Goal: Task Accomplishment & Management: Use online tool/utility

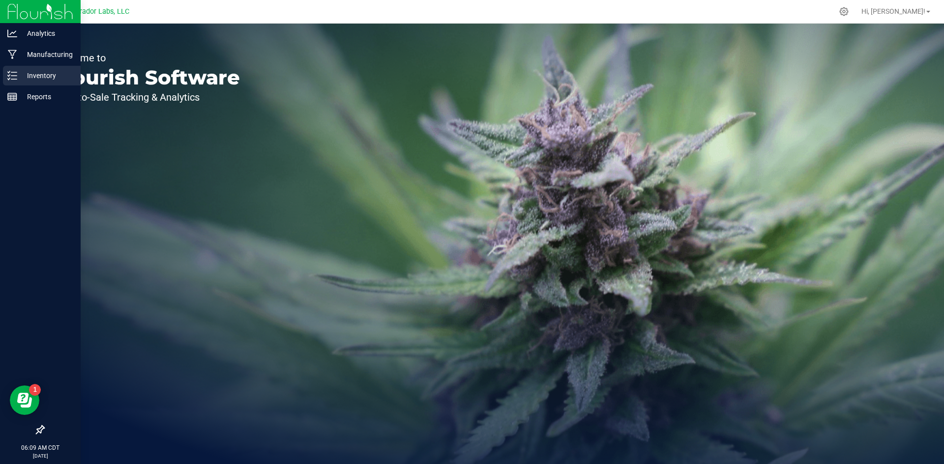
click at [18, 71] on p "Inventory" at bounding box center [46, 76] width 59 height 12
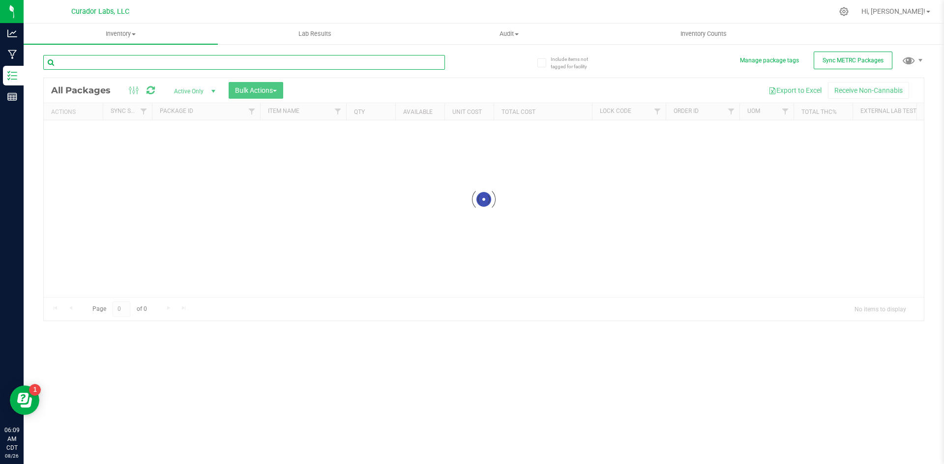
click at [124, 63] on input "text" at bounding box center [243, 62] width 401 height 15
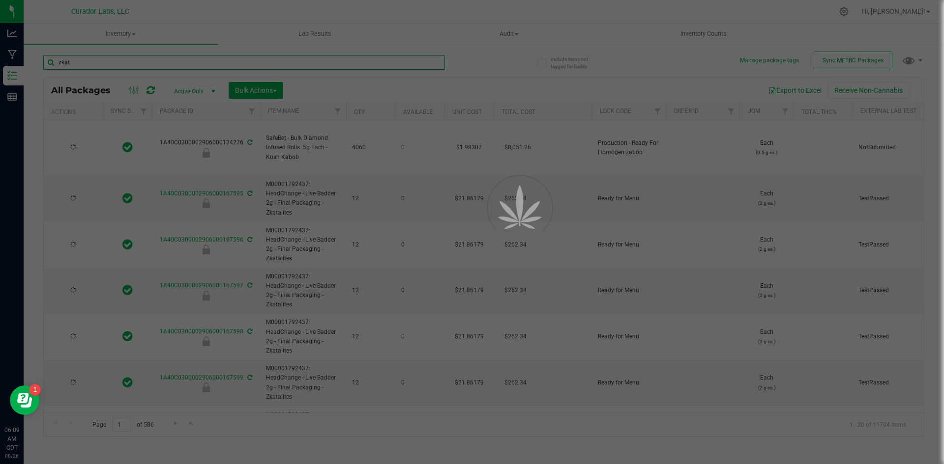
type input "zkata"
type input "[DATE]"
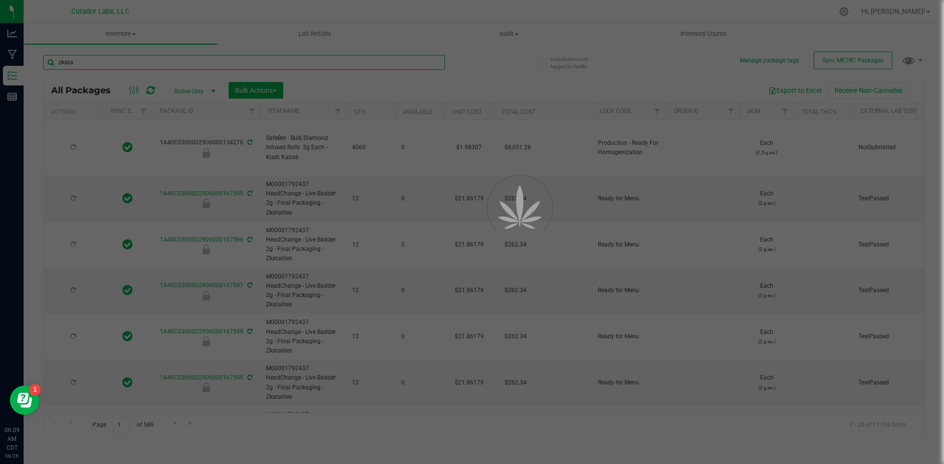
type input "[DATE]"
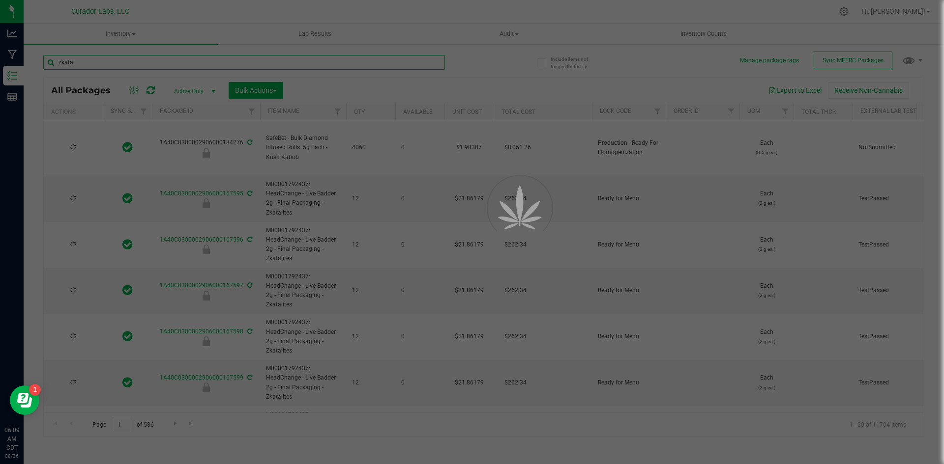
type input "[DATE]"
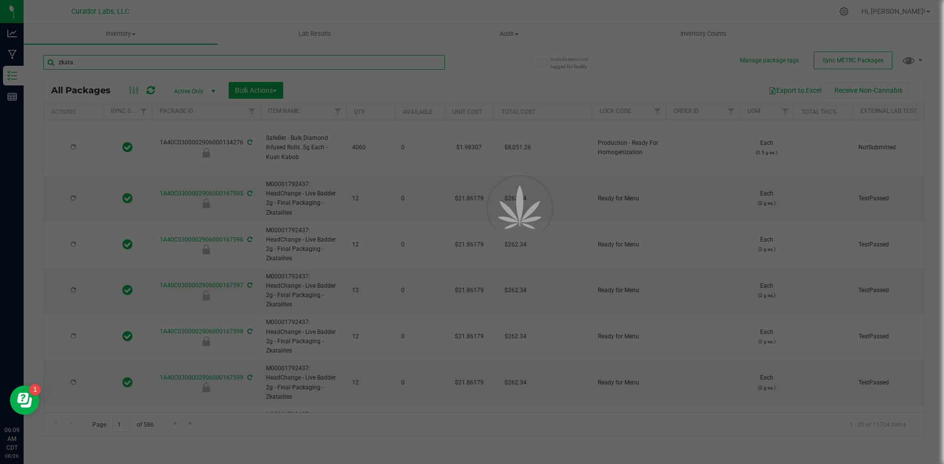
type input "[DATE]"
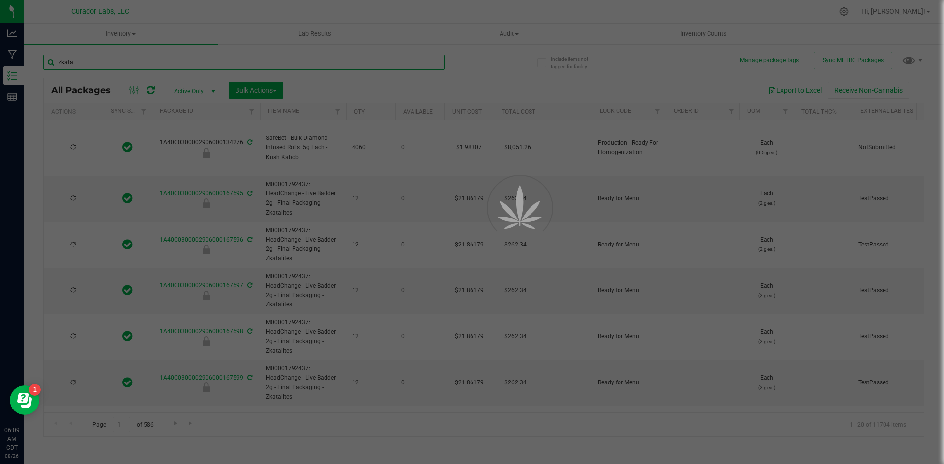
type input "[DATE]"
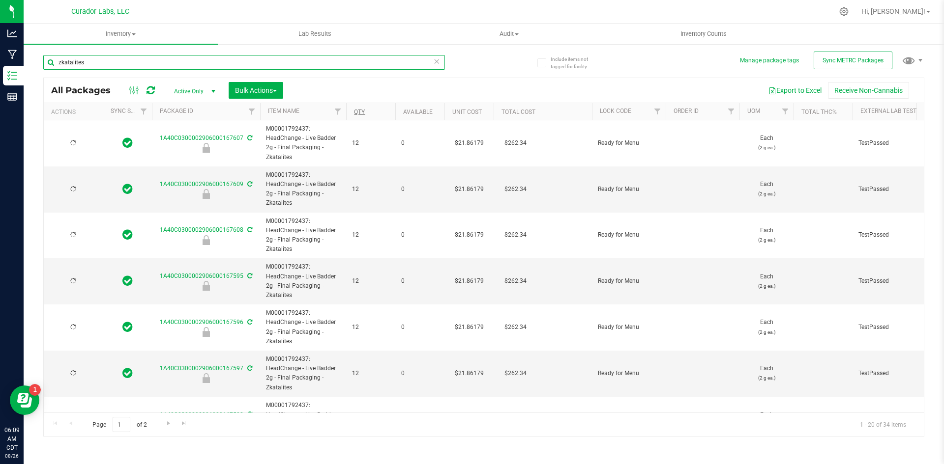
type input "zkatalites"
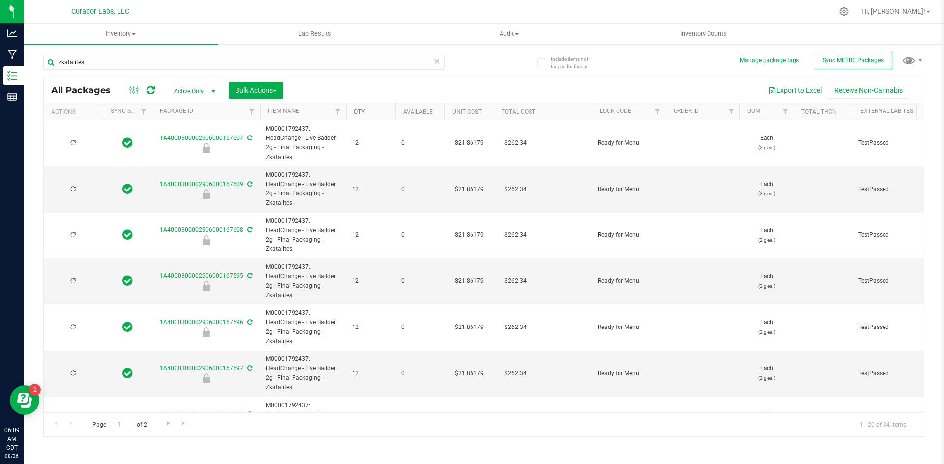
click at [358, 111] on link "Qty" at bounding box center [359, 112] width 11 height 7
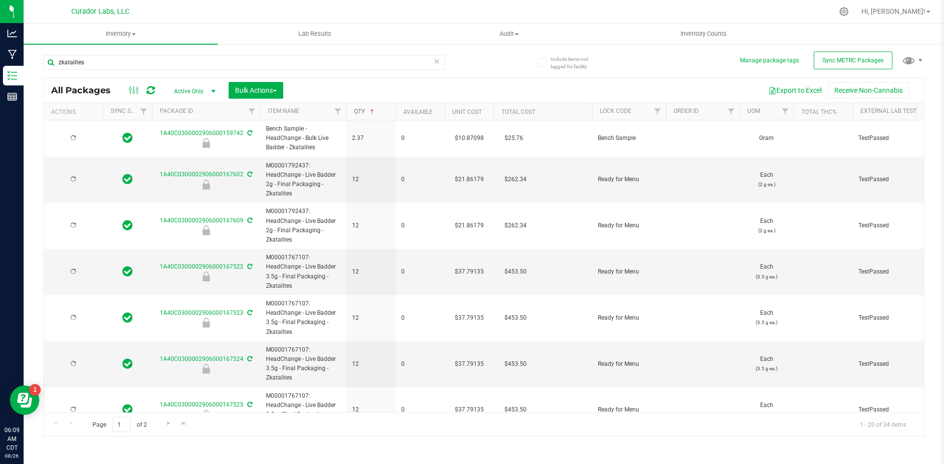
click at [358, 111] on link "Qty" at bounding box center [365, 111] width 22 height 7
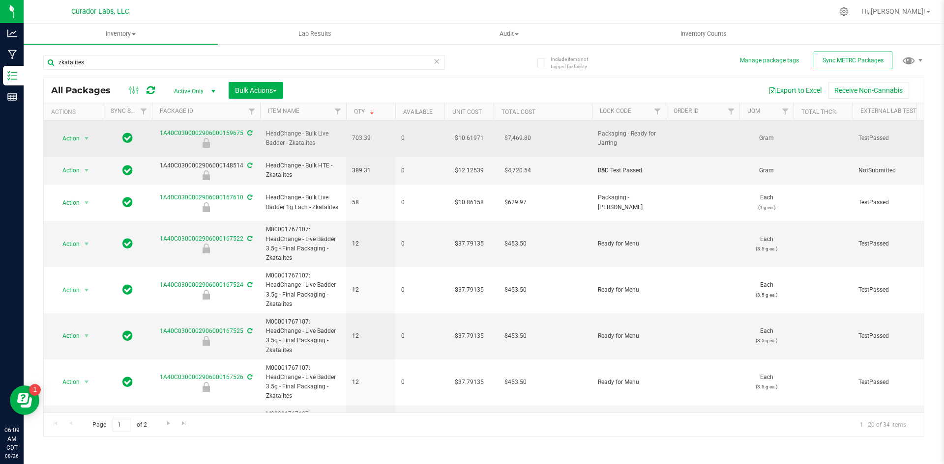
drag, startPoint x: 374, startPoint y: 134, endPoint x: 151, endPoint y: 132, distance: 223.1
copy tr "1A40C0300002906000159675 HeadChange - Bulk Live Badder - Zkatalites 703.39"
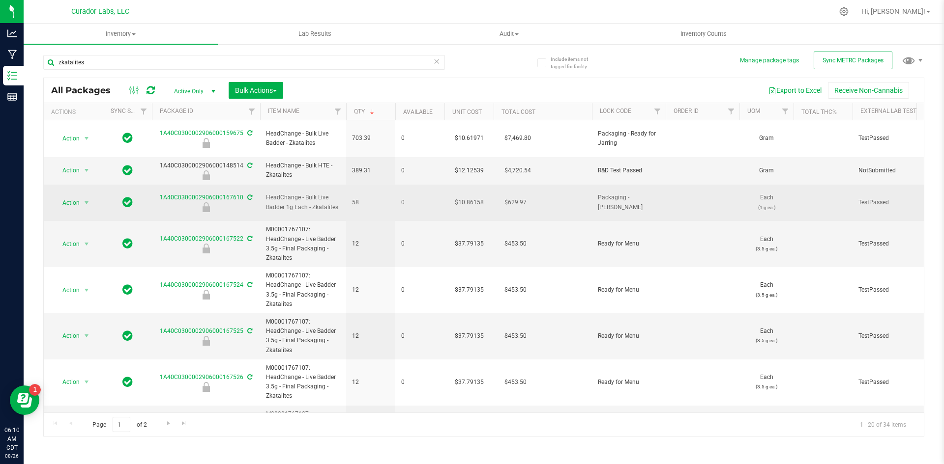
click at [369, 198] on span "58" at bounding box center [370, 202] width 37 height 9
drag, startPoint x: 368, startPoint y: 189, endPoint x: 150, endPoint y: 191, distance: 217.7
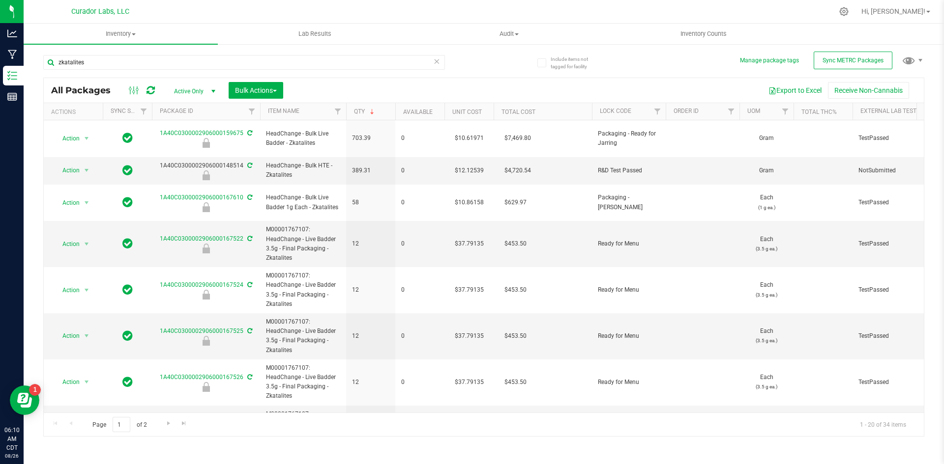
copy tr "1A40C0300002906000167610 HeadChange - Bulk Live Badder 1g Each - Zkatalites 58"
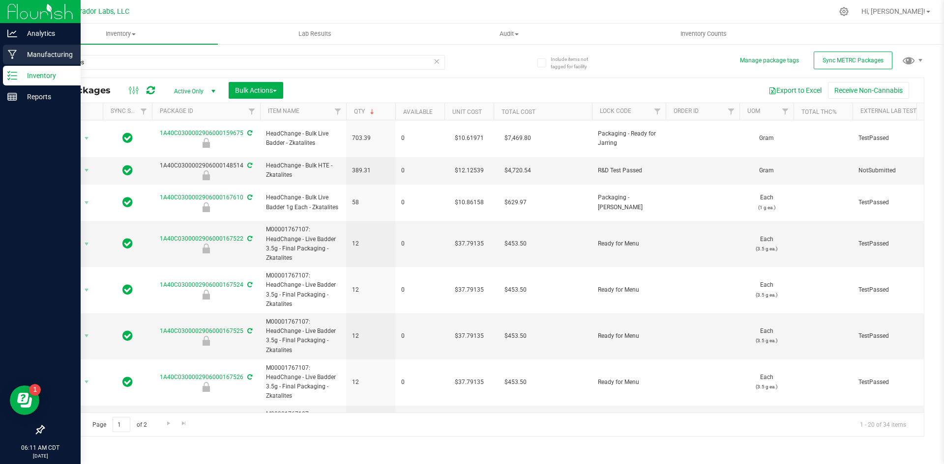
click at [45, 56] on p "Manufacturing" at bounding box center [46, 55] width 59 height 12
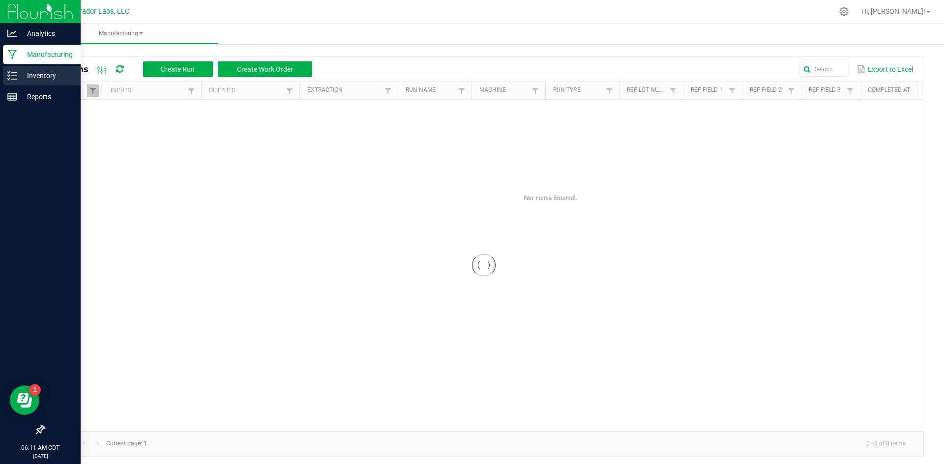
click at [40, 71] on p "Inventory" at bounding box center [46, 76] width 59 height 12
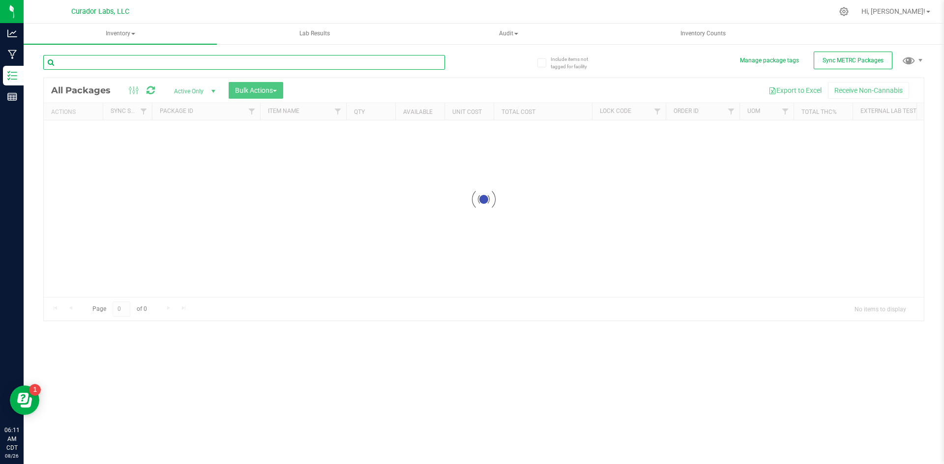
click at [149, 64] on input "text" at bounding box center [243, 62] width 401 height 15
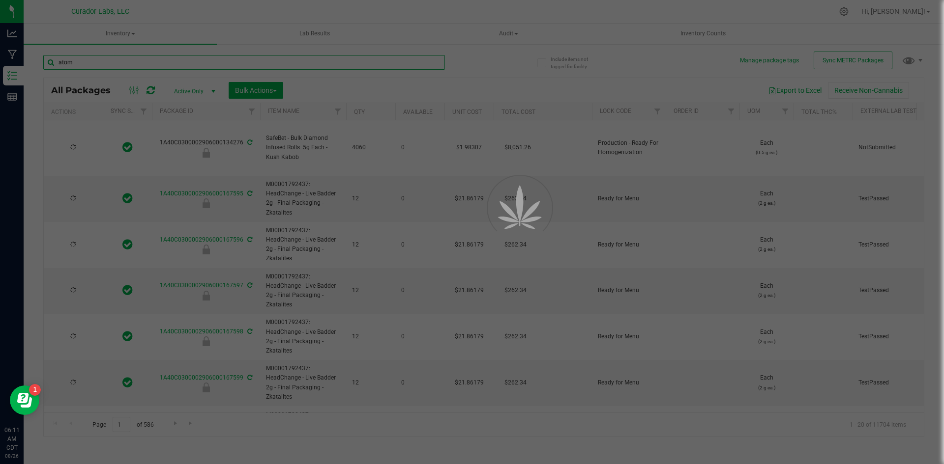
type input "atomi"
type input "[DATE]"
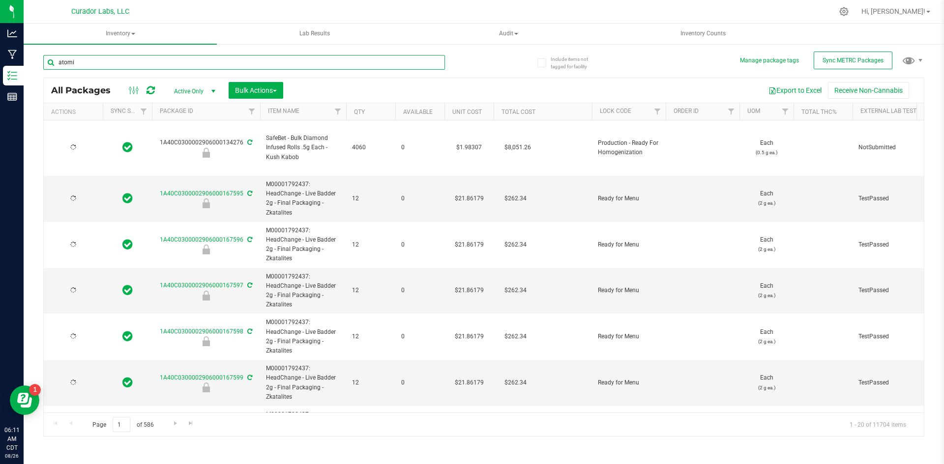
type input "atomic"
type input "[DATE]"
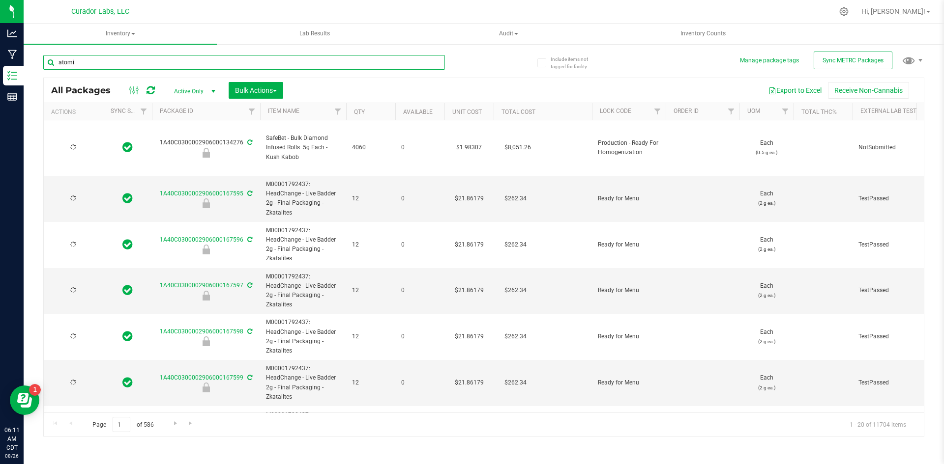
type input "[DATE]"
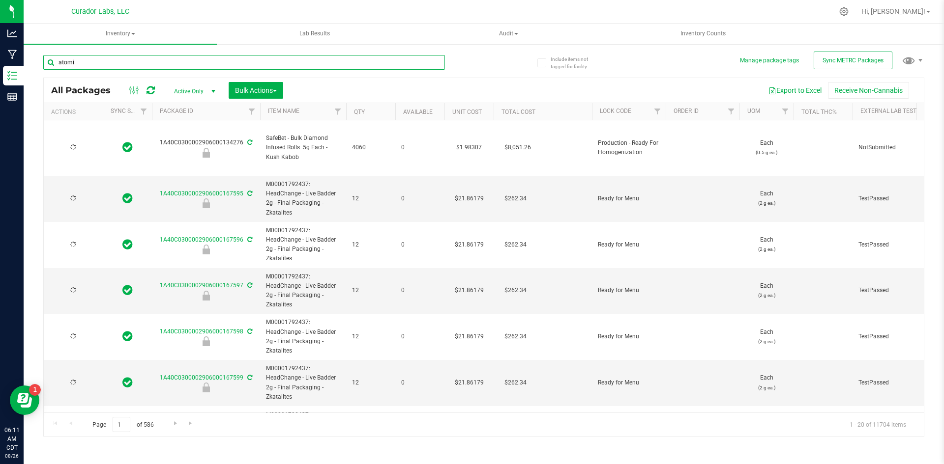
type input "[DATE]"
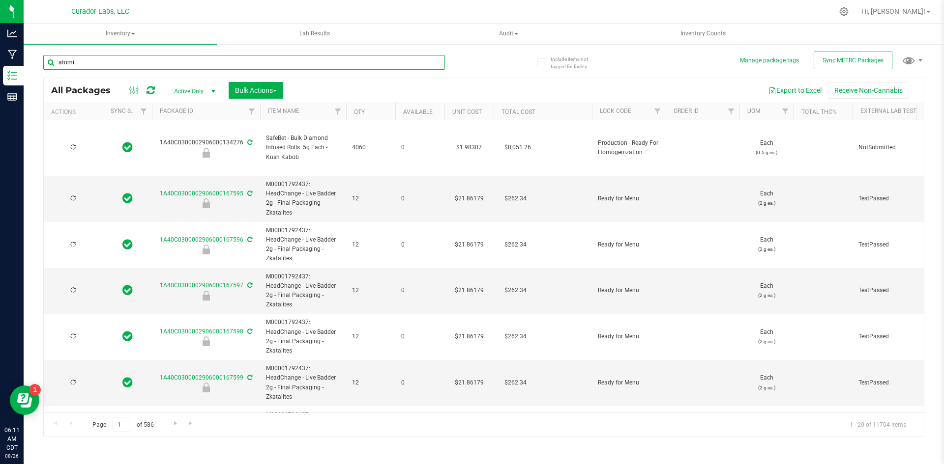
type input "[DATE]"
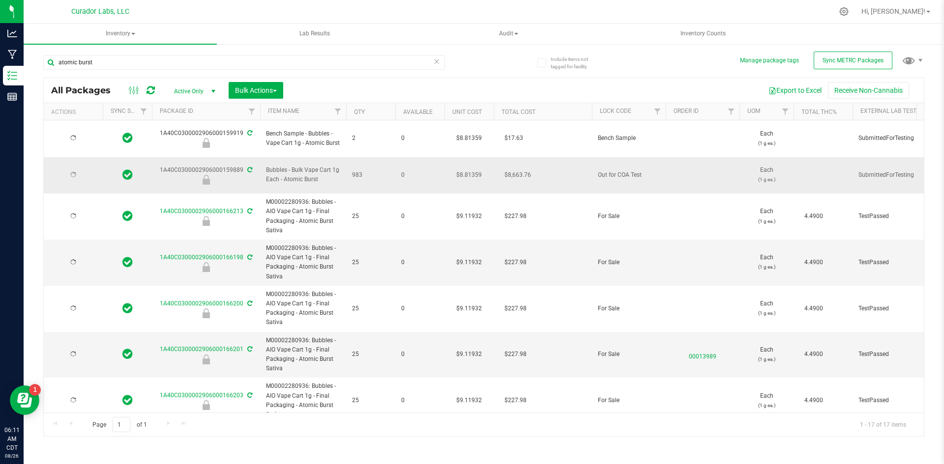
click at [249, 167] on icon at bounding box center [249, 170] width 5 height 6
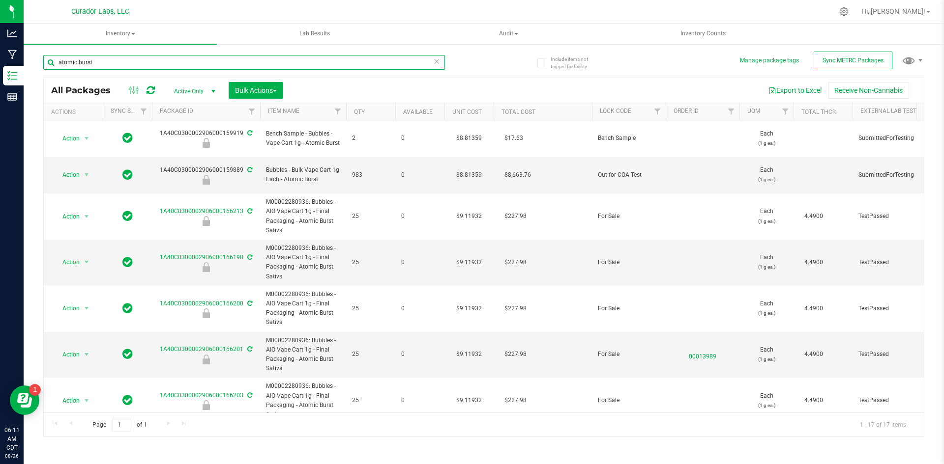
drag, startPoint x: 121, startPoint y: 61, endPoint x: 31, endPoint y: 70, distance: 89.8
click at [31, 70] on div "Include items not tagged for facility Manage package tags Sync METRC Packages a…" at bounding box center [484, 193] width 920 height 300
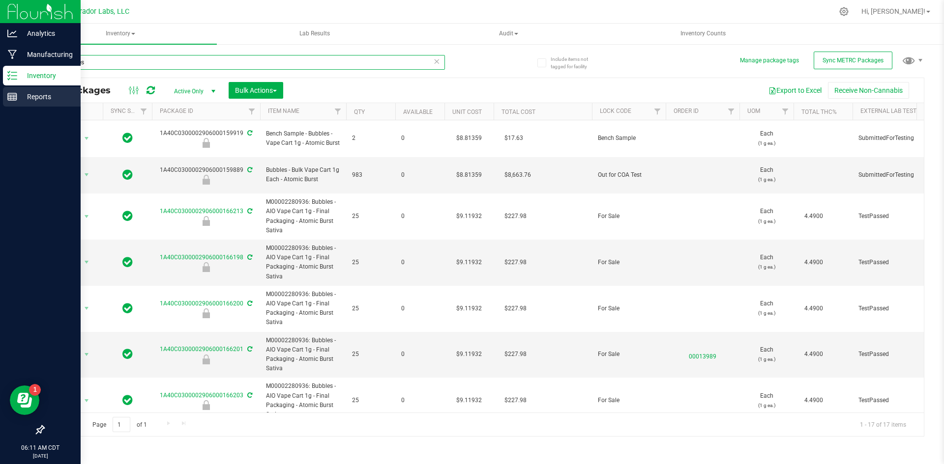
type input "zkatalites"
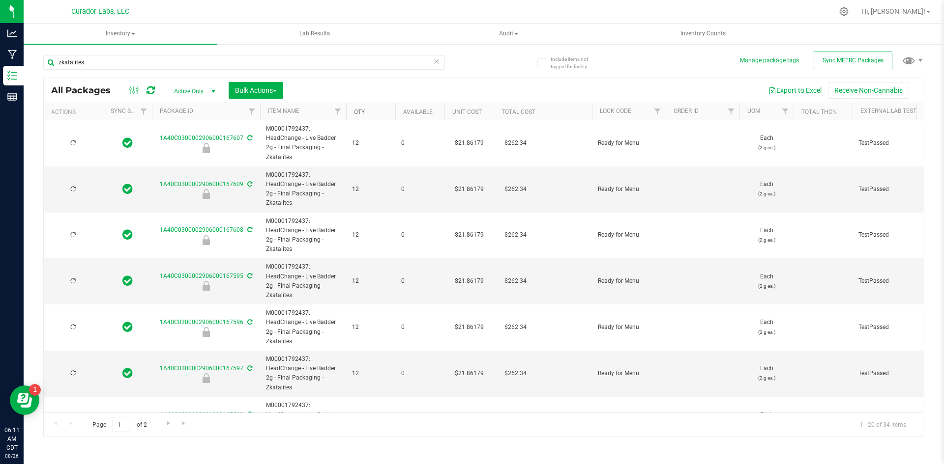
type input "[DATE]"
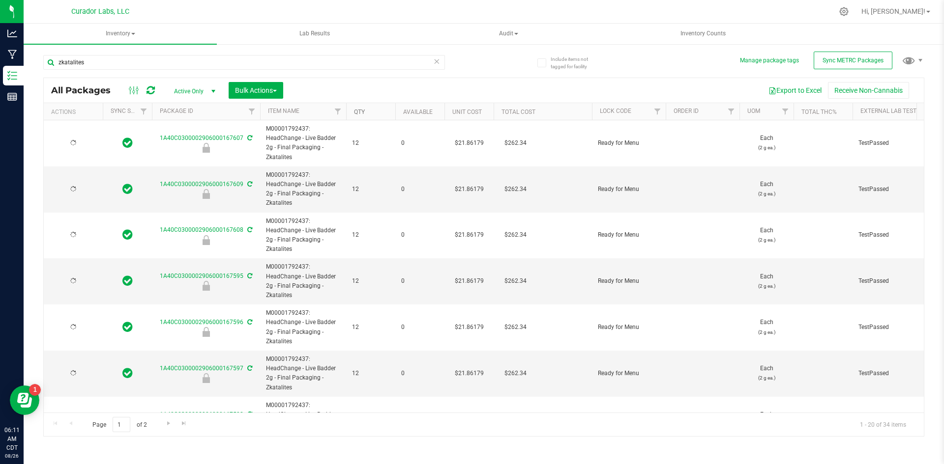
type input "[DATE]"
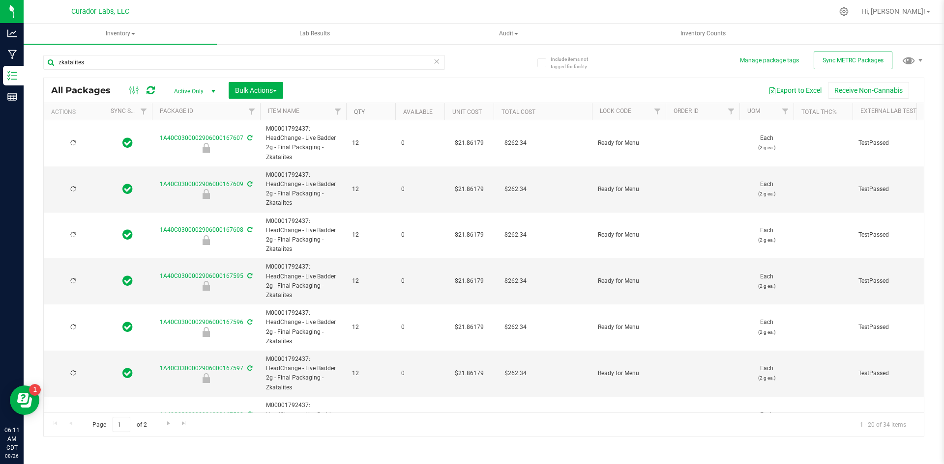
type input "[DATE]"
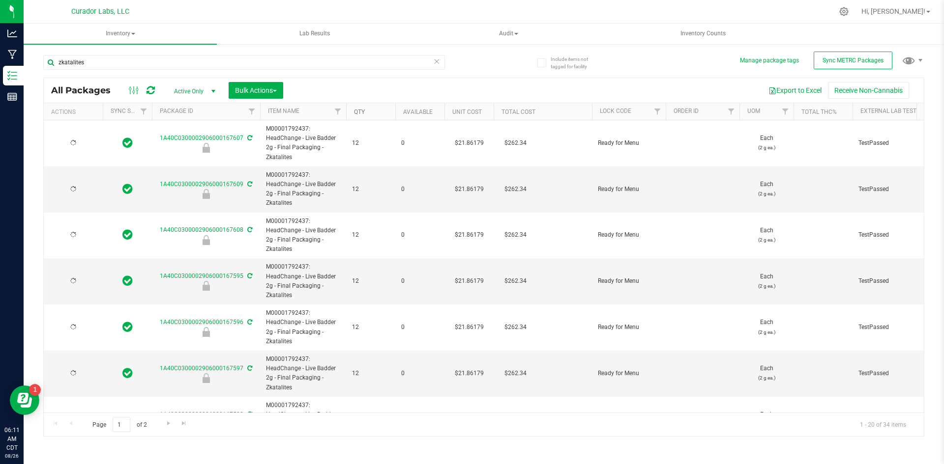
type input "[DATE]"
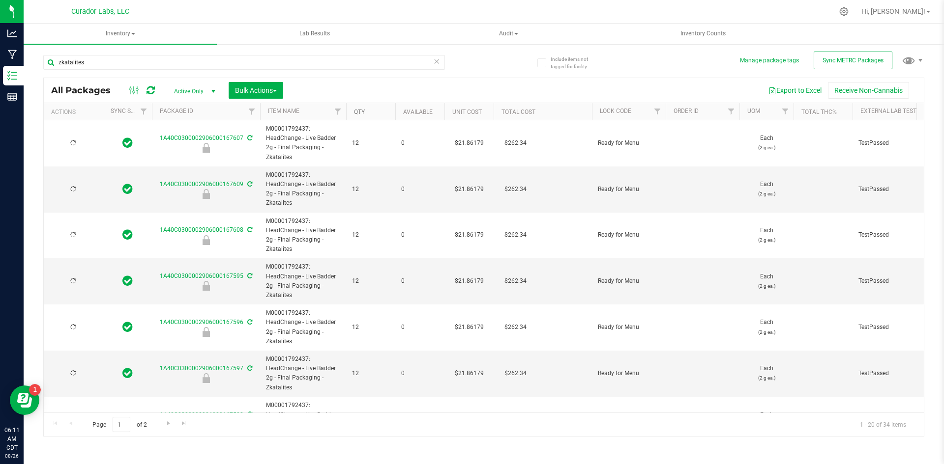
click at [359, 111] on link "Qty" at bounding box center [359, 112] width 11 height 7
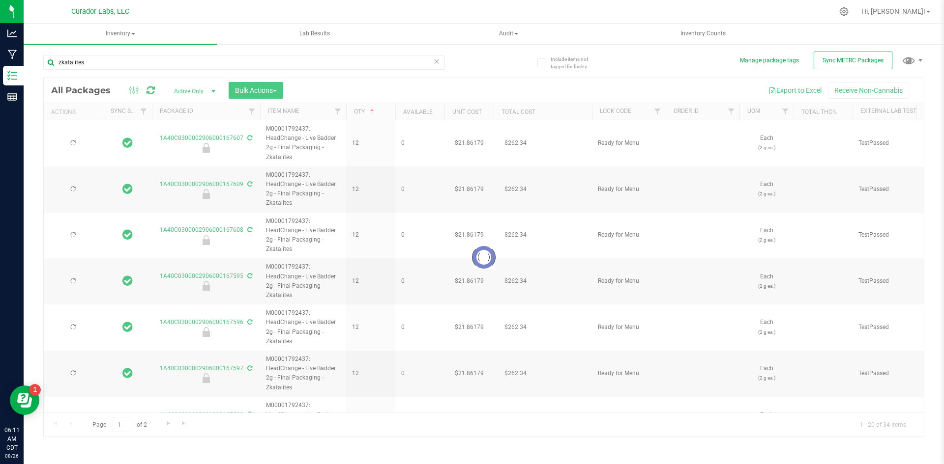
click at [360, 111] on div at bounding box center [484, 257] width 880 height 358
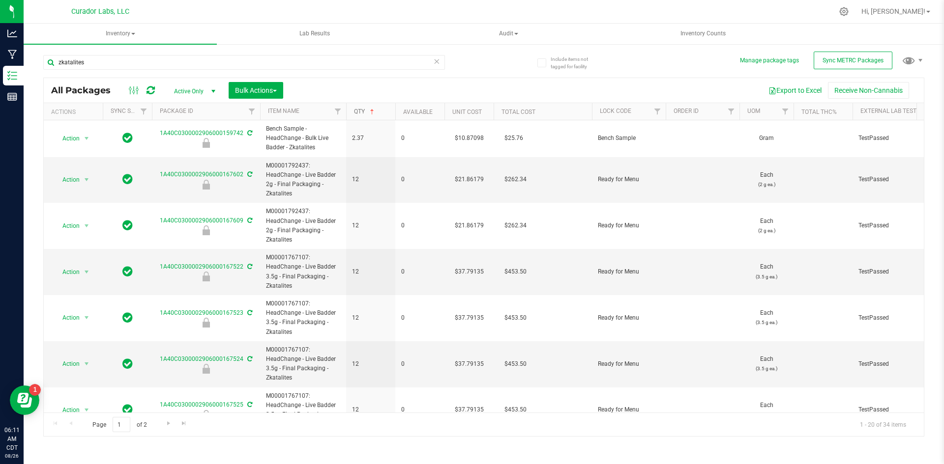
click at [360, 111] on link "Qty" at bounding box center [365, 111] width 22 height 7
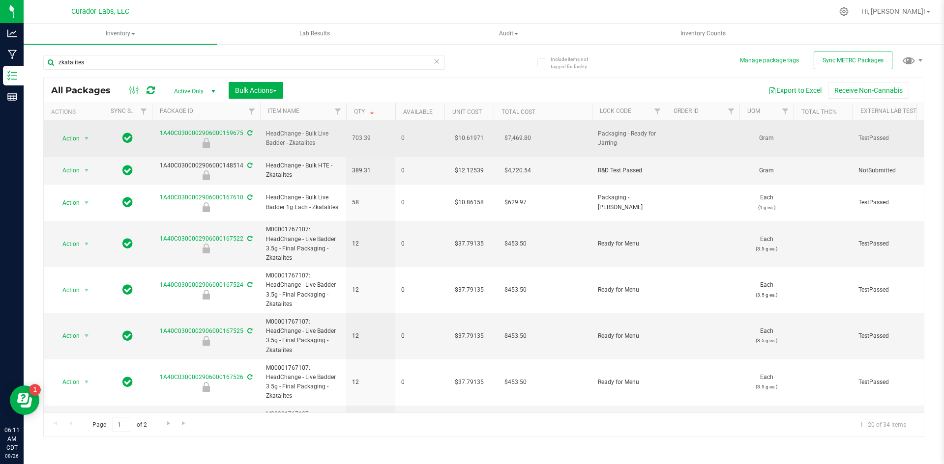
drag, startPoint x: 319, startPoint y: 138, endPoint x: 331, endPoint y: 140, distance: 12.0
click at [331, 140] on span "HeadChange - Bulk Live Badder - Zkatalites" at bounding box center [303, 138] width 74 height 19
drag, startPoint x: 371, startPoint y: 134, endPoint x: 152, endPoint y: 130, distance: 218.2
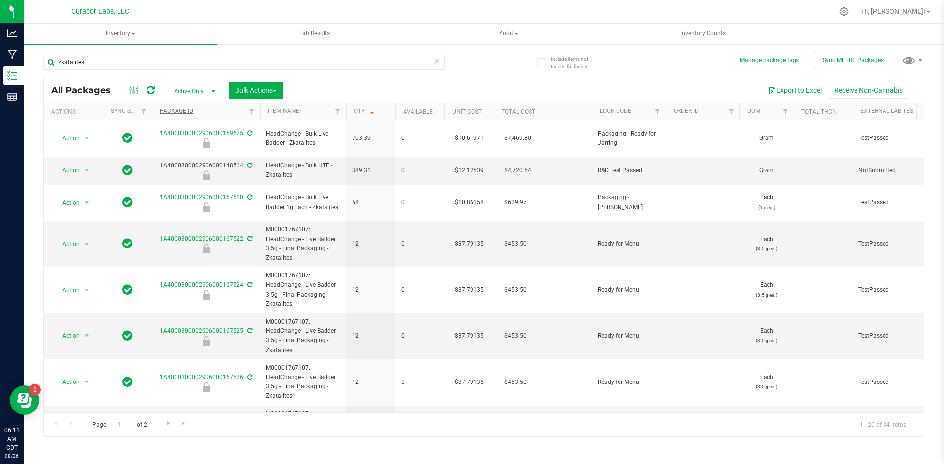
copy tr "1A40C0300002906000159675 HeadChange - Bulk Live Badder - Zkatalites 703.39"
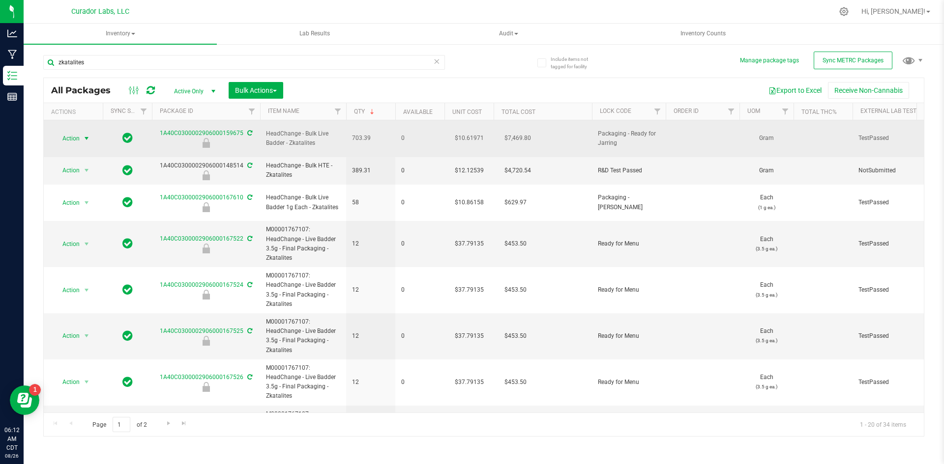
click at [69, 132] on span "Action" at bounding box center [67, 139] width 27 height 14
drag, startPoint x: 282, startPoint y: 158, endPoint x: 308, endPoint y: 142, distance: 30.9
click at [287, 161] on span "HeadChange - Bulk HTE - Zkatalites" at bounding box center [303, 170] width 74 height 19
drag, startPoint x: 319, startPoint y: 138, endPoint x: 262, endPoint y: 125, distance: 58.8
click at [262, 125] on td "HeadChange - Bulk Live Badder - Zkatalites" at bounding box center [303, 138] width 86 height 37
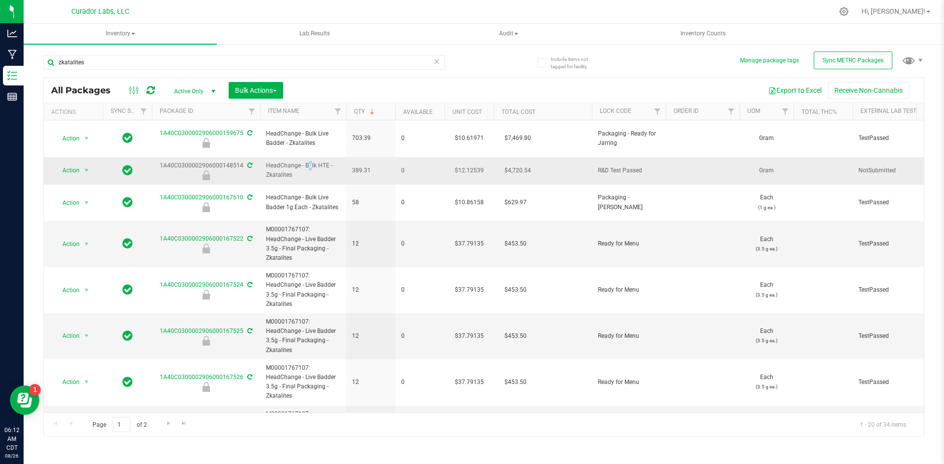
copy span "HeadChange - Bulk Live Badder - Zkatalites"
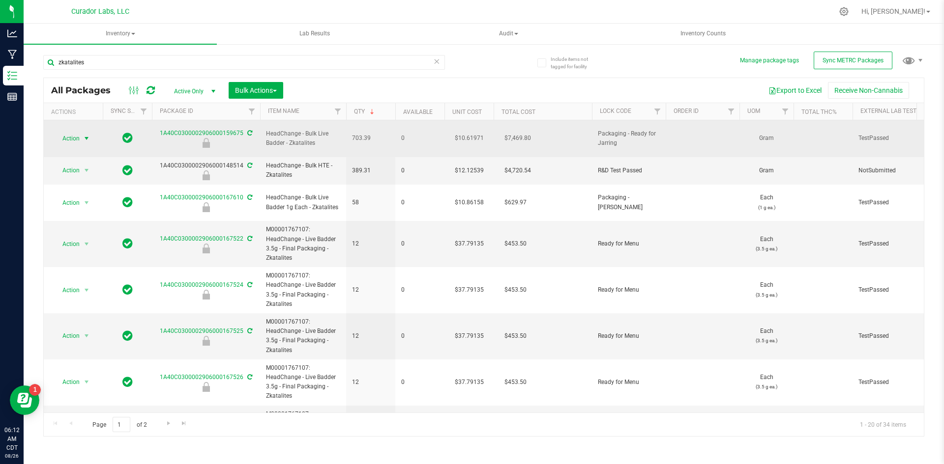
click at [65, 132] on span "Action" at bounding box center [67, 139] width 27 height 14
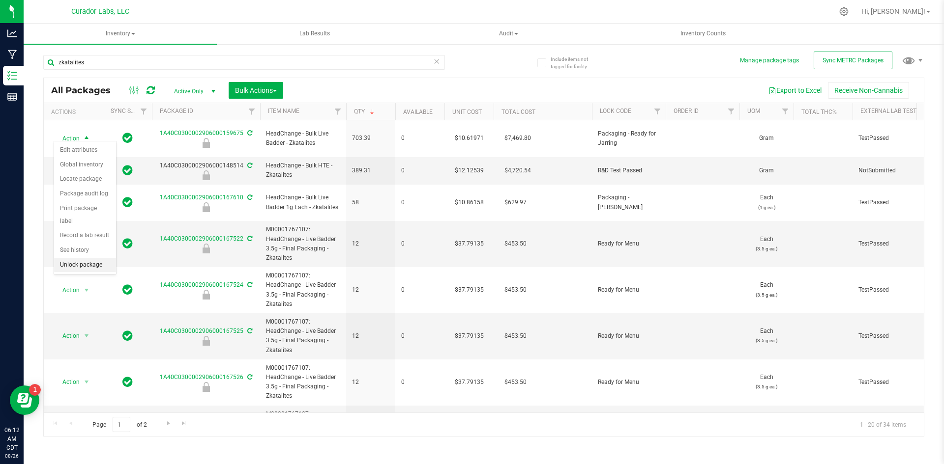
click at [80, 258] on li "Unlock package" at bounding box center [85, 265] width 62 height 15
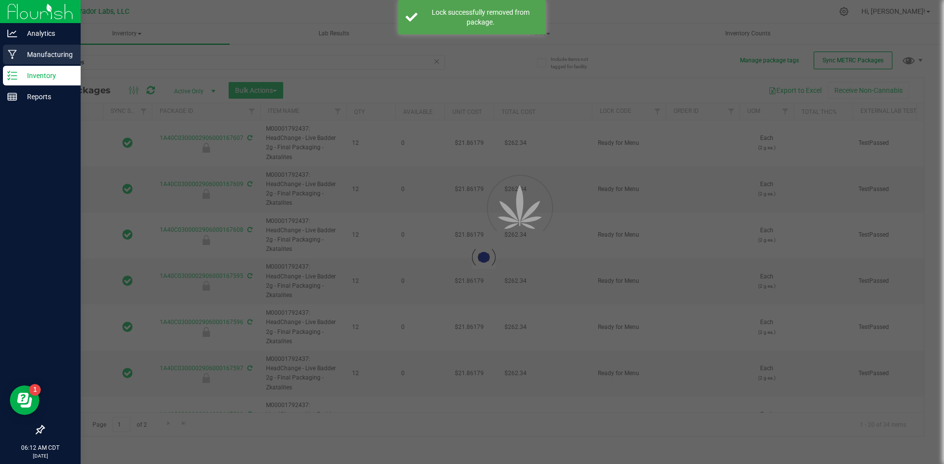
type input "[DATE]"
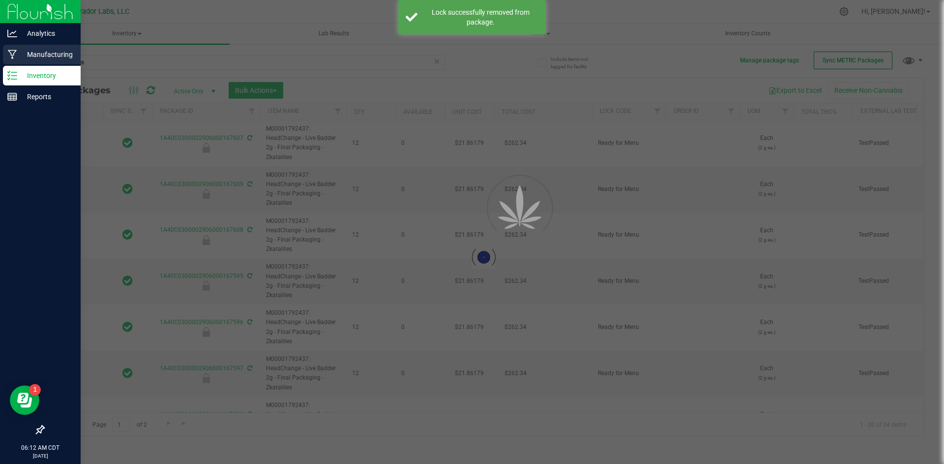
type input "[DATE]"
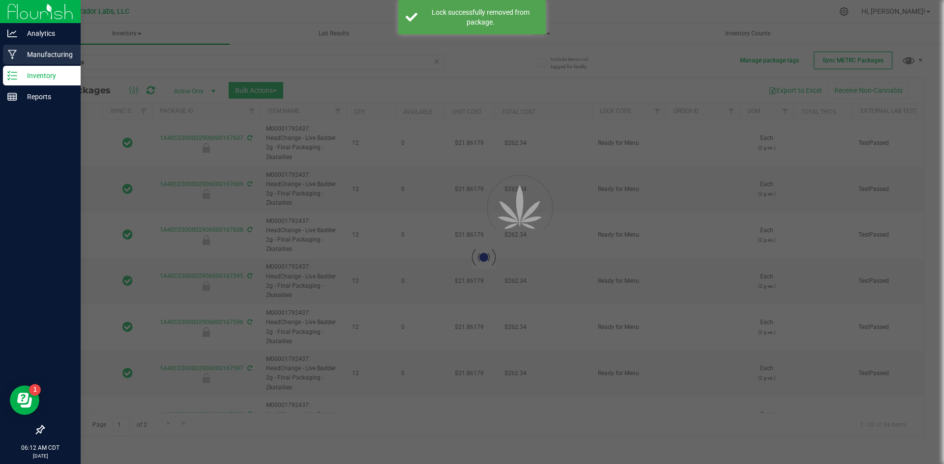
type input "[DATE]"
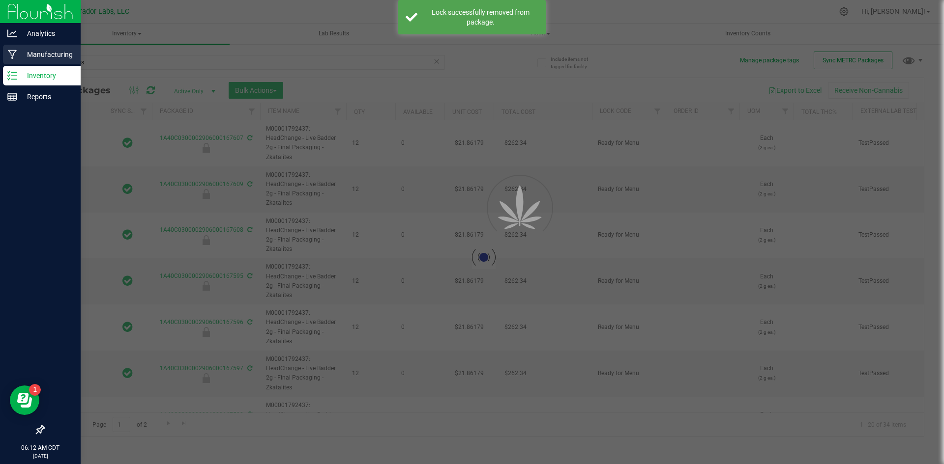
type input "[DATE]"
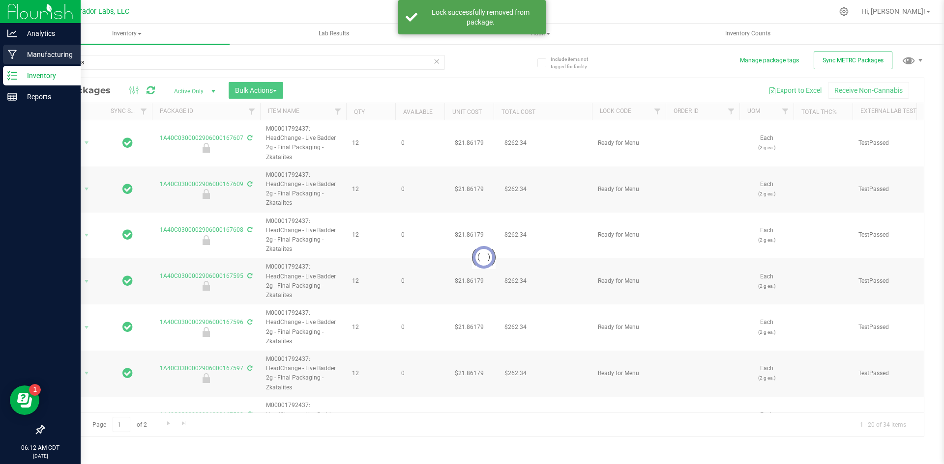
click at [46, 51] on p "Manufacturing" at bounding box center [46, 55] width 59 height 12
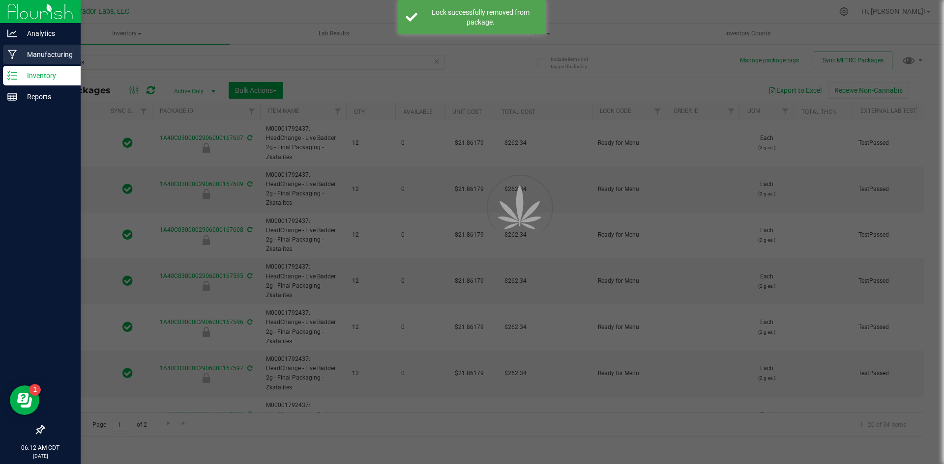
type input "[DATE]"
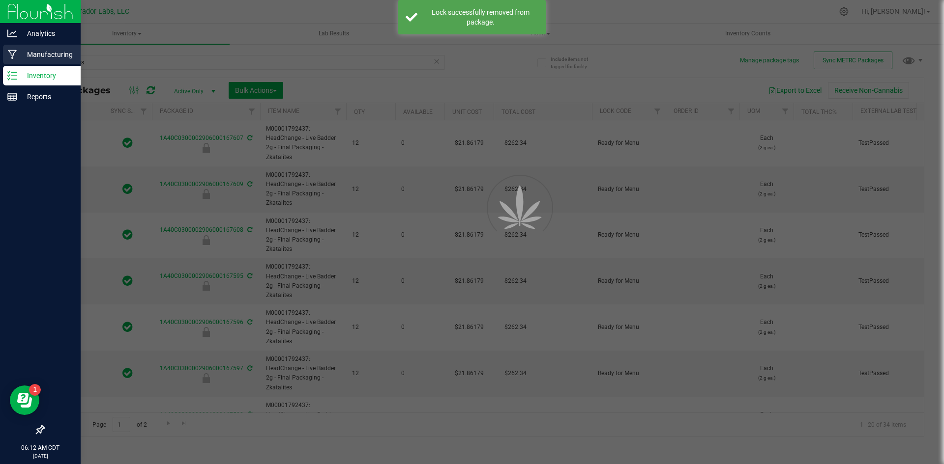
type input "[DATE]"
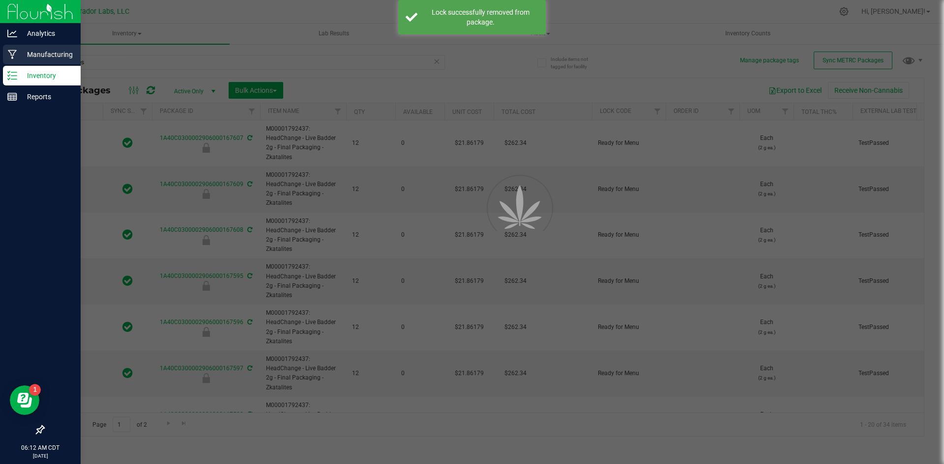
type input "[DATE]"
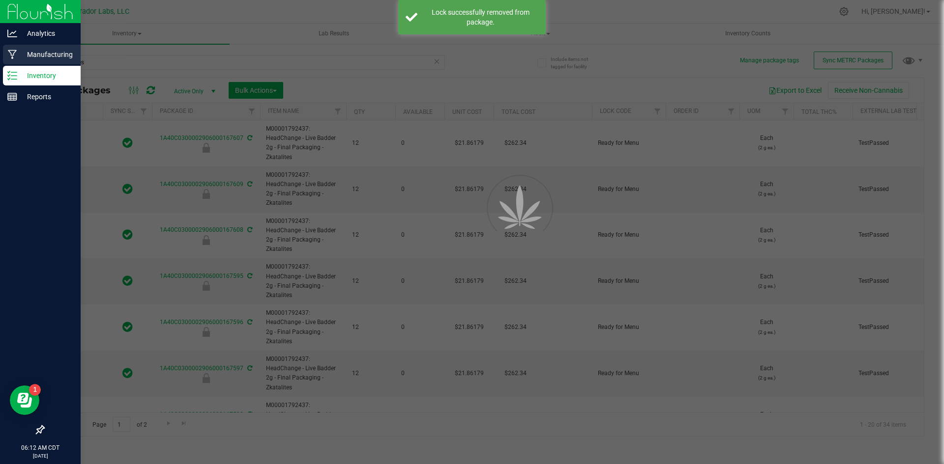
type input "[DATE]"
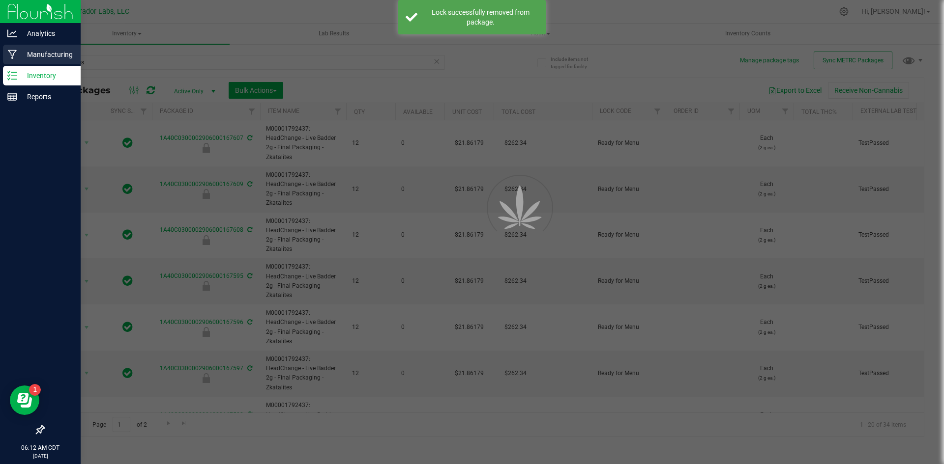
click at [46, 52] on p "Manufacturing" at bounding box center [46, 55] width 59 height 12
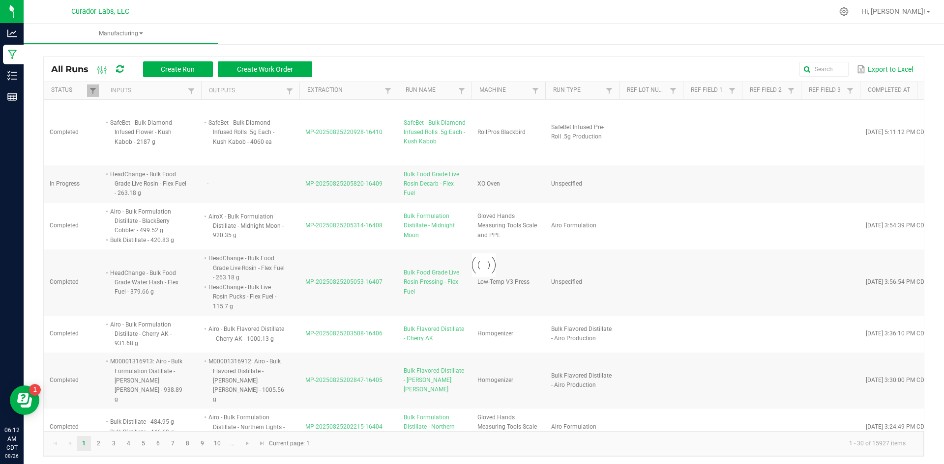
drag, startPoint x: 244, startPoint y: 80, endPoint x: 239, endPoint y: 80, distance: 4.9
click at [242, 81] on div "All Runs Create Run Create Work Order Export to Excel" at bounding box center [484, 69] width 880 height 25
click at [194, 70] on span "Create Run" at bounding box center [178, 69] width 34 height 8
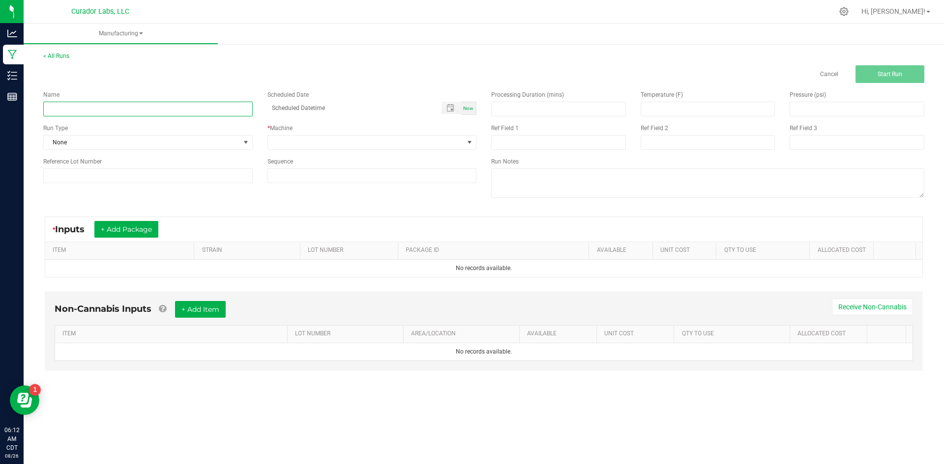
click at [218, 114] on input at bounding box center [147, 109] width 209 height 15
paste input "HeadChange - Bulk Live Badder - Zkatalites"
type input "HeadChange - Bulk Live Badder - Zkatalites - 1g Day 2"
click at [183, 146] on span "None" at bounding box center [142, 143] width 196 height 14
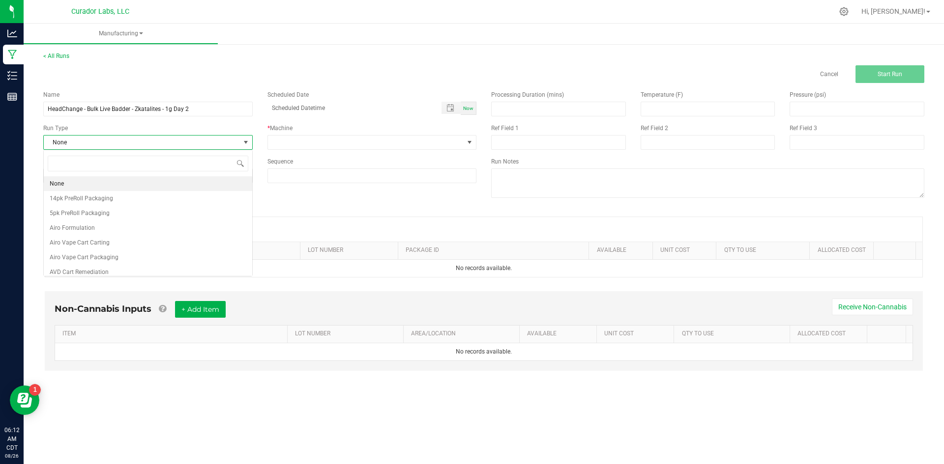
scroll to position [15, 209]
type input "badd"
click at [121, 185] on span "HeadChange Live Badder Jarring" at bounding box center [93, 184] width 87 height 10
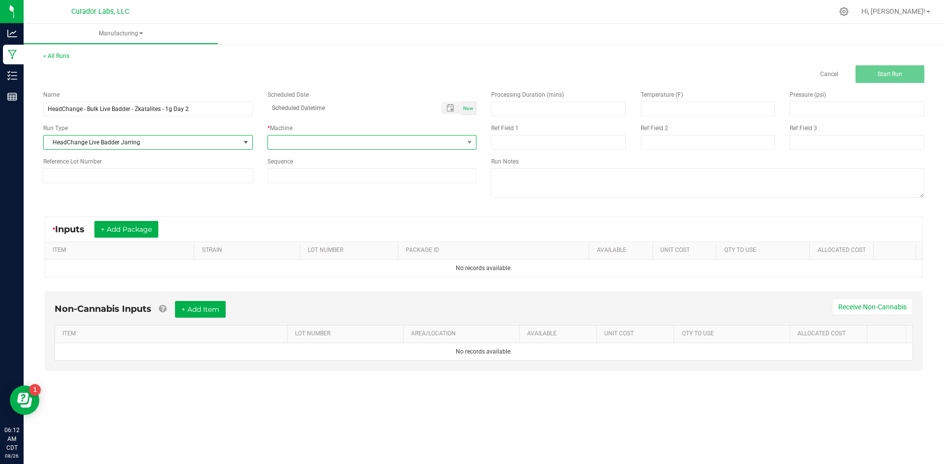
click at [292, 139] on span at bounding box center [366, 143] width 196 height 14
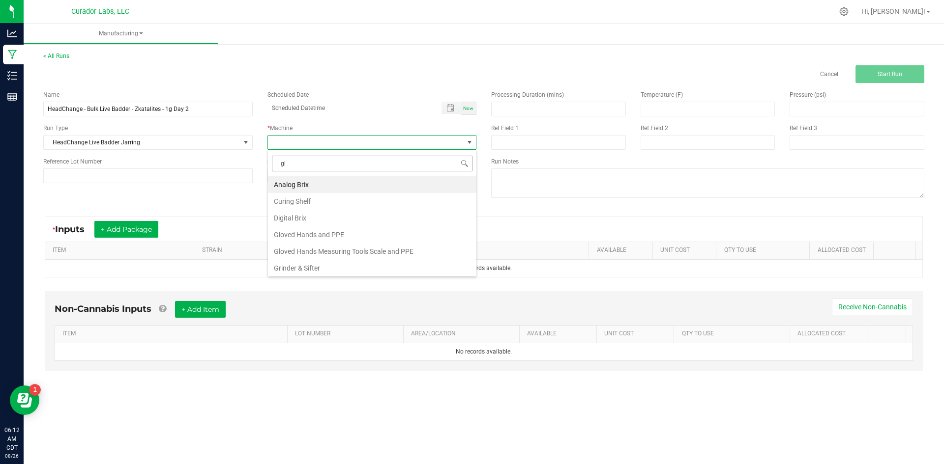
type input "glo"
click at [299, 184] on li "Gloved Hands and PPE" at bounding box center [372, 184] width 208 height 17
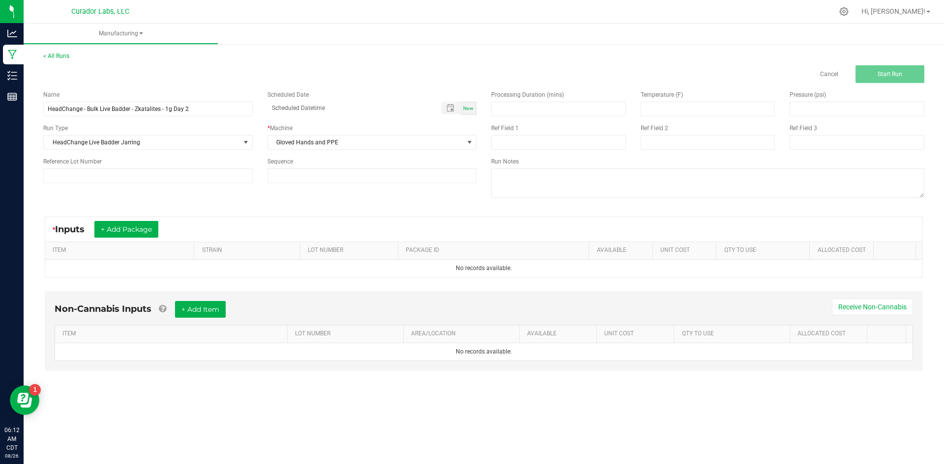
click at [131, 218] on div "* Inputs + Add Package" at bounding box center [483, 229] width 877 height 25
click at [132, 229] on button "+ Add Package" at bounding box center [126, 229] width 64 height 17
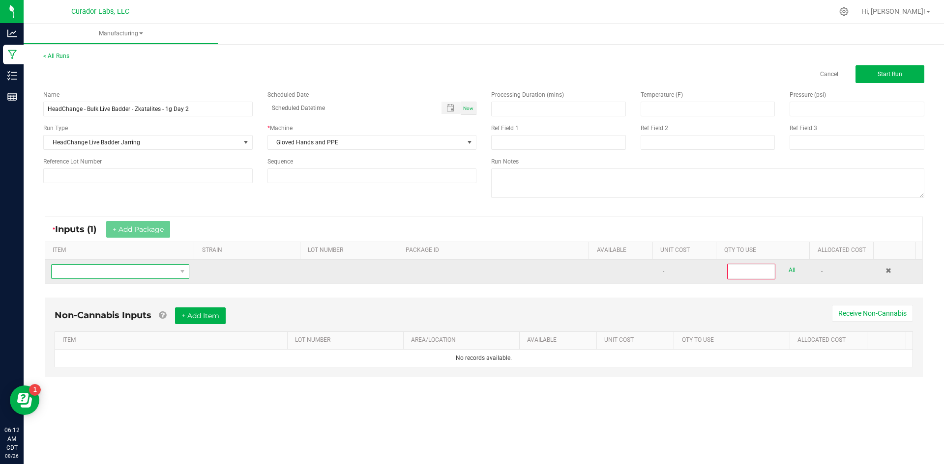
click at [136, 275] on span "NO DATA FOUND" at bounding box center [114, 272] width 125 height 14
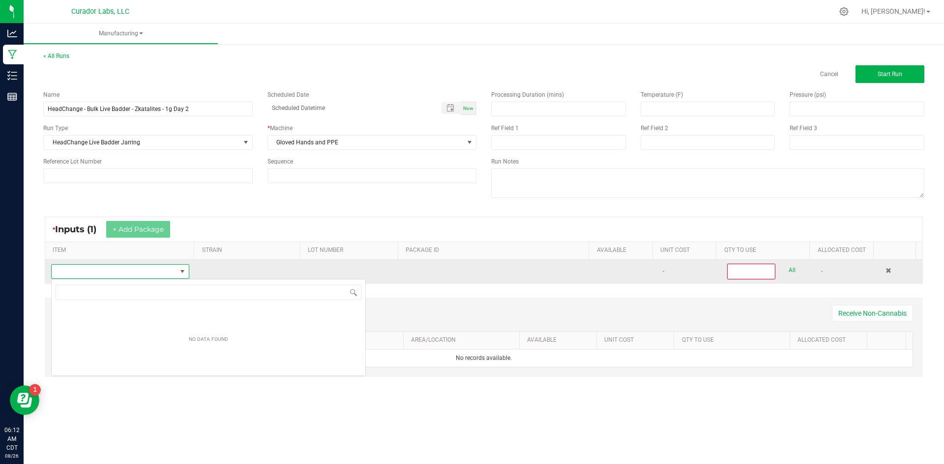
scroll to position [49127, 49005]
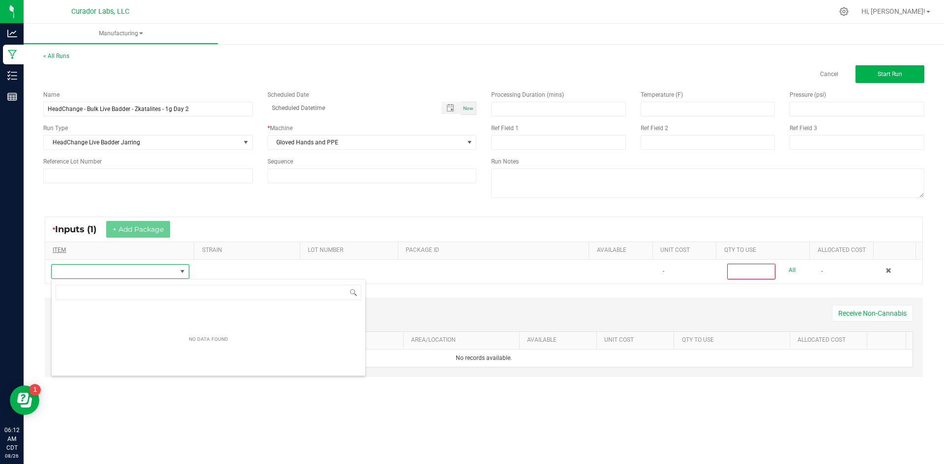
type input "HeadChange - Bulk Live Badder - Zkatalites"
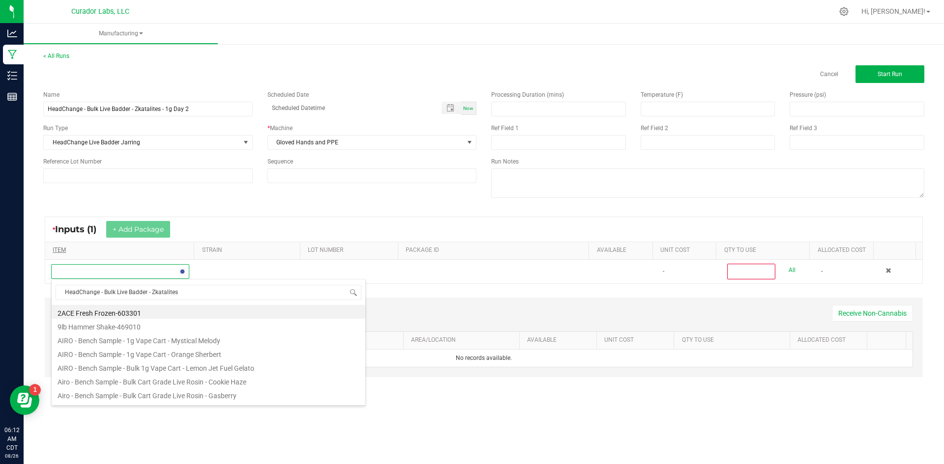
scroll to position [15, 136]
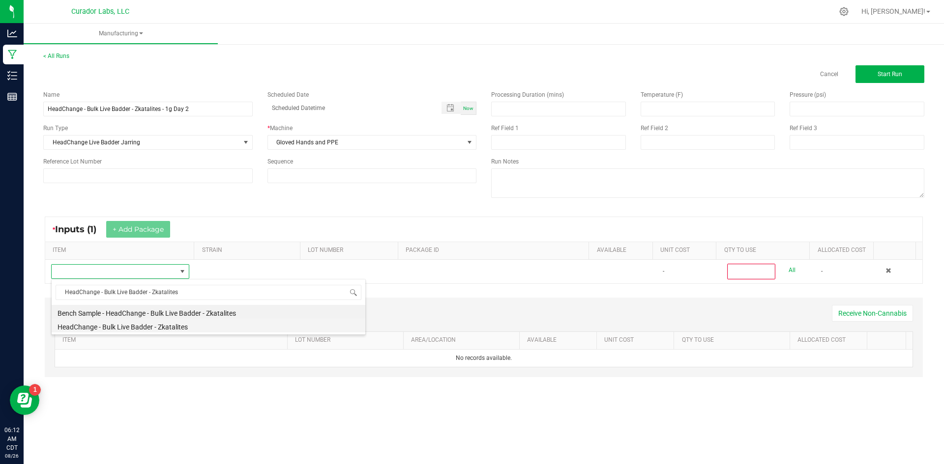
click at [145, 326] on li "HeadChange - Bulk Live Badder - Zkatalites" at bounding box center [209, 326] width 314 height 14
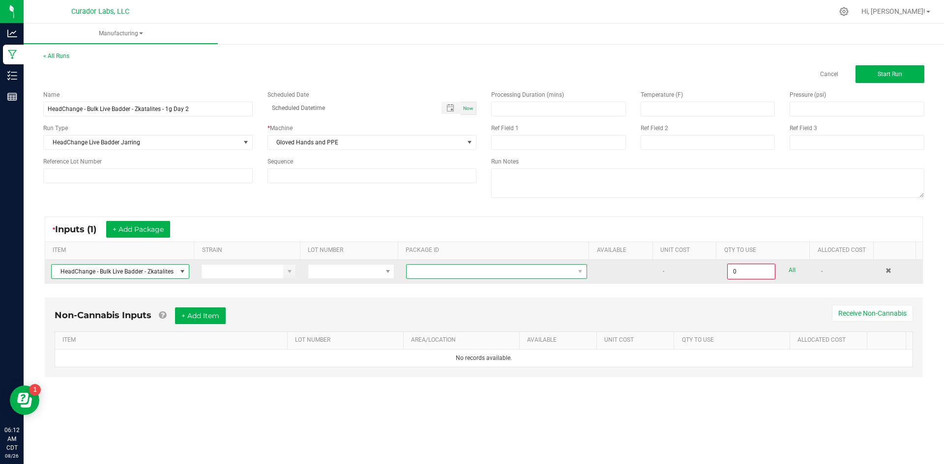
click at [427, 271] on span at bounding box center [490, 272] width 168 height 14
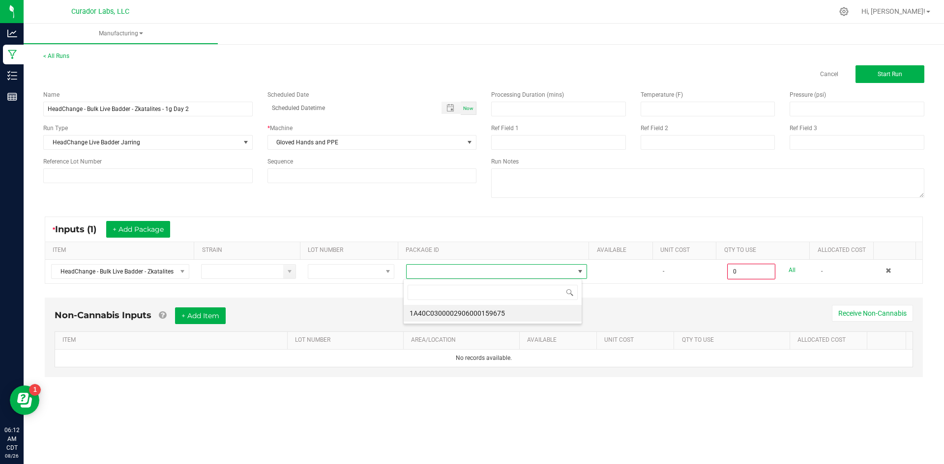
drag, startPoint x: 483, startPoint y: 314, endPoint x: 517, endPoint y: 301, distance: 36.5
click at [486, 312] on li "1A40C0300002906000159675" at bounding box center [492, 313] width 178 height 17
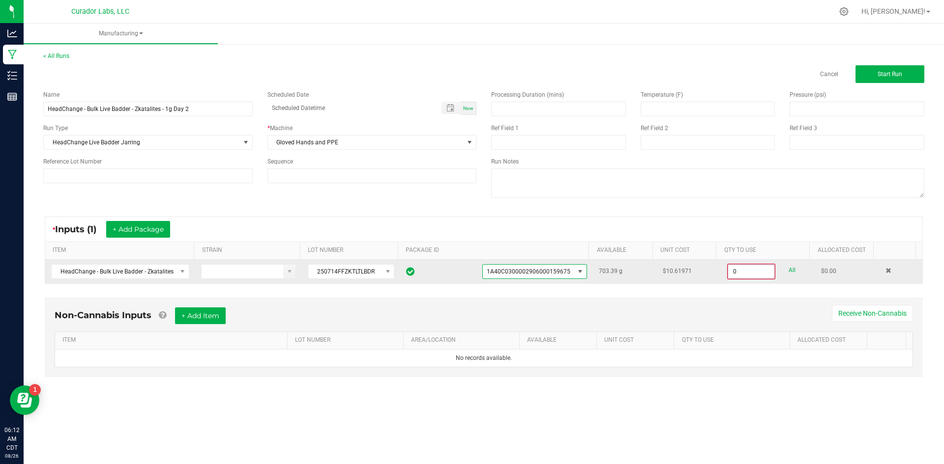
click at [757, 275] on input "0" at bounding box center [751, 272] width 46 height 14
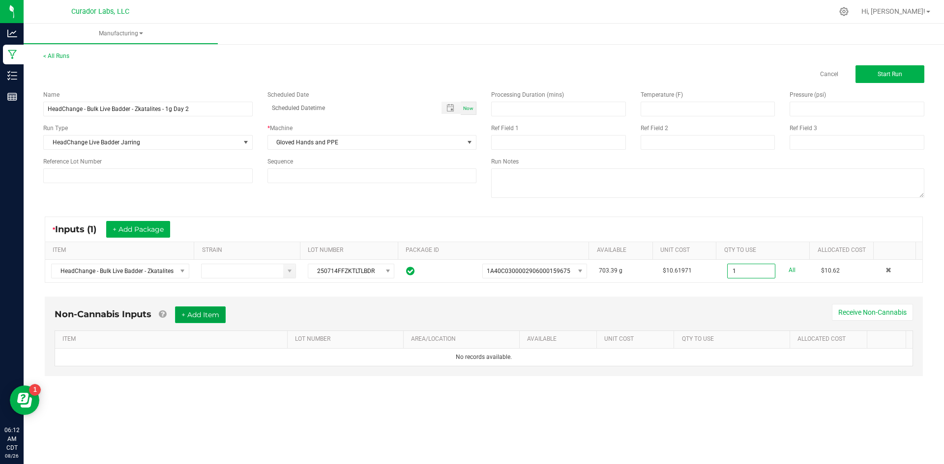
type input "1.0000 g"
click at [203, 312] on button "+ Add Item" at bounding box center [200, 315] width 51 height 17
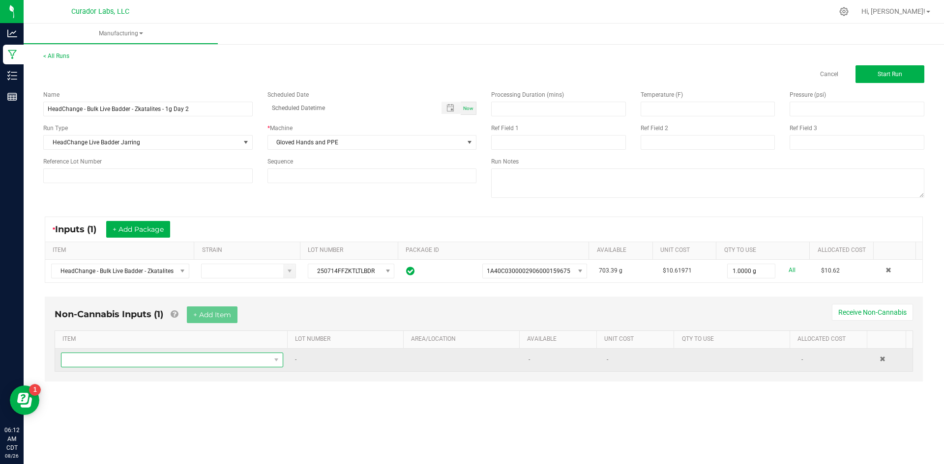
click at [190, 358] on span "NO DATA FOUND" at bounding box center [165, 360] width 209 height 14
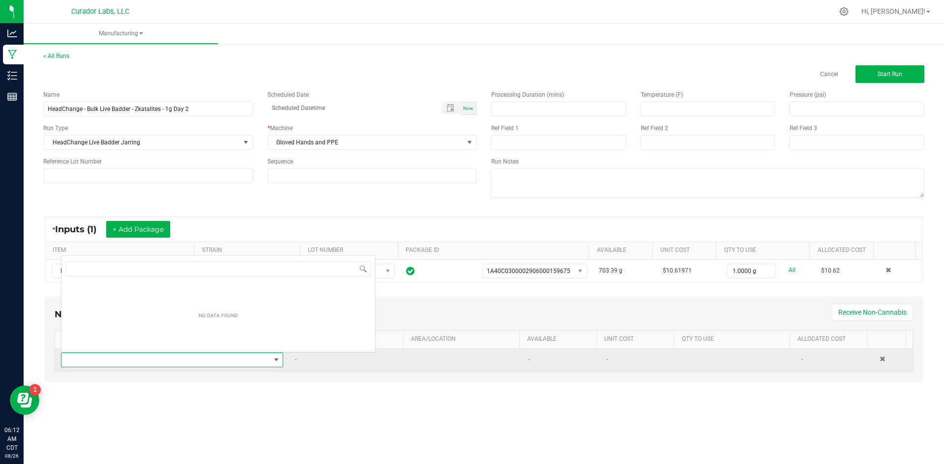
scroll to position [15, 218]
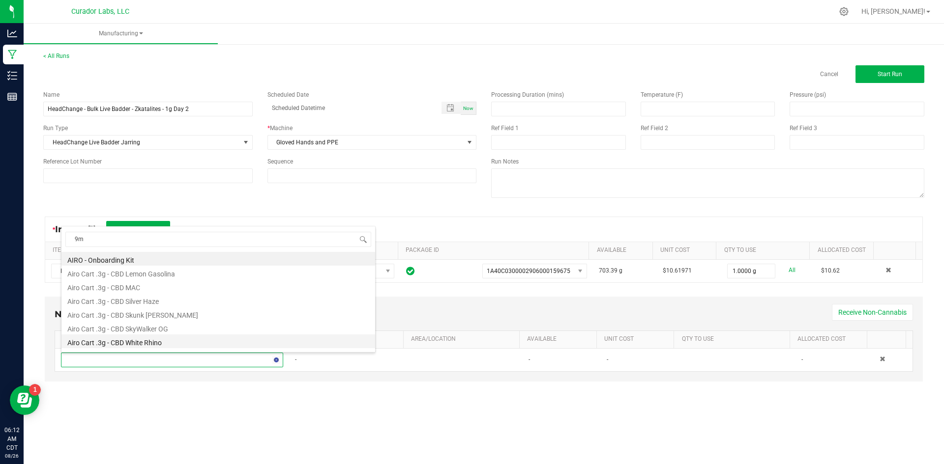
type input "9ml"
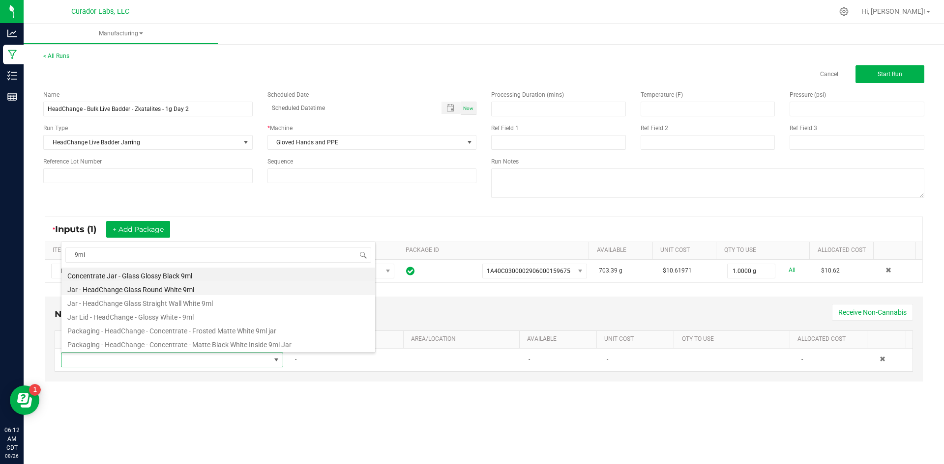
click at [169, 287] on li "Jar - HeadChange Glass Round White 9ml" at bounding box center [218, 289] width 314 height 14
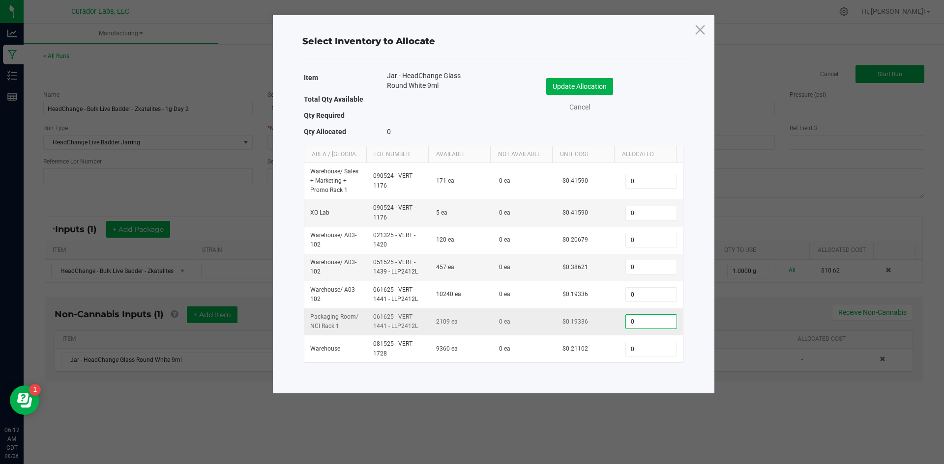
click at [636, 324] on input "0" at bounding box center [651, 322] width 50 height 14
type input "1"
click at [564, 83] on button "Update Allocation" at bounding box center [579, 86] width 67 height 17
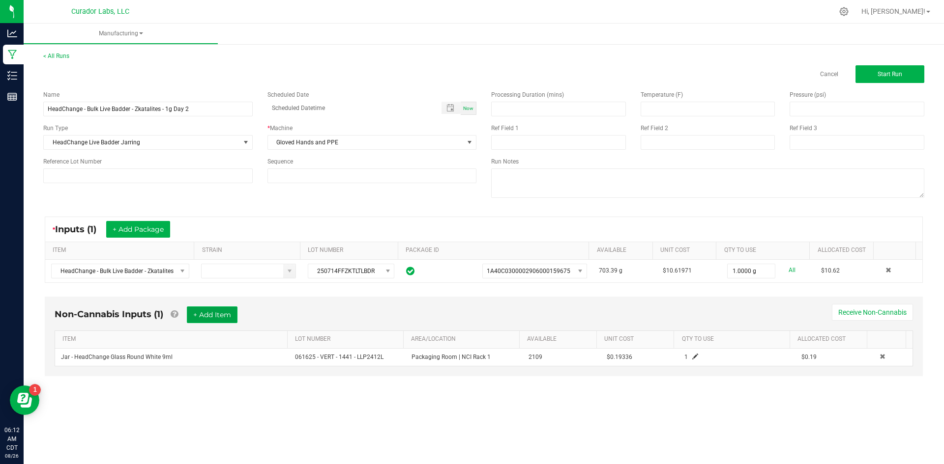
click at [207, 313] on button "+ Add Item" at bounding box center [212, 315] width 51 height 17
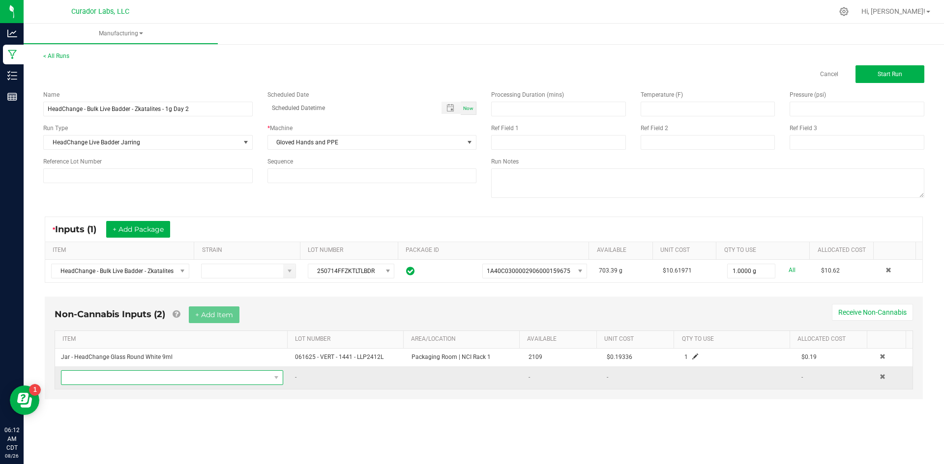
click at [141, 374] on span "NO DATA FOUND" at bounding box center [165, 378] width 209 height 14
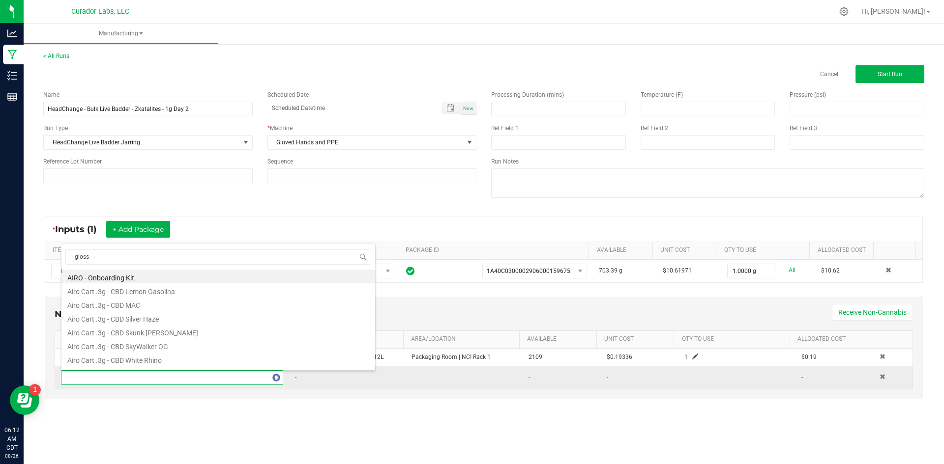
type input "glossy"
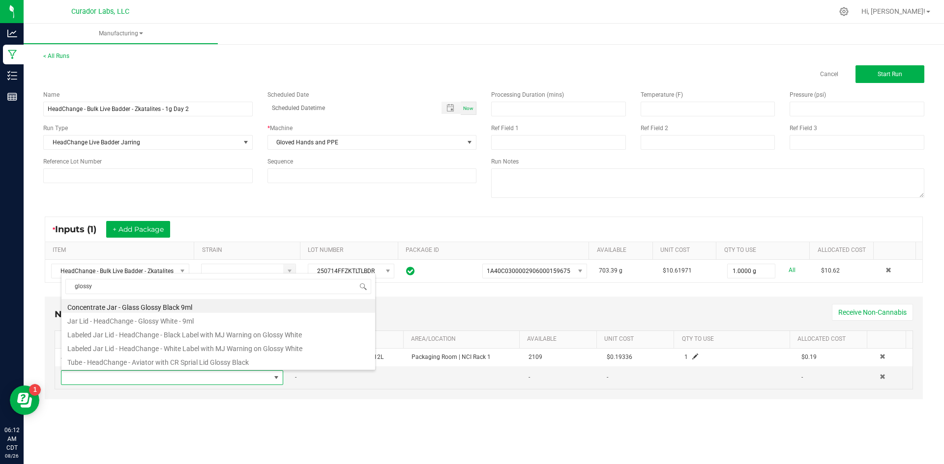
click at [224, 339] on li "Labeled Jar Lid - HeadChange - Black Label with MJ Warning on Glossy White" at bounding box center [218, 334] width 314 height 14
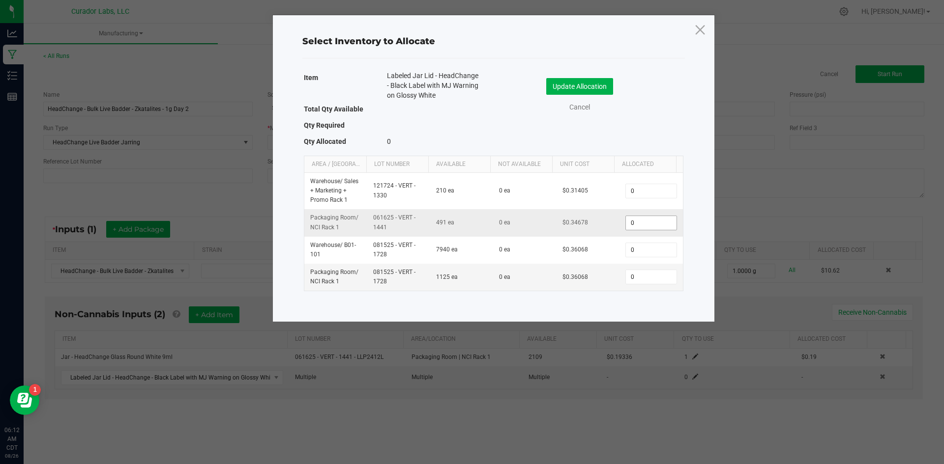
click at [637, 223] on input "0" at bounding box center [651, 223] width 50 height 14
type input "1"
click at [592, 86] on button "Update Allocation" at bounding box center [579, 86] width 67 height 17
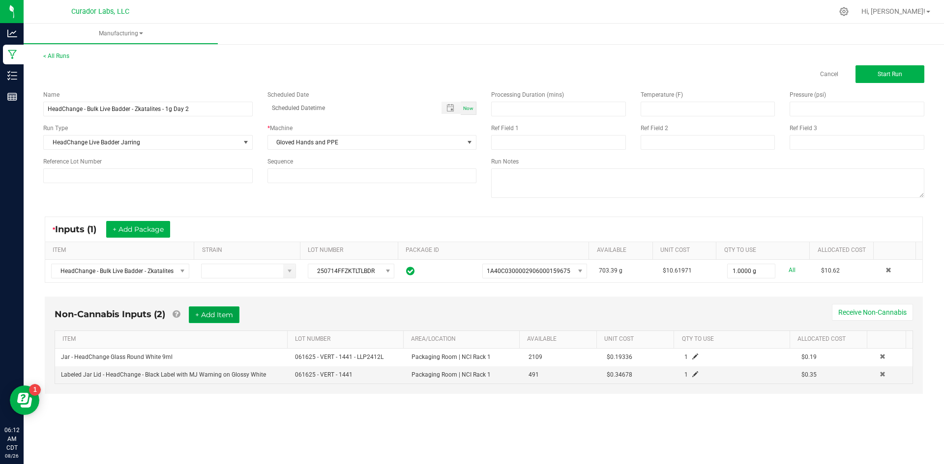
drag, startPoint x: 221, startPoint y: 311, endPoint x: 209, endPoint y: 323, distance: 17.4
click at [221, 310] on button "+ Add Item" at bounding box center [214, 315] width 51 height 17
click at [879, 392] on span at bounding box center [882, 395] width 6 height 6
click at [889, 74] on span "Start Run" at bounding box center [889, 74] width 25 height 7
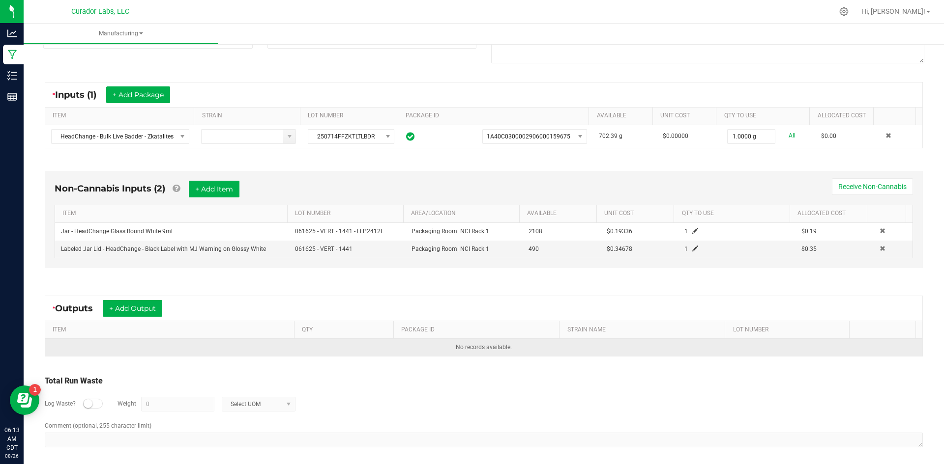
scroll to position [152, 0]
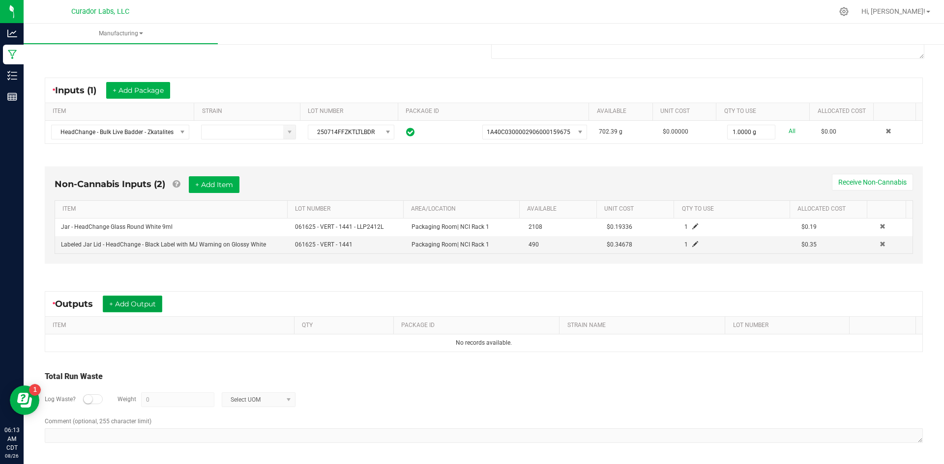
click at [154, 308] on button "+ Add Output" at bounding box center [132, 304] width 59 height 17
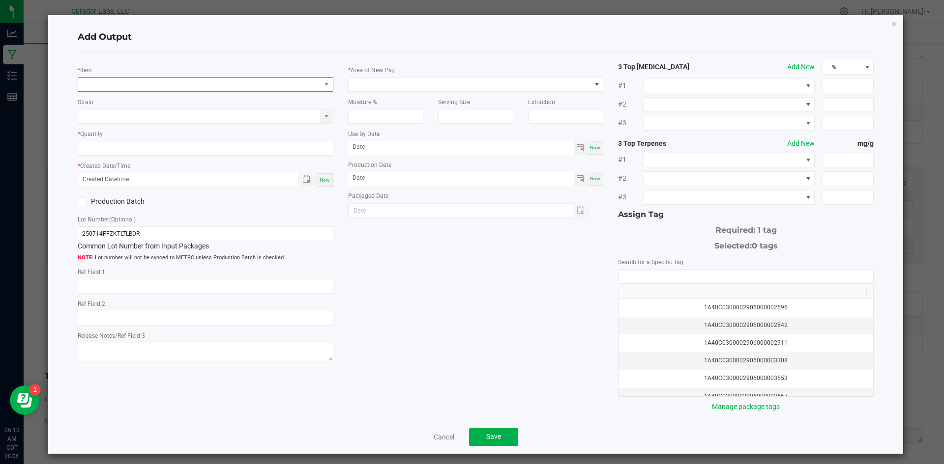
click at [160, 89] on span "NO DATA FOUND" at bounding box center [199, 85] width 242 height 14
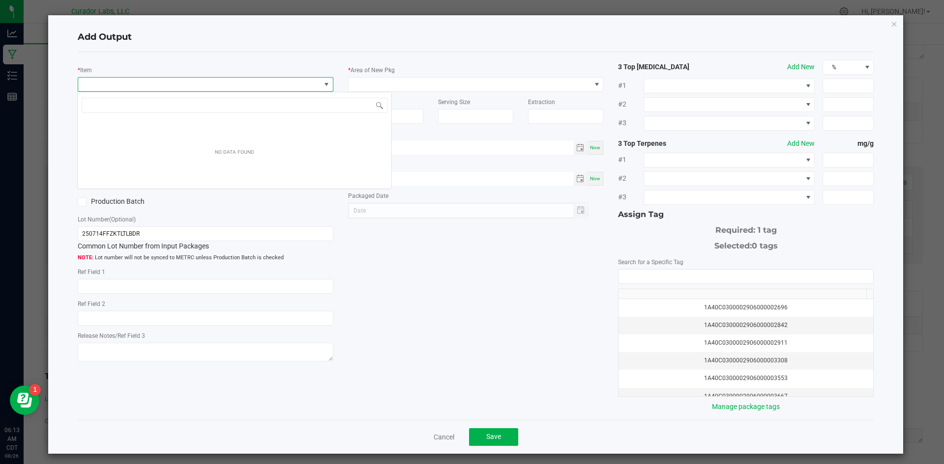
scroll to position [15, 254]
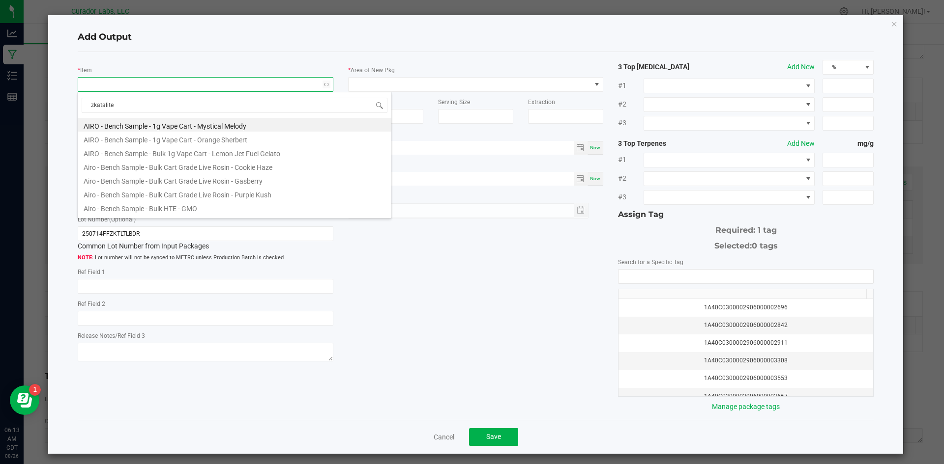
type input "zkatalites"
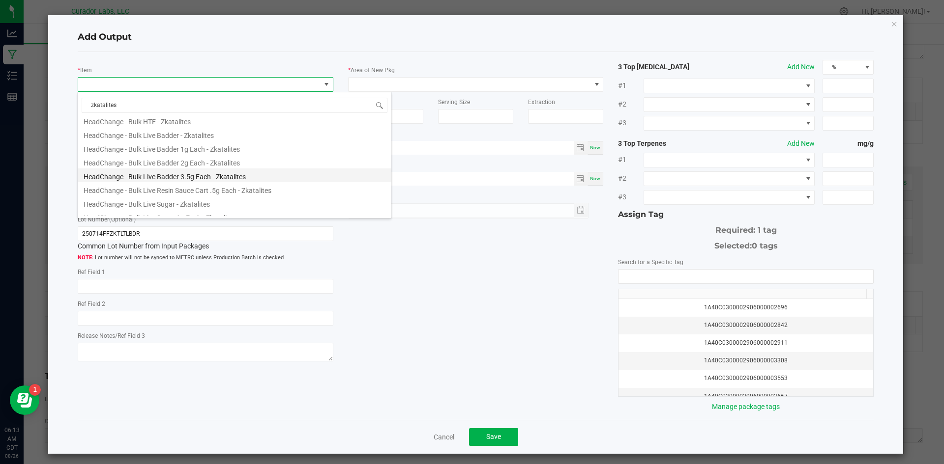
scroll to position [126, 0]
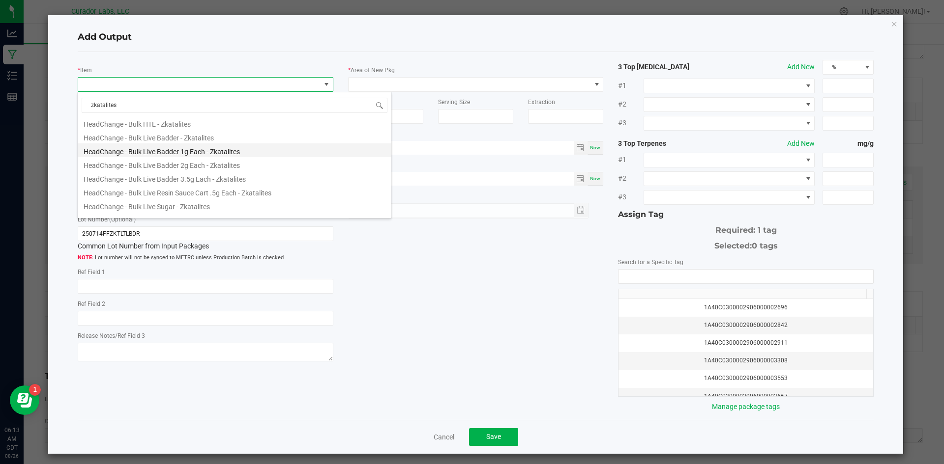
click at [210, 154] on li "HeadChange - Bulk Live Badder 1g Each - Zkatalites" at bounding box center [235, 150] width 314 height 14
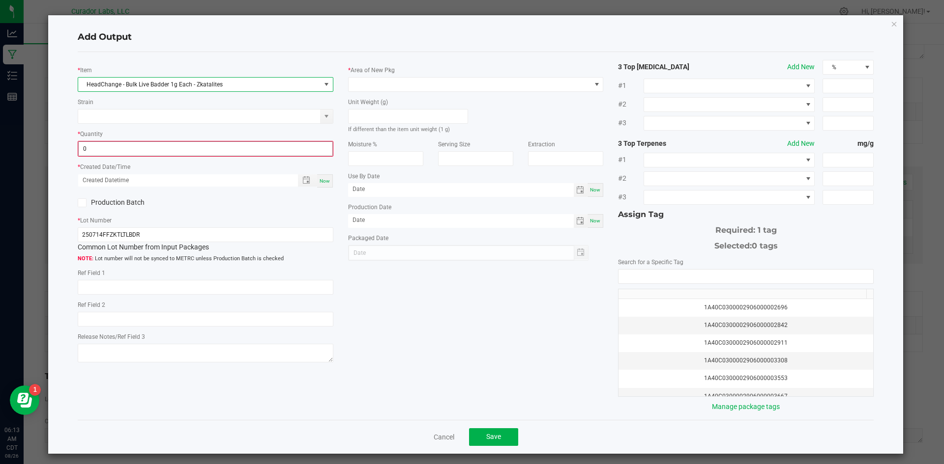
click at [92, 148] on input "0" at bounding box center [206, 149] width 254 height 14
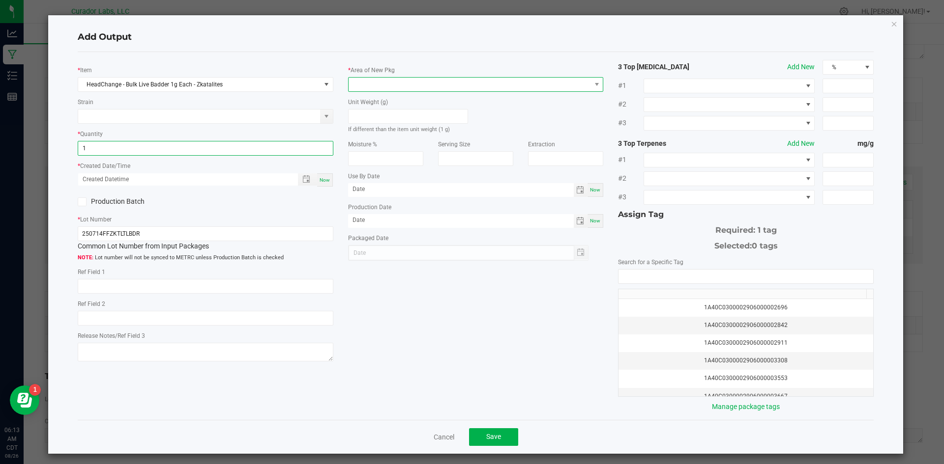
type input "1 ea"
click at [372, 87] on span at bounding box center [469, 85] width 242 height 14
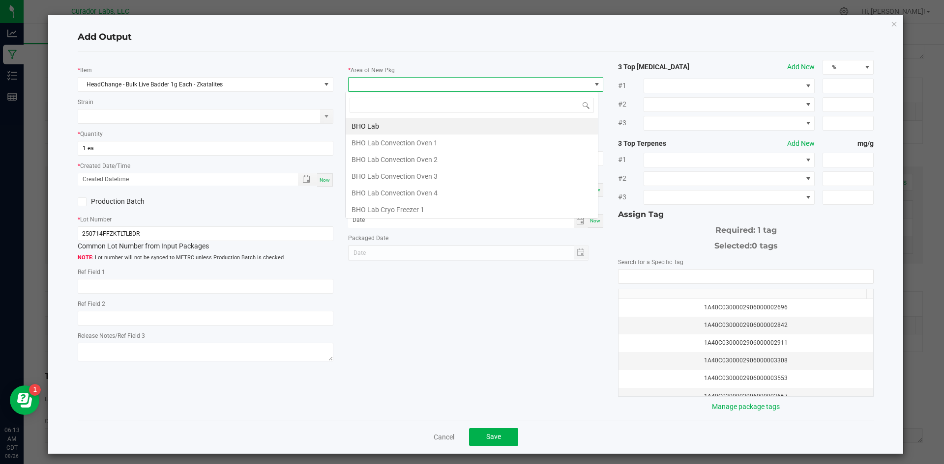
scroll to position [15, 254]
type input "vault"
click at [366, 203] on li "Vault" at bounding box center [471, 209] width 252 height 17
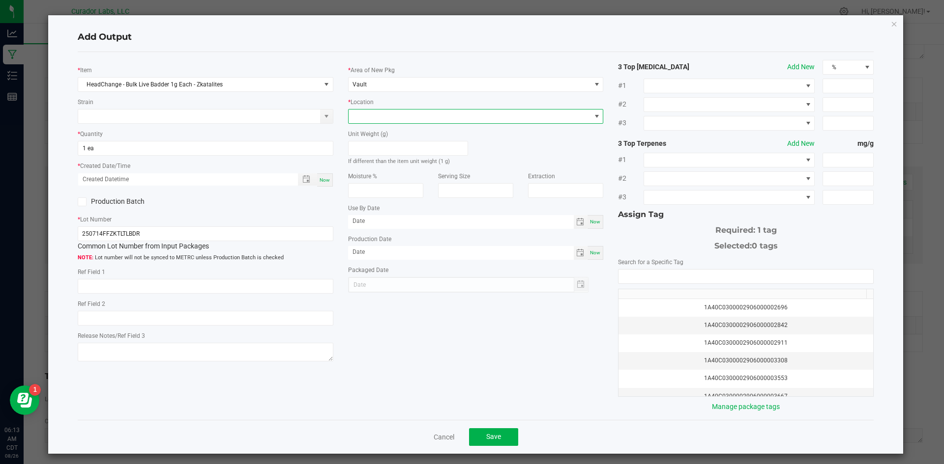
click at [376, 117] on span at bounding box center [469, 117] width 242 height 14
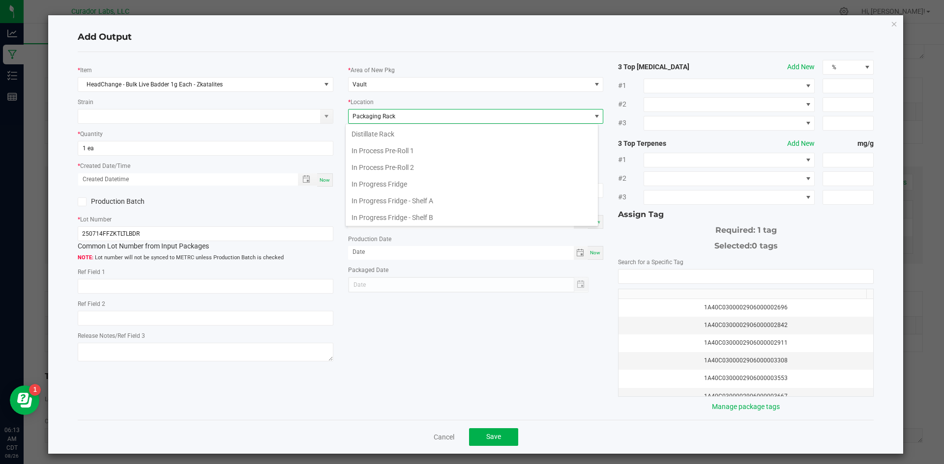
scroll to position [152, 0]
click at [376, 218] on li "Packaging Rack" at bounding box center [471, 215] width 252 height 17
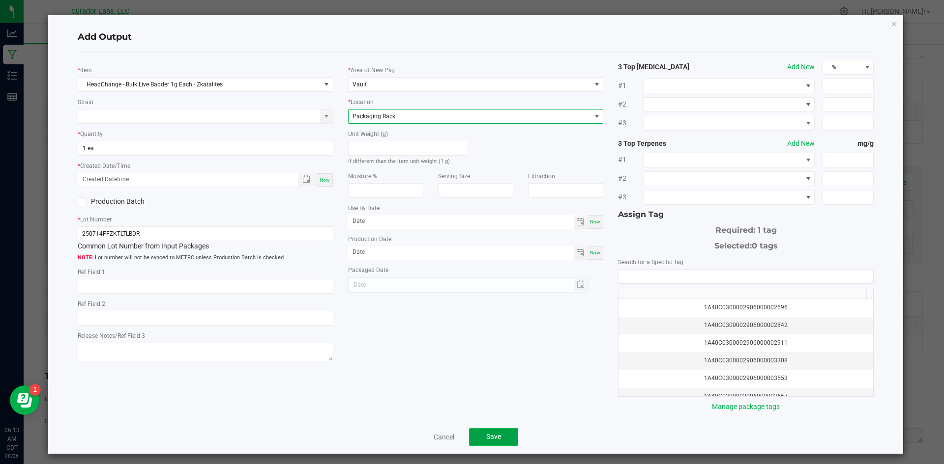
click at [489, 430] on button "Save" at bounding box center [493, 438] width 49 height 18
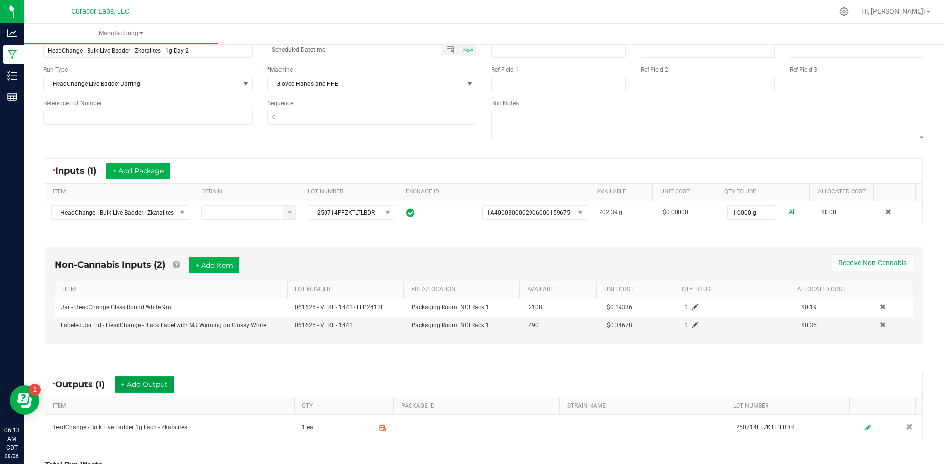
scroll to position [0, 0]
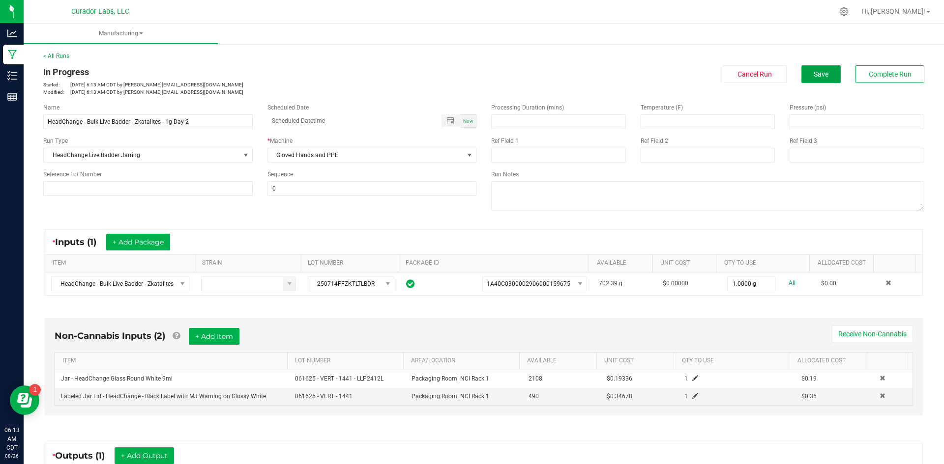
click at [806, 74] on button "Save" at bounding box center [820, 74] width 39 height 18
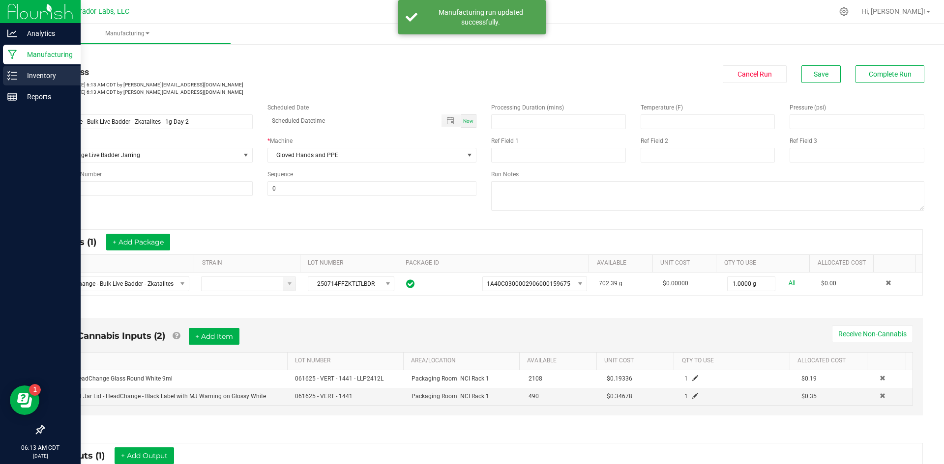
click at [19, 76] on p "Inventory" at bounding box center [46, 76] width 59 height 12
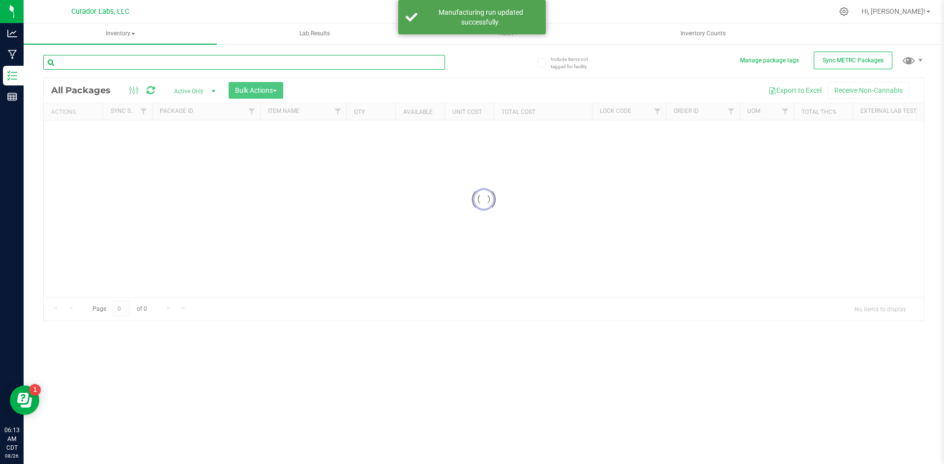
click at [146, 64] on input "text" at bounding box center [243, 62] width 401 height 15
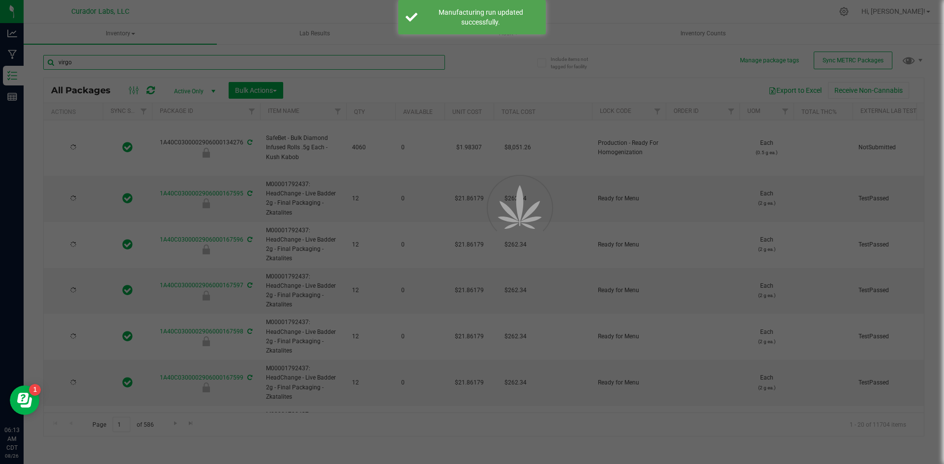
type input "virgog"
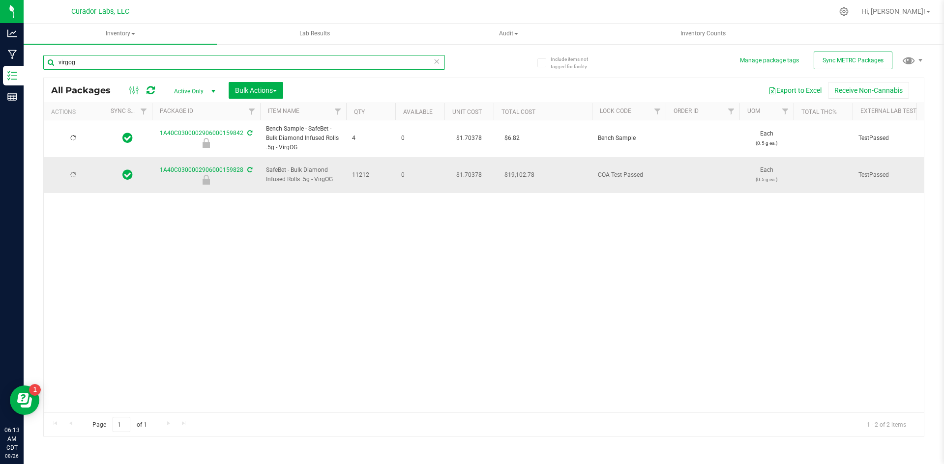
type input "[DATE]"
type input "virgog"
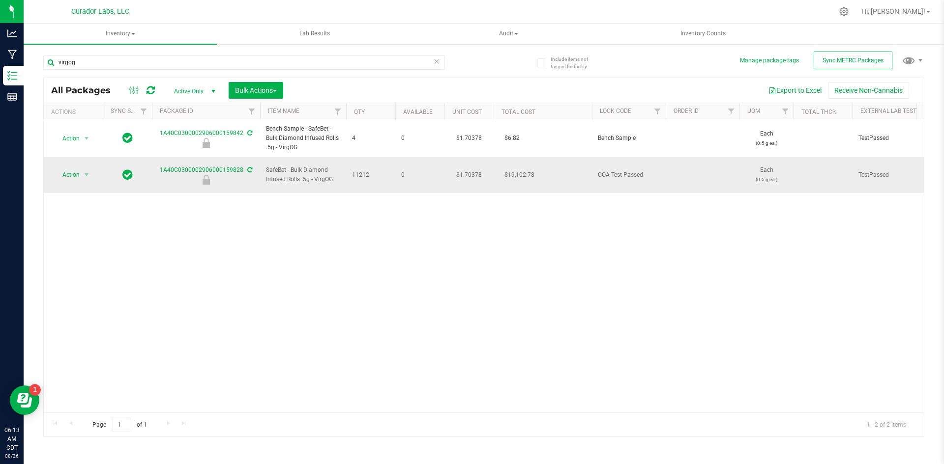
drag, startPoint x: 322, startPoint y: 171, endPoint x: 252, endPoint y: 158, distance: 71.5
copy tr "SafeBet - Bulk Diamond Infused Rolls .5g - VirgOG"
click at [71, 168] on span "Action" at bounding box center [67, 175] width 27 height 14
click at [93, 294] on li "Unlock package" at bounding box center [85, 301] width 62 height 15
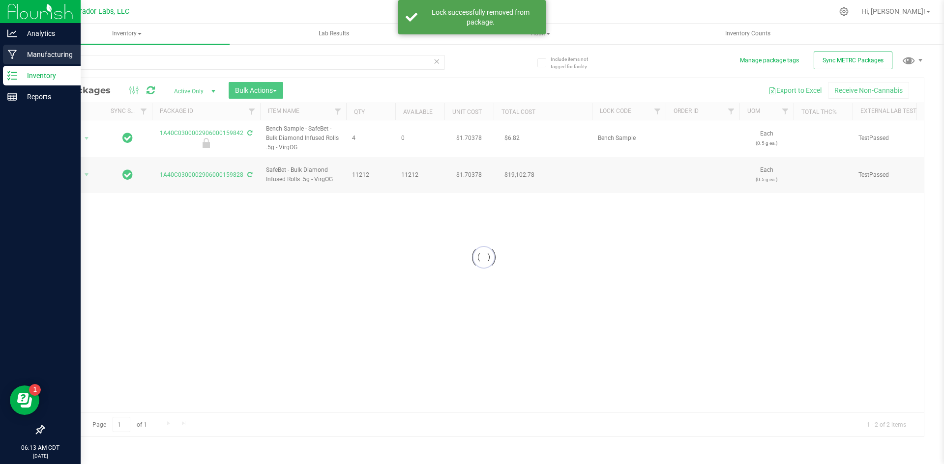
click at [45, 54] on p "Manufacturing" at bounding box center [46, 55] width 59 height 12
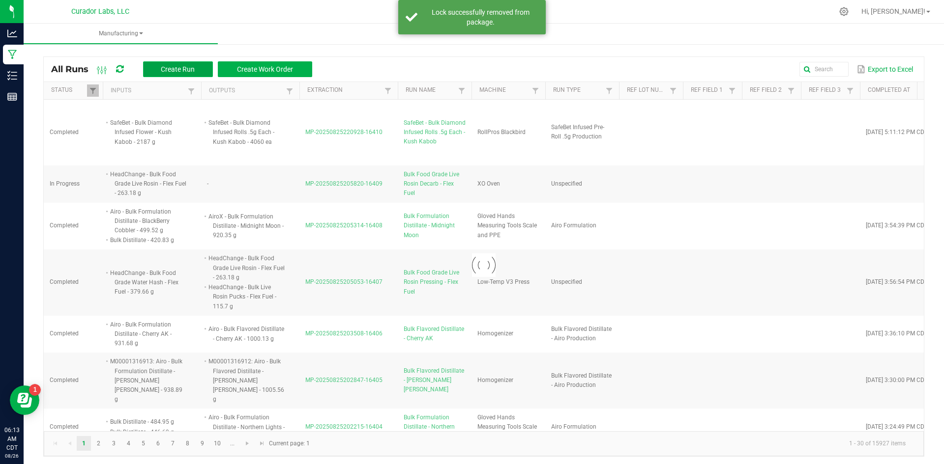
click at [169, 65] on span "Create Run" at bounding box center [178, 69] width 34 height 8
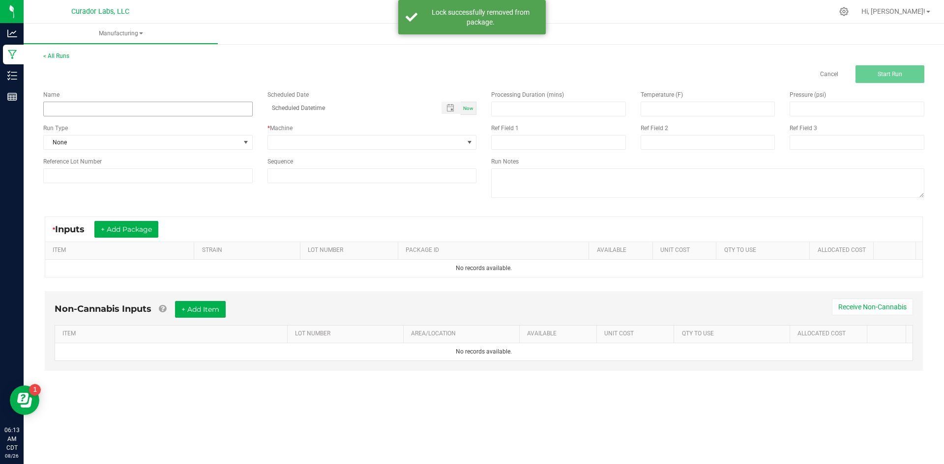
drag, startPoint x: 205, startPoint y: 94, endPoint x: 204, endPoint y: 112, distance: 17.7
click at [204, 97] on div "Name" at bounding box center [147, 94] width 209 height 9
click at [203, 114] on input at bounding box center [147, 109] width 209 height 15
paste input "SafeBet - Bulk Diamond Infused Rolls .5g - VirgOG"
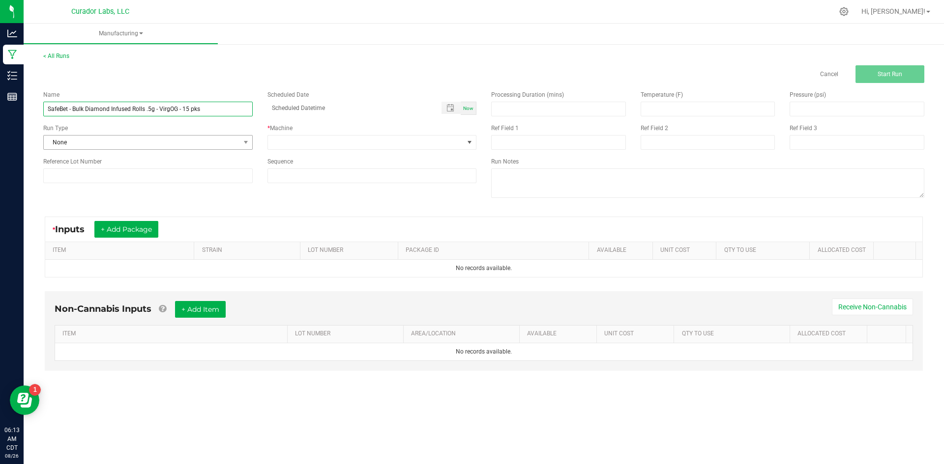
type input "SafeBet - Bulk Diamond Infused Rolls .5g - VirgOG - 15 pks"
click at [77, 147] on span "None" at bounding box center [142, 143] width 196 height 14
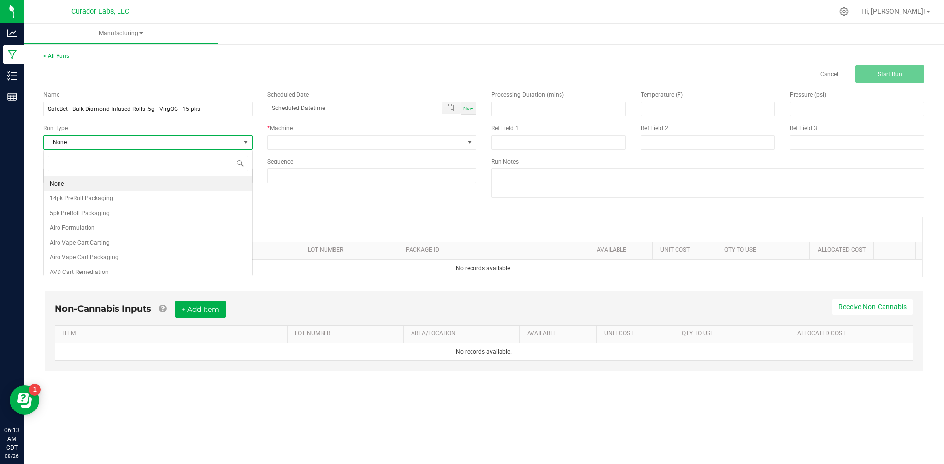
scroll to position [15, 209]
type input "infu"
drag, startPoint x: 143, startPoint y: 214, endPoint x: 265, endPoint y: 176, distance: 127.8
click at [145, 213] on span "SafeBet Infused Pre-Roll .5g Packaging" at bounding box center [101, 213] width 103 height 10
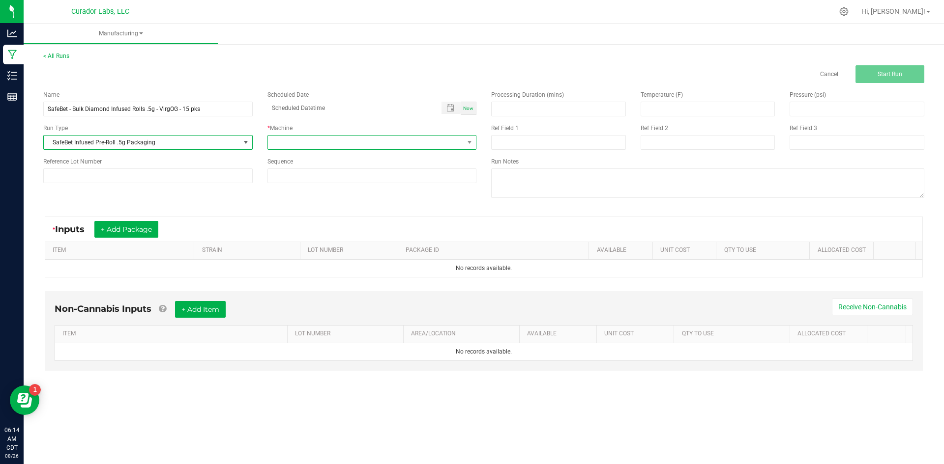
click at [285, 145] on span at bounding box center [366, 143] width 196 height 14
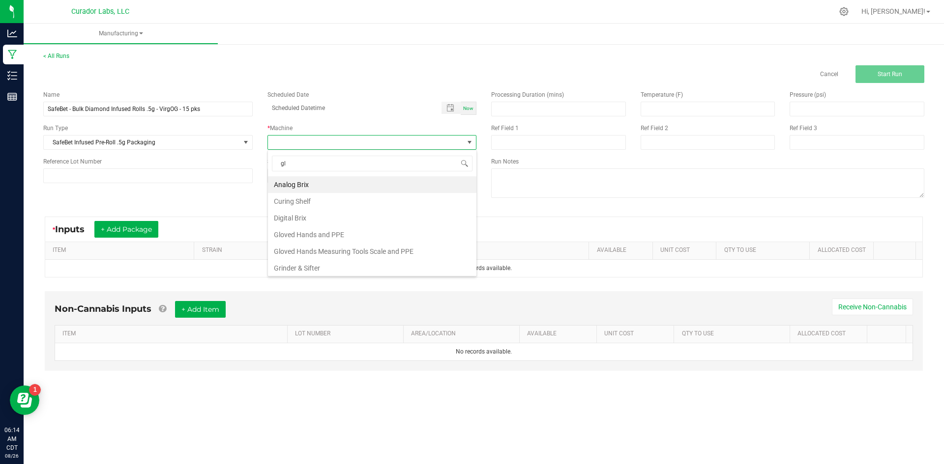
type input "glo"
drag, startPoint x: 309, startPoint y: 199, endPoint x: 302, endPoint y: 196, distance: 7.0
click at [305, 197] on li "Gloved Hands Measuring Tools Scale and PPE" at bounding box center [372, 201] width 208 height 17
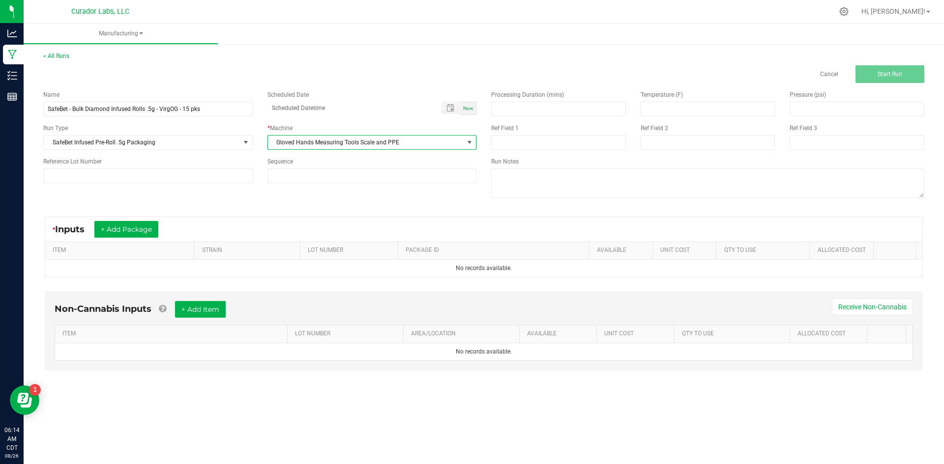
click at [308, 144] on span "Gloved Hands Measuring Tools Scale and PPE" at bounding box center [366, 143] width 196 height 14
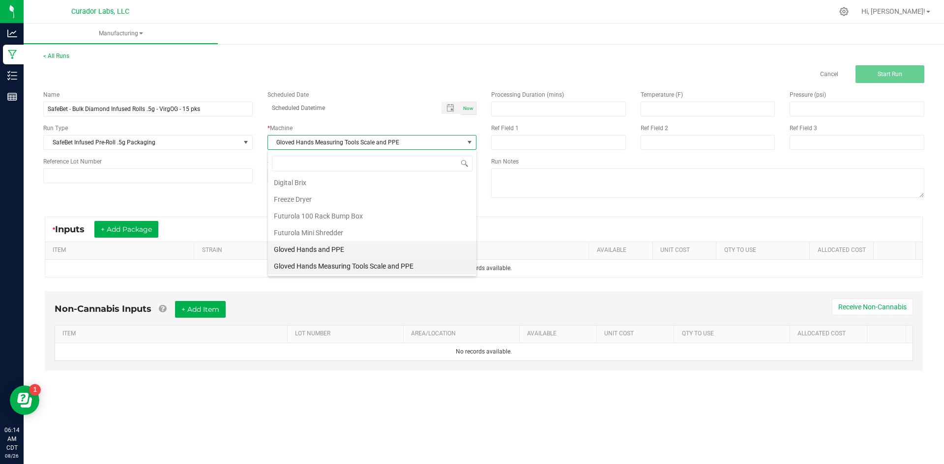
click at [331, 250] on li "Gloved Hands and PPE" at bounding box center [372, 249] width 208 height 17
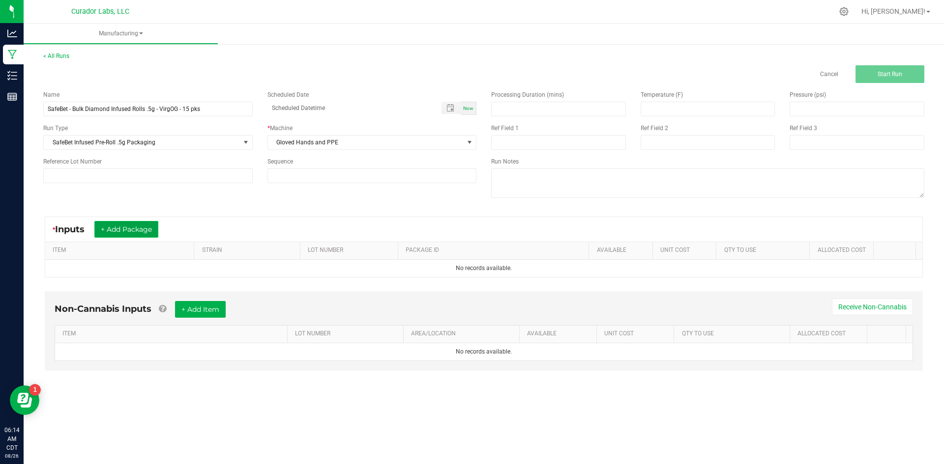
click at [140, 227] on button "+ Add Package" at bounding box center [126, 229] width 64 height 17
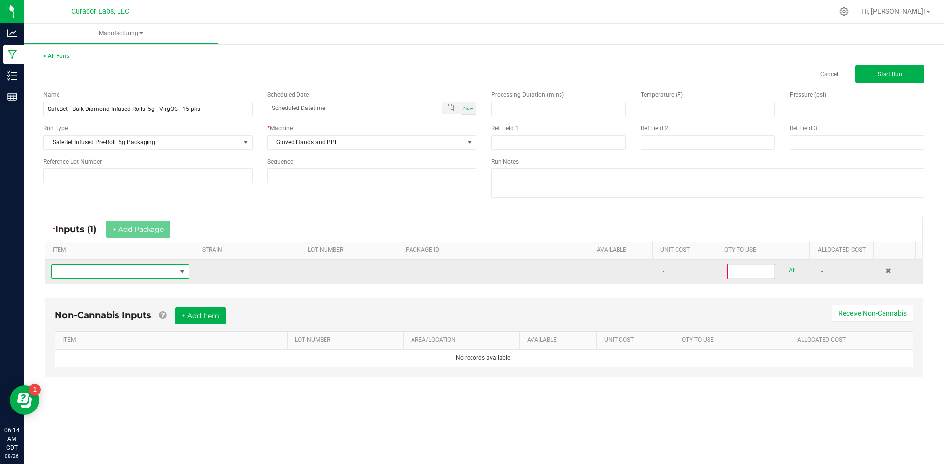
click at [143, 278] on span "NO DATA FOUND" at bounding box center [114, 272] width 125 height 14
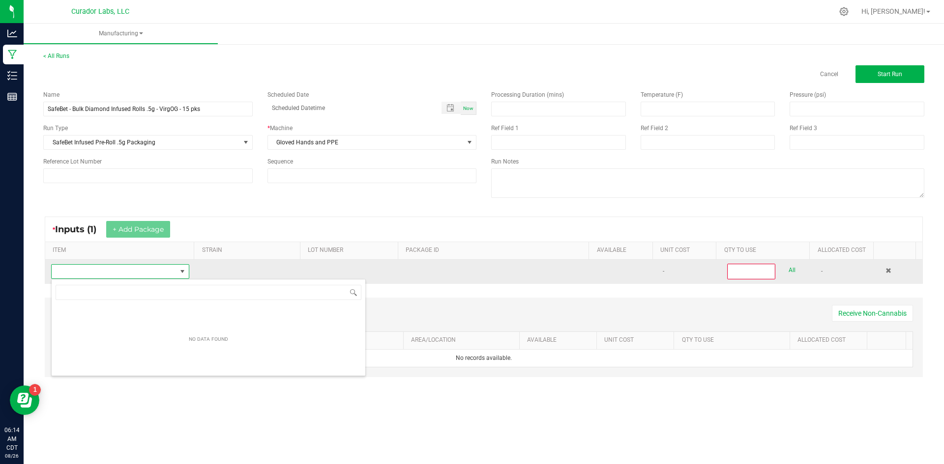
scroll to position [49127, 49005]
type input "SafeBet - Bulk Diamond Infused Rolls .5g - VirgOG"
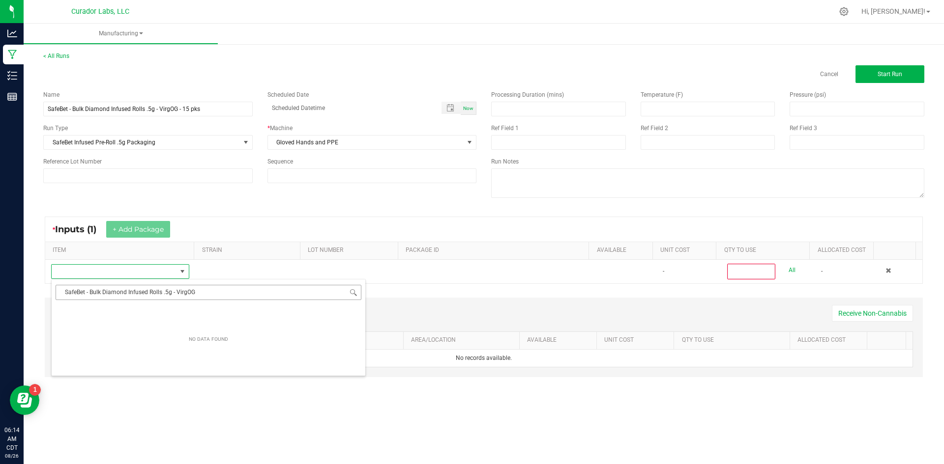
scroll to position [15, 136]
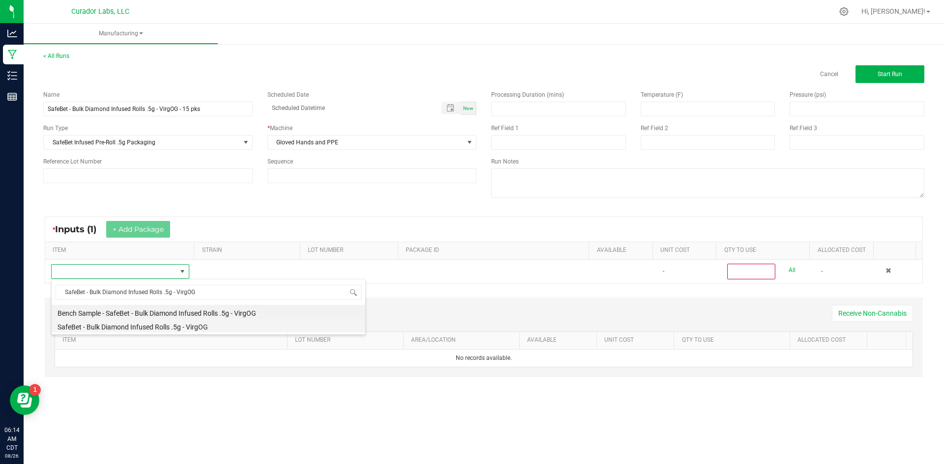
click at [181, 324] on li "SafeBet - Bulk Diamond Infused Rolls .5g - VirgOG" at bounding box center [209, 326] width 314 height 14
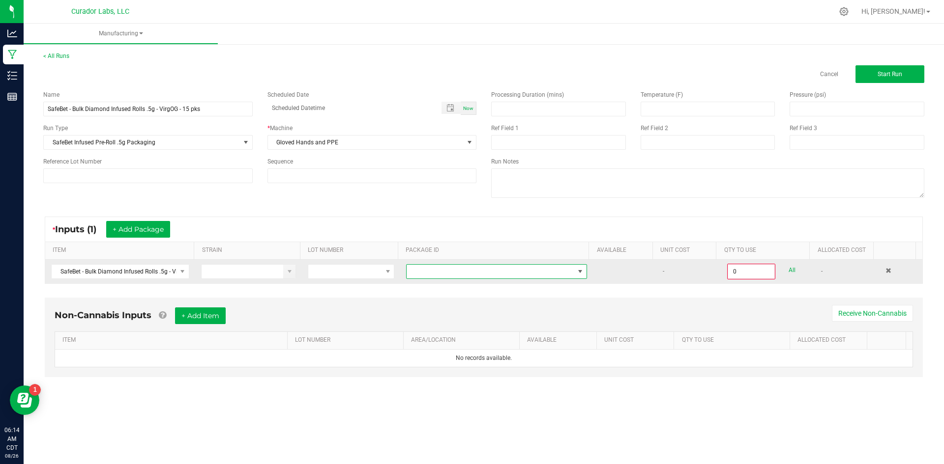
click at [431, 275] on span at bounding box center [490, 272] width 168 height 14
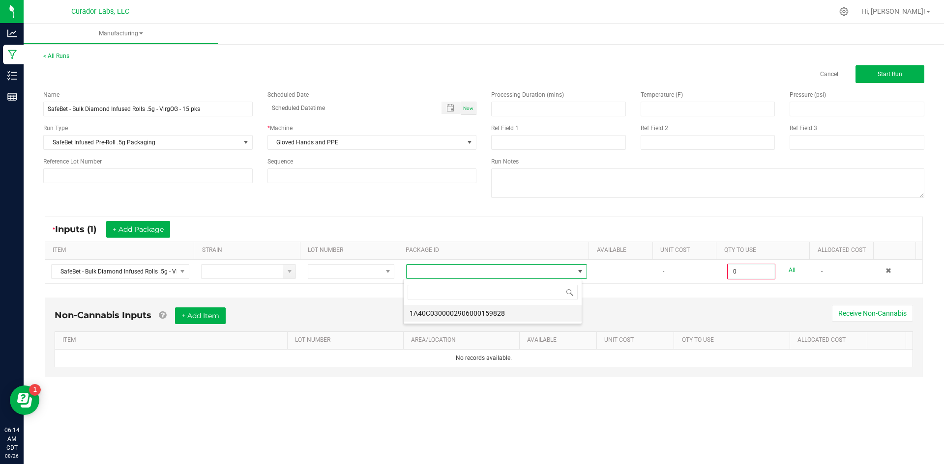
scroll to position [15, 179]
click at [461, 314] on li "1A40C0300002906000159828" at bounding box center [492, 313] width 178 height 17
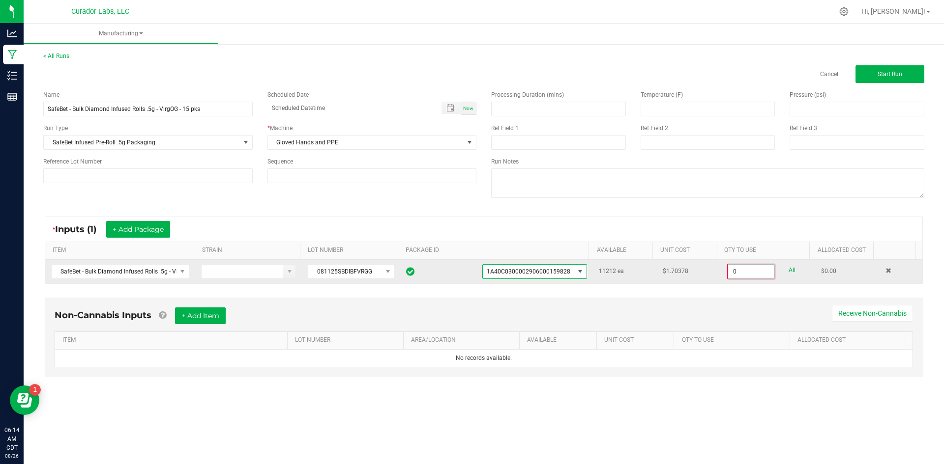
click at [746, 272] on input "0" at bounding box center [751, 272] width 46 height 14
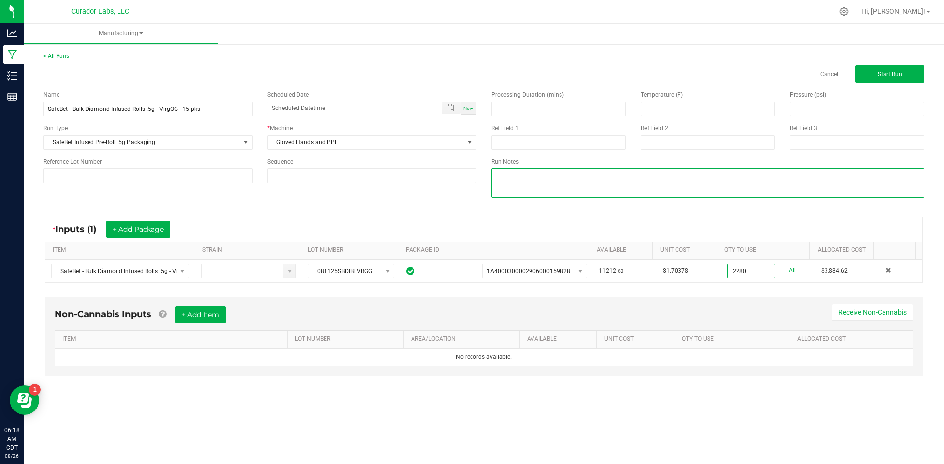
type input "2280 ea"
click at [529, 190] on textarea at bounding box center [707, 183] width 433 height 29
type textarea "152 x 15 = 2280"
click at [207, 320] on button "+ Add Item" at bounding box center [200, 315] width 51 height 17
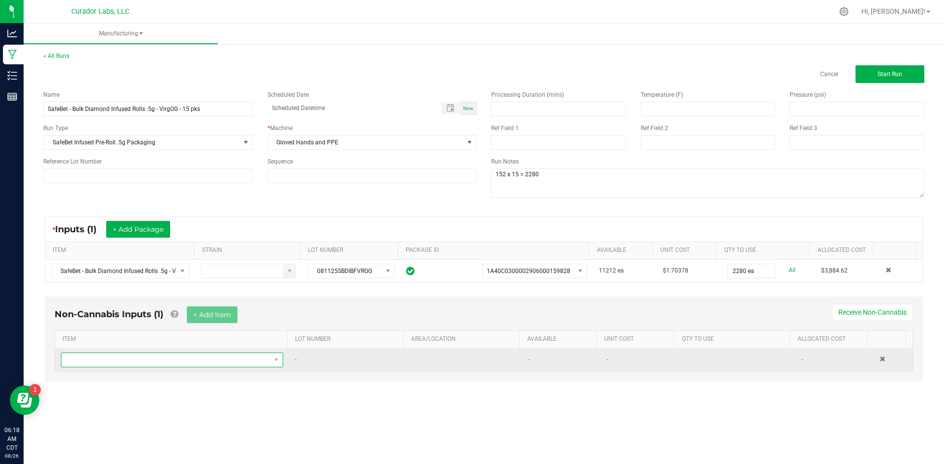
click at [193, 361] on span "NO DATA FOUND" at bounding box center [165, 360] width 209 height 14
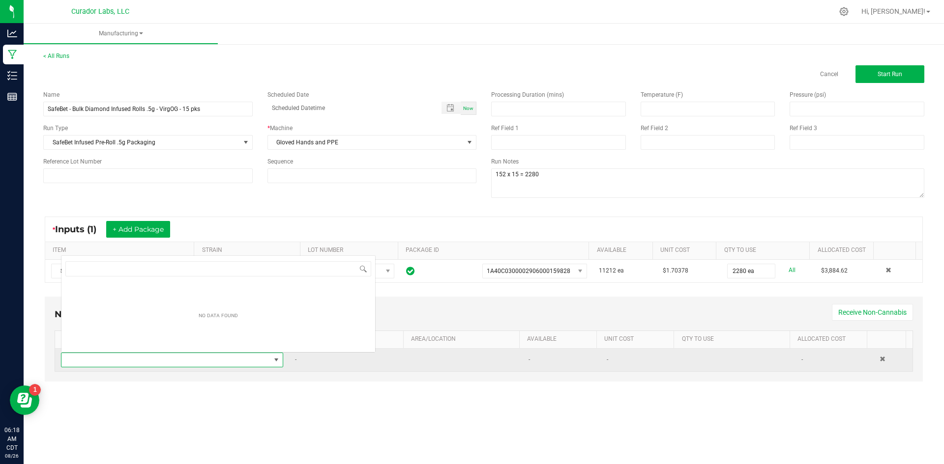
scroll to position [15, 218]
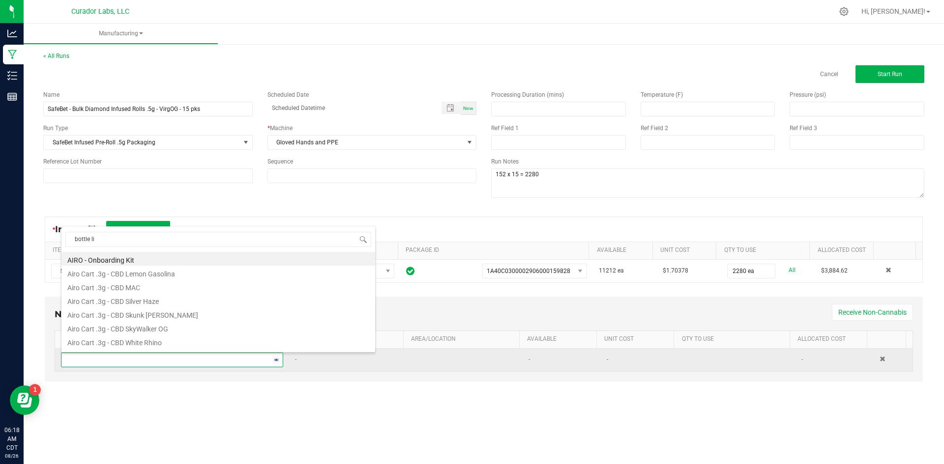
type input "bottle lid"
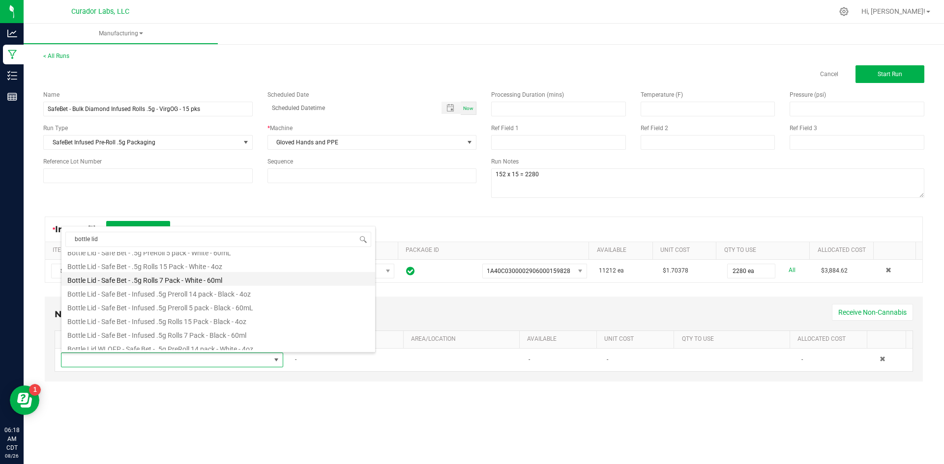
scroll to position [39, 0]
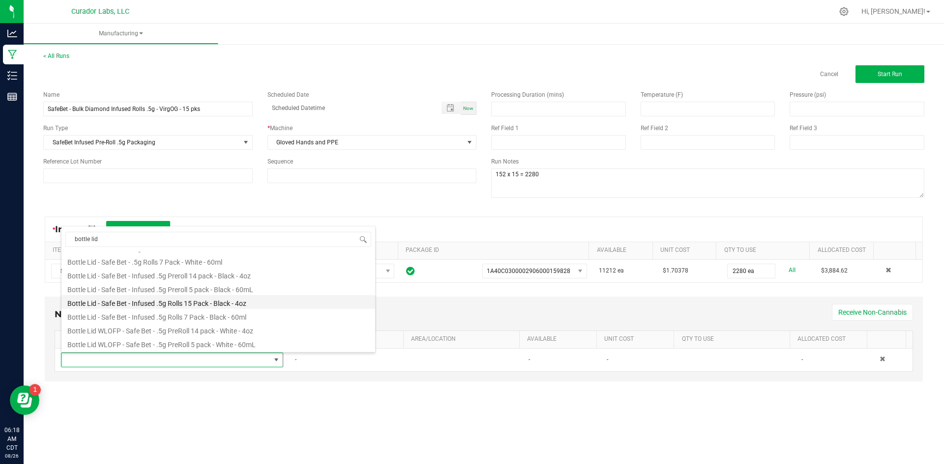
click at [211, 301] on li "Bottle Lid - Safe Bet - Infused .5g Rolls 15 Pack - Black - 4oz" at bounding box center [218, 302] width 314 height 14
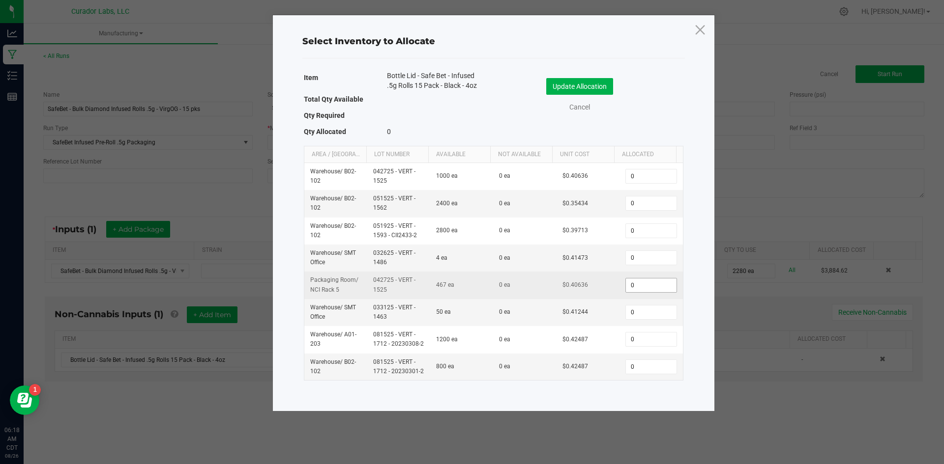
click at [632, 286] on input "0" at bounding box center [651, 286] width 50 height 14
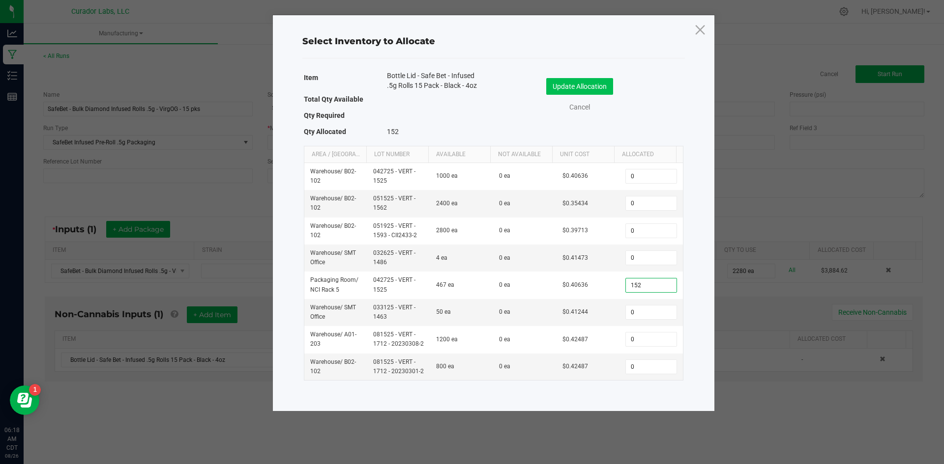
type input "152"
drag, startPoint x: 585, startPoint y: 86, endPoint x: 576, endPoint y: 93, distance: 11.5
click at [586, 85] on button "Update Allocation" at bounding box center [579, 86] width 67 height 17
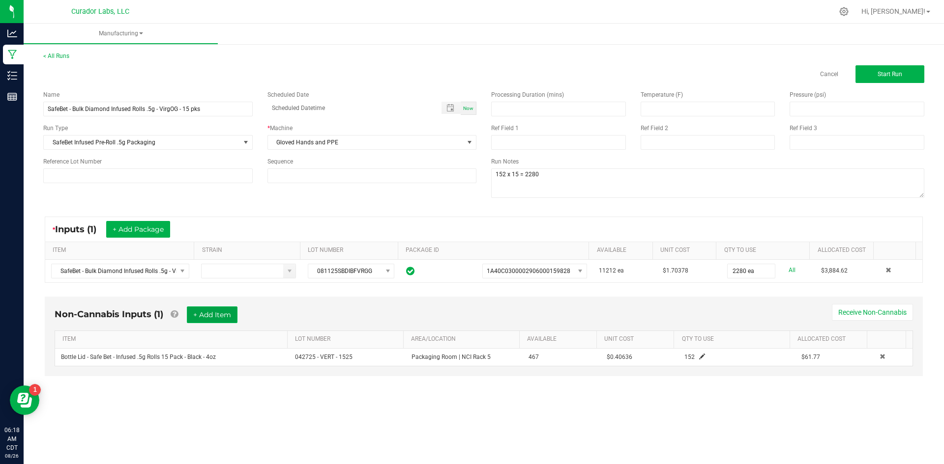
click at [230, 314] on button "+ Add Item" at bounding box center [212, 315] width 51 height 17
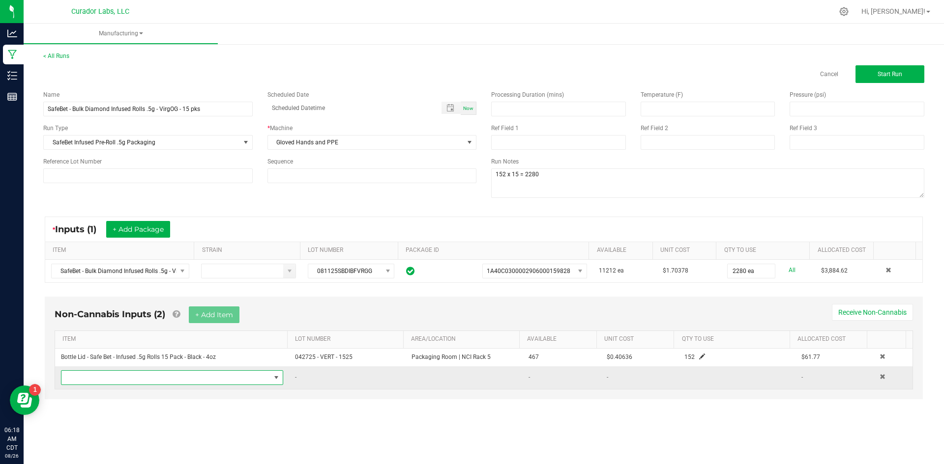
click at [173, 384] on span "NO DATA FOUND" at bounding box center [165, 378] width 209 height 14
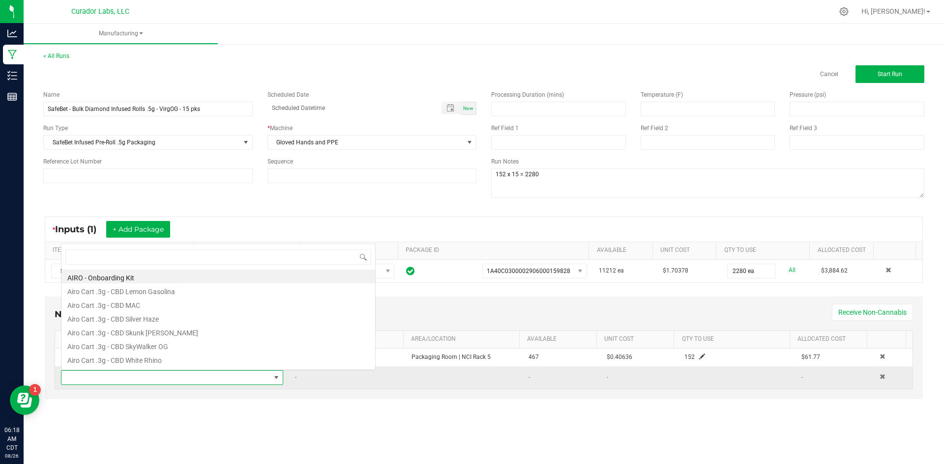
scroll to position [15, 218]
click at [172, 378] on span at bounding box center [165, 378] width 209 height 14
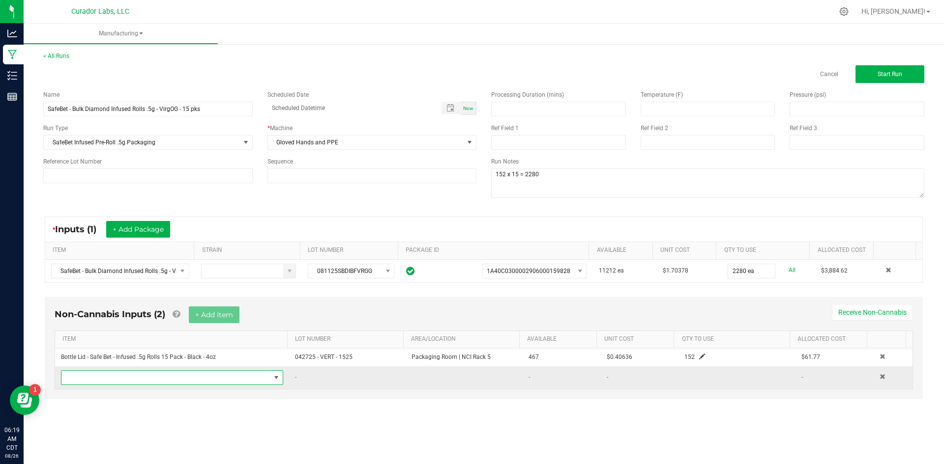
click at [172, 379] on span "NO DATA FOUND" at bounding box center [165, 378] width 209 height 14
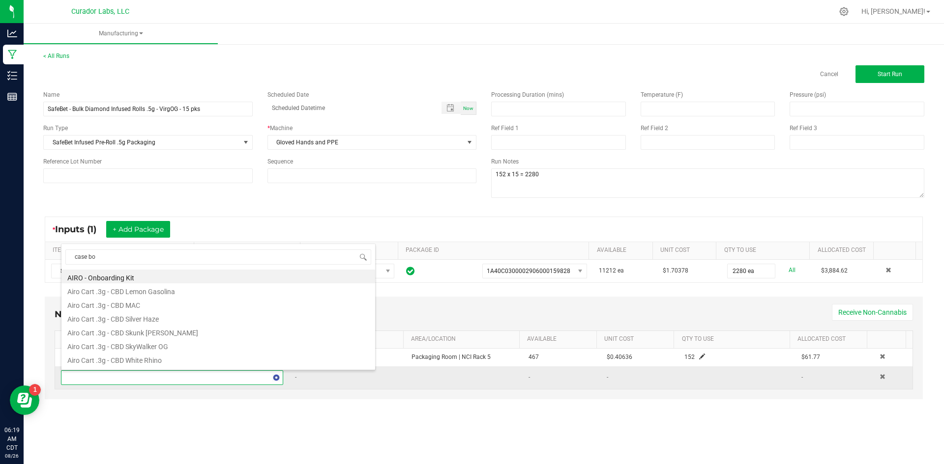
type input "case box"
click at [218, 275] on li "Case Box - AIRO Safe Bet Bubbles - Brand Logo on Ivory - 8x4x6" at bounding box center [218, 277] width 314 height 14
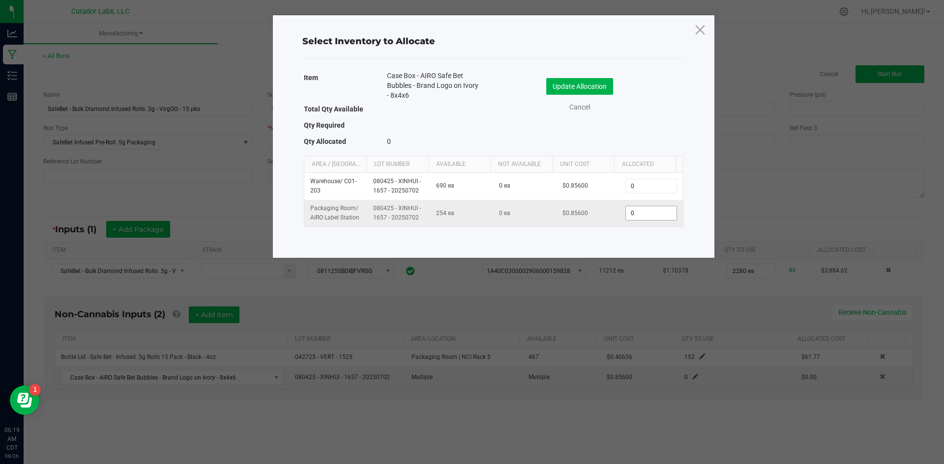
click at [632, 212] on input "0" at bounding box center [651, 213] width 50 height 14
type input "10"
click at [590, 90] on button "Update Allocation" at bounding box center [579, 86] width 67 height 17
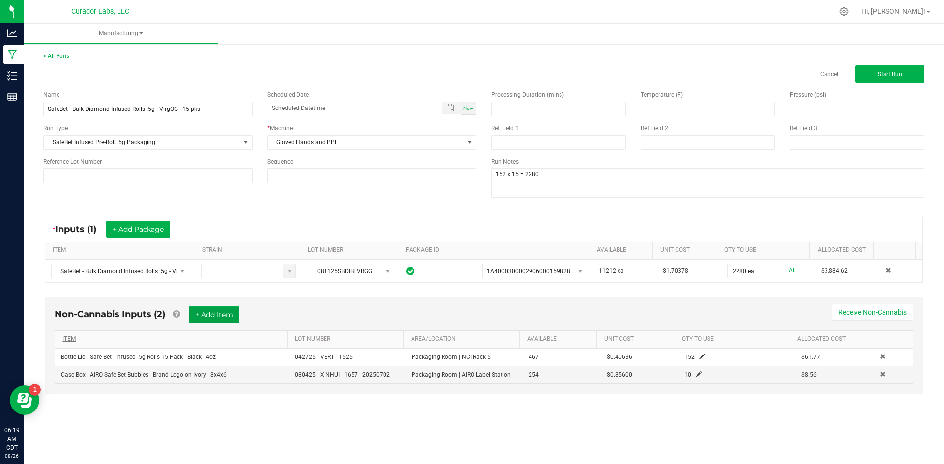
drag, startPoint x: 230, startPoint y: 315, endPoint x: 207, endPoint y: 339, distance: 33.4
click at [230, 315] on button "+ Add Item" at bounding box center [214, 315] width 51 height 17
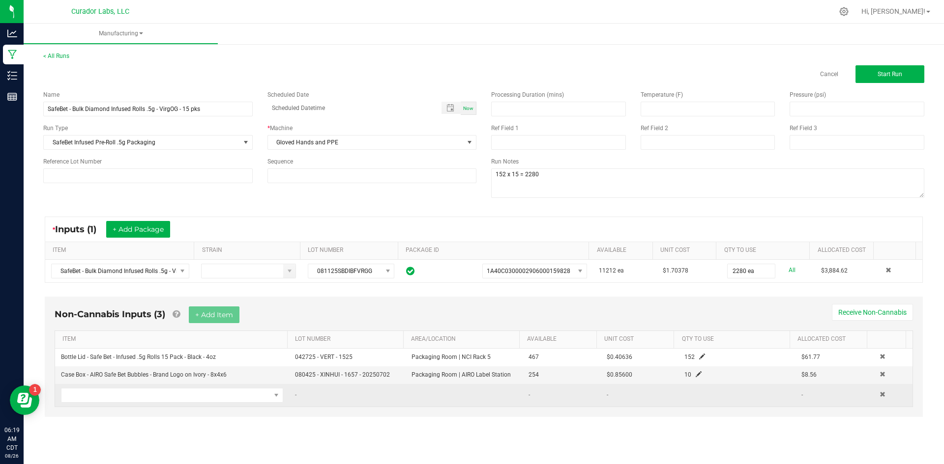
drag, startPoint x: 111, startPoint y: 406, endPoint x: 106, endPoint y: 403, distance: 5.7
click at [107, 404] on td at bounding box center [172, 395] width 234 height 23
drag, startPoint x: 103, startPoint y: 401, endPoint x: 97, endPoint y: 398, distance: 6.8
click at [100, 399] on span "NO DATA FOUND" at bounding box center [165, 396] width 209 height 14
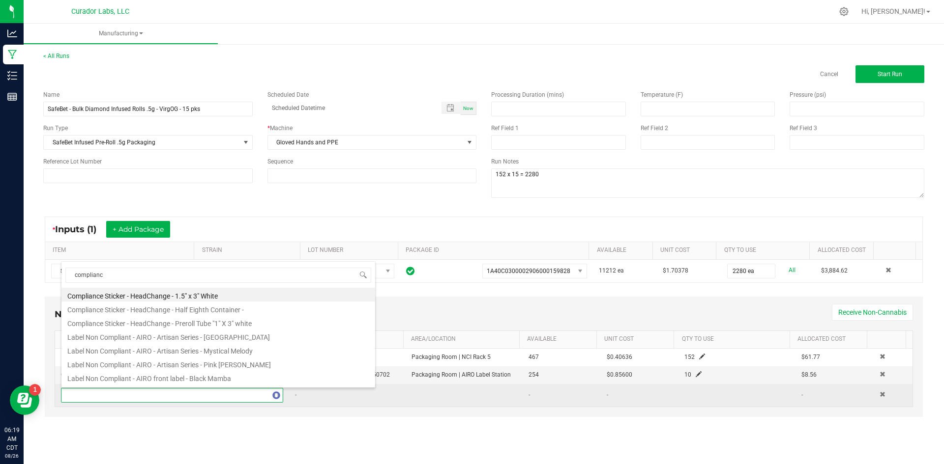
type input "compliance"
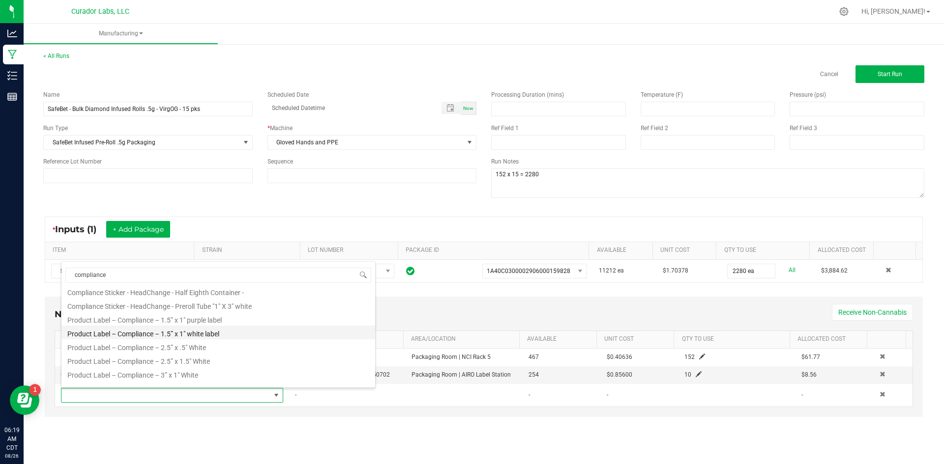
scroll to position [26, 0]
click at [206, 328] on li "Product Label – Compliance – 1.5” x 1" white label" at bounding box center [218, 324] width 314 height 14
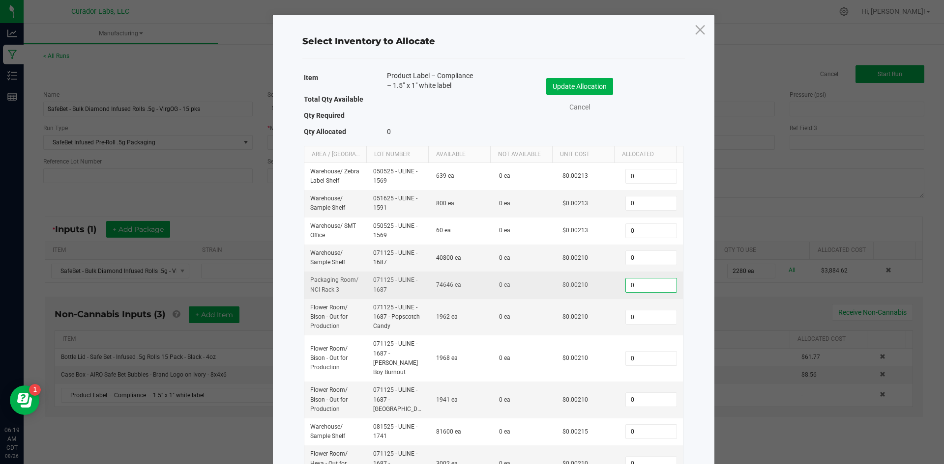
click at [629, 282] on input "0" at bounding box center [651, 286] width 50 height 14
click at [635, 287] on input "0" at bounding box center [651, 286] width 50 height 14
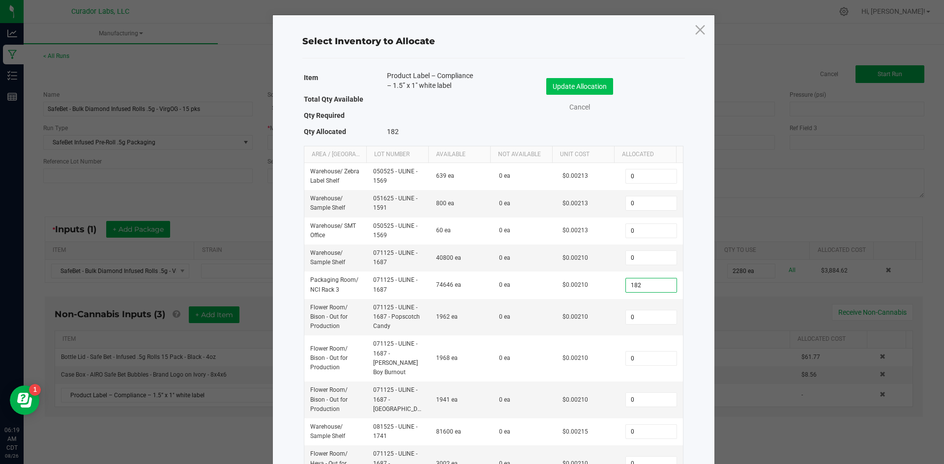
type input "182"
click at [578, 84] on button "Update Allocation" at bounding box center [579, 86] width 67 height 17
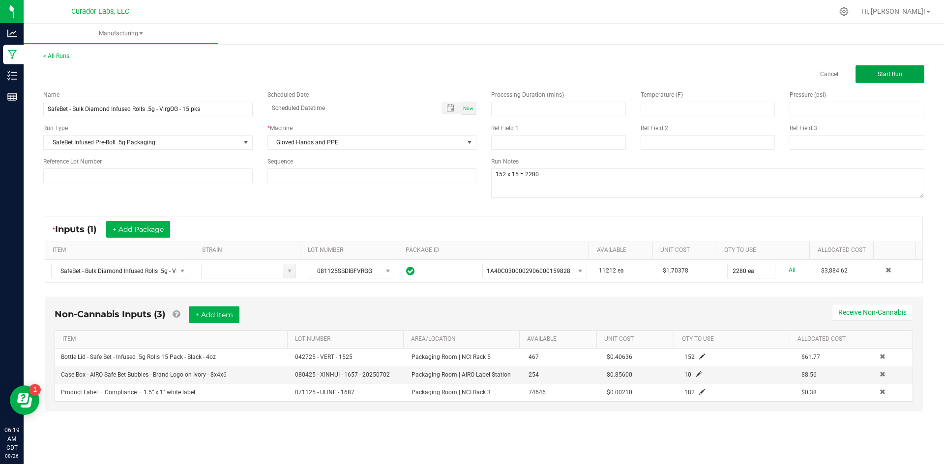
click at [874, 76] on button "Start Run" at bounding box center [889, 74] width 69 height 18
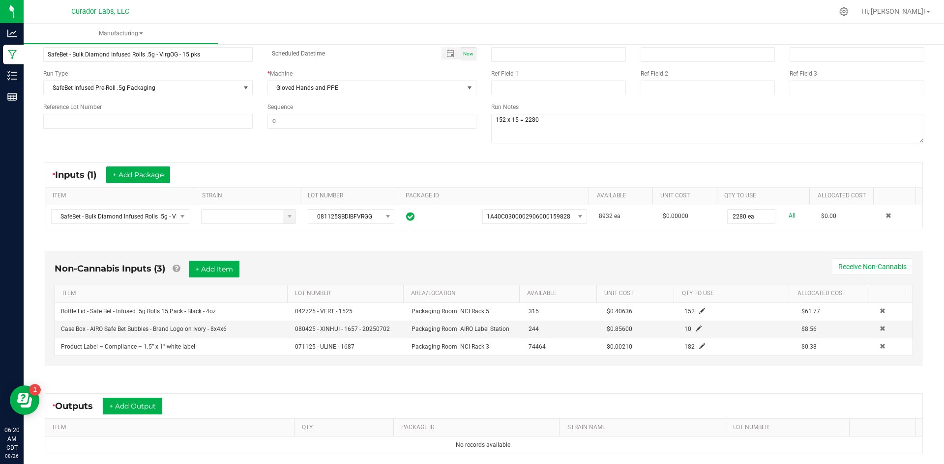
scroll to position [170, 0]
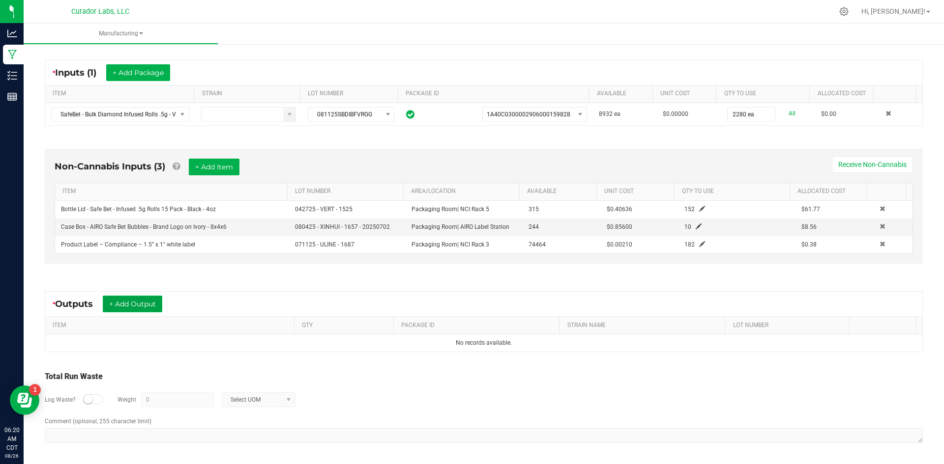
click at [147, 304] on button "+ Add Output" at bounding box center [132, 304] width 59 height 17
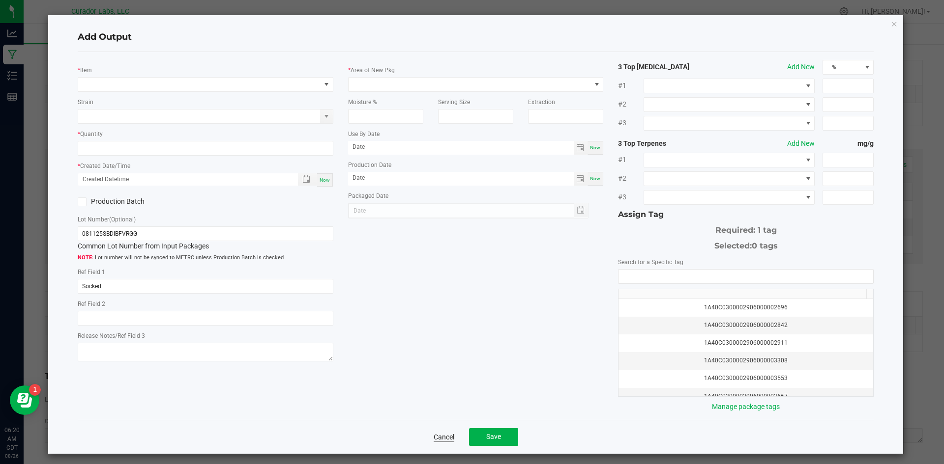
click at [433, 435] on link "Cancel" at bounding box center [443, 437] width 21 height 10
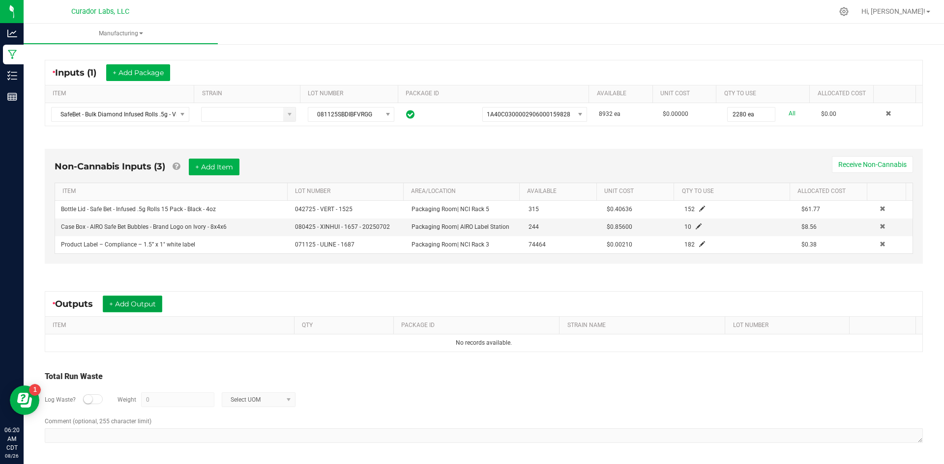
click at [154, 305] on button "+ Add Output" at bounding box center [132, 304] width 59 height 17
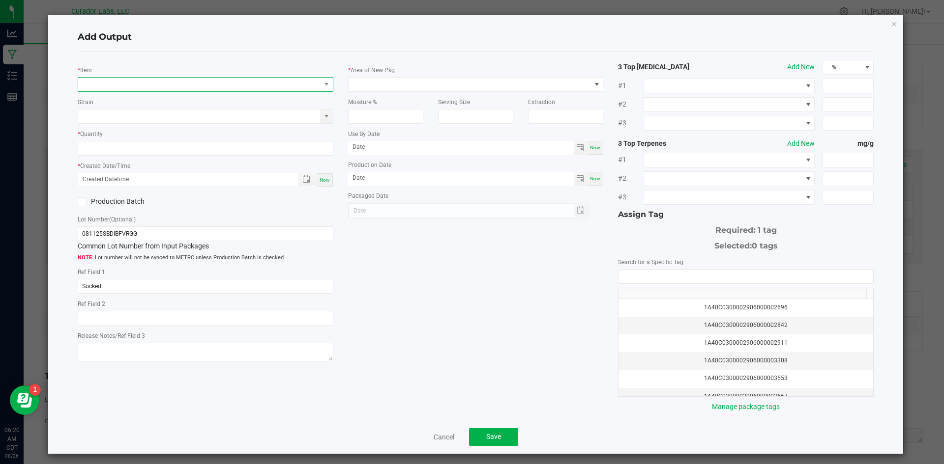
click at [215, 80] on span "NO DATA FOUND" at bounding box center [199, 85] width 242 height 14
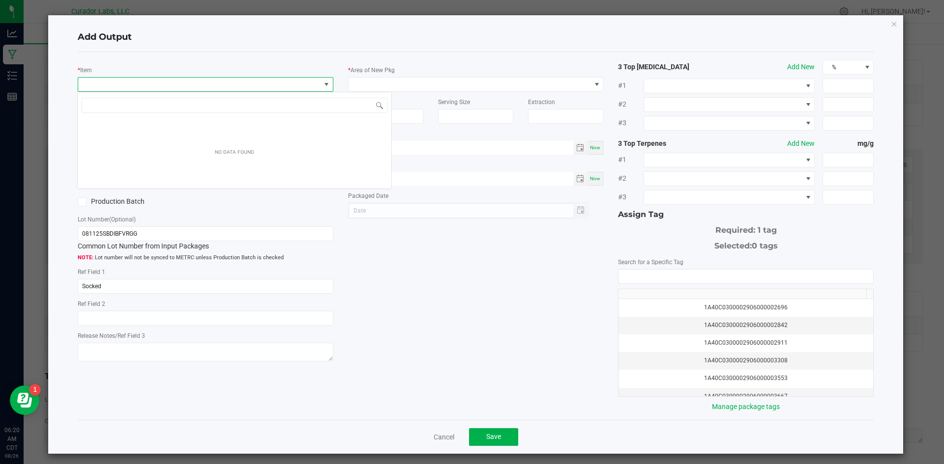
scroll to position [15, 254]
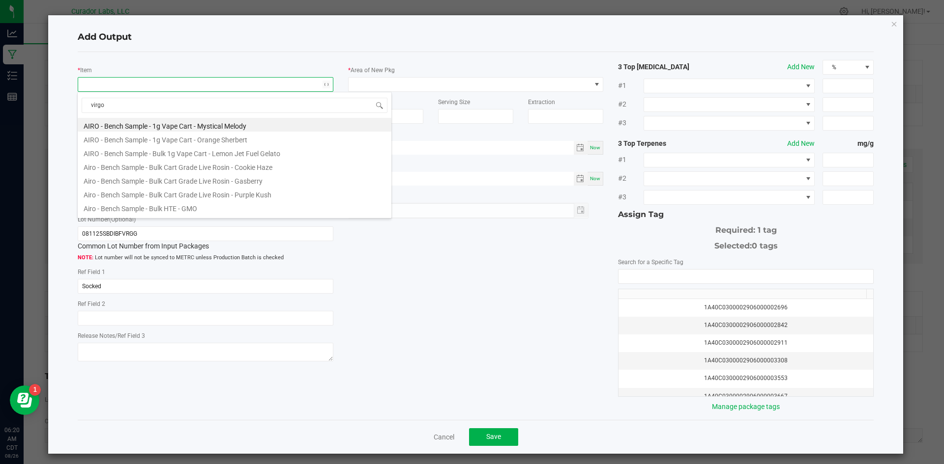
type input "virgog"
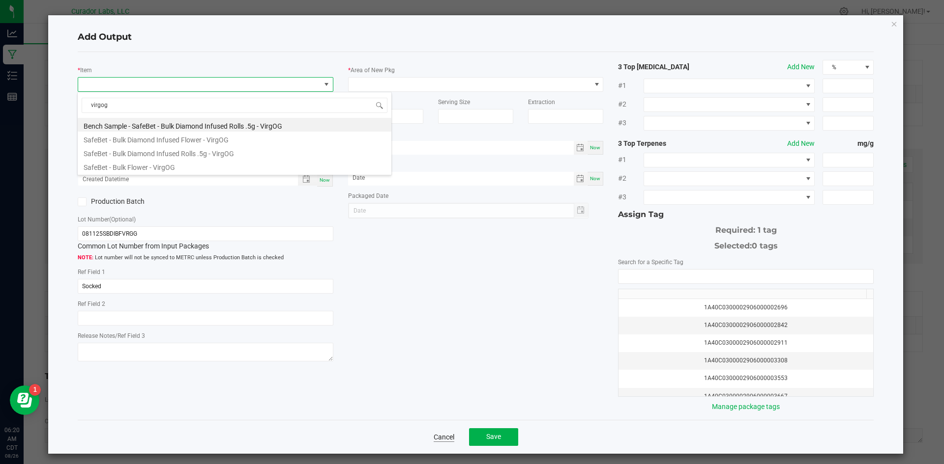
click at [433, 437] on link "Cancel" at bounding box center [443, 437] width 21 height 10
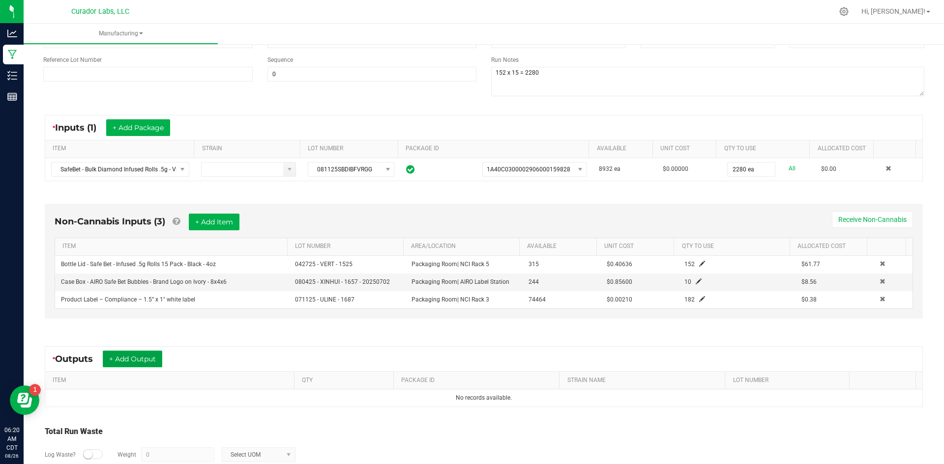
scroll to position [0, 0]
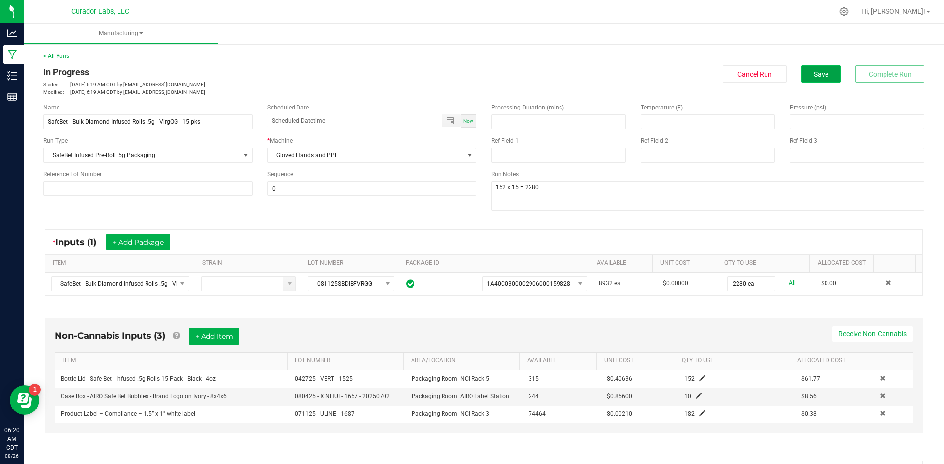
click at [813, 72] on span "Save" at bounding box center [820, 74] width 15 height 8
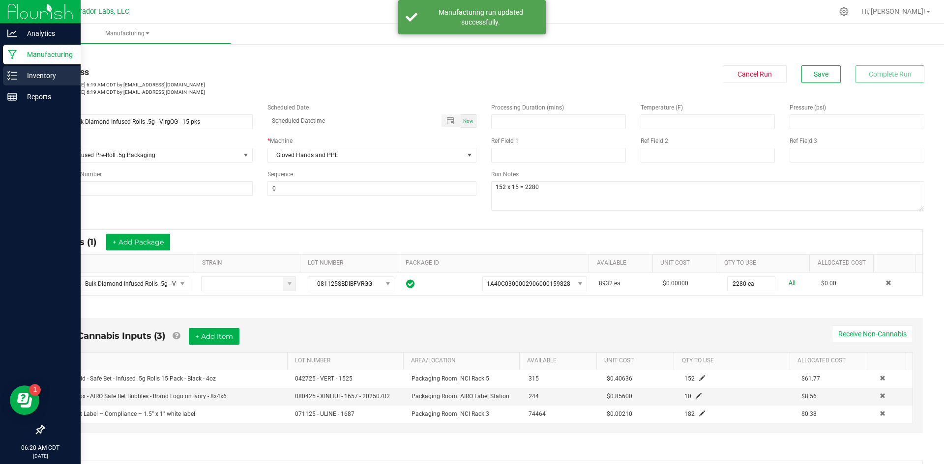
click at [15, 74] on icon at bounding box center [12, 76] width 10 height 10
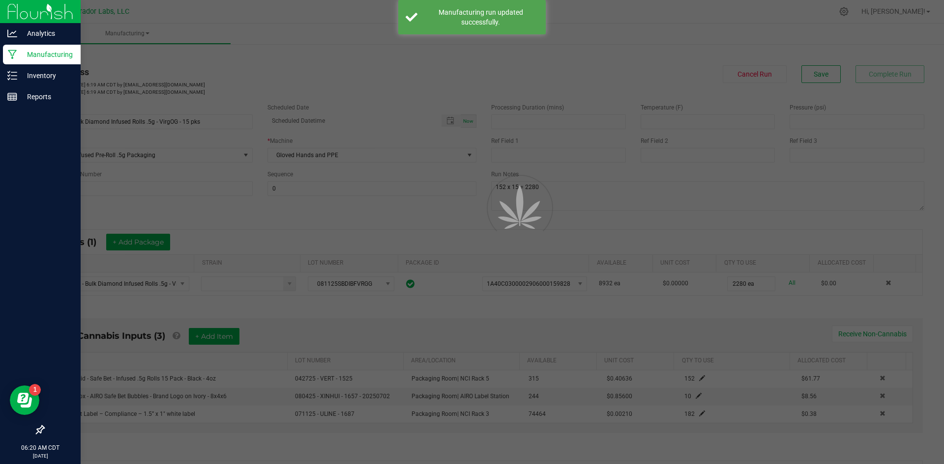
click at [29, 51] on p "Manufacturing" at bounding box center [46, 55] width 59 height 12
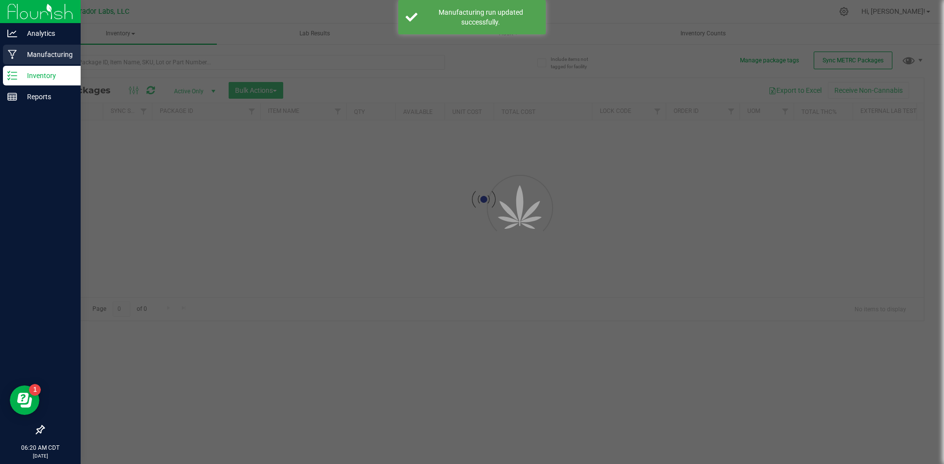
click at [29, 51] on p "Manufacturing" at bounding box center [46, 55] width 59 height 12
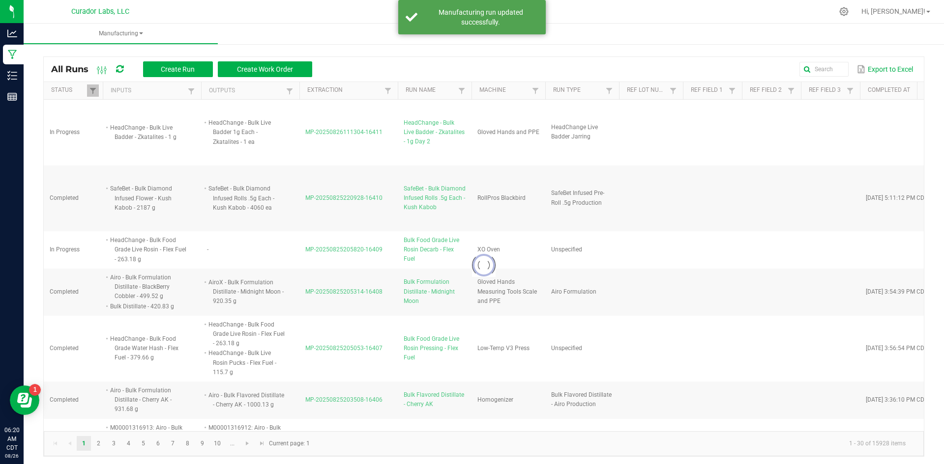
click at [180, 60] on div "All Runs Create Run Create Work Order Export to Excel" at bounding box center [484, 69] width 880 height 25
click at [181, 70] on span "Create Run" at bounding box center [178, 69] width 34 height 8
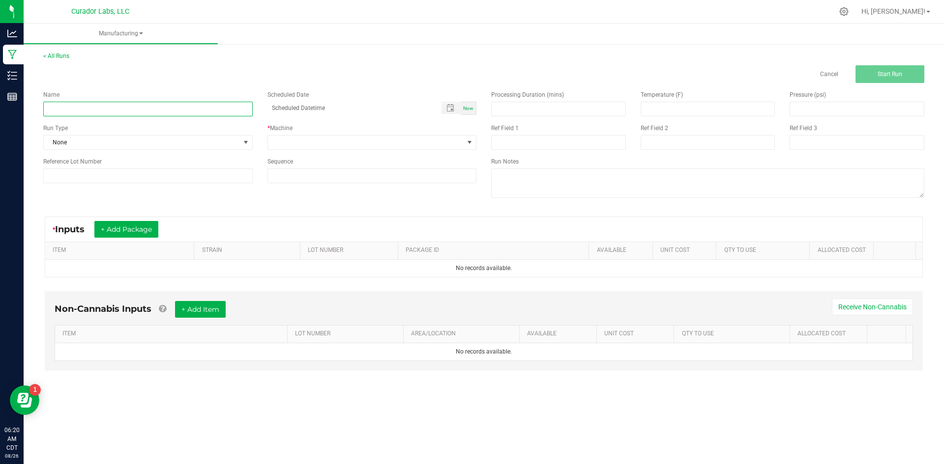
click at [224, 113] on input at bounding box center [147, 109] width 209 height 15
paste input "SafeBet - Bulk Diamond Infused Rolls .5g - VirgOG"
type input "SafeBet - Bulk Diamond Infused Rolls .5g - VirgOG - 7 packs Final"
click at [121, 144] on span "None" at bounding box center [142, 143] width 196 height 14
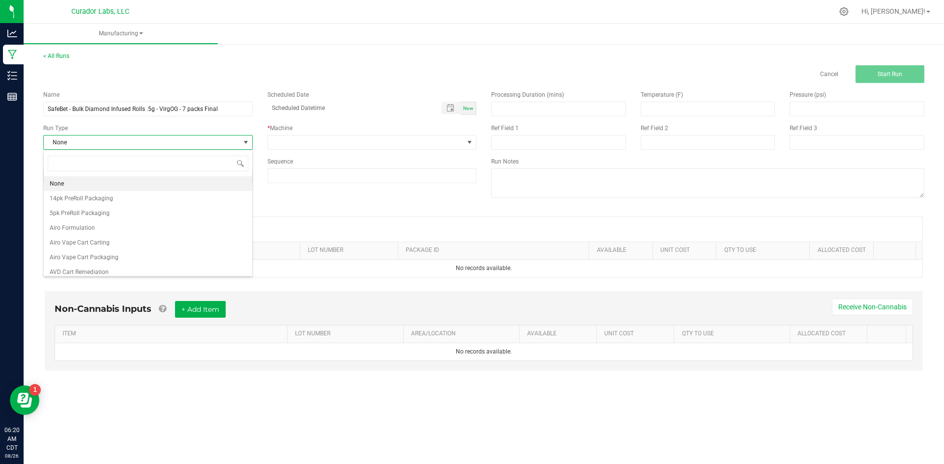
scroll to position [15, 209]
type input "infused"
drag, startPoint x: 137, startPoint y: 215, endPoint x: 140, endPoint y: 210, distance: 5.9
click at [137, 213] on span "SafeBet Infused Pre-Roll .5g Packaging" at bounding box center [101, 213] width 103 height 10
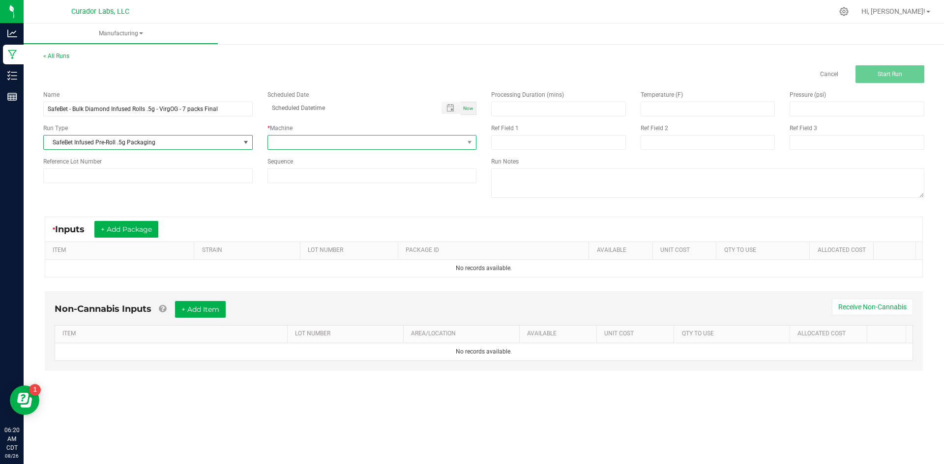
click at [289, 139] on span at bounding box center [366, 143] width 196 height 14
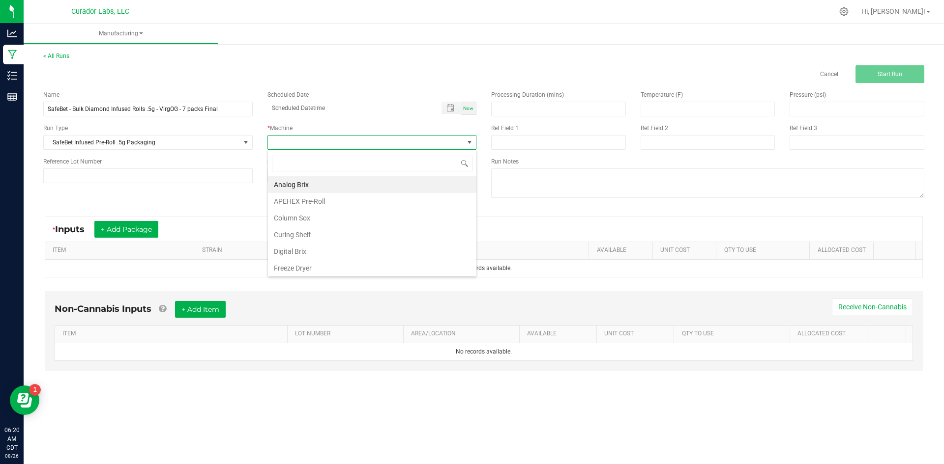
type input "h"
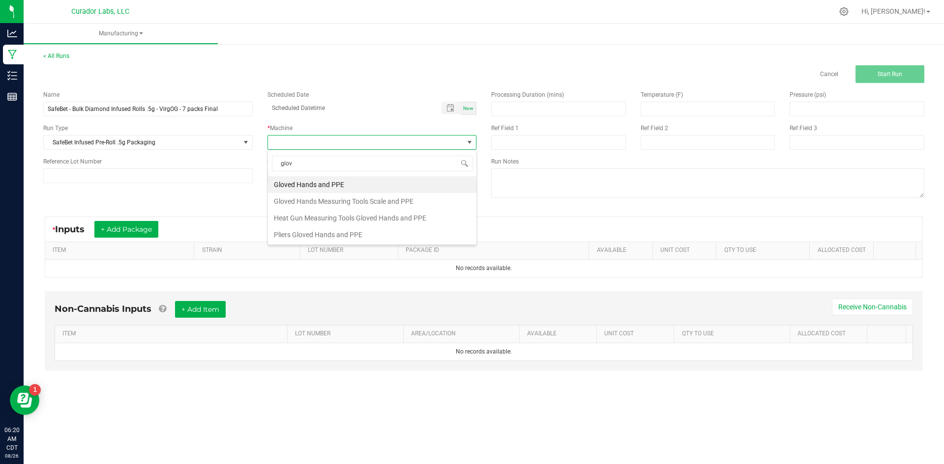
type input "glove"
click at [306, 190] on li "Gloved Hands and PPE" at bounding box center [372, 184] width 208 height 17
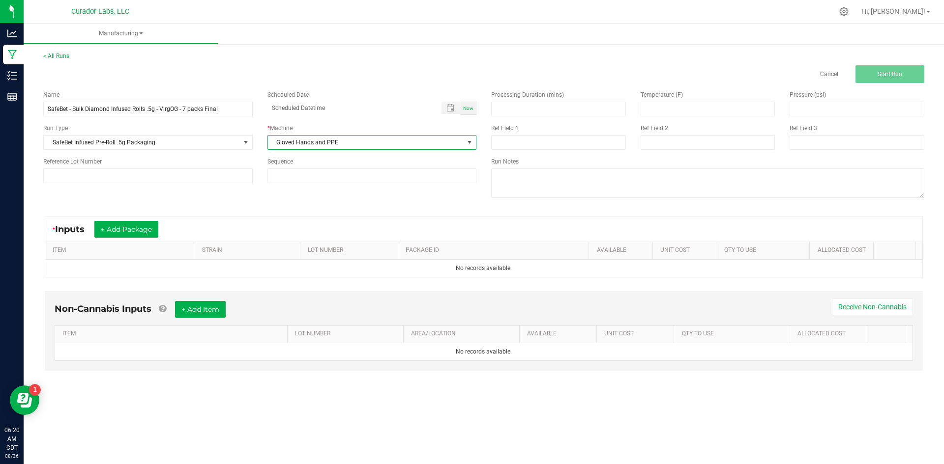
click at [139, 239] on div "* Inputs + Add Package" at bounding box center [483, 229] width 877 height 25
click at [138, 233] on button "+ Add Package" at bounding box center [126, 229] width 64 height 17
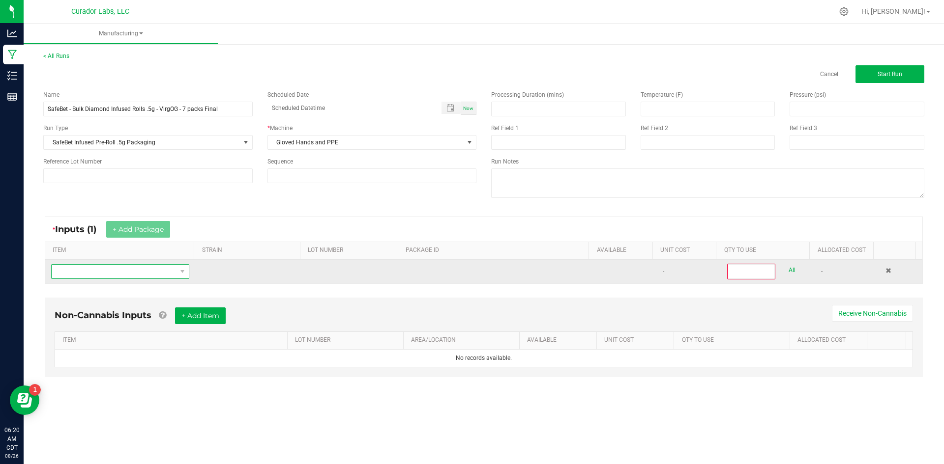
click at [150, 269] on span "NO DATA FOUND" at bounding box center [114, 272] width 125 height 14
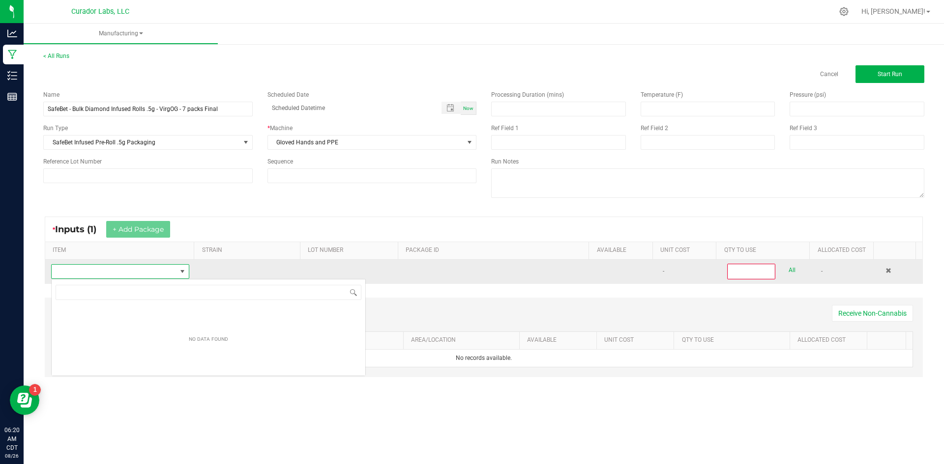
scroll to position [49127, 49005]
type input "SafeBet - Bulk Diamond Infused Rolls .5g - VirgOG"
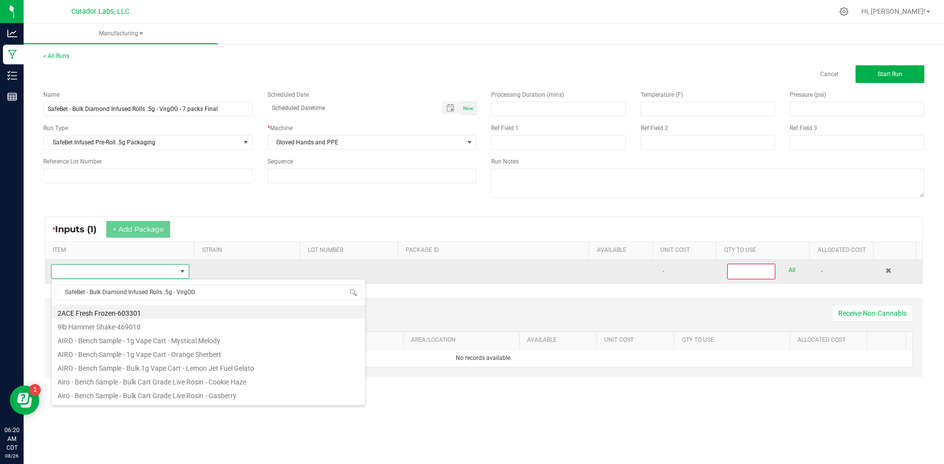
scroll to position [15, 136]
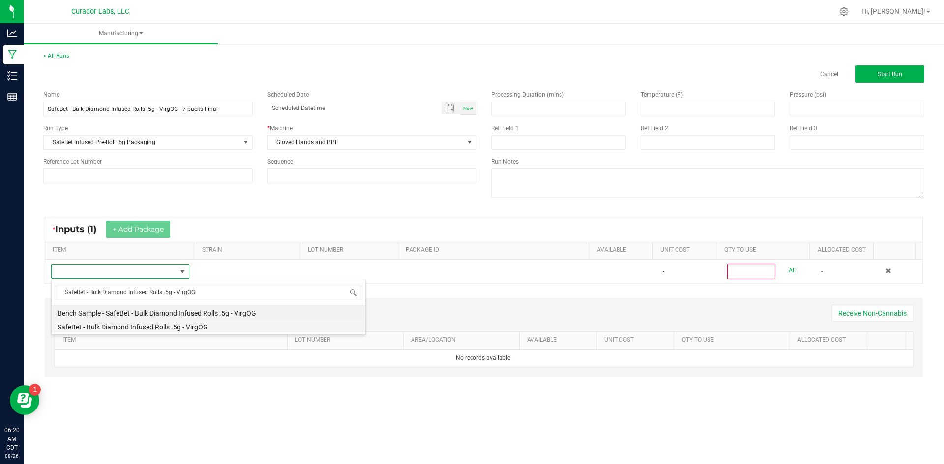
click at [186, 328] on li "SafeBet - Bulk Diamond Infused Rolls .5g - VirgOG" at bounding box center [209, 326] width 314 height 14
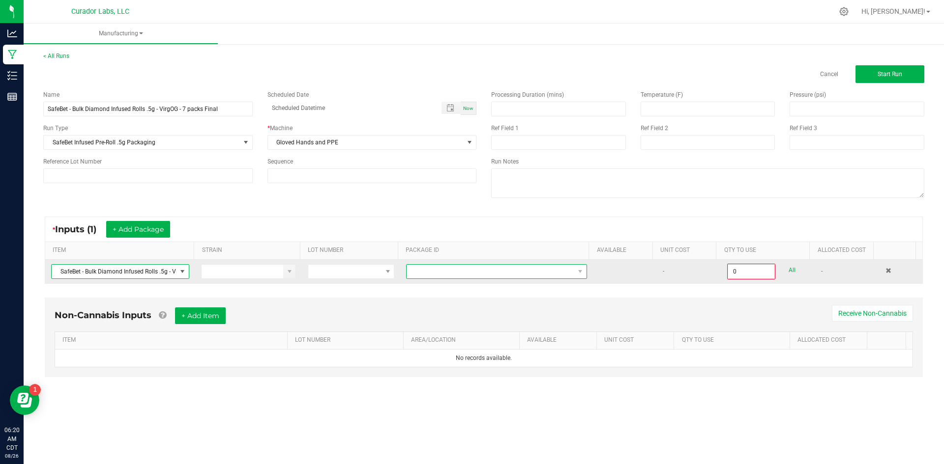
click at [484, 273] on span at bounding box center [490, 272] width 168 height 14
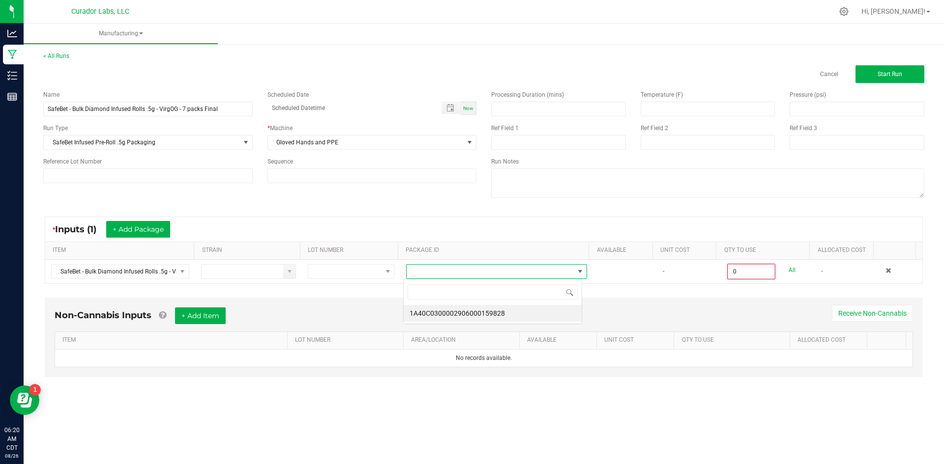
scroll to position [15, 179]
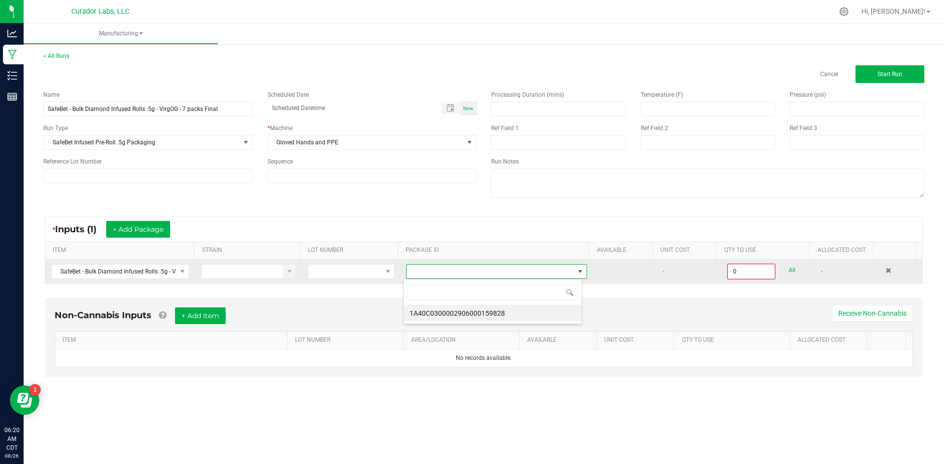
drag, startPoint x: 480, startPoint y: 313, endPoint x: 635, endPoint y: 262, distance: 163.3
click at [479, 313] on li "1A40C0300002906000159828" at bounding box center [492, 313] width 178 height 17
click at [736, 271] on input "0" at bounding box center [751, 272] width 46 height 14
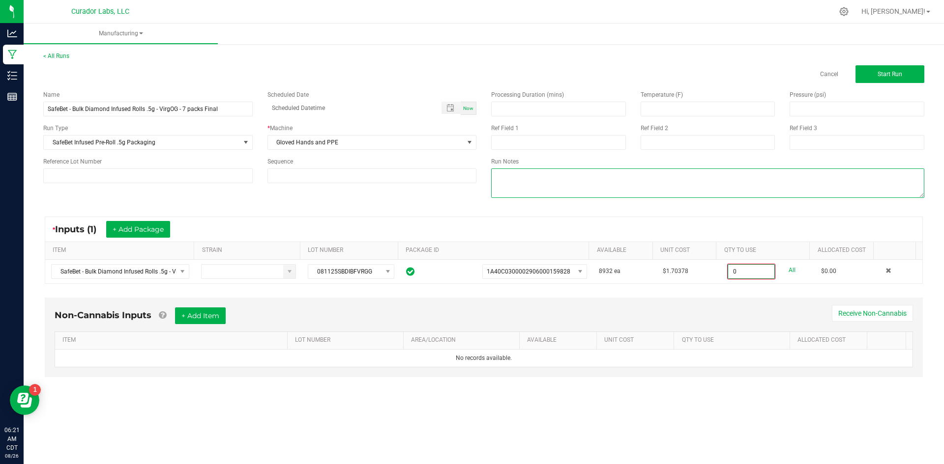
type input "0 ea"
click at [511, 181] on textarea at bounding box center [707, 183] width 433 height 29
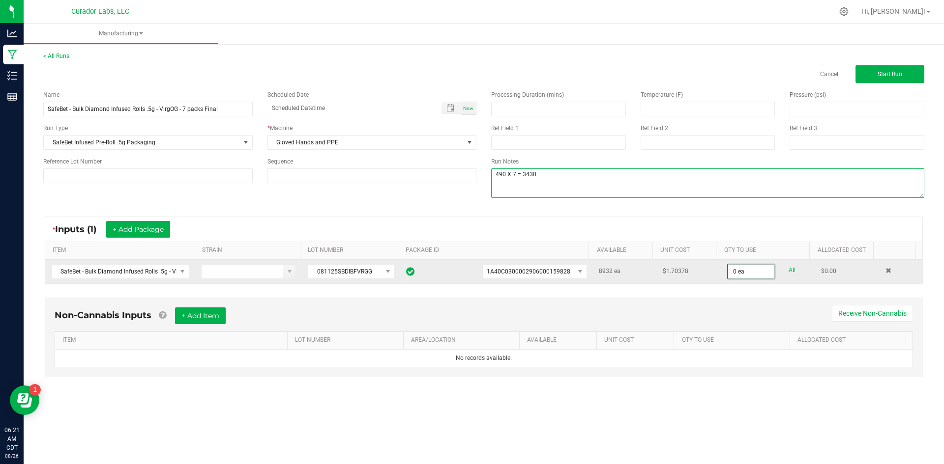
type textarea "490 X 7 = 3430"
click at [744, 272] on input "0" at bounding box center [751, 272] width 46 height 14
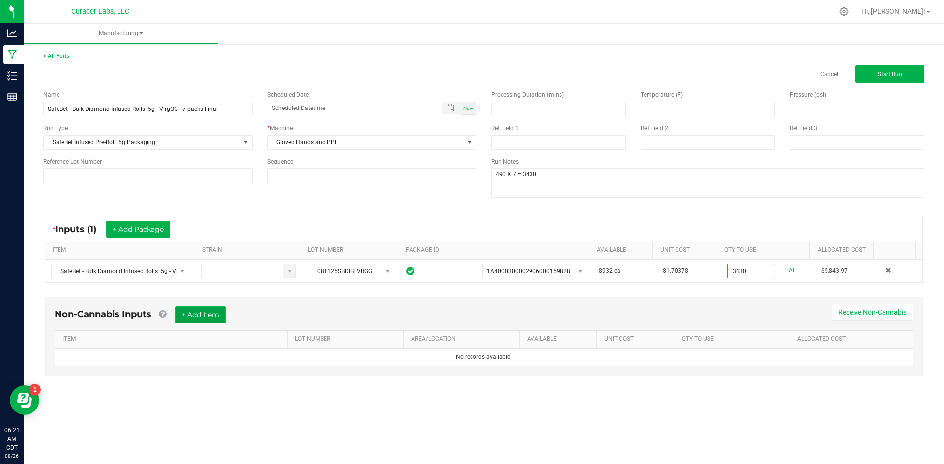
type input "3430 ea"
drag, startPoint x: 211, startPoint y: 312, endPoint x: 206, endPoint y: 313, distance: 5.0
click at [207, 312] on button "+ Add Item" at bounding box center [200, 315] width 51 height 17
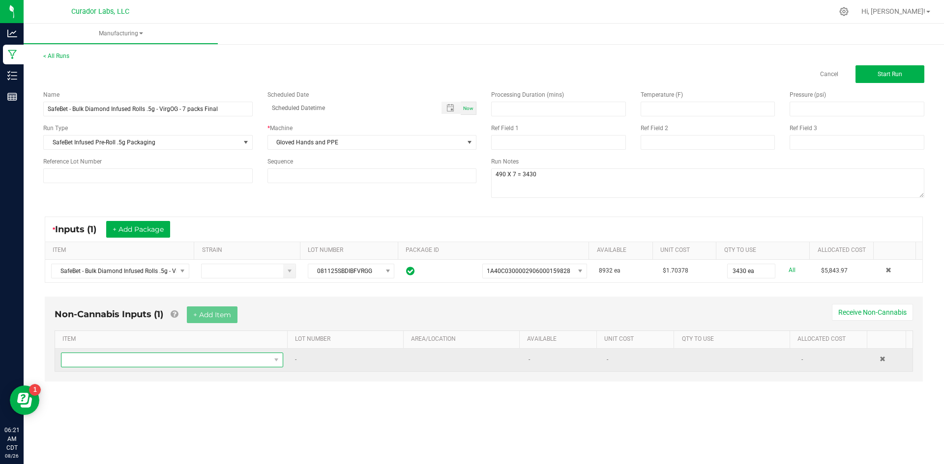
click at [192, 363] on span "NO DATA FOUND" at bounding box center [165, 360] width 209 height 14
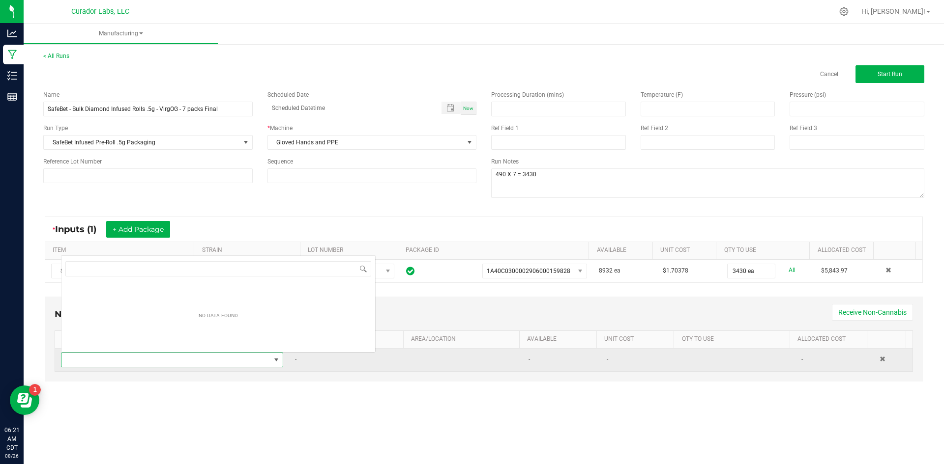
scroll to position [15, 218]
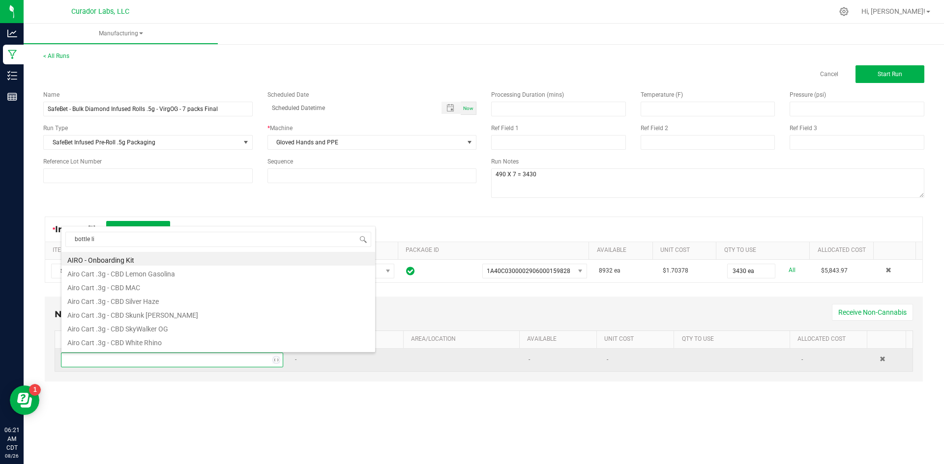
type input "bottle lid"
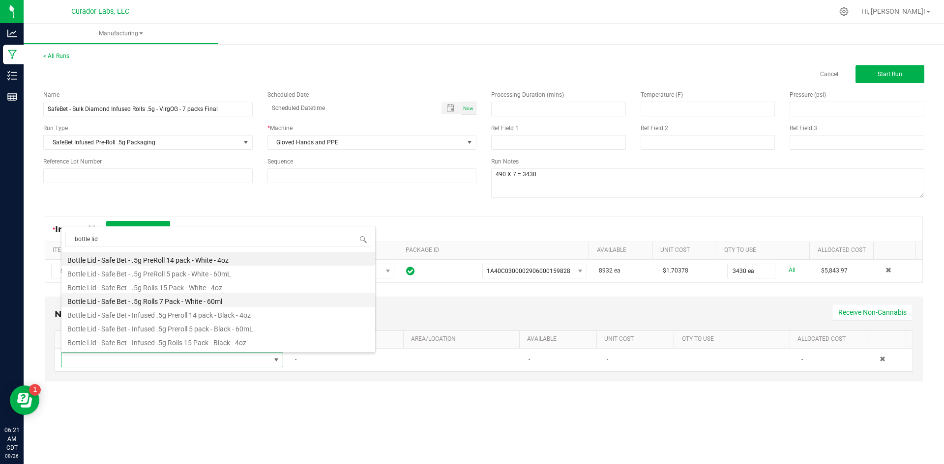
scroll to position [39, 0]
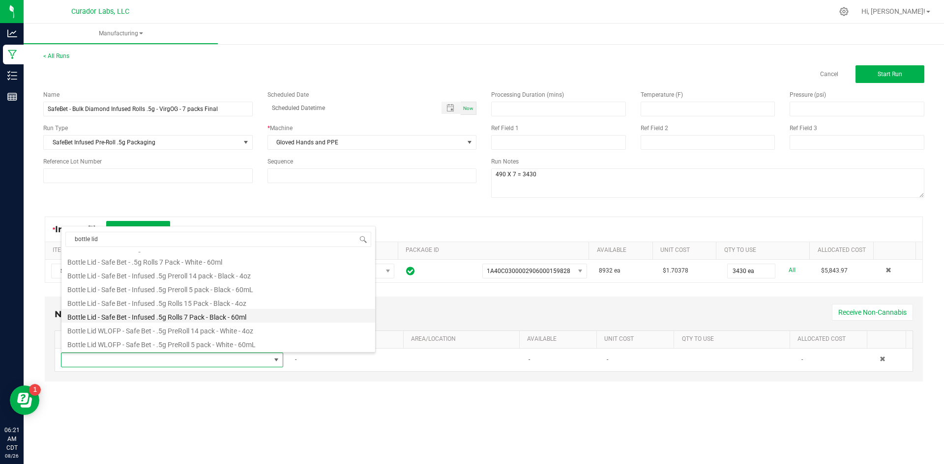
click at [226, 313] on li "Bottle Lid - Safe Bet - Infused .5g Rolls 7 Pack - Black - 60ml" at bounding box center [218, 316] width 314 height 14
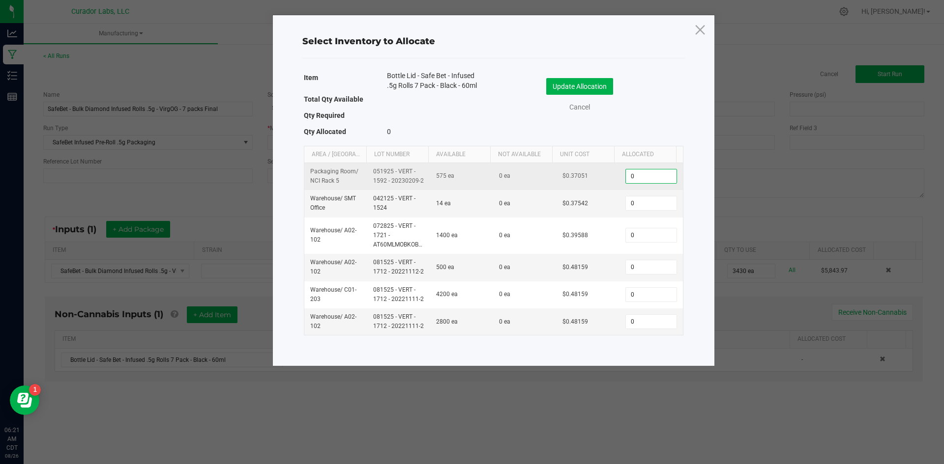
click at [644, 172] on input "0" at bounding box center [651, 177] width 50 height 14
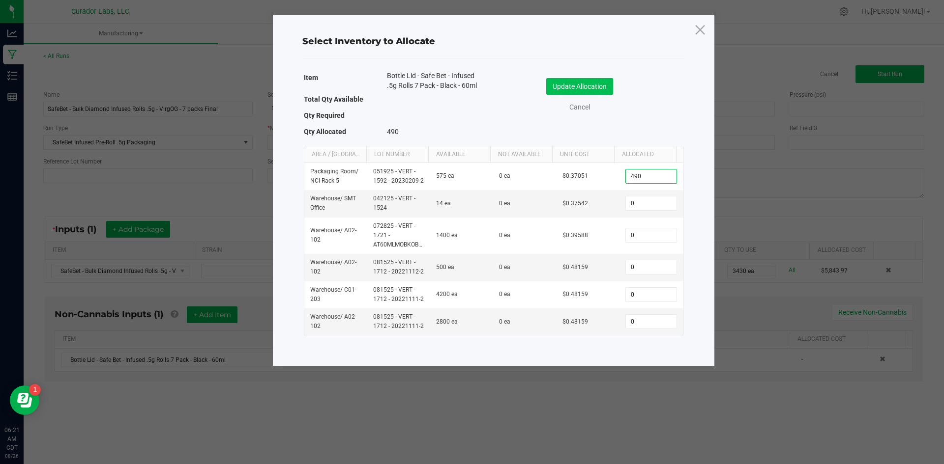
type input "490"
click at [590, 85] on button "Update Allocation" at bounding box center [579, 86] width 67 height 17
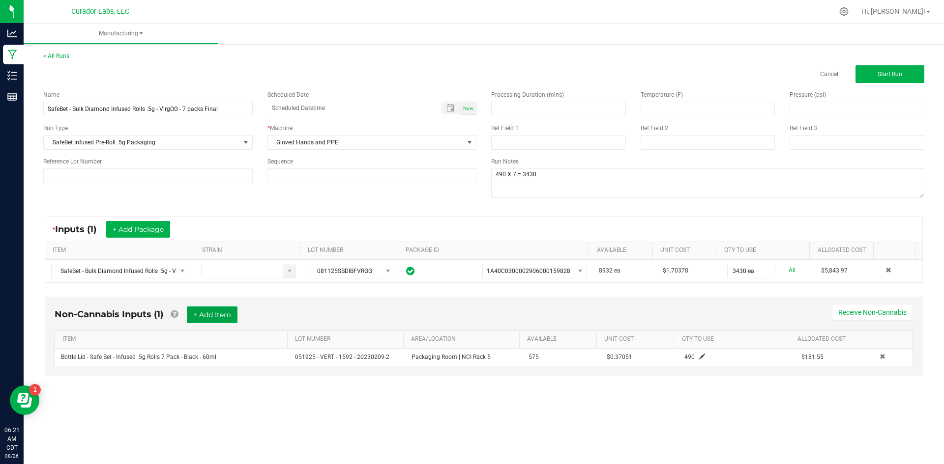
click at [228, 315] on button "+ Add Item" at bounding box center [212, 315] width 51 height 17
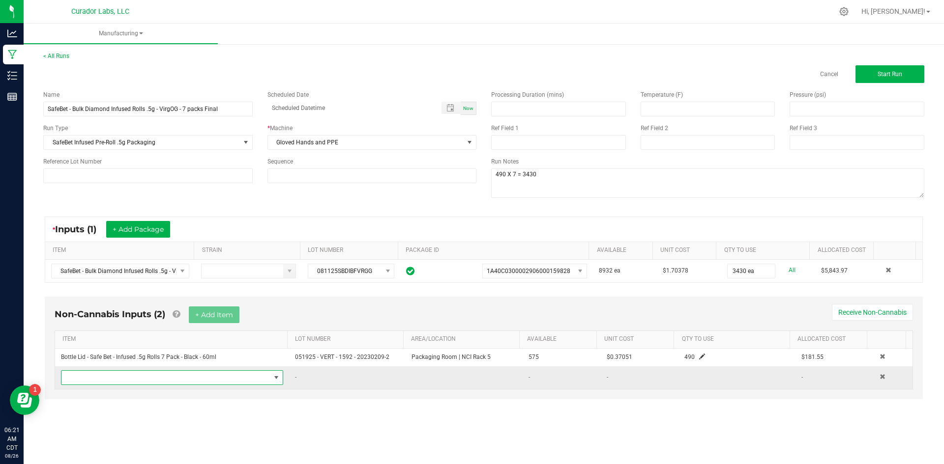
click at [175, 383] on span "NO DATA FOUND" at bounding box center [165, 378] width 209 height 14
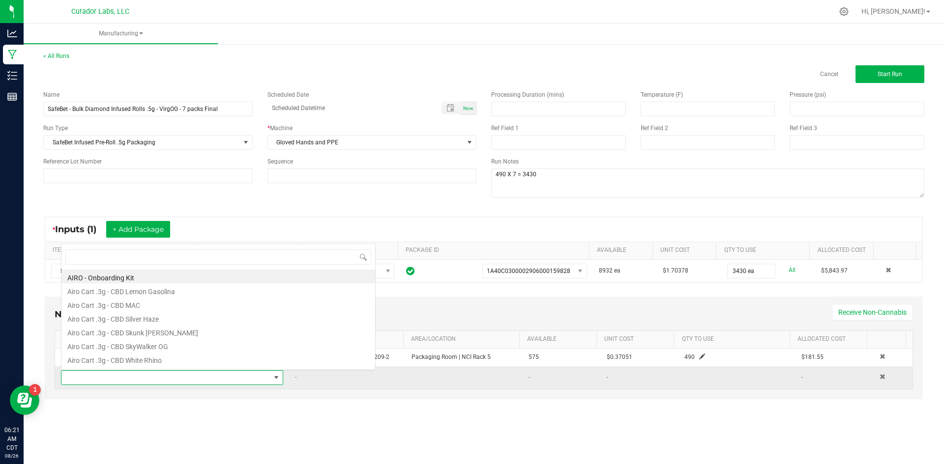
scroll to position [15, 218]
type input "case box"
click at [146, 278] on li "Case Box - AIRO Safe Bet Bubbles - Brand Logo on Ivory - 8x4x6" at bounding box center [218, 277] width 314 height 14
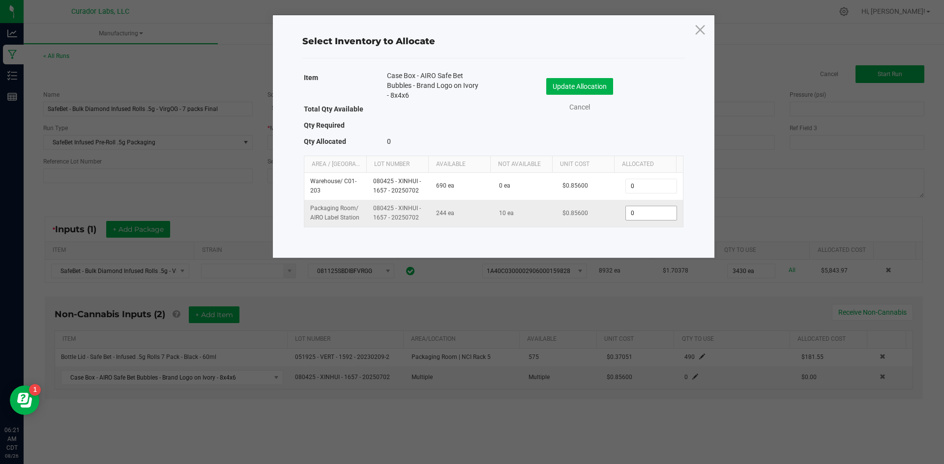
click at [632, 214] on input "0" at bounding box center [651, 213] width 50 height 14
click at [635, 215] on input "0" at bounding box center [651, 213] width 50 height 14
drag, startPoint x: 634, startPoint y: 213, endPoint x: 616, endPoint y: 214, distance: 18.7
click at [619, 215] on td "033" at bounding box center [650, 213] width 63 height 27
type input "33"
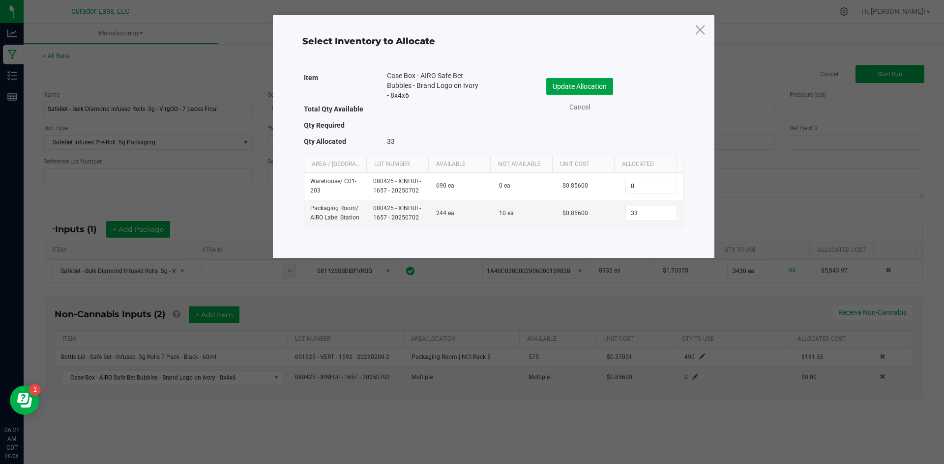
click at [585, 83] on button "Update Allocation" at bounding box center [579, 86] width 67 height 17
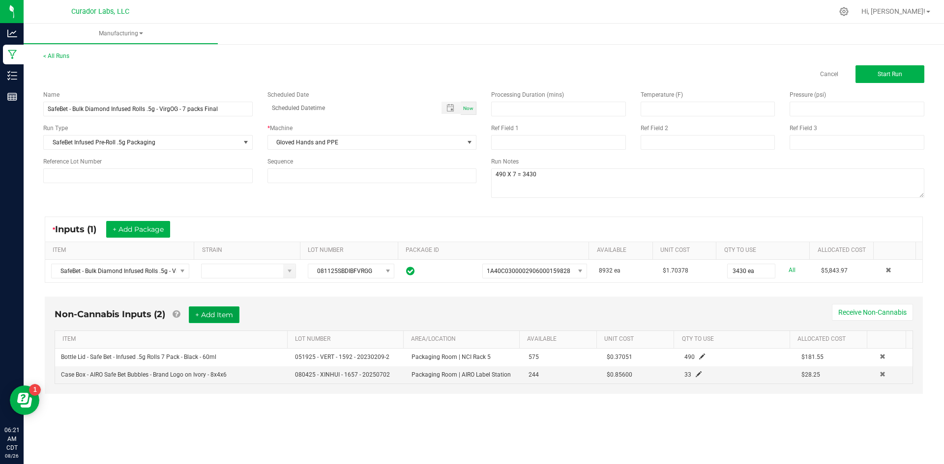
click at [229, 311] on button "+ Add Item" at bounding box center [214, 315] width 51 height 17
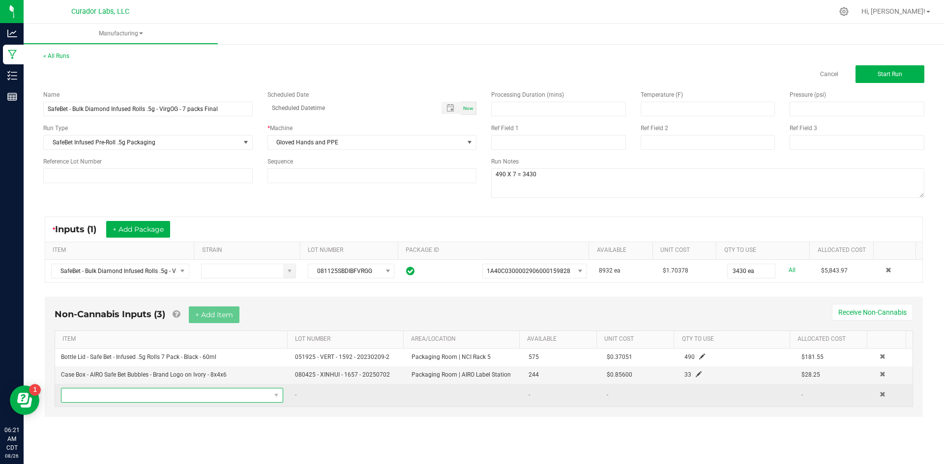
click at [158, 397] on span "NO DATA FOUND" at bounding box center [165, 396] width 209 height 14
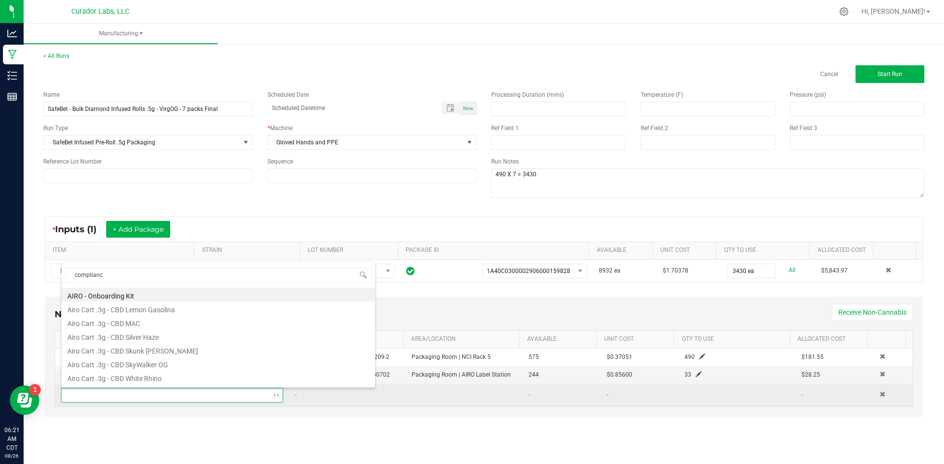
type input "compliance"
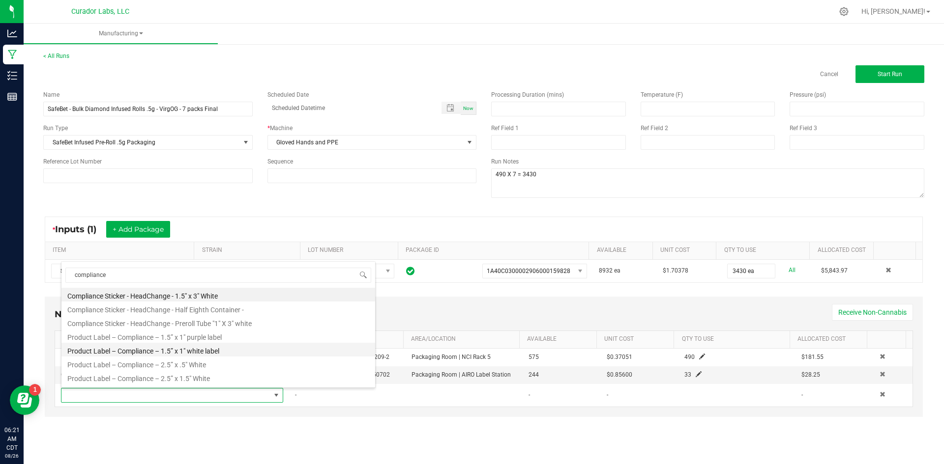
click at [219, 345] on li "Product Label – Compliance – 1.5” x 1" white label" at bounding box center [218, 350] width 314 height 14
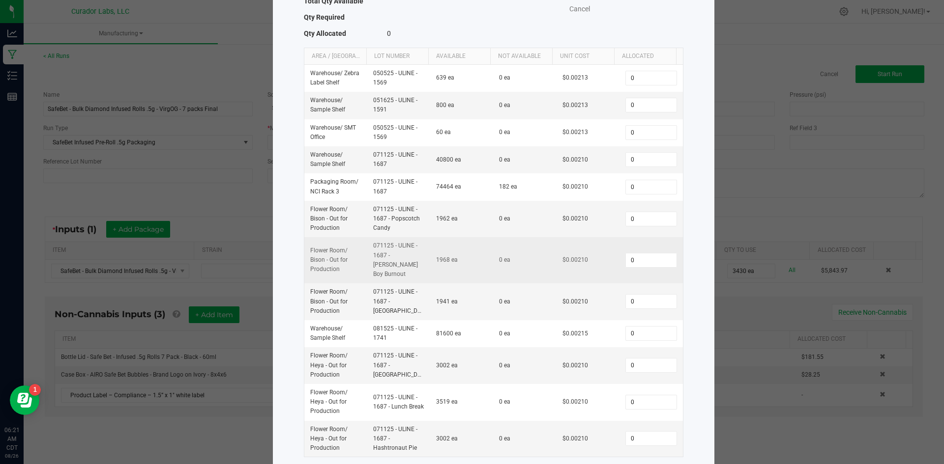
scroll to position [113, 0]
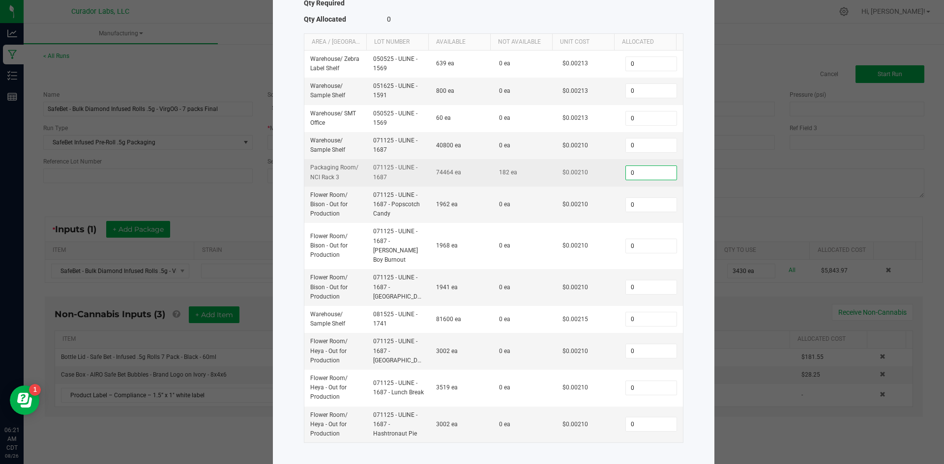
click at [639, 178] on input "0" at bounding box center [651, 173] width 50 height 14
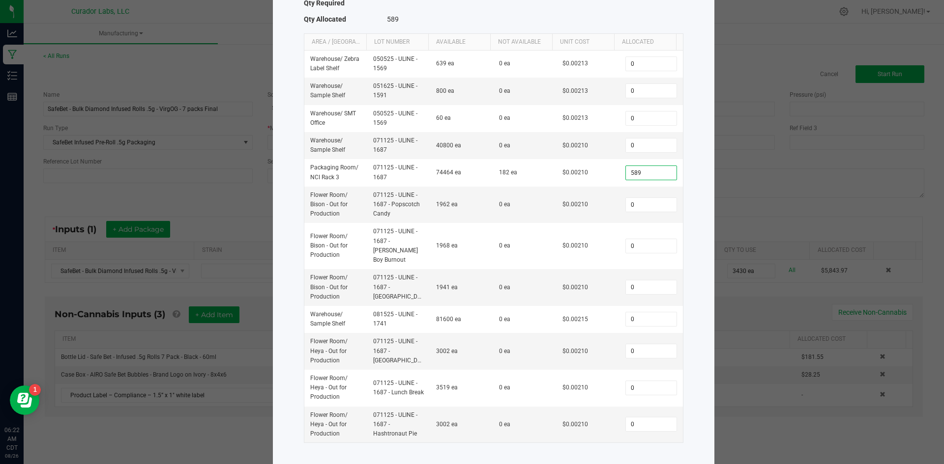
scroll to position [0, 0]
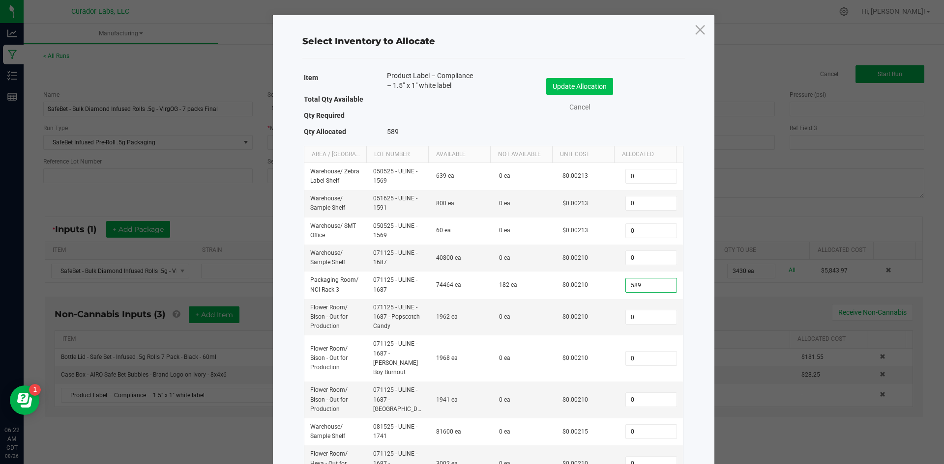
type input "589"
click at [583, 80] on button "Update Allocation" at bounding box center [579, 86] width 67 height 17
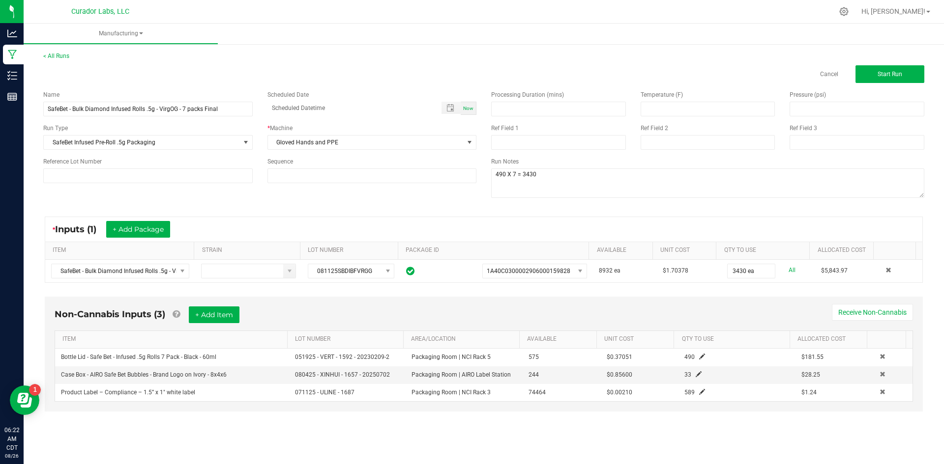
click at [884, 58] on div "< All Runs Cancel Start Run" at bounding box center [483, 67] width 881 height 31
click at [877, 72] on span "Start Run" at bounding box center [889, 74] width 25 height 7
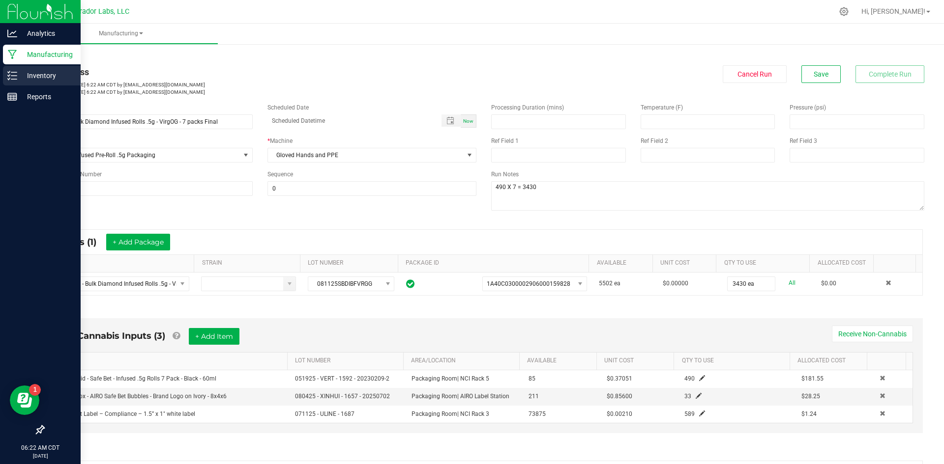
click at [23, 72] on p "Inventory" at bounding box center [46, 76] width 59 height 12
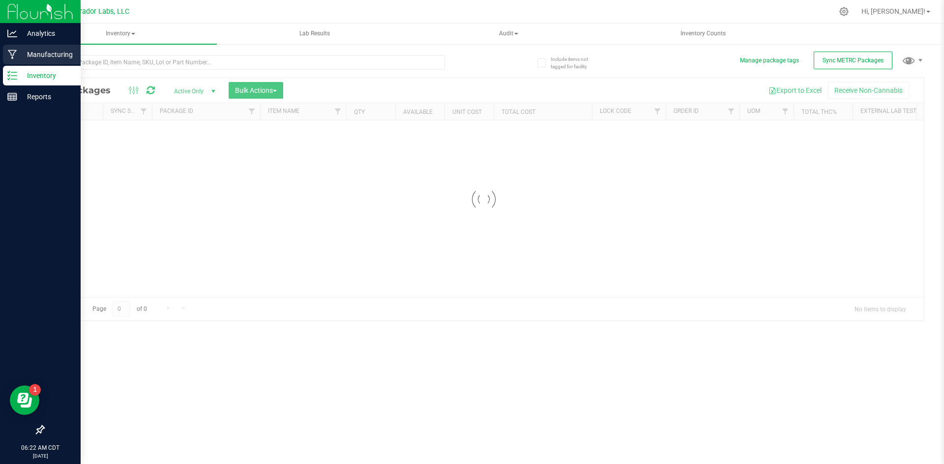
click at [36, 55] on p "Manufacturing" at bounding box center [46, 55] width 59 height 12
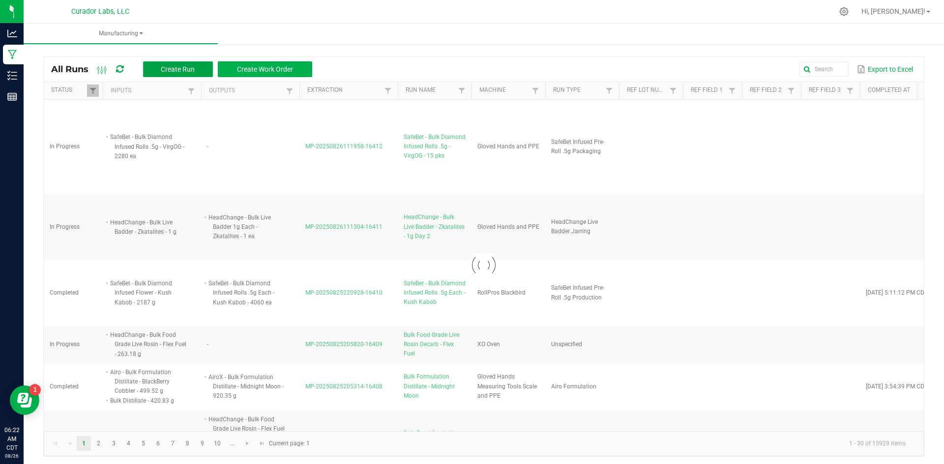
click at [162, 67] on span "Create Run" at bounding box center [178, 69] width 34 height 8
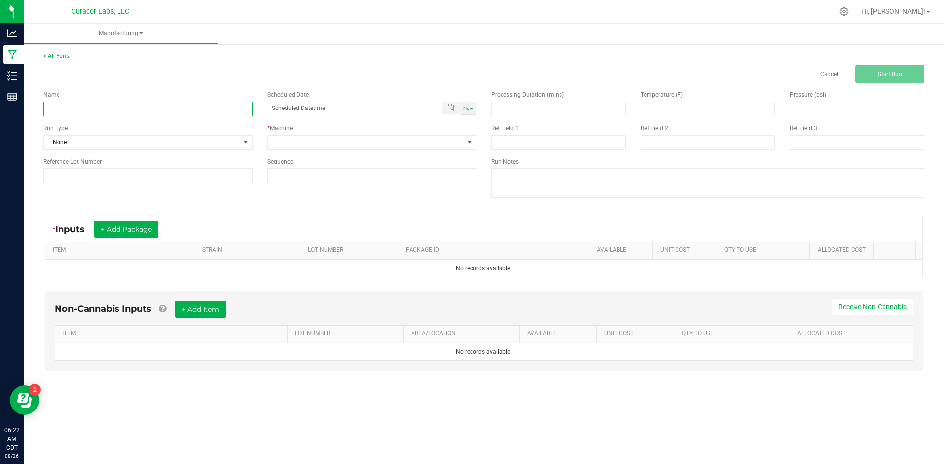
click at [235, 106] on input at bounding box center [147, 109] width 209 height 15
paste input "SafeBet - Bulk Diamond Infused Rolls .5g - VirgOG"
type input "SafeBet - Bulk Diamond Infused Rolls .5g - VirgOG - 3 packs Final"
click at [89, 142] on span "None" at bounding box center [142, 143] width 196 height 14
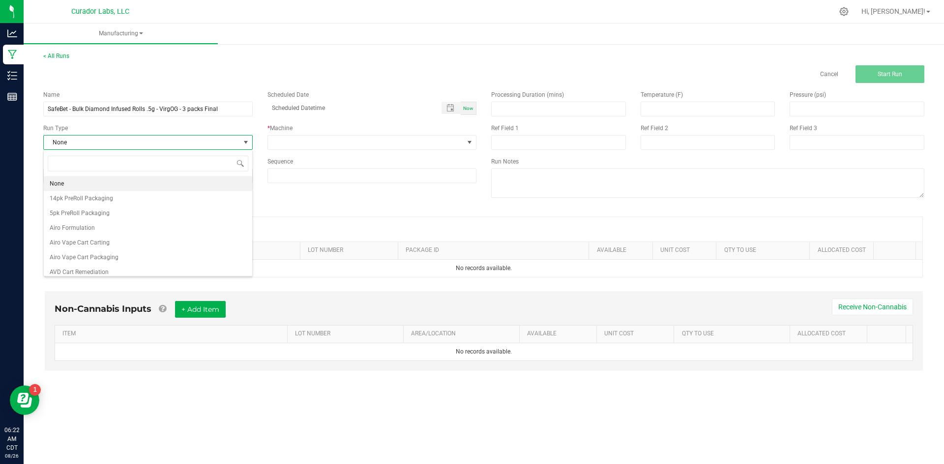
scroll to position [15, 209]
type input "infus"
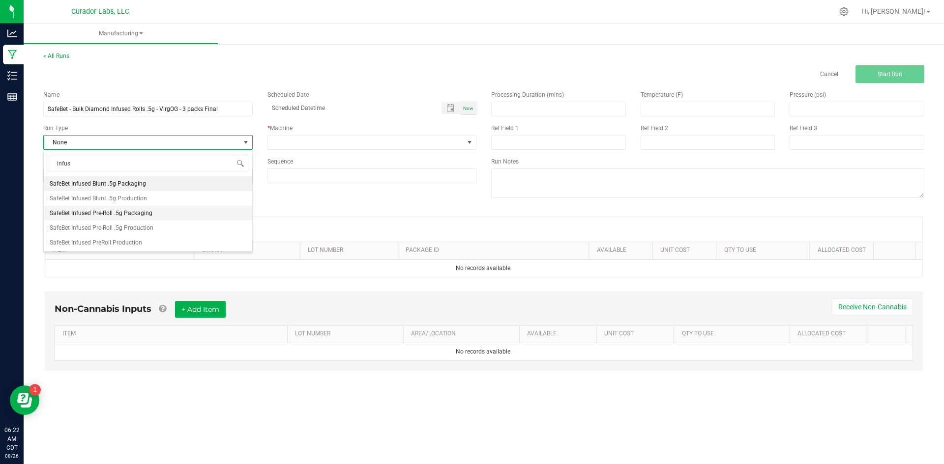
click at [122, 212] on span "SafeBet Infused Pre-Roll .5g Packaging" at bounding box center [101, 213] width 103 height 10
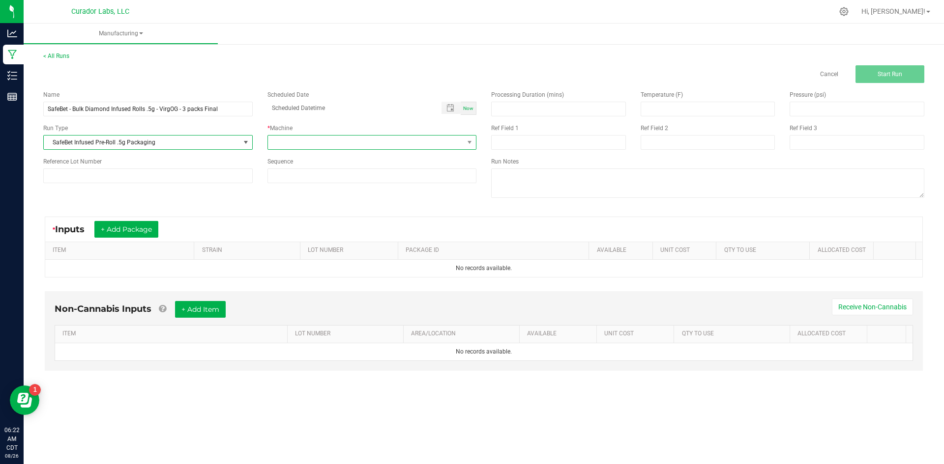
click at [299, 142] on span at bounding box center [366, 143] width 196 height 14
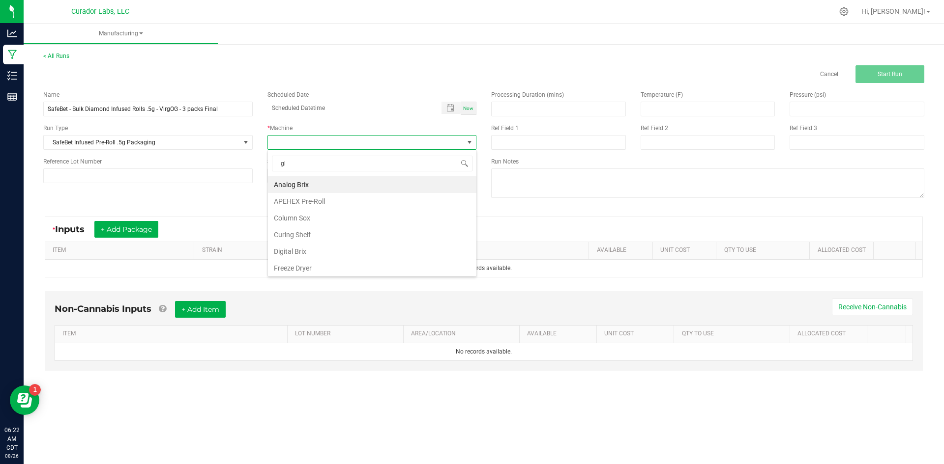
type input "glo"
click at [311, 180] on li "Gloved Hands and PPE" at bounding box center [372, 184] width 208 height 17
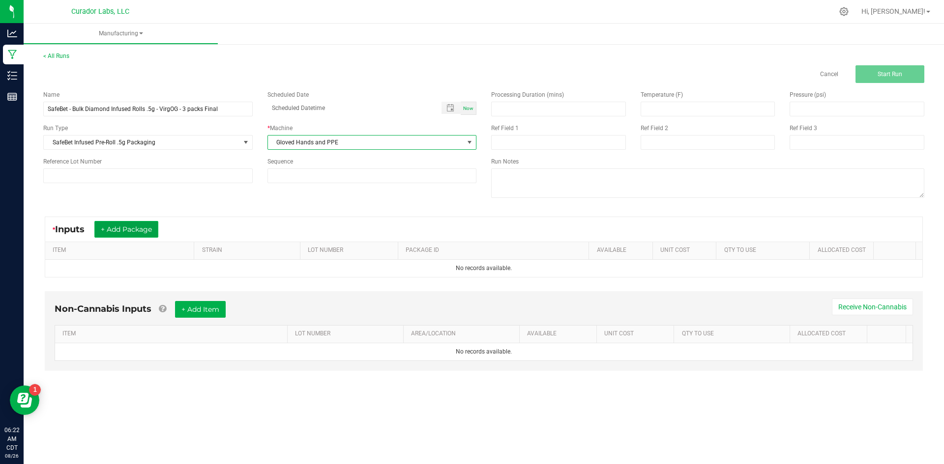
click at [146, 225] on button "+ Add Package" at bounding box center [126, 229] width 64 height 17
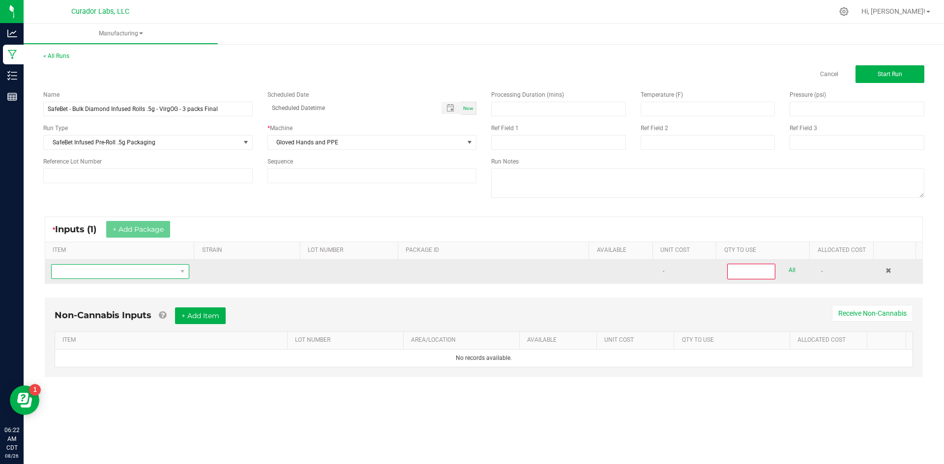
click at [155, 272] on span "NO DATA FOUND" at bounding box center [114, 272] width 125 height 14
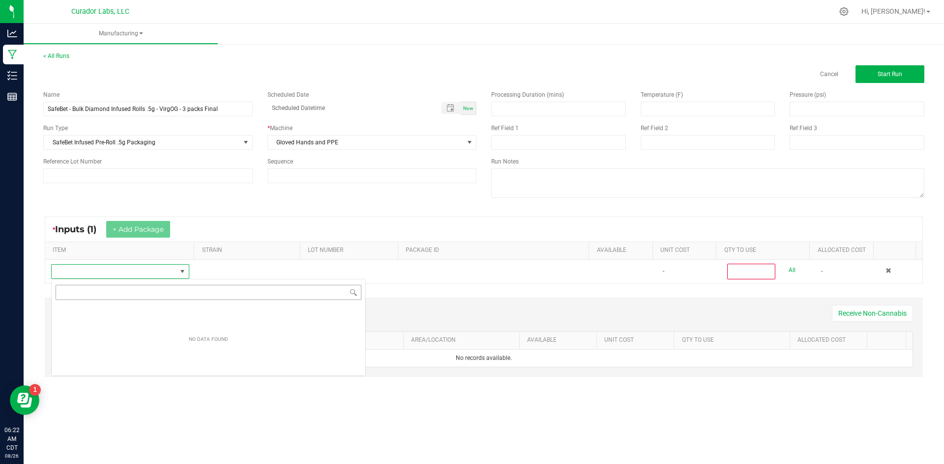
scroll to position [15, 137]
type input "SafeBet - Bulk Diamond Infused Rolls .5g - VirgOG"
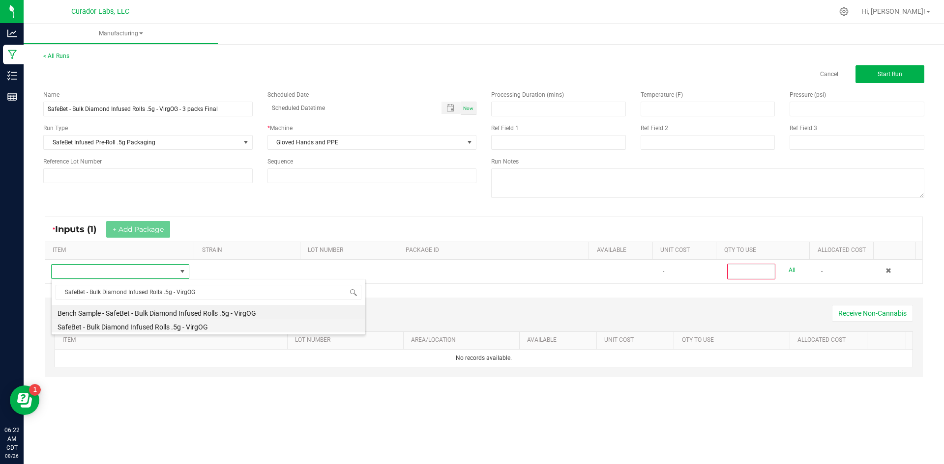
click at [179, 324] on li "SafeBet - Bulk Diamond Infused Rolls .5g - VirgOG" at bounding box center [209, 326] width 314 height 14
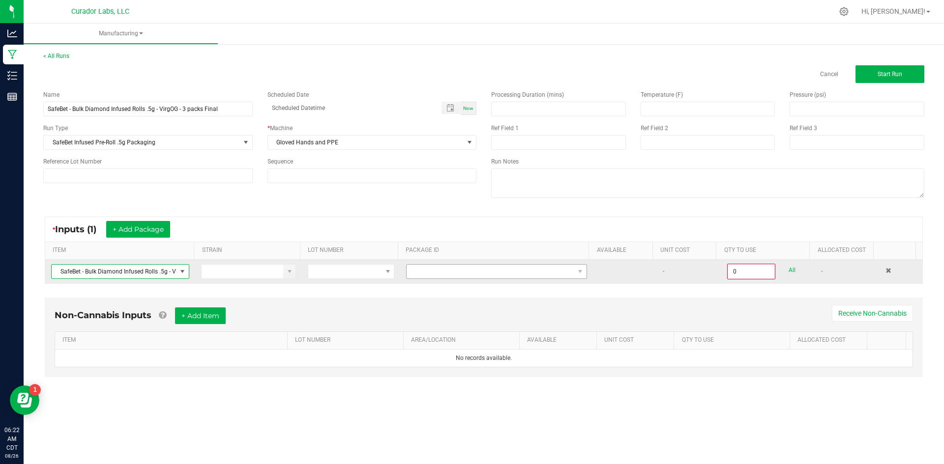
drag, startPoint x: 521, startPoint y: 291, endPoint x: 507, endPoint y: 268, distance: 26.9
click at [517, 284] on div "* Inputs (1) + Add Package ITEM STRAIN LOT NUMBER PACKAGE ID AVAILABLE Unit Cos…" at bounding box center [483, 250] width 895 height 85
click at [505, 267] on span at bounding box center [490, 272] width 168 height 14
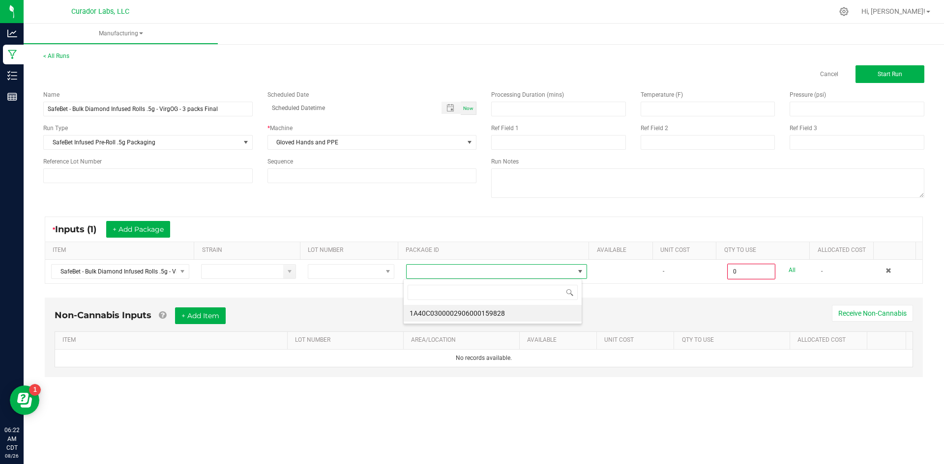
click at [489, 315] on li "1A40C0300002906000159828" at bounding box center [492, 313] width 178 height 17
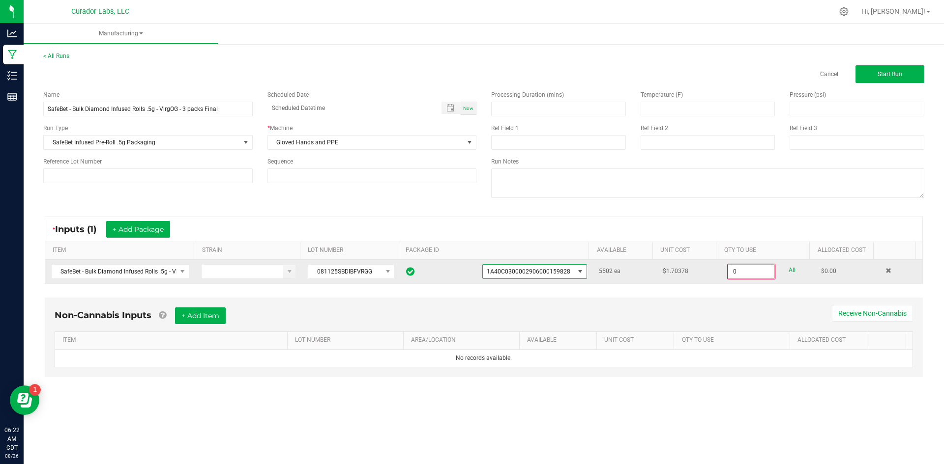
click at [741, 268] on input "0" at bounding box center [751, 272] width 46 height 14
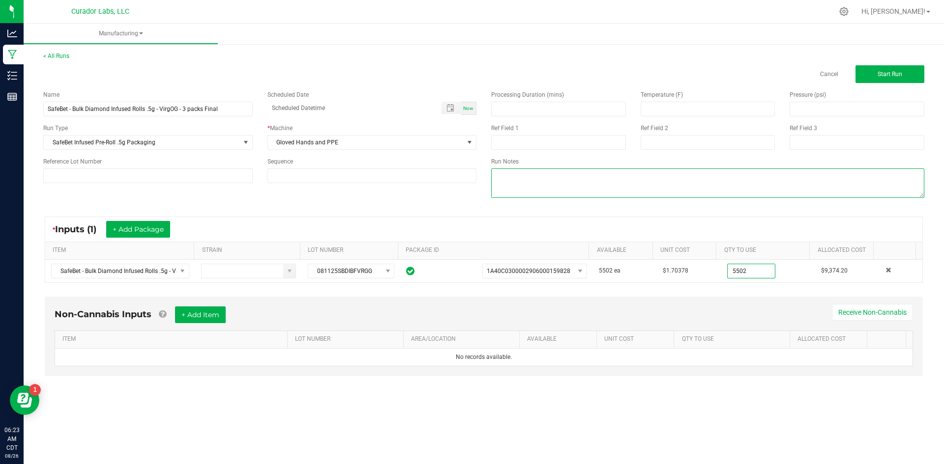
type input "5502 ea"
click at [531, 172] on textarea at bounding box center [707, 183] width 433 height 29
type textarea "1834 X 3 = 5502"
click at [210, 312] on button "+ Add Item" at bounding box center [200, 315] width 51 height 17
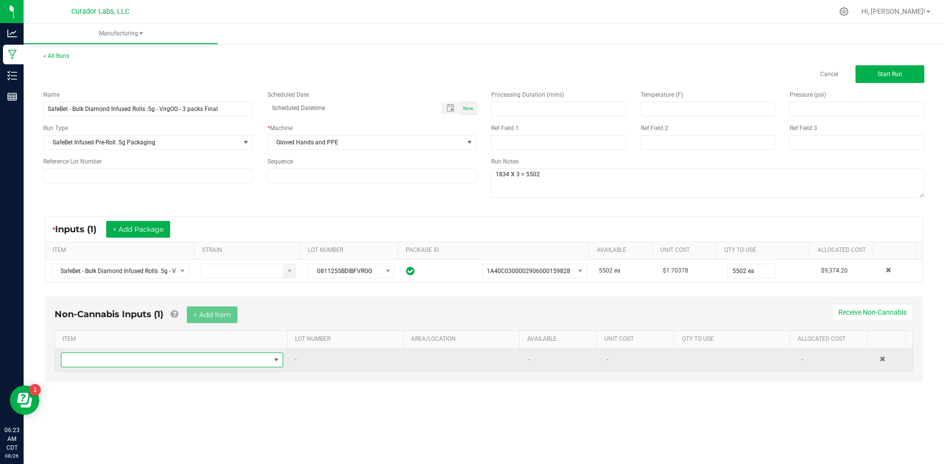
click at [191, 361] on span "NO DATA FOUND" at bounding box center [165, 360] width 209 height 14
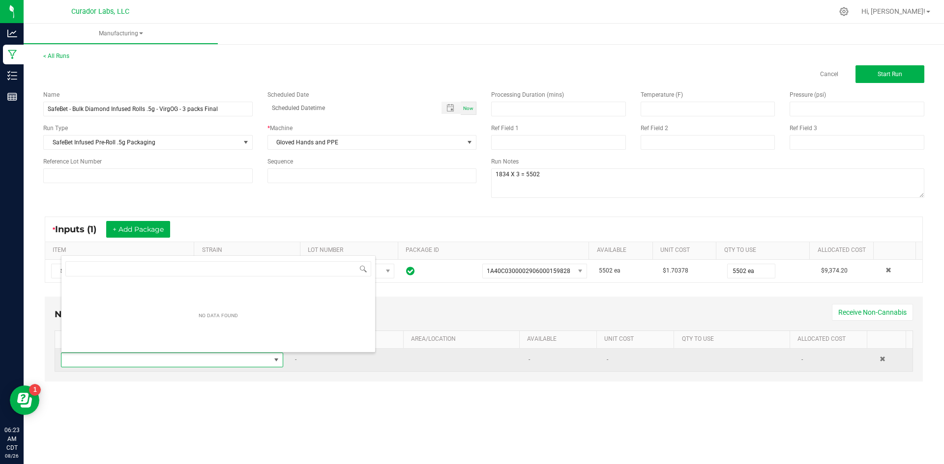
scroll to position [15, 218]
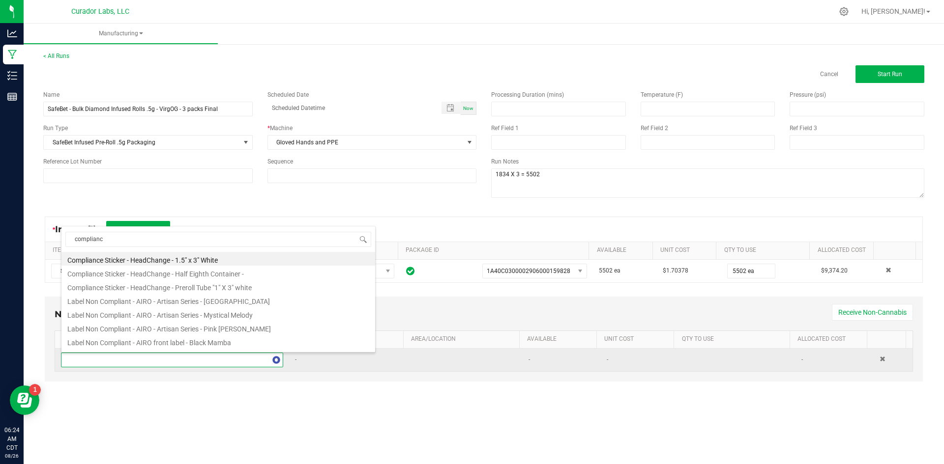
type input "compliance"
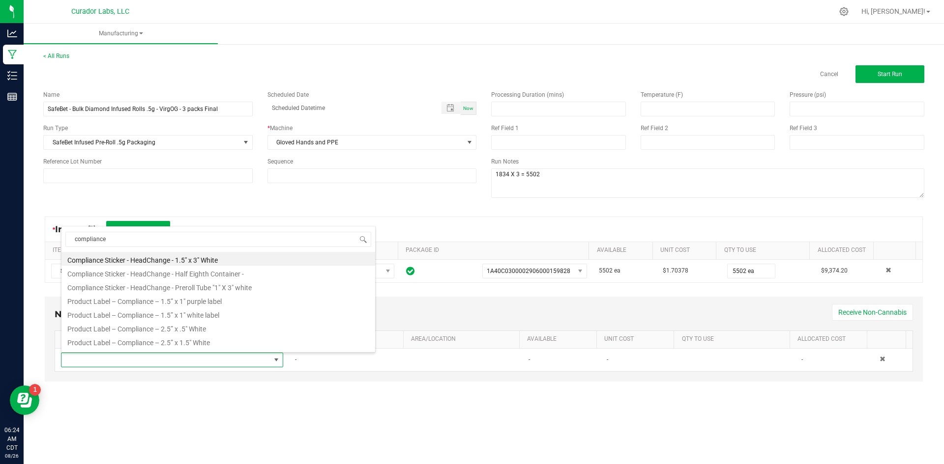
click at [212, 316] on li "Product Label – Compliance – 1.5” x 1" white label" at bounding box center [218, 314] width 314 height 14
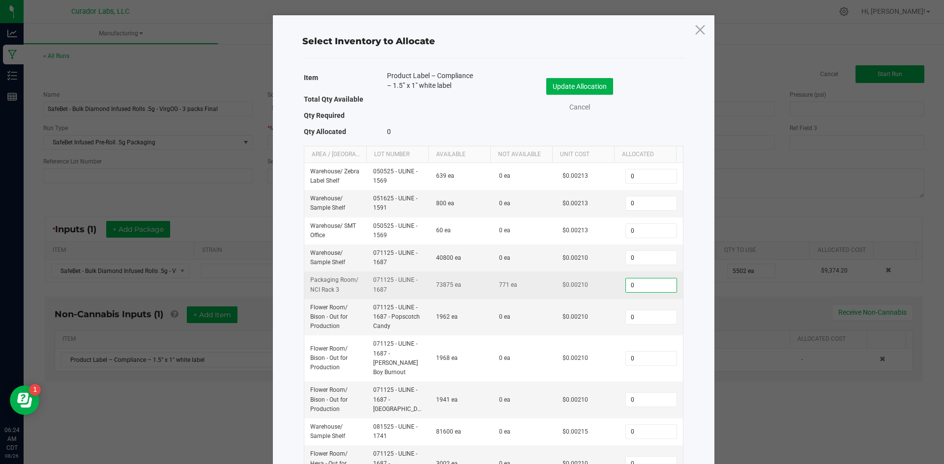
click at [633, 286] on input "0" at bounding box center [651, 286] width 50 height 14
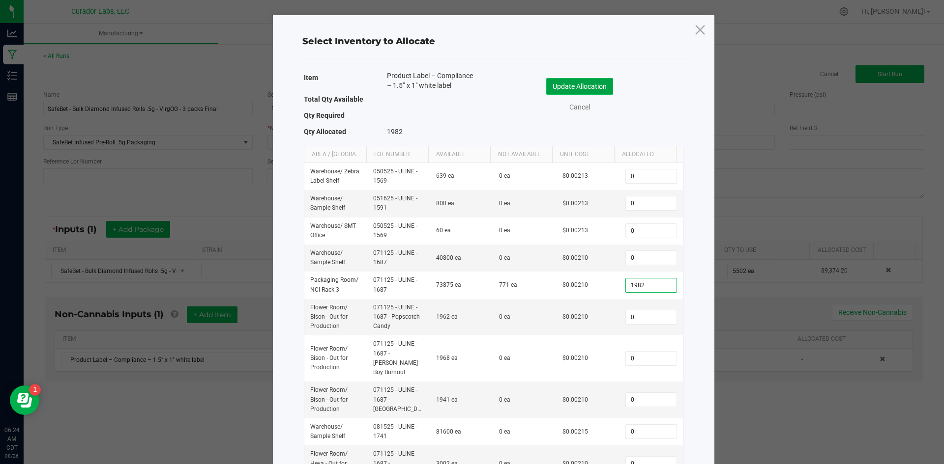
type input "1,982"
click at [573, 85] on button "Update Allocation" at bounding box center [579, 86] width 67 height 17
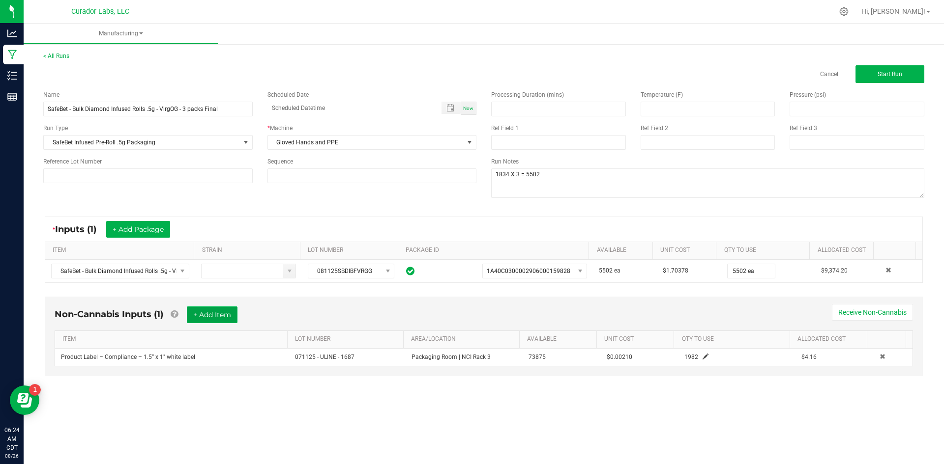
click at [209, 320] on button "+ Add Item" at bounding box center [212, 315] width 51 height 17
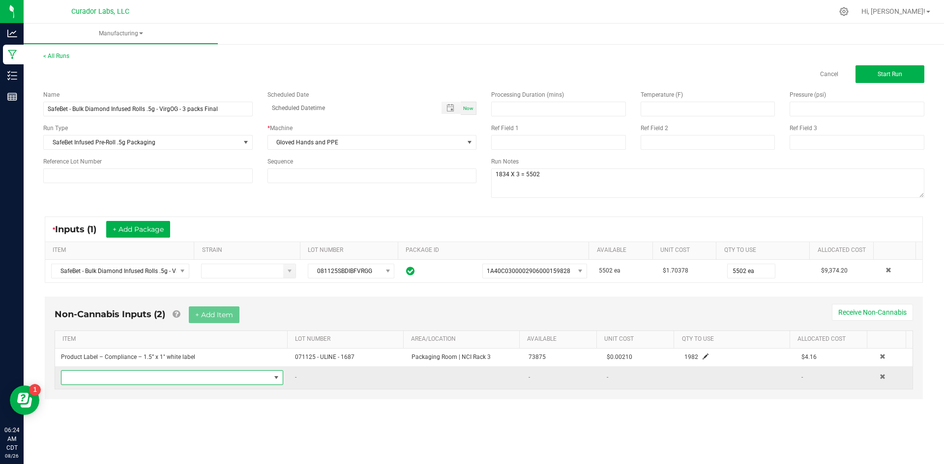
click at [113, 380] on span "NO DATA FOUND" at bounding box center [165, 378] width 209 height 14
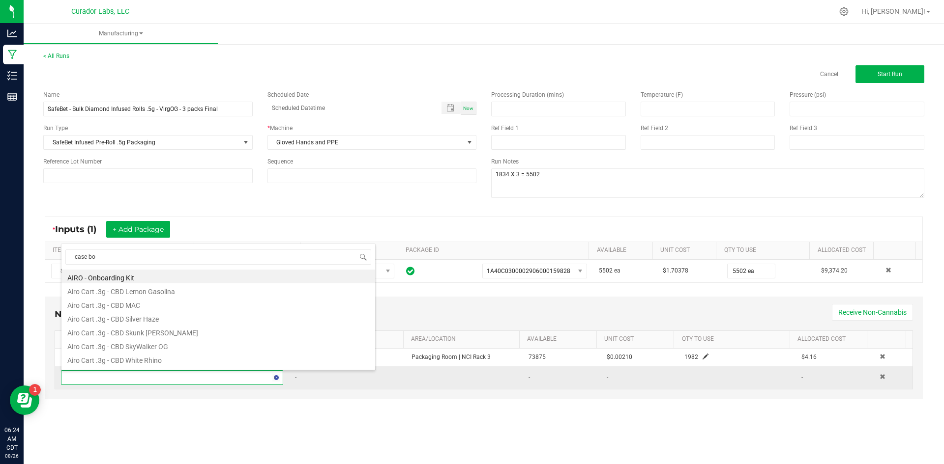
type input "case box"
click at [169, 277] on li "Case Box - AIRO Safe Bet Bubbles - Brand Logo on Ivory - 8x4x6" at bounding box center [218, 277] width 314 height 14
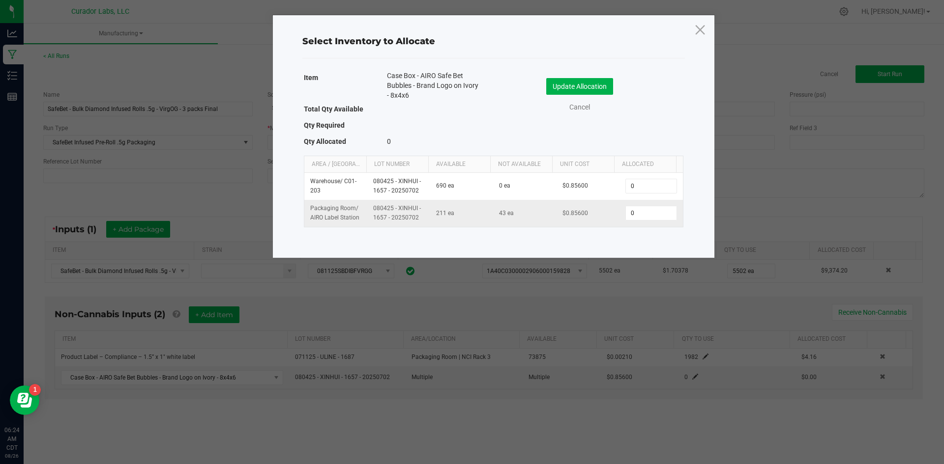
click at [641, 222] on td "0" at bounding box center [650, 213] width 63 height 27
click at [642, 215] on input "0" at bounding box center [651, 213] width 50 height 14
type input "74"
click at [590, 81] on button "Update Allocation" at bounding box center [579, 86] width 67 height 17
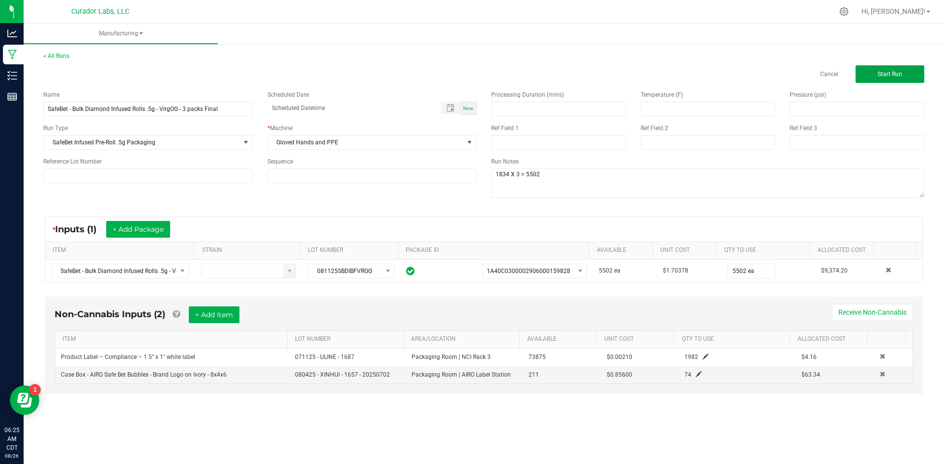
click at [879, 70] on button "Start Run" at bounding box center [889, 74] width 69 height 18
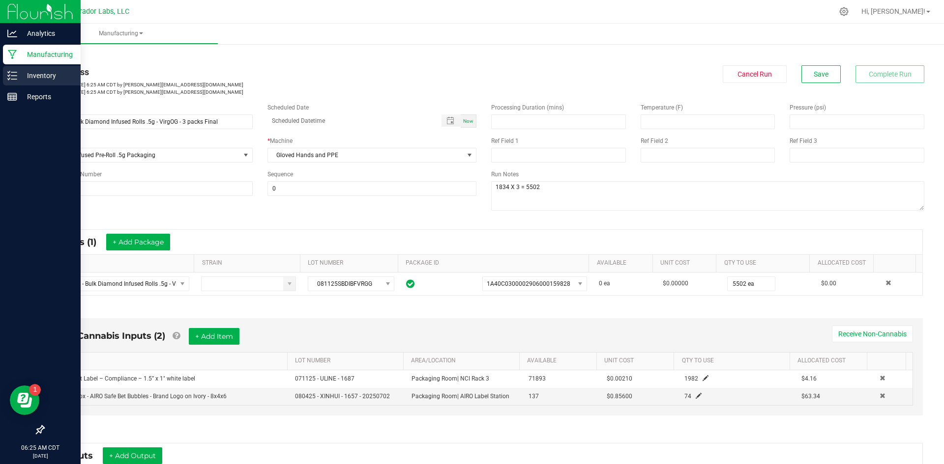
click at [12, 77] on icon at bounding box center [12, 76] width 10 height 10
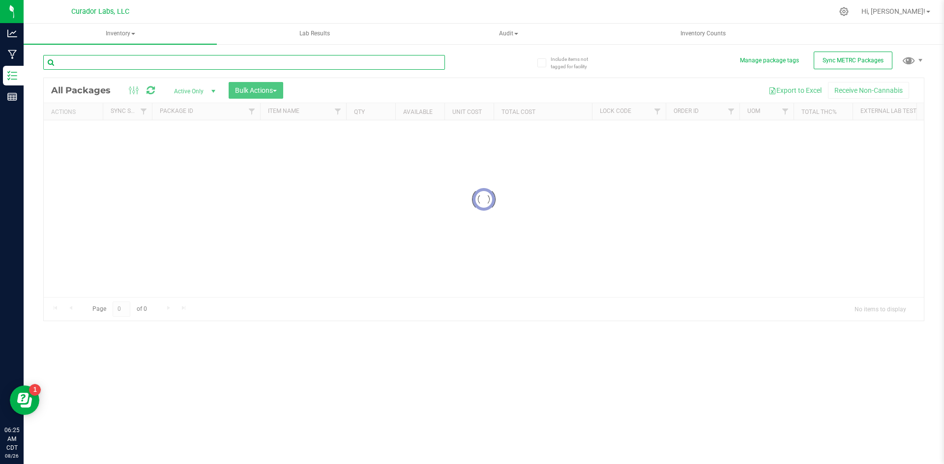
click at [120, 57] on input "text" at bounding box center [243, 62] width 401 height 15
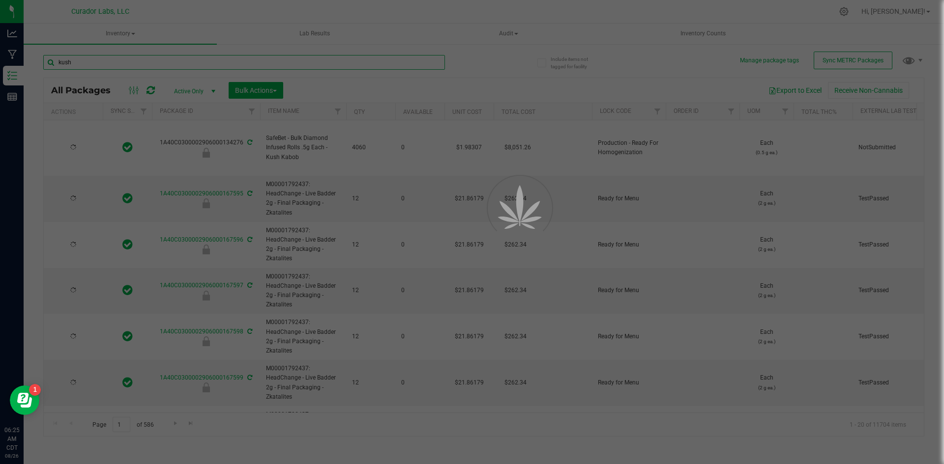
type input "kush s"
type input "[DATE]"
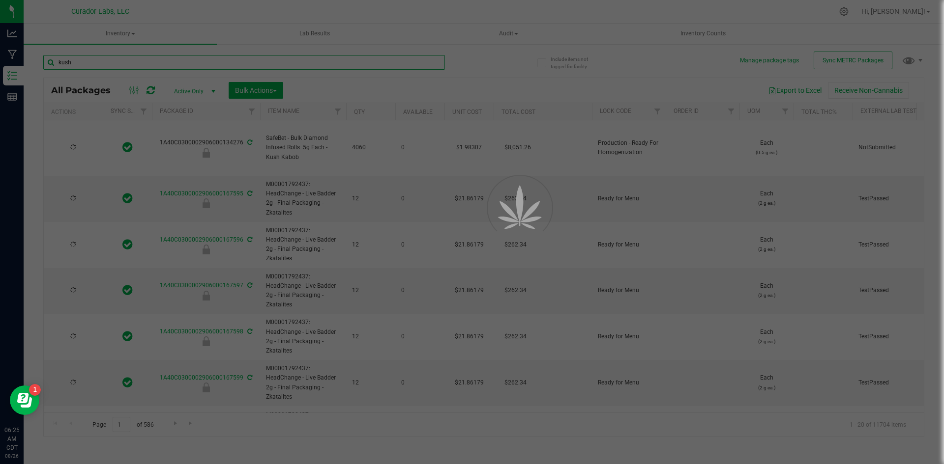
type input "[DATE]"
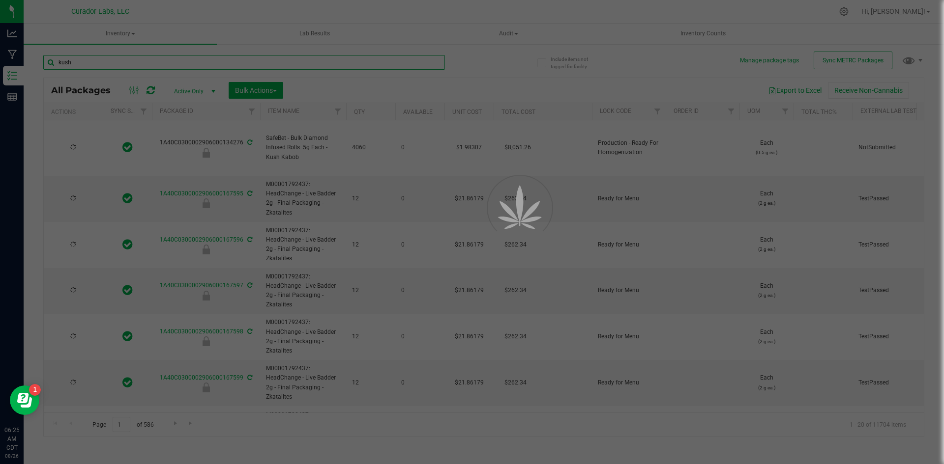
type input "[DATE]"
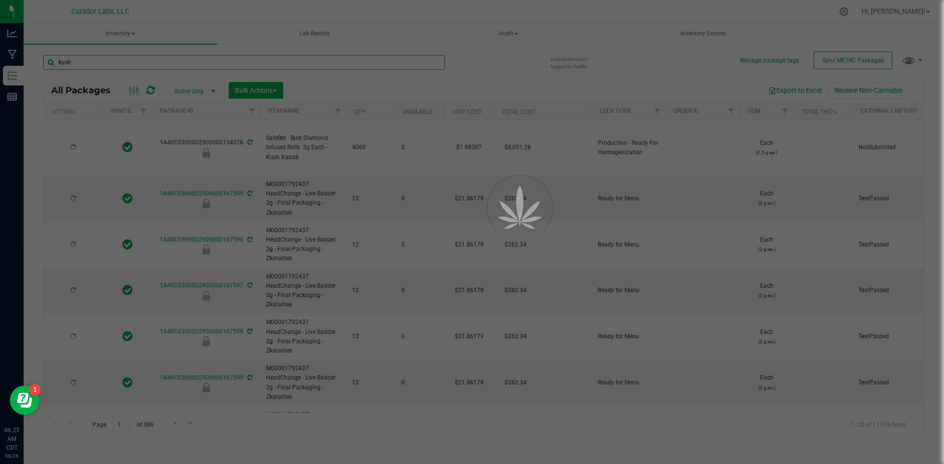
type input "[DATE]"
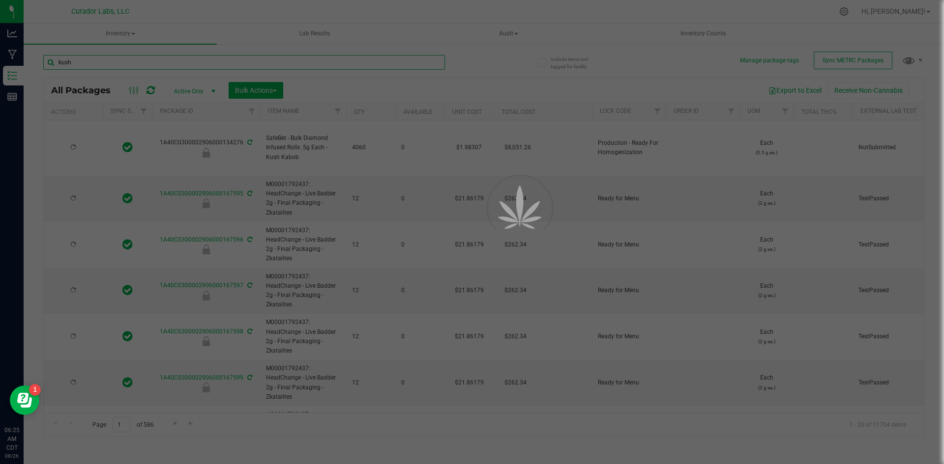
type input "[DATE]"
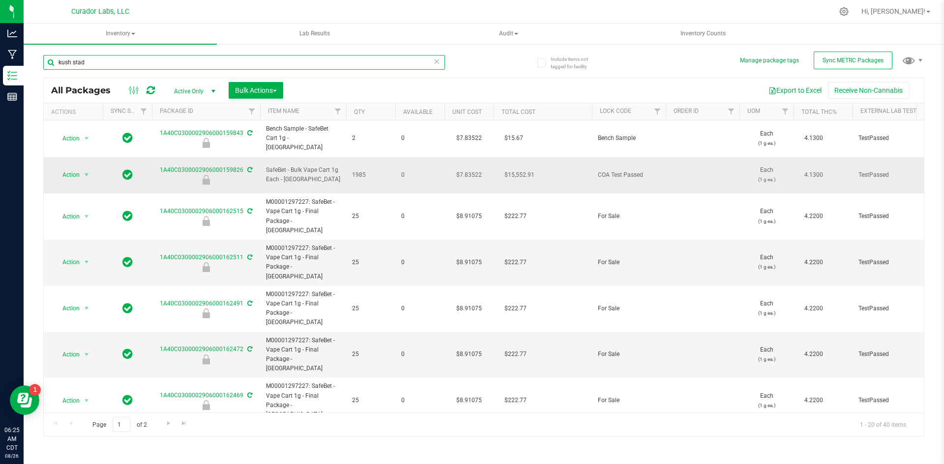
type input "kush stad"
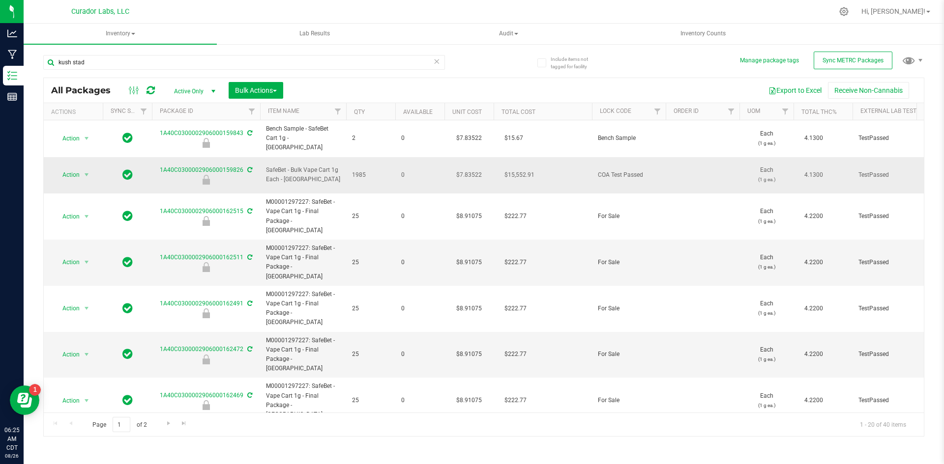
drag, startPoint x: 326, startPoint y: 164, endPoint x: 270, endPoint y: 159, distance: 56.7
click at [270, 166] on span "SafeBet - Bulk Vape Cart 1g Each - [GEOGRAPHIC_DATA]" at bounding box center [303, 175] width 74 height 19
click at [311, 166] on span "SafeBet - Bulk Vape Cart 1g Each - [GEOGRAPHIC_DATA]" at bounding box center [303, 175] width 74 height 19
click at [316, 167] on span "SafeBet - Bulk Vape Cart 1g Each - [GEOGRAPHIC_DATA]" at bounding box center [303, 175] width 74 height 19
click at [326, 167] on span "SafeBet - Bulk Vape Cart 1g Each - [GEOGRAPHIC_DATA]" at bounding box center [303, 175] width 74 height 19
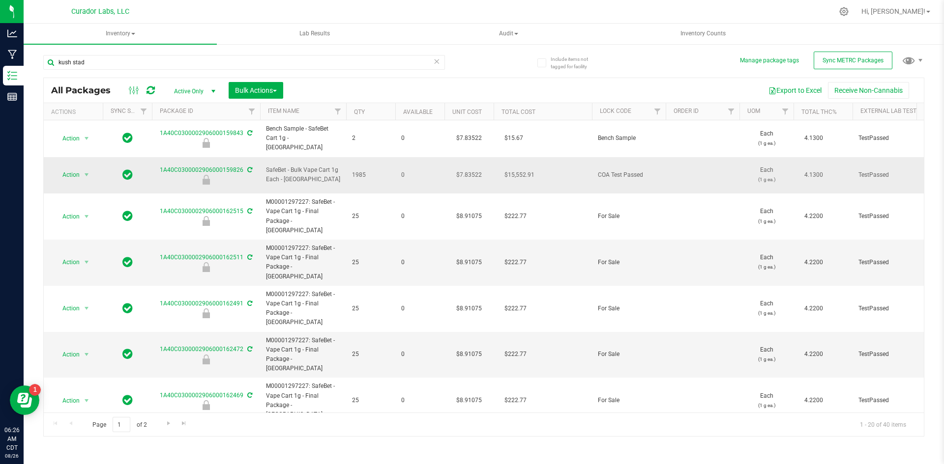
drag, startPoint x: 323, startPoint y: 168, endPoint x: 257, endPoint y: 157, distance: 67.2
copy tr "SafeBet - Bulk Vape Cart 1g Each - [GEOGRAPHIC_DATA]"
click at [64, 168] on span "Action" at bounding box center [67, 175] width 27 height 14
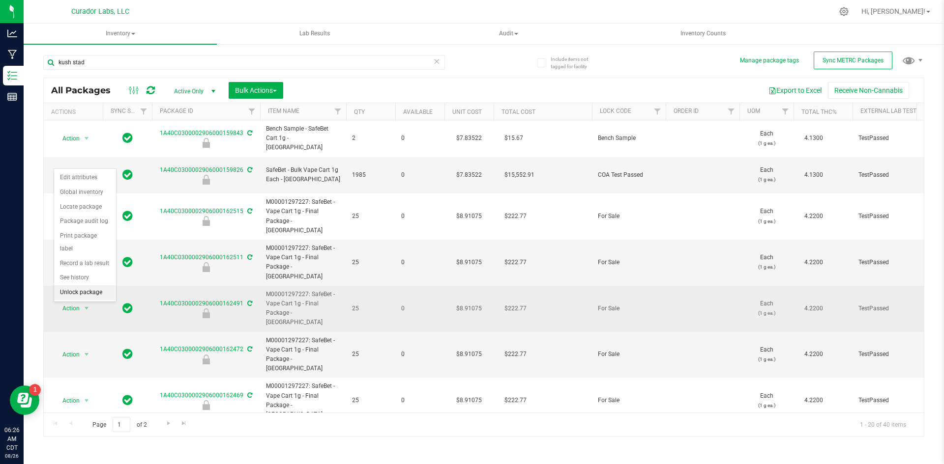
drag, startPoint x: 72, startPoint y: 278, endPoint x: 75, endPoint y: 274, distance: 5.2
click at [73, 286] on li "Unlock package" at bounding box center [85, 293] width 62 height 15
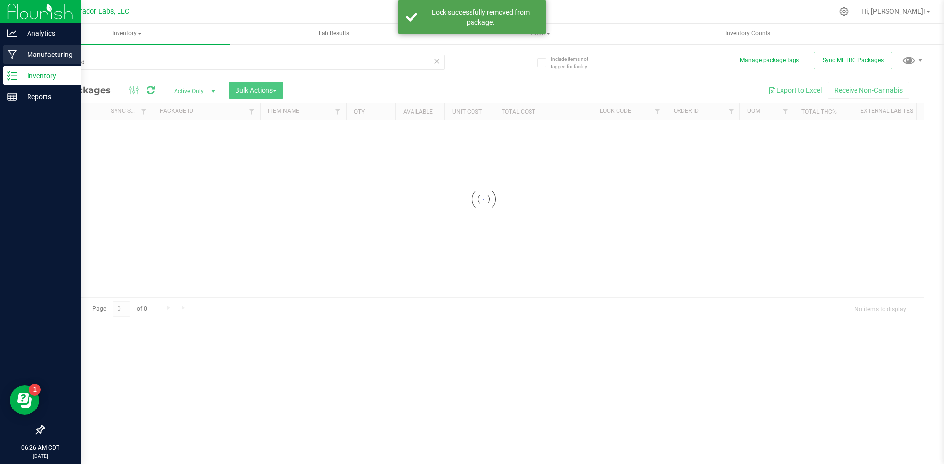
click at [17, 52] on p "Manufacturing" at bounding box center [46, 55] width 59 height 12
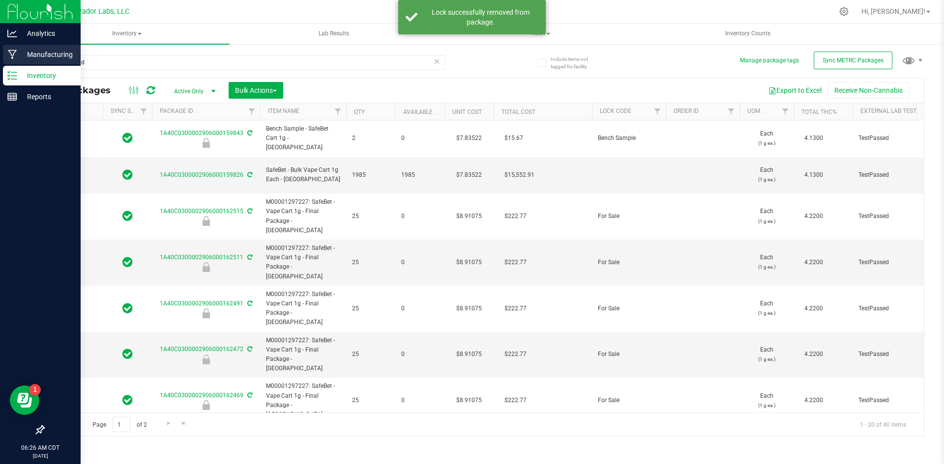
type input "[DATE]"
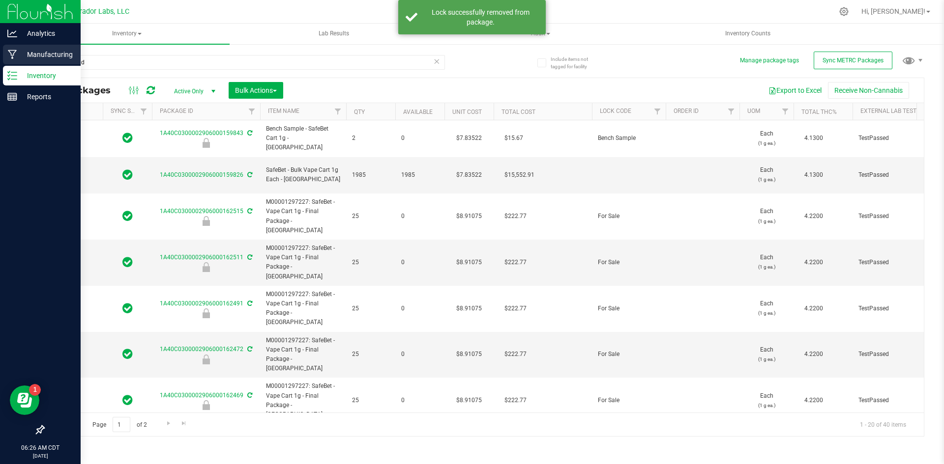
type input "[DATE]"
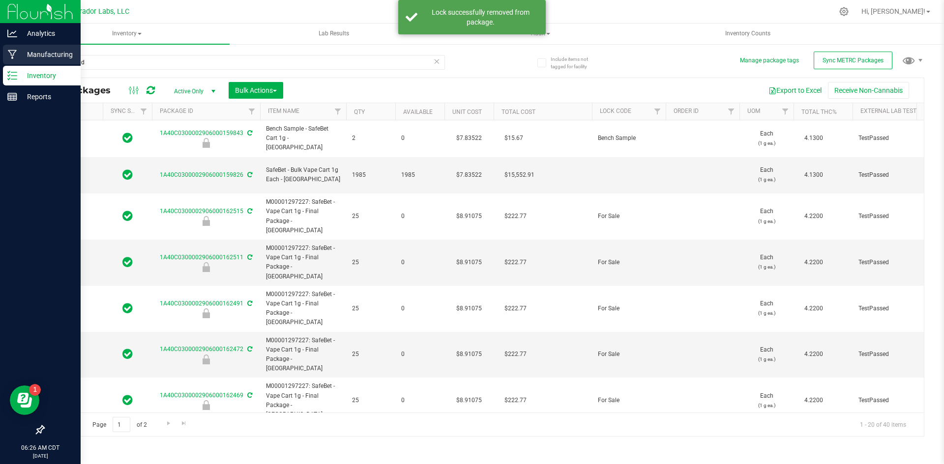
type input "[DATE]"
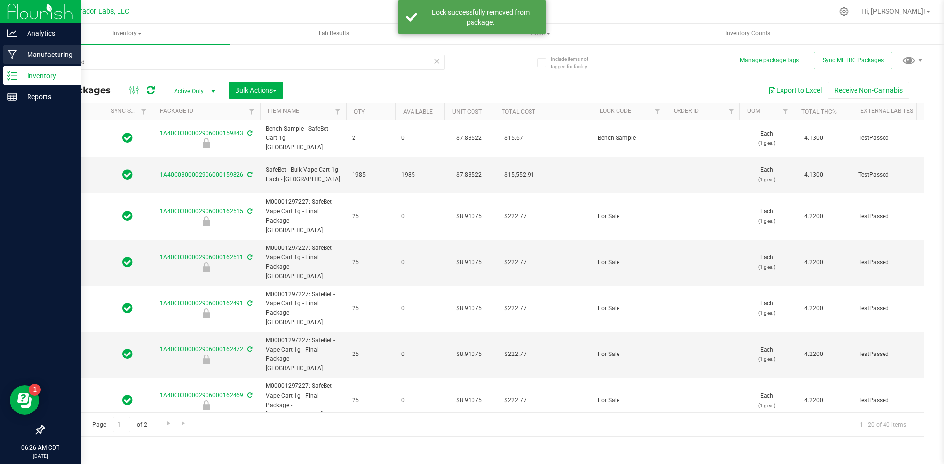
type input "[DATE]"
click at [29, 54] on p "Manufacturing" at bounding box center [46, 55] width 59 height 12
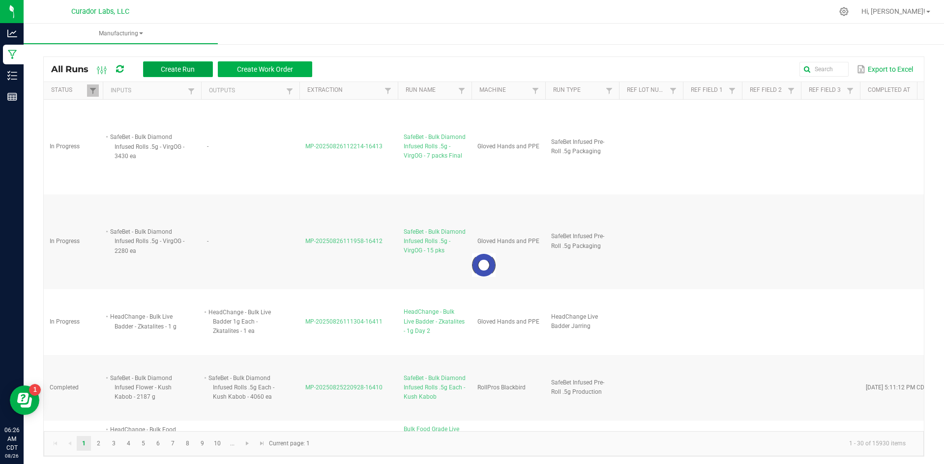
click at [166, 68] on span "Create Run" at bounding box center [178, 69] width 34 height 8
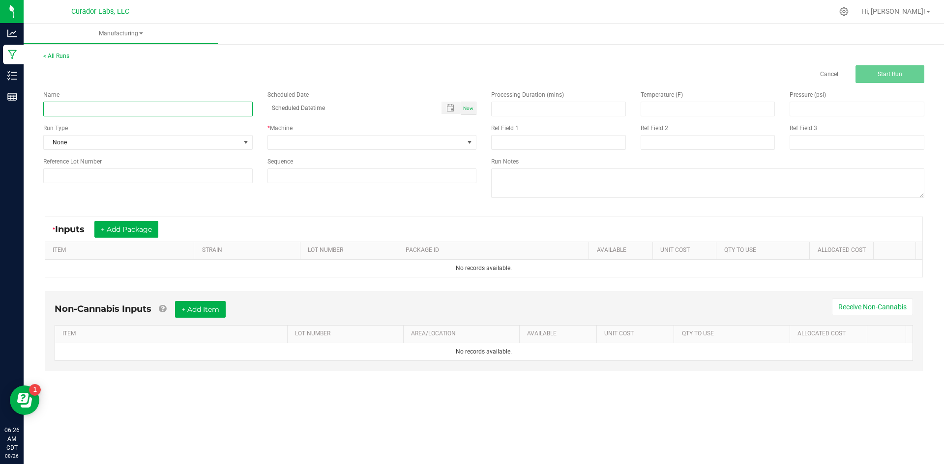
click at [164, 112] on input at bounding box center [147, 109] width 209 height 15
paste input "SafeBet - Bulk Vape Cart 1g Each - [GEOGRAPHIC_DATA]"
type input "SafeBet - Bulk Vape Cart 1g Each - [GEOGRAPHIC_DATA] - Final Packaging"
click at [92, 147] on span "None" at bounding box center [142, 143] width 196 height 14
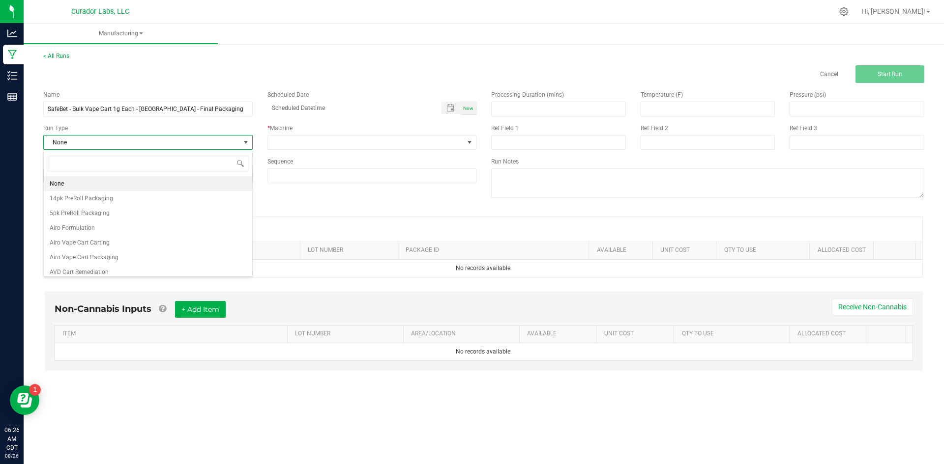
scroll to position [15, 209]
click at [98, 238] on span "SafeBet Cart 1g Packaging" at bounding box center [85, 243] width 71 height 10
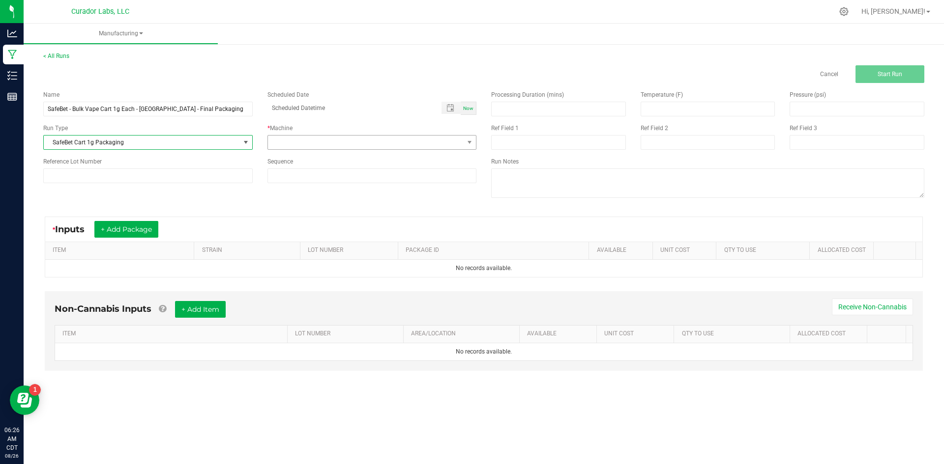
drag, startPoint x: 314, startPoint y: 152, endPoint x: 315, endPoint y: 144, distance: 8.1
click at [314, 148] on div "Name SafeBet - Bulk Vape Cart 1g Each - Kush Stadium - Final Packaging Schedule…" at bounding box center [260, 137] width 448 height 108
click at [316, 143] on span at bounding box center [366, 143] width 196 height 14
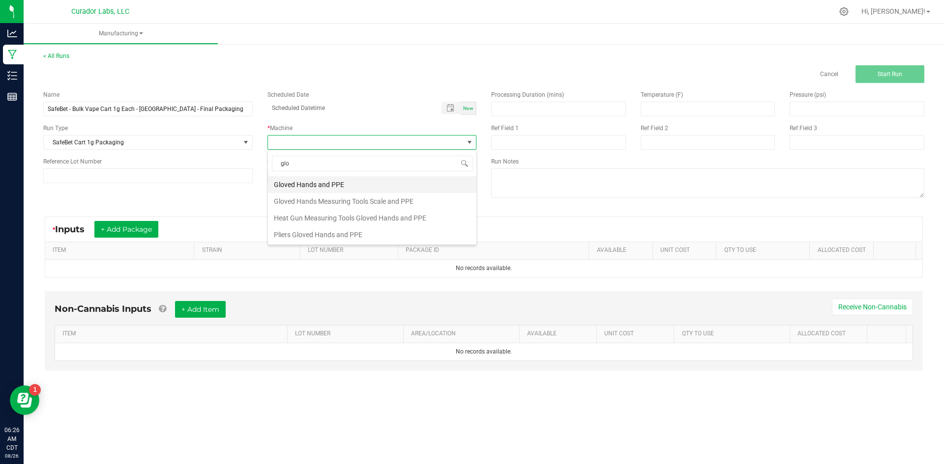
click at [314, 183] on li "Gloved Hands and PPE" at bounding box center [372, 184] width 208 height 17
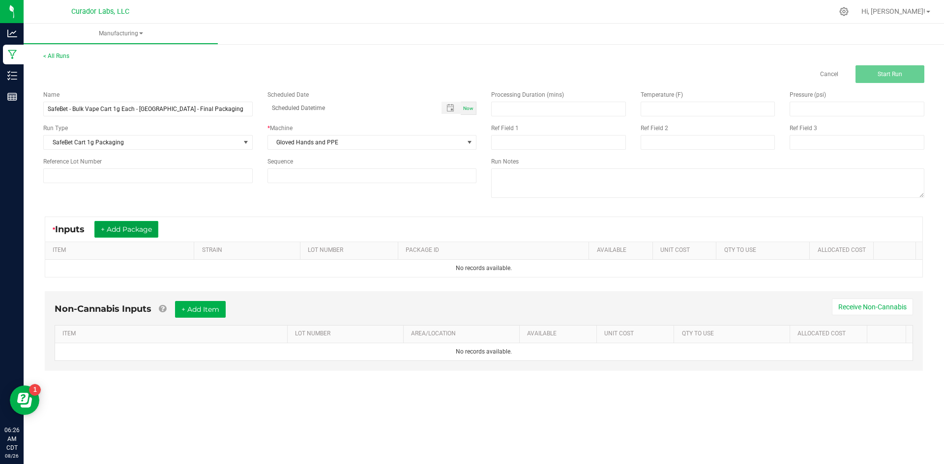
click at [144, 235] on button "+ Add Package" at bounding box center [126, 229] width 64 height 17
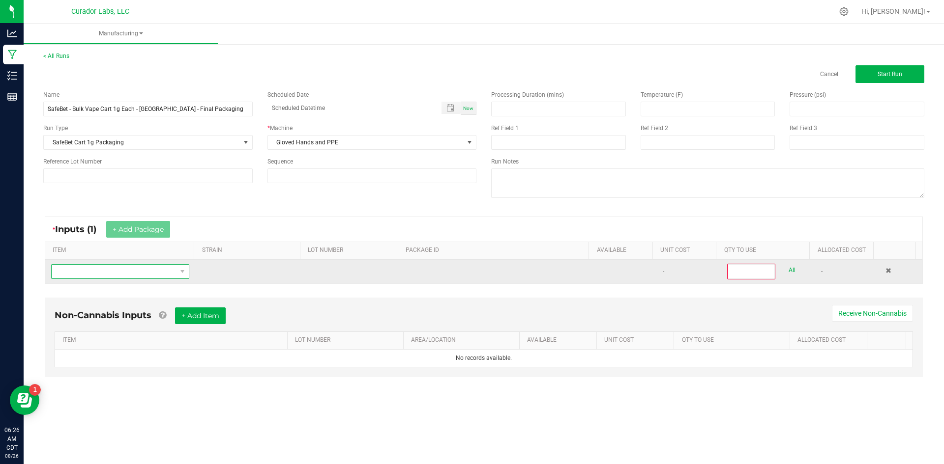
click at [141, 270] on span "NO DATA FOUND" at bounding box center [114, 272] width 125 height 14
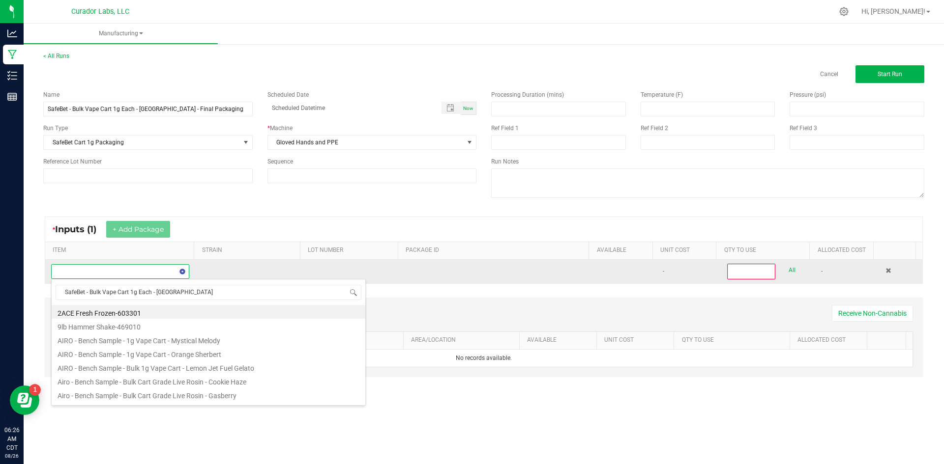
scroll to position [15, 136]
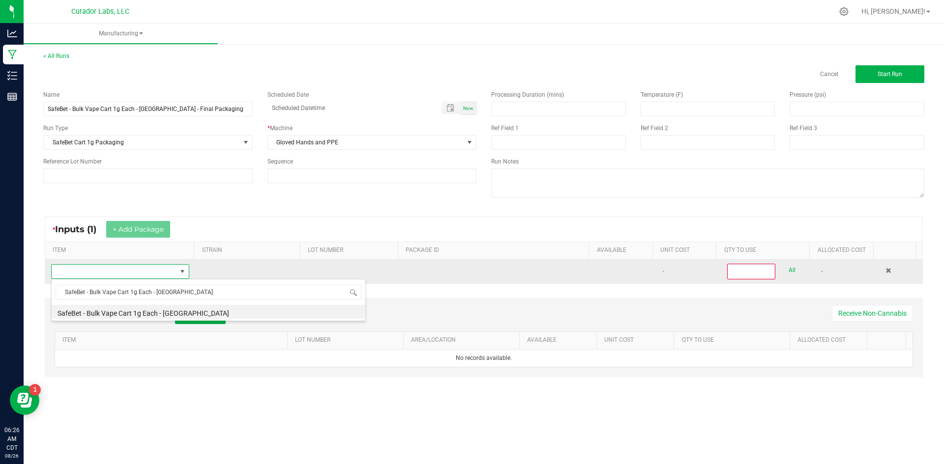
drag, startPoint x: 156, startPoint y: 312, endPoint x: 226, endPoint y: 281, distance: 76.5
click at [157, 312] on li "SafeBet - Bulk Vape Cart 1g Each - [GEOGRAPHIC_DATA]" at bounding box center [209, 312] width 314 height 14
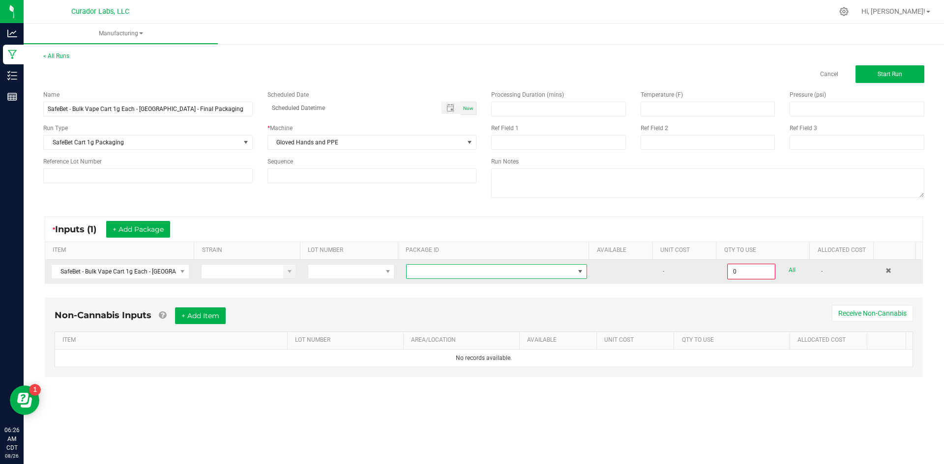
click at [430, 265] on span at bounding box center [490, 272] width 168 height 14
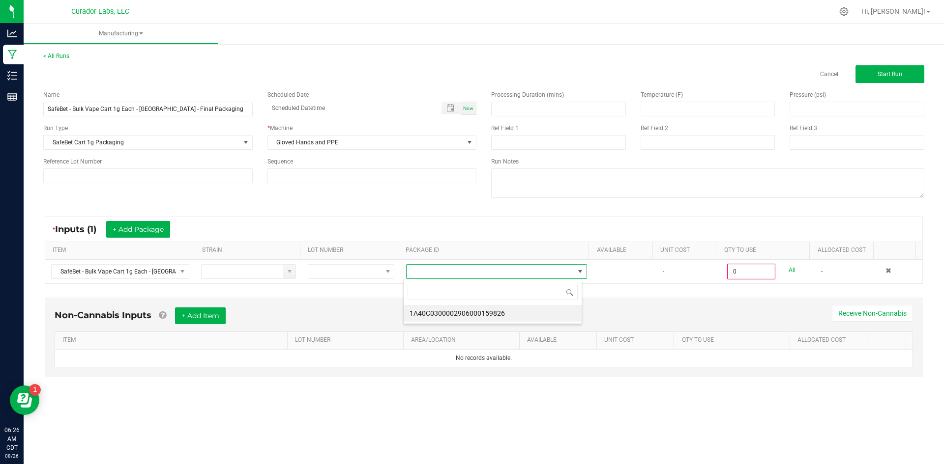
scroll to position [15, 179]
click at [498, 315] on li "1A40C0300002906000159826" at bounding box center [492, 313] width 178 height 17
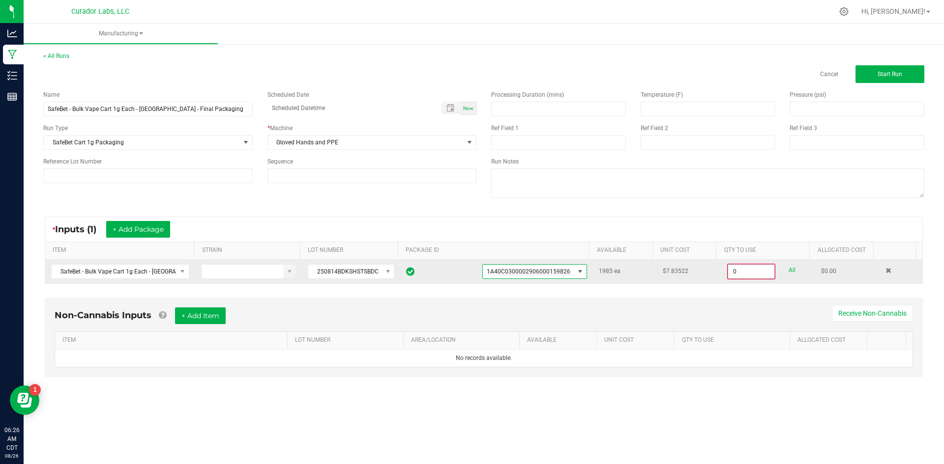
click at [748, 268] on input "0" at bounding box center [751, 272] width 46 height 14
click at [787, 272] on div "0 ea All" at bounding box center [768, 272] width 82 height 16
click at [788, 272] on link "All" at bounding box center [791, 270] width 7 height 13
click at [203, 312] on button "+ Add Item" at bounding box center [200, 315] width 51 height 17
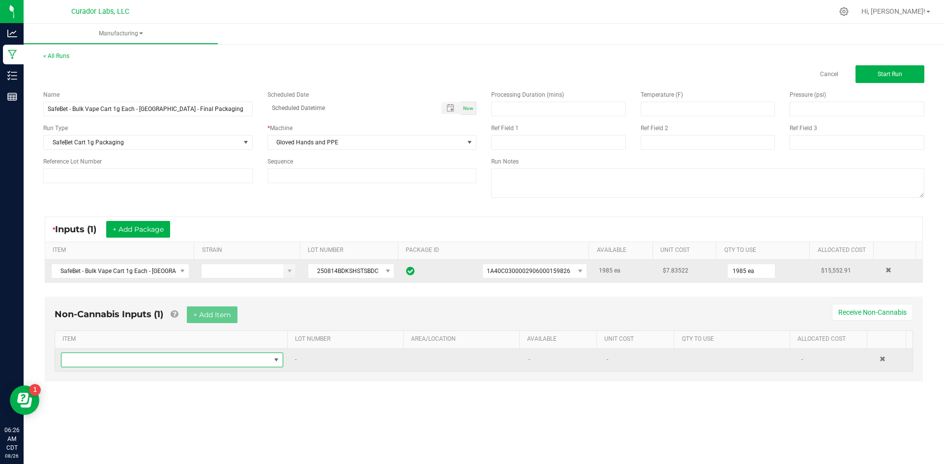
click at [163, 362] on span "NO DATA FOUND" at bounding box center [165, 360] width 209 height 14
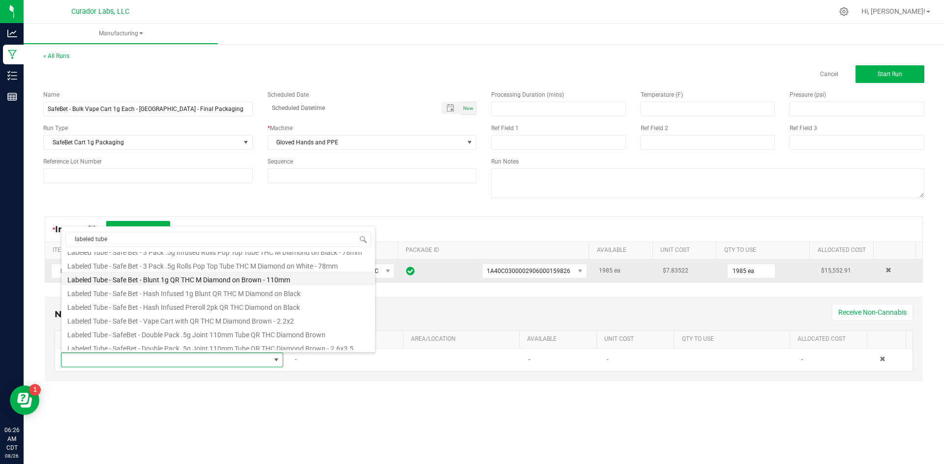
scroll to position [147, 0]
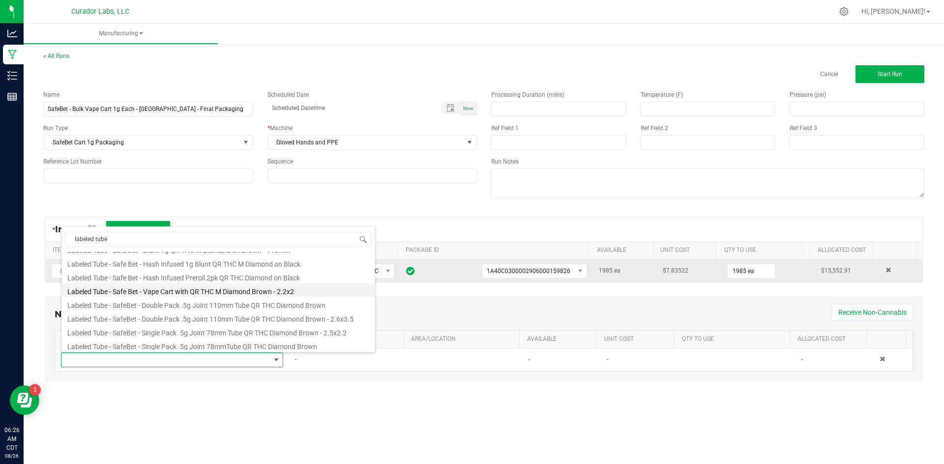
click at [217, 294] on li "Labeled Tube - Safe Bet - Vape Cart with QR THC M Diamond Brown - 2.2x2" at bounding box center [218, 291] width 314 height 14
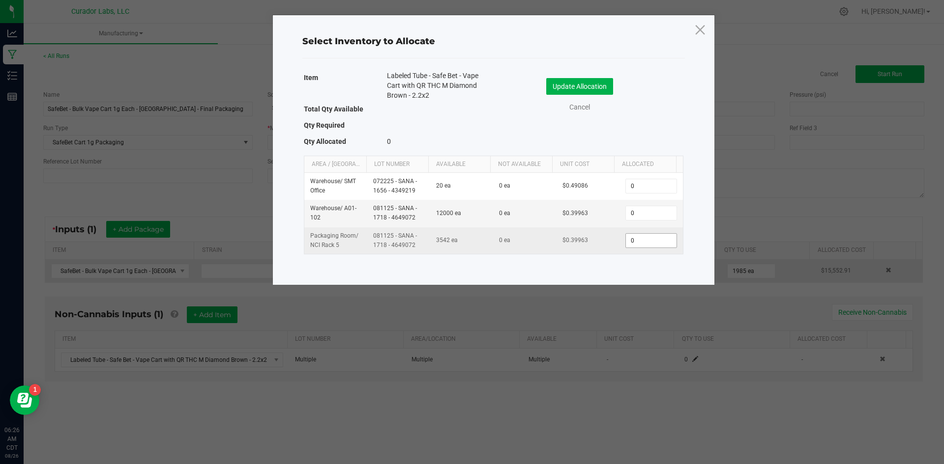
click at [645, 242] on input "0" at bounding box center [651, 241] width 50 height 14
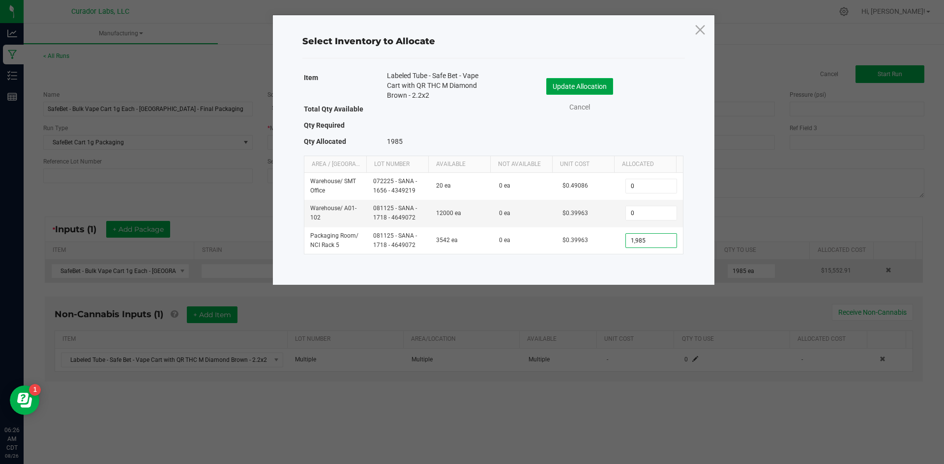
click at [575, 84] on button "Update Allocation" at bounding box center [579, 86] width 67 height 17
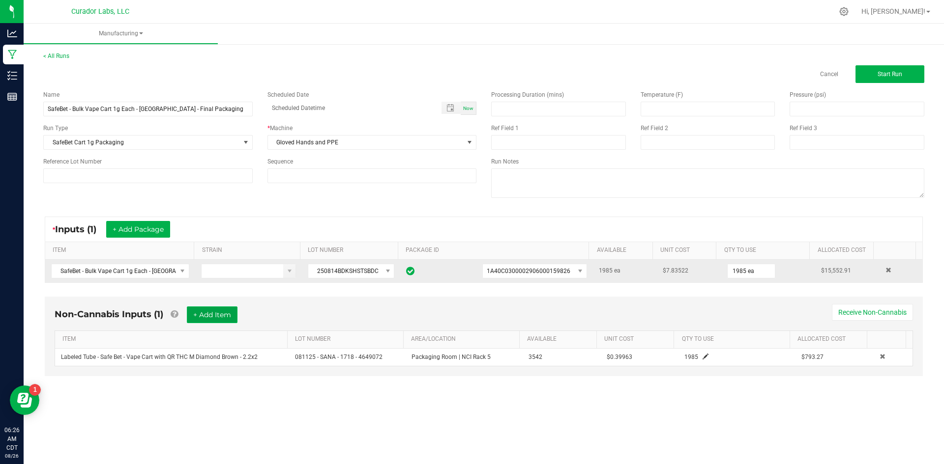
click at [205, 320] on button "+ Add Item" at bounding box center [212, 315] width 51 height 17
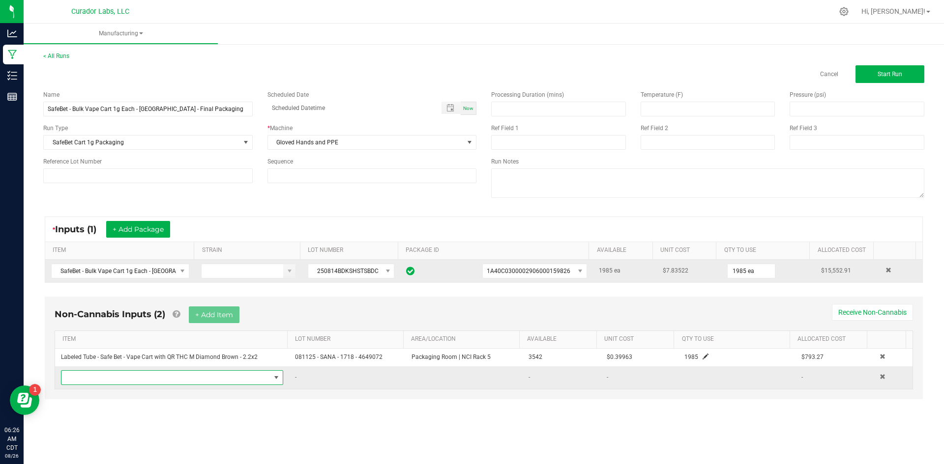
click at [156, 380] on span "NO DATA FOUND" at bounding box center [165, 378] width 209 height 14
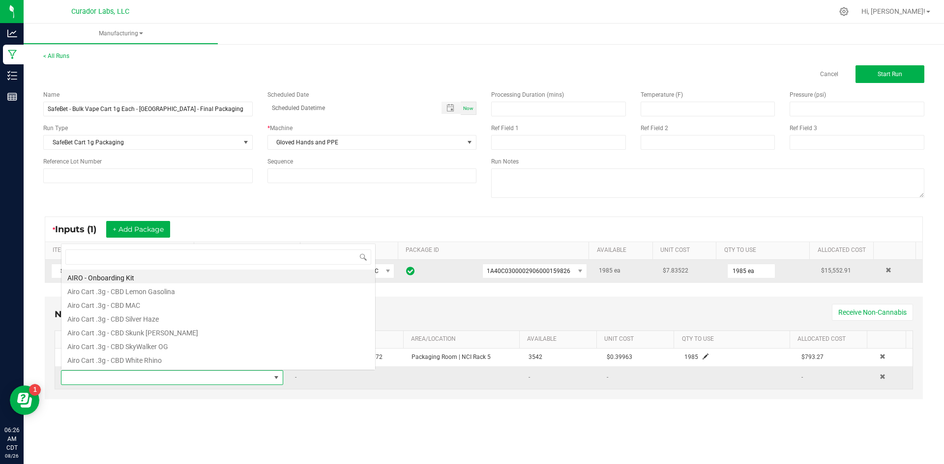
scroll to position [15, 218]
click at [241, 421] on div "Manufacturing < All Runs Cancel Start Run Name SafeBet - Bulk Vape Cart 1g Each…" at bounding box center [484, 244] width 920 height 441
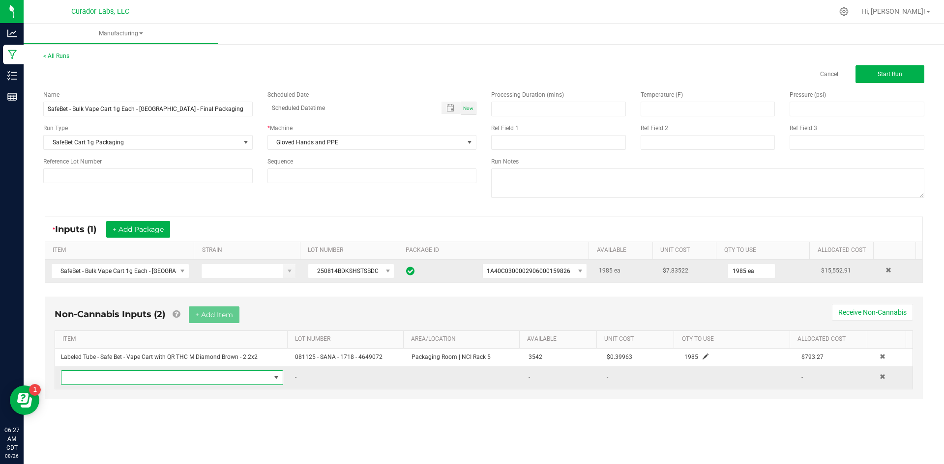
click at [247, 381] on span "NO DATA FOUND" at bounding box center [165, 378] width 209 height 14
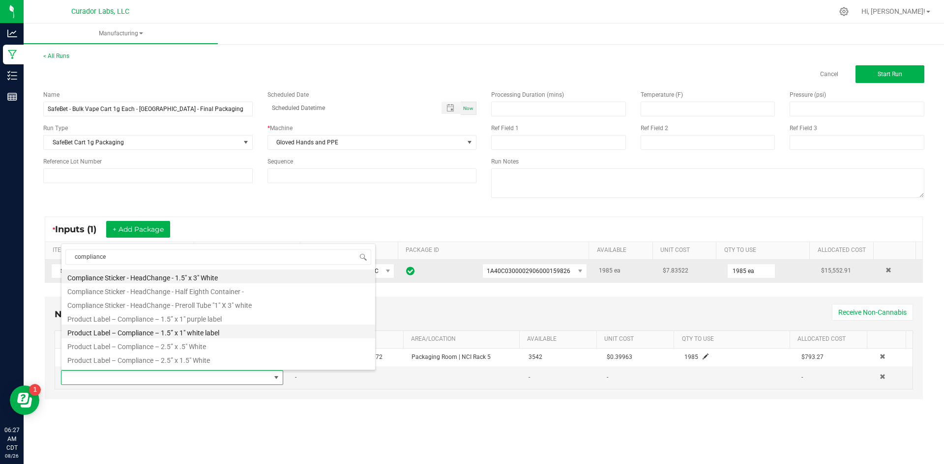
click at [210, 331] on li "Product Label – Compliance – 1.5” x 1" white label" at bounding box center [218, 332] width 314 height 14
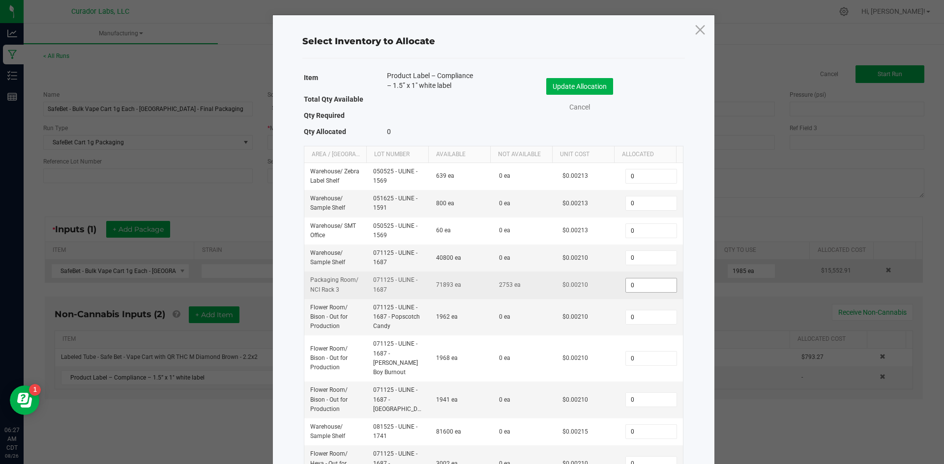
click at [640, 274] on td "0" at bounding box center [650, 285] width 63 height 27
click at [643, 286] on input "0" at bounding box center [651, 286] width 50 height 14
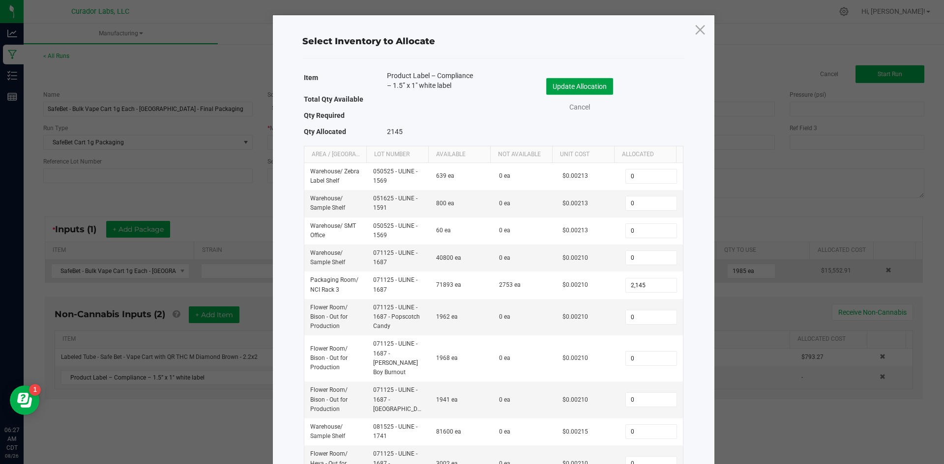
click at [561, 81] on button "Update Allocation" at bounding box center [579, 86] width 67 height 17
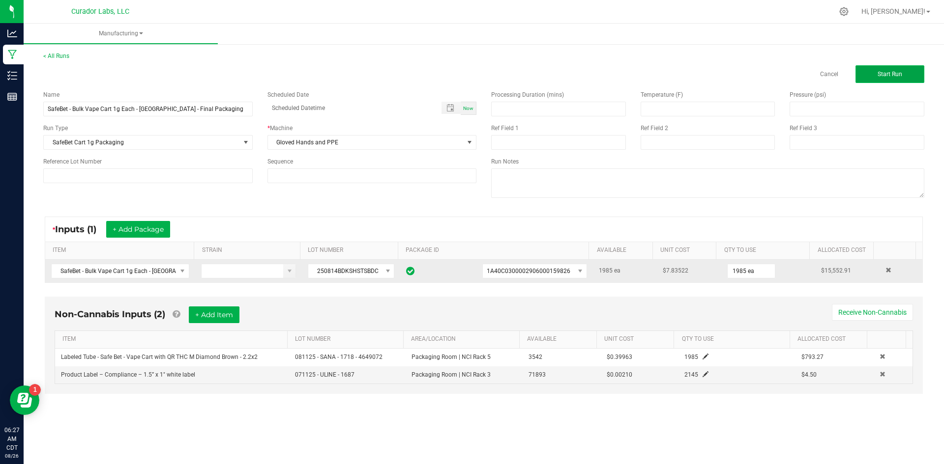
click at [869, 73] on button "Start Run" at bounding box center [889, 74] width 69 height 18
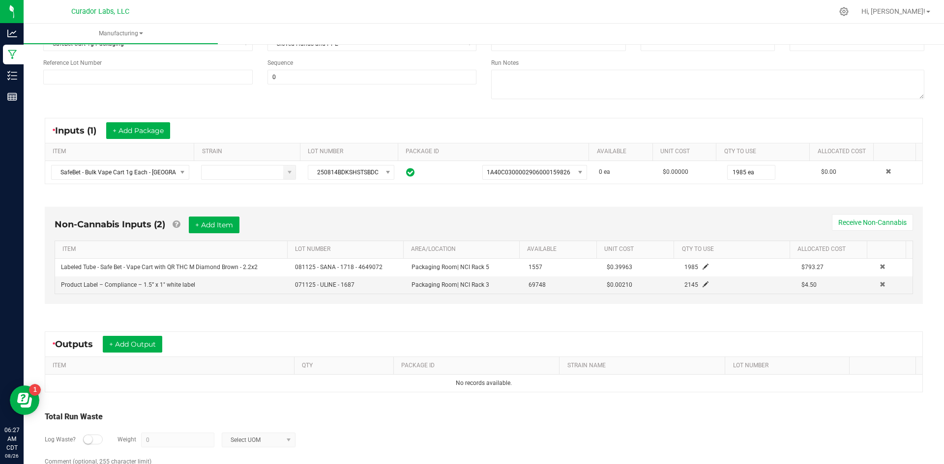
scroll to position [152, 0]
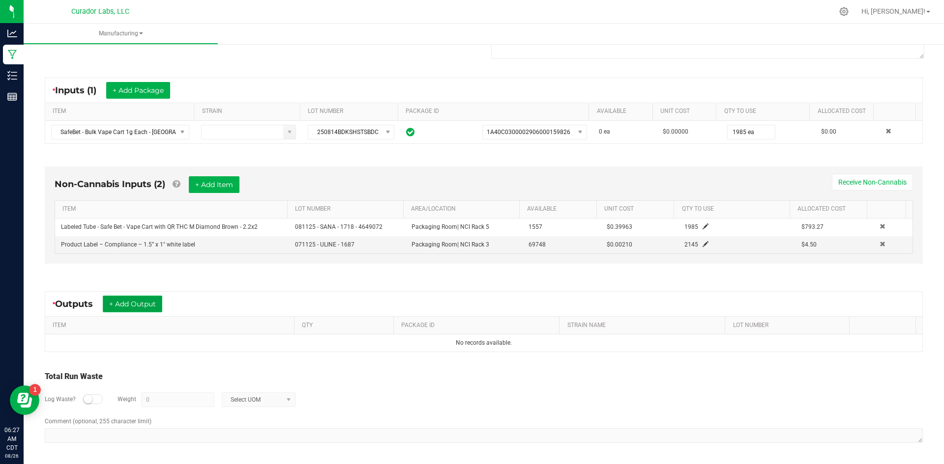
click at [139, 304] on button "+ Add Output" at bounding box center [132, 304] width 59 height 17
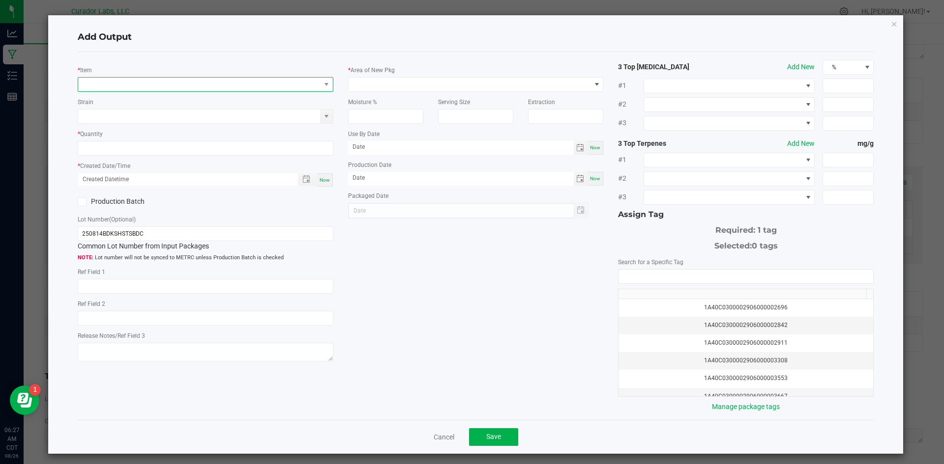
click at [154, 80] on span "NO DATA FOUND" at bounding box center [199, 85] width 242 height 14
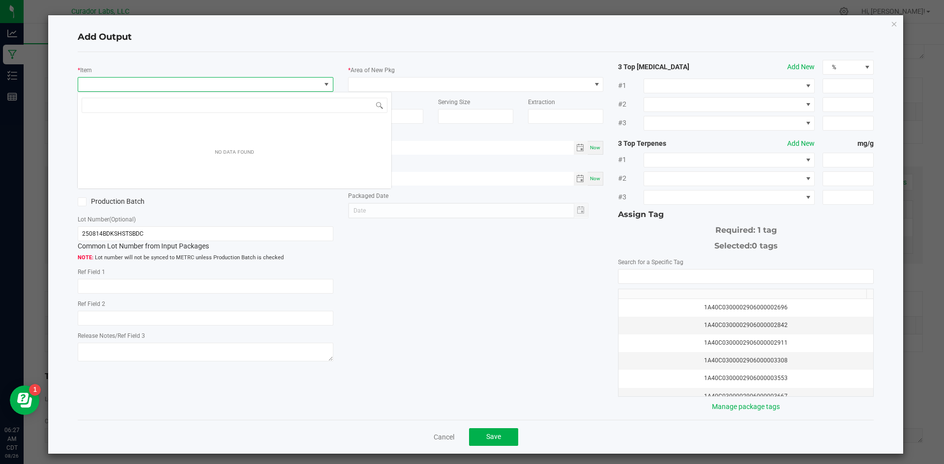
scroll to position [15, 254]
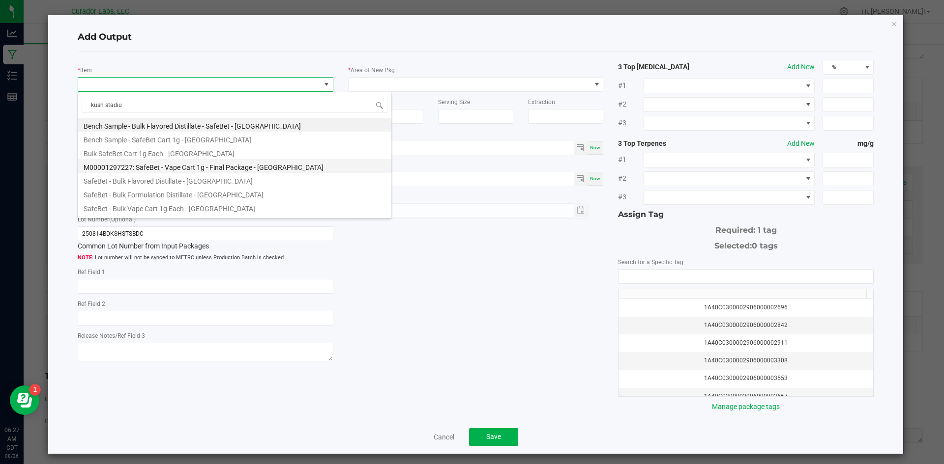
click at [218, 164] on li "M00001297227: SafeBet - Vape Cart 1g - Final Package - [GEOGRAPHIC_DATA]" at bounding box center [235, 166] width 314 height 14
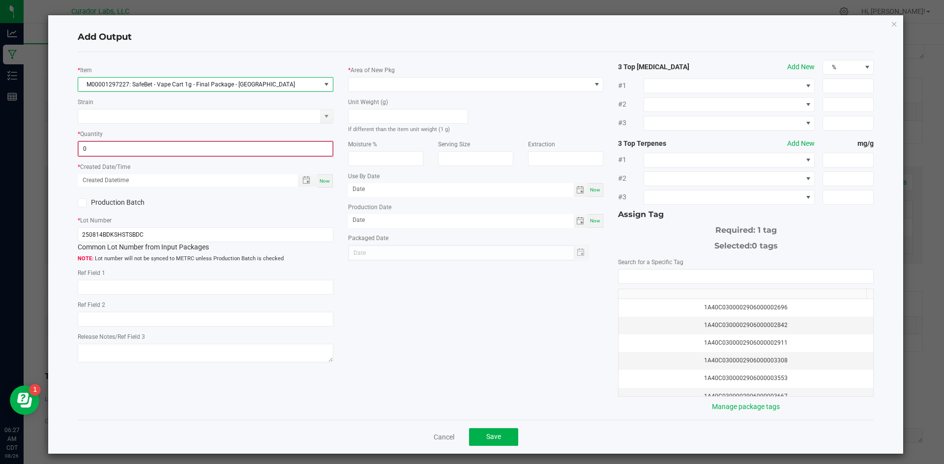
click at [177, 152] on input "0" at bounding box center [206, 149] width 254 height 14
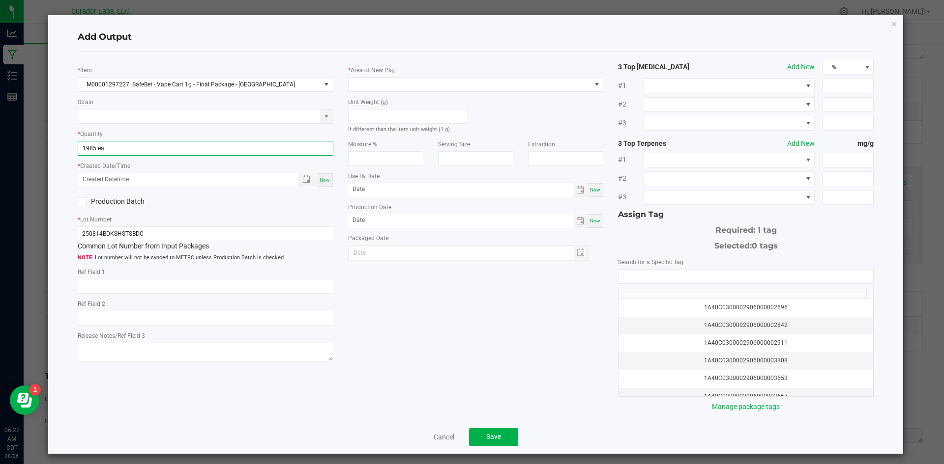
click at [317, 176] on div "Now" at bounding box center [325, 179] width 16 height 13
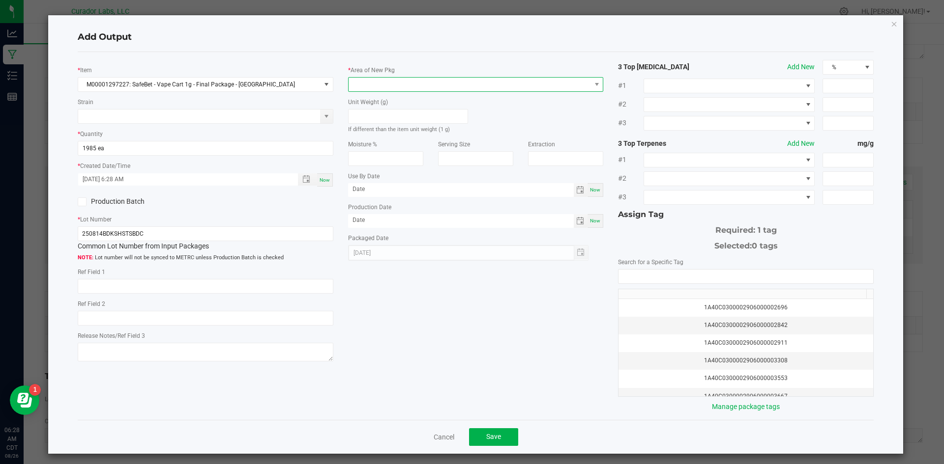
click at [376, 79] on span at bounding box center [469, 85] width 242 height 14
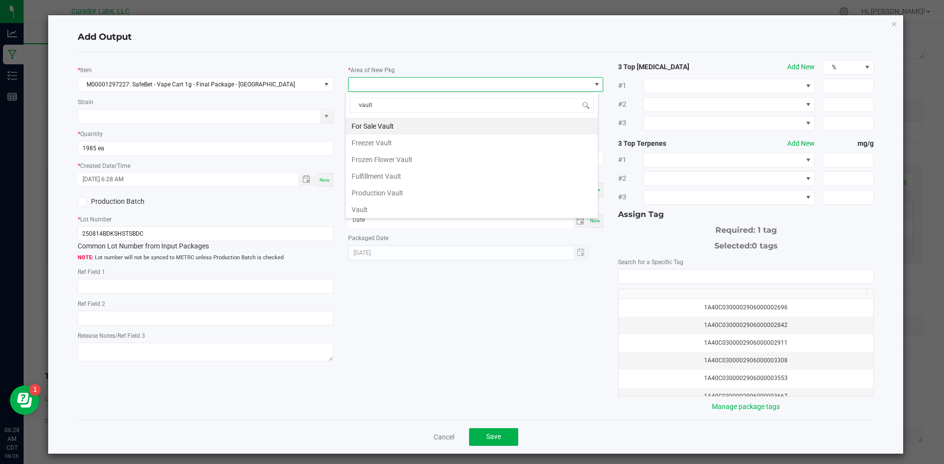
click at [364, 214] on li "Vault" at bounding box center [471, 209] width 252 height 17
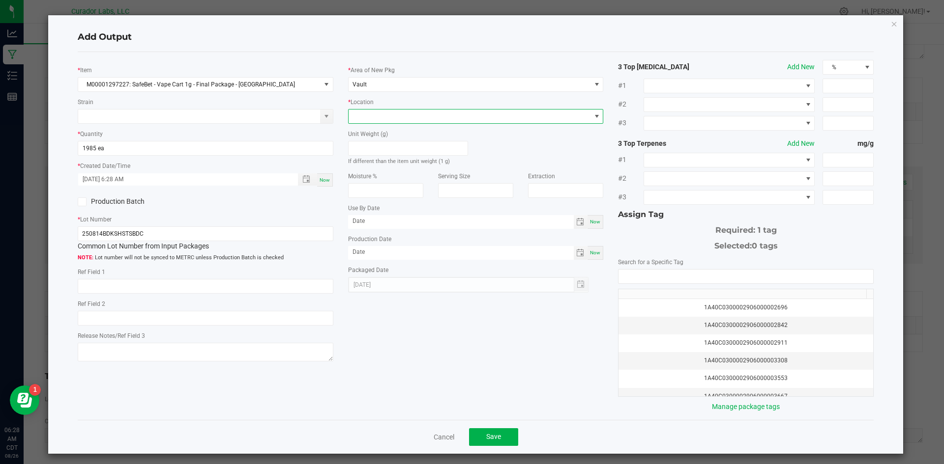
click at [386, 115] on span at bounding box center [469, 117] width 242 height 14
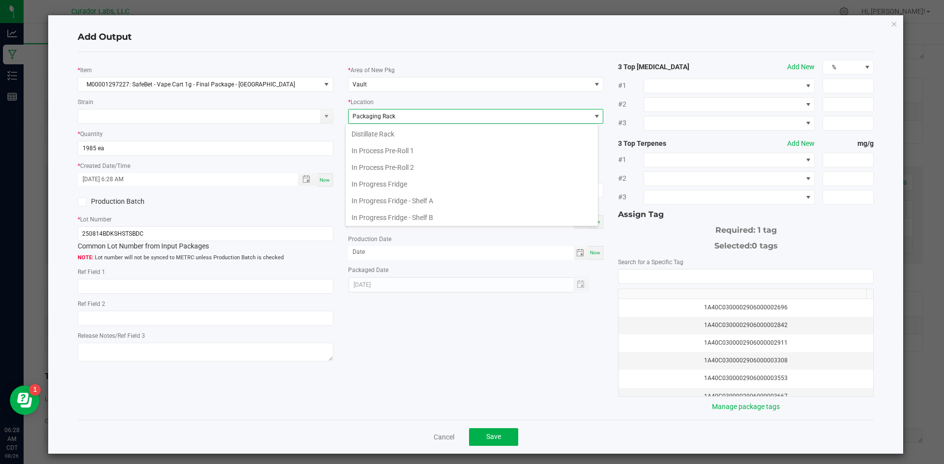
scroll to position [152, 0]
click at [393, 218] on li "Packaging Rack" at bounding box center [471, 215] width 252 height 17
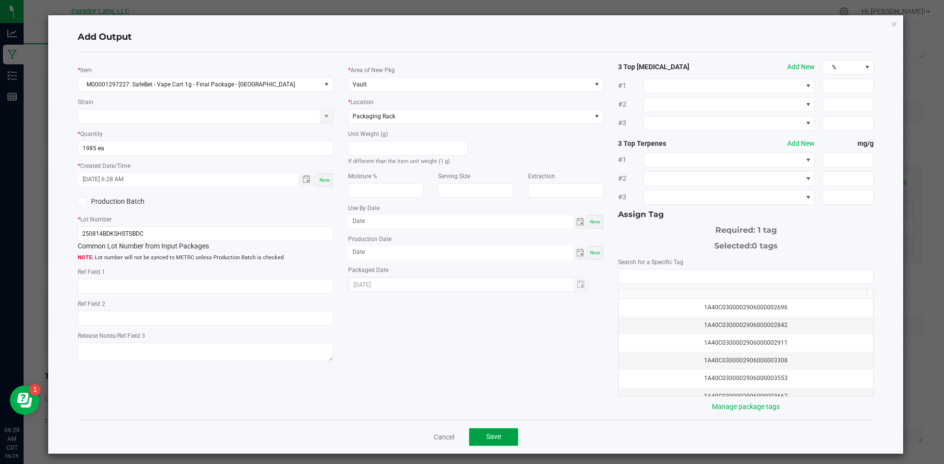
click at [480, 433] on button "Save" at bounding box center [493, 438] width 49 height 18
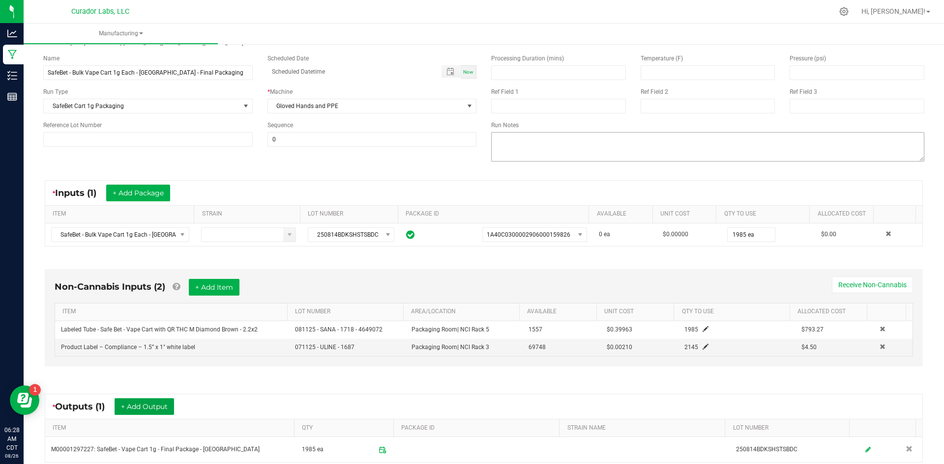
scroll to position [0, 0]
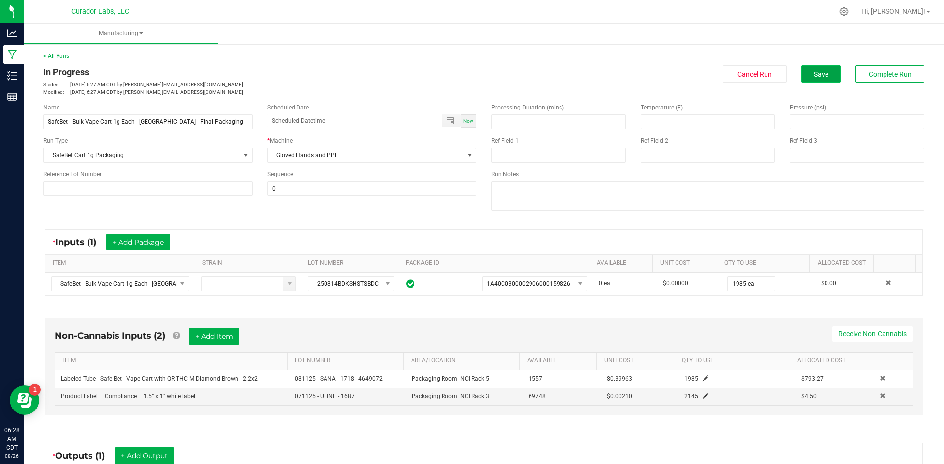
click at [829, 81] on button "Save" at bounding box center [820, 74] width 39 height 18
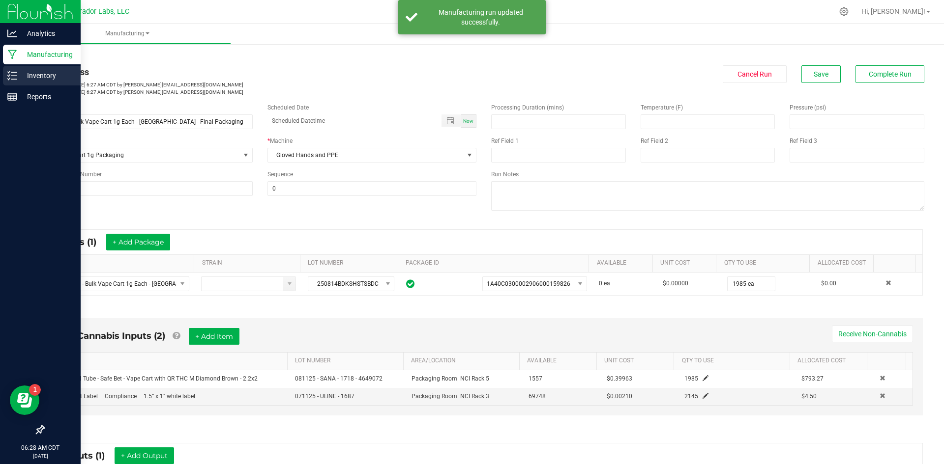
click at [28, 74] on p "Inventory" at bounding box center [46, 76] width 59 height 12
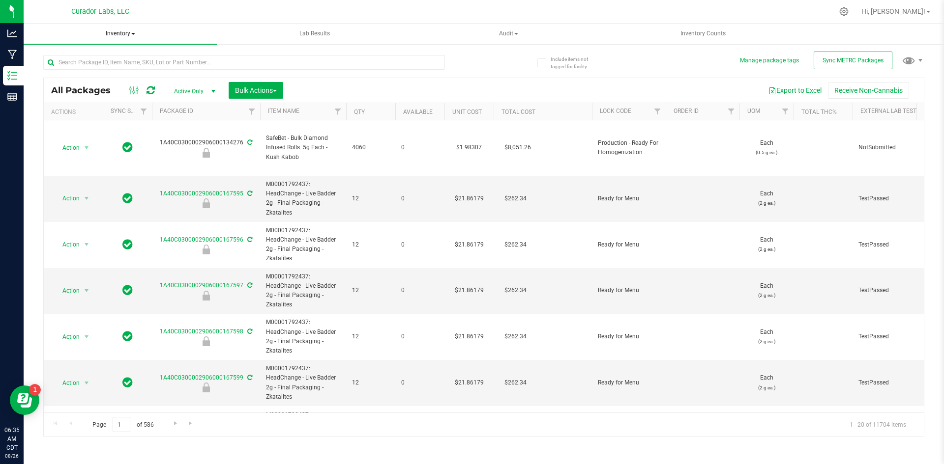
click at [133, 33] on span "Inventory" at bounding box center [120, 34] width 193 height 21
click at [91, 73] on span "All inventory" at bounding box center [70, 70] width 66 height 8
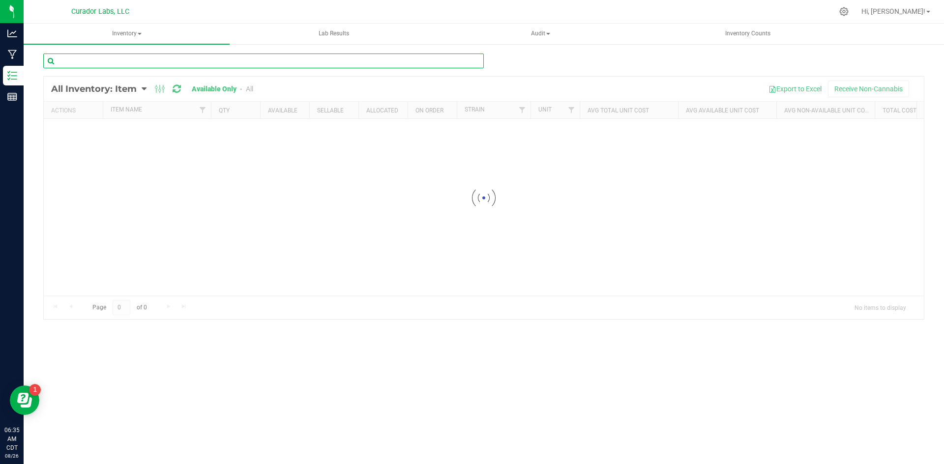
click at [166, 62] on input "text" at bounding box center [263, 61] width 440 height 15
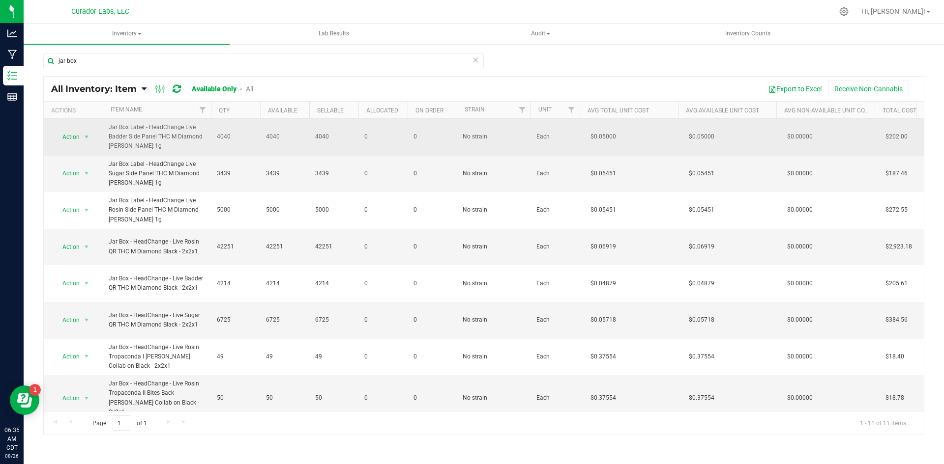
drag, startPoint x: 150, startPoint y: 146, endPoint x: 104, endPoint y: 129, distance: 49.6
click at [104, 129] on td "Jar Box Label - HeadChange Live Badder Side Panel THC M Diamond [PERSON_NAME] 1g" at bounding box center [157, 137] width 108 height 37
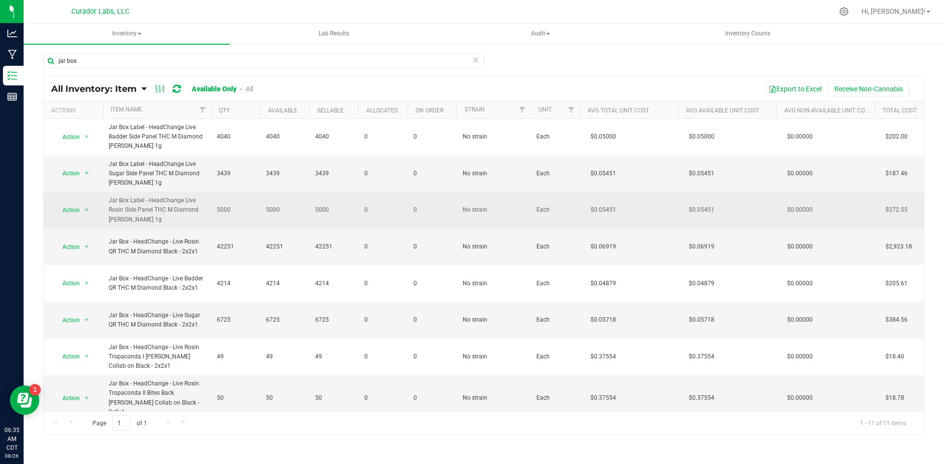
click at [143, 226] on td "Jar Box Label - HeadChange Live Rosin Side Panel THC M Diamond [PERSON_NAME] 1g" at bounding box center [157, 210] width 108 height 37
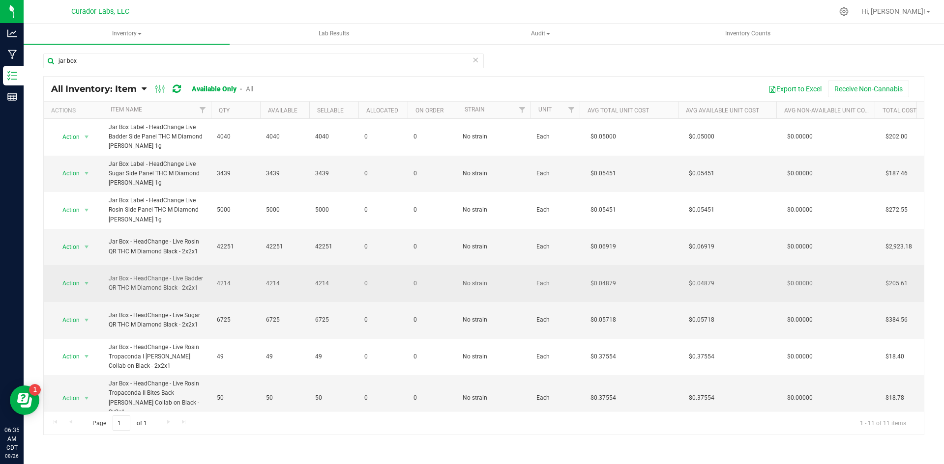
drag, startPoint x: 103, startPoint y: 271, endPoint x: 201, endPoint y: 293, distance: 100.8
click at [201, 293] on td "Jar Box - HeadChange - Live Badder QR THC M Diamond Black - 2x2x1" at bounding box center [157, 283] width 108 height 37
copy span "Jar Box - HeadChange - Live Badder QR THC M Diamond Black - 2x2x1"
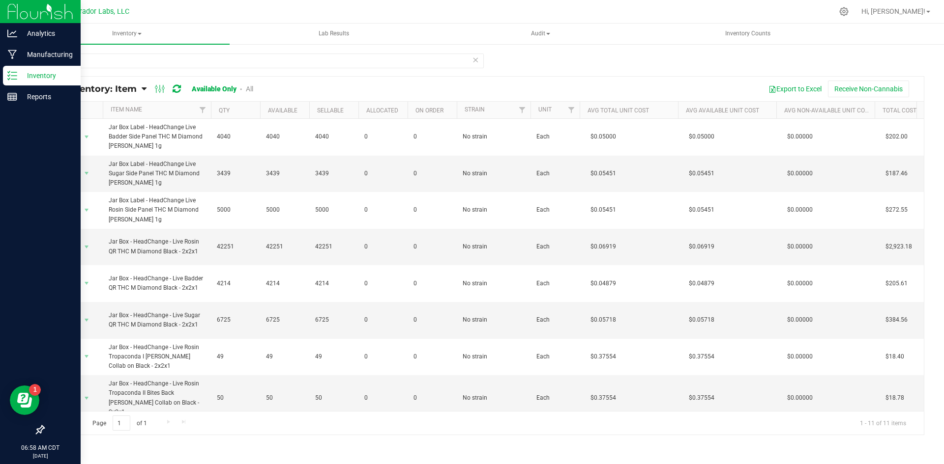
click at [24, 77] on p "Inventory" at bounding box center [46, 76] width 59 height 12
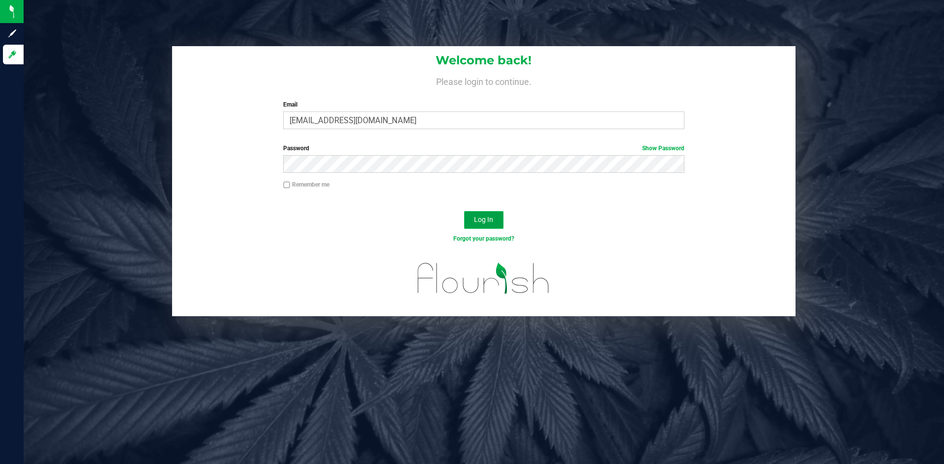
click at [482, 221] on span "Log In" at bounding box center [483, 220] width 19 height 8
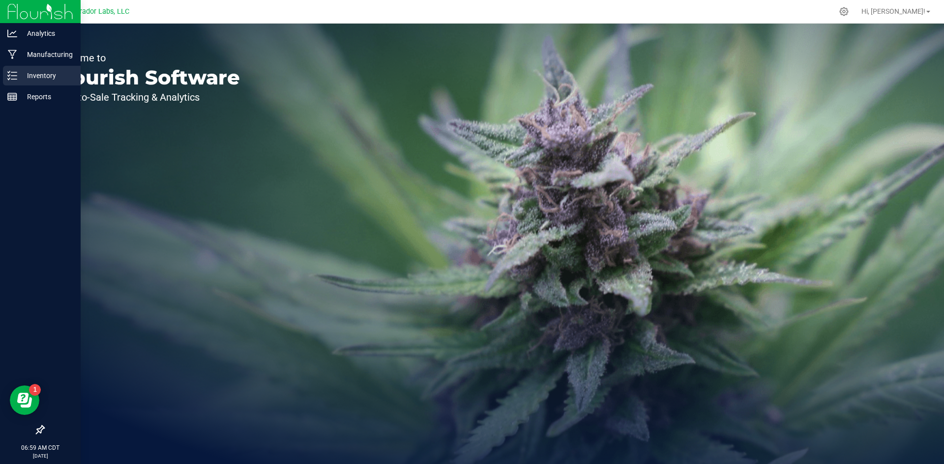
click at [9, 71] on icon at bounding box center [12, 76] width 10 height 10
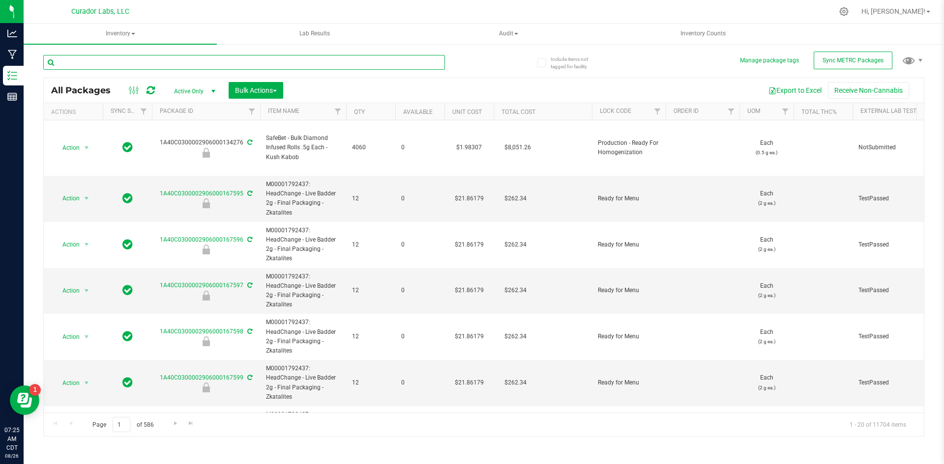
click at [166, 63] on input "text" at bounding box center [243, 62] width 401 height 15
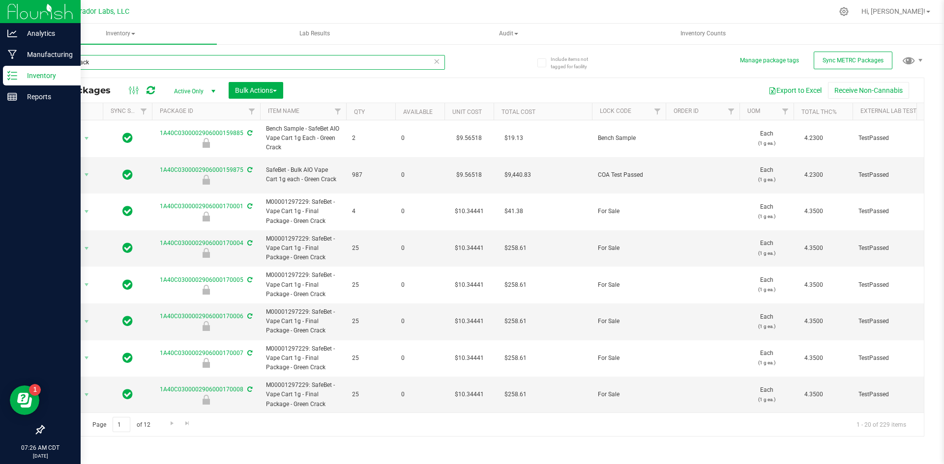
drag, startPoint x: 88, startPoint y: 61, endPoint x: 0, endPoint y: 75, distance: 89.1
click at [0, 75] on div "Analytics Manufacturing Inventory Reports 07:26 AM CDT [DATE] 08/26 Curador Lab…" at bounding box center [472, 232] width 944 height 464
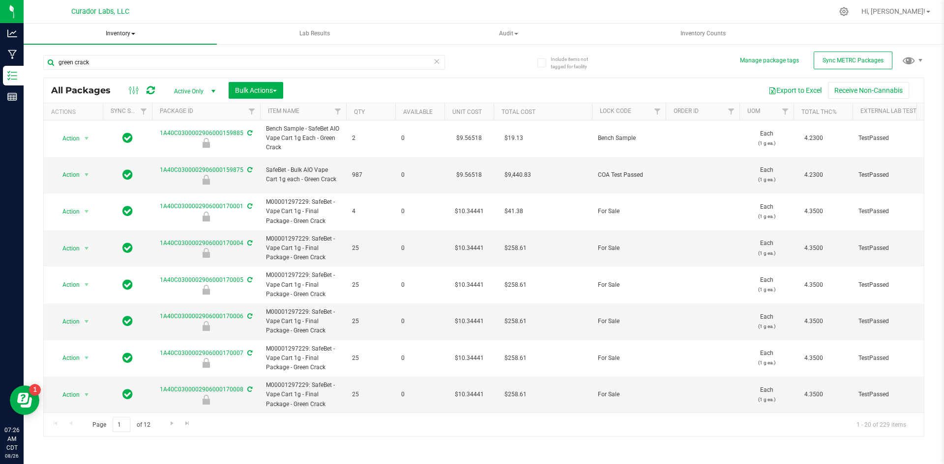
click at [131, 31] on span "Inventory" at bounding box center [120, 34] width 193 height 21
click at [84, 73] on span "All inventory" at bounding box center [70, 70] width 66 height 8
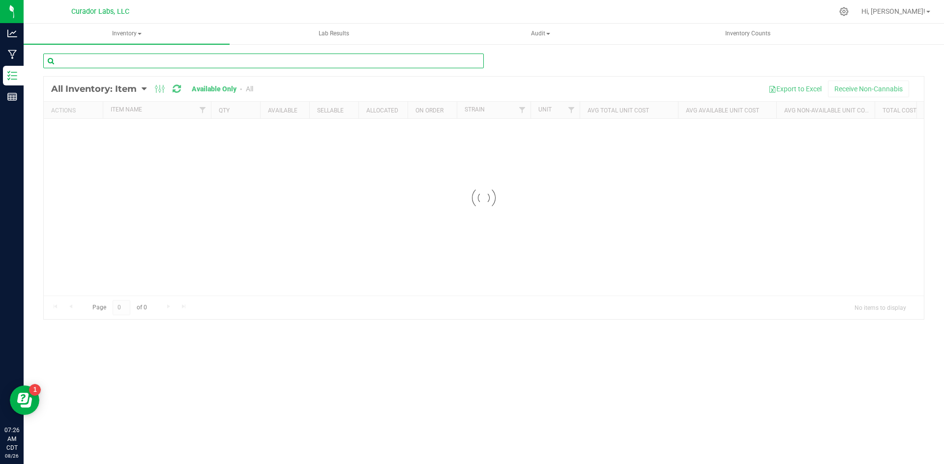
click at [119, 61] on input "text" at bounding box center [263, 61] width 440 height 15
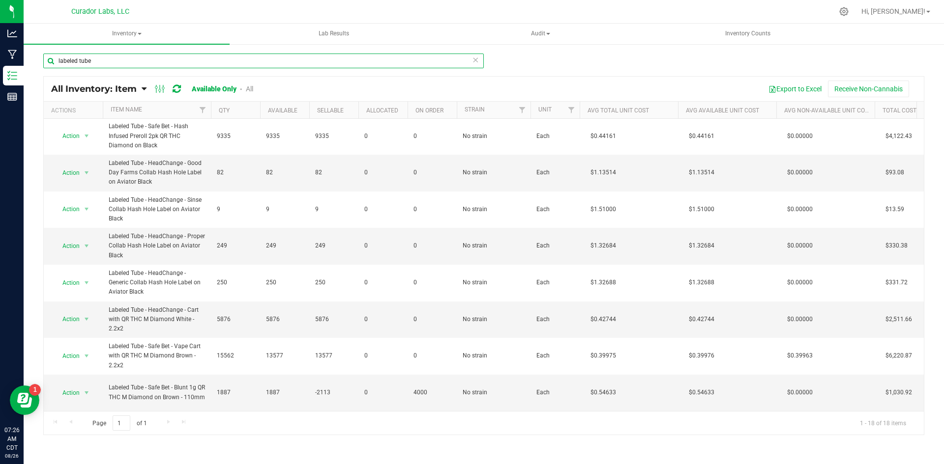
scroll to position [197, 0]
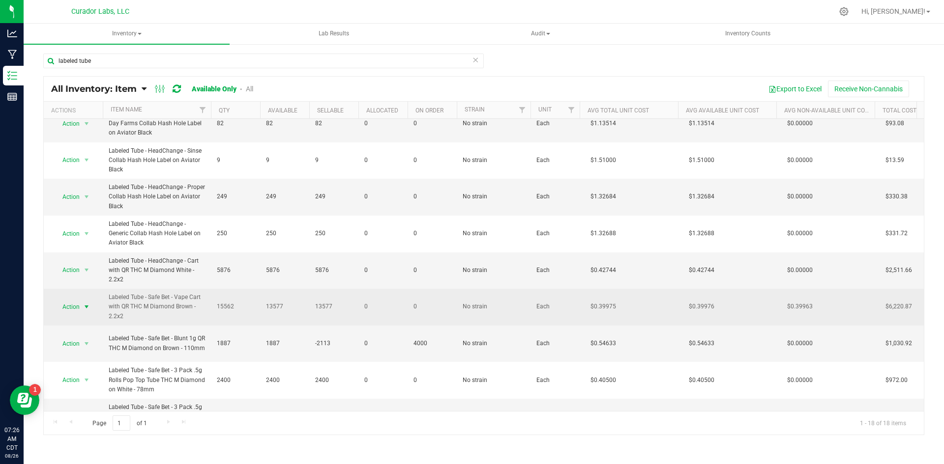
drag, startPoint x: 142, startPoint y: 316, endPoint x: 91, endPoint y: 305, distance: 51.9
copy tr "Action Adjust qty Edit lots/costs Global inventory Locate inventory Print produ…"
click at [71, 307] on span "Action" at bounding box center [67, 307] width 27 height 14
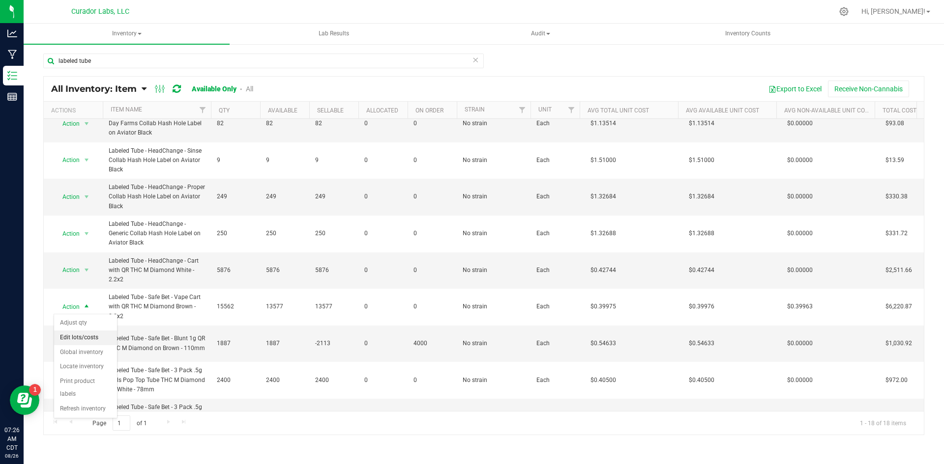
click at [77, 335] on li "Edit lots/costs" at bounding box center [85, 338] width 63 height 15
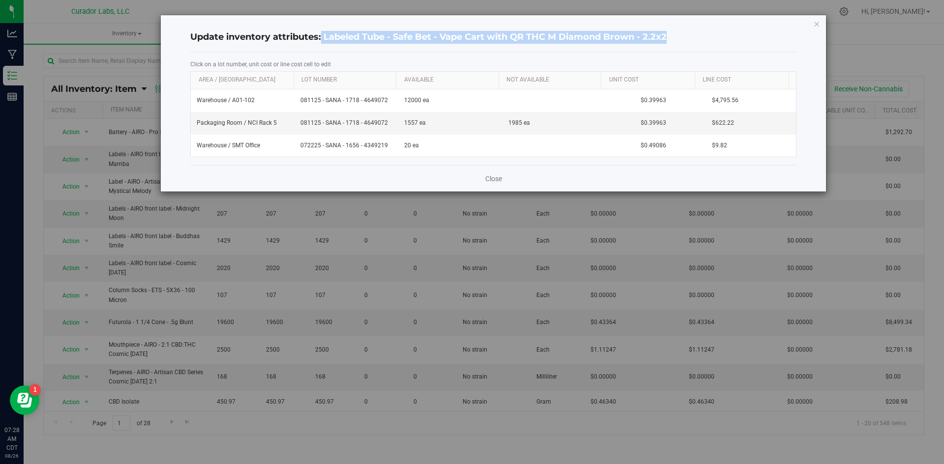
drag, startPoint x: 322, startPoint y: 36, endPoint x: 713, endPoint y: 6, distance: 391.3
click at [713, 6] on div "Update inventory attributes: Labeled Tube - Safe Bet - Vape Cart with QR THC M …" at bounding box center [475, 232] width 951 height 464
copy h4 "Labeled Tube - Safe Bet - Vape Cart with QR THC M Diamond Brown - 2.2x2"
click at [499, 176] on link "Close" at bounding box center [493, 179] width 17 height 10
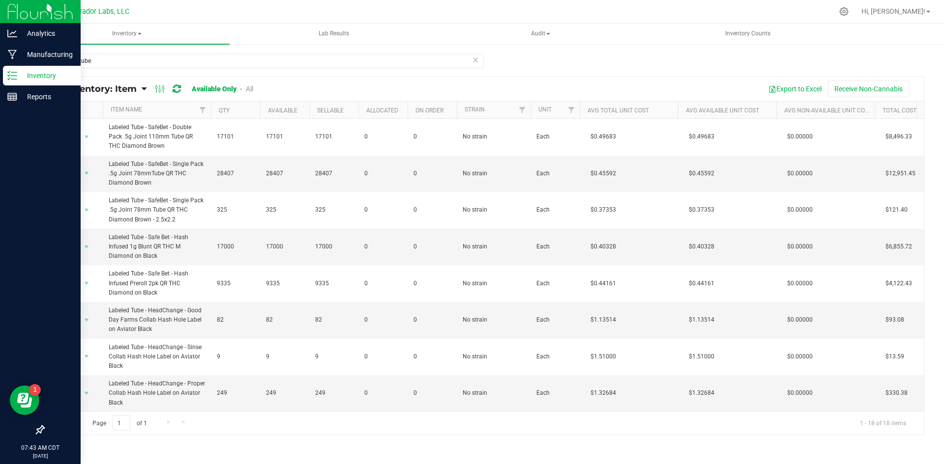
click at [23, 74] on p "Inventory" at bounding box center [46, 76] width 59 height 12
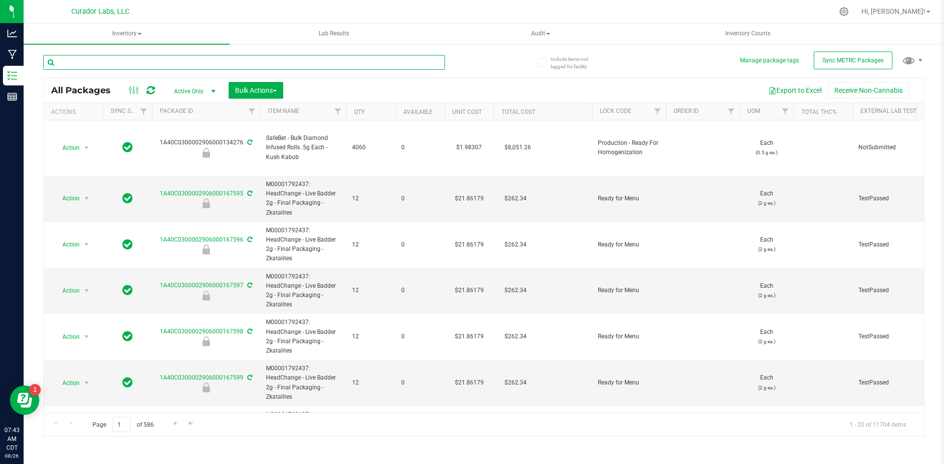
click at [66, 63] on input "text" at bounding box center [243, 62] width 401 height 15
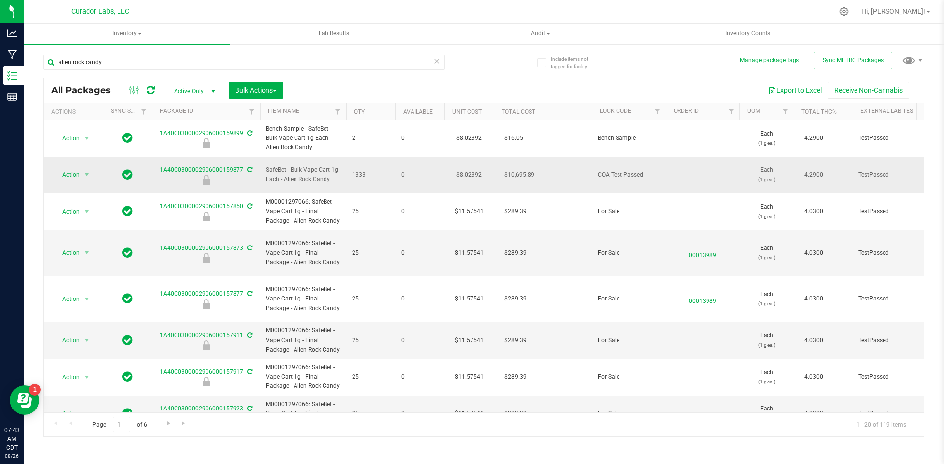
drag, startPoint x: 376, startPoint y: 172, endPoint x: 161, endPoint y: 166, distance: 215.3
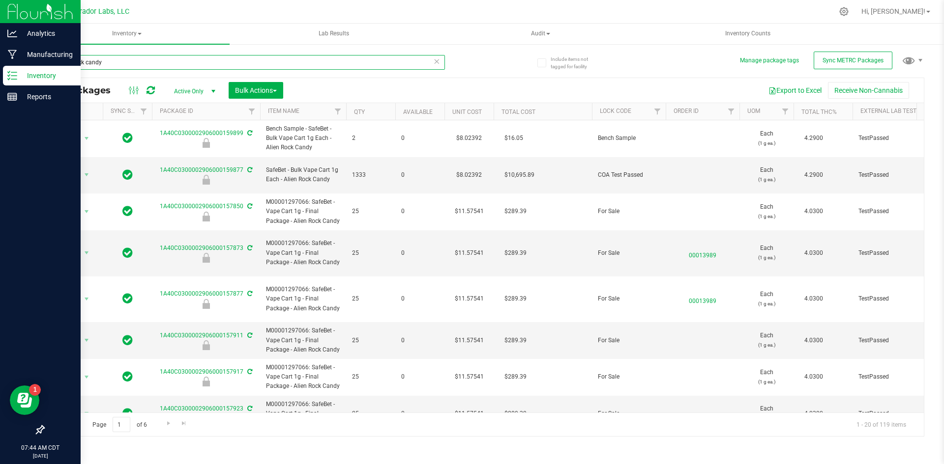
drag, startPoint x: 125, startPoint y: 62, endPoint x: 1, endPoint y: 67, distance: 123.4
click at [1, 66] on div "Analytics Manufacturing Inventory Reports 07:44 AM CDT [DATE] 08/26 Curador Lab…" at bounding box center [472, 232] width 944 height 464
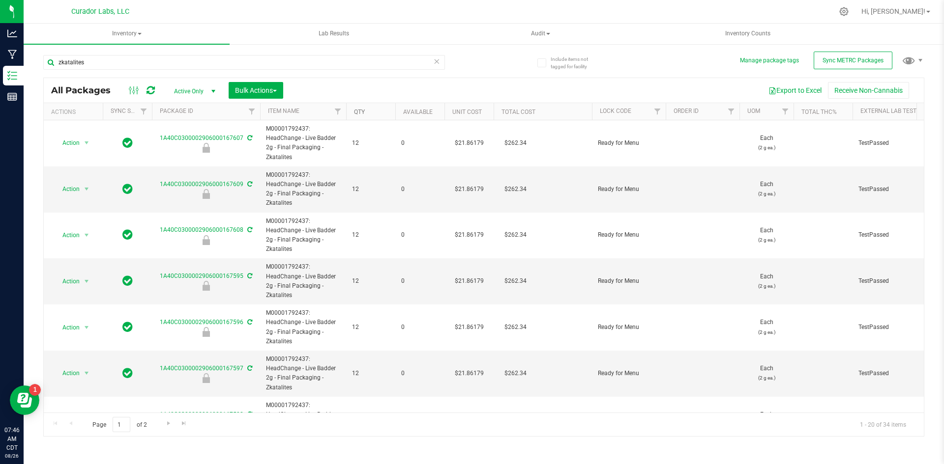
click at [360, 114] on link "Qty" at bounding box center [359, 112] width 11 height 7
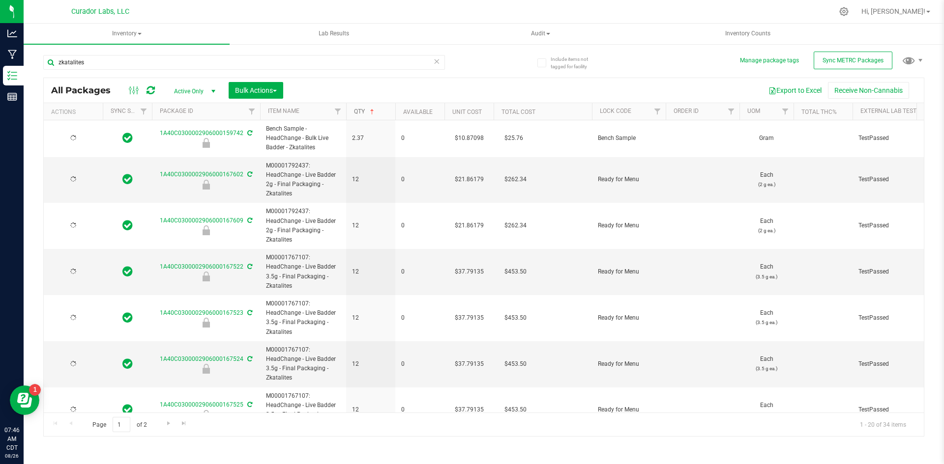
click at [363, 112] on link "Qty" at bounding box center [365, 111] width 22 height 7
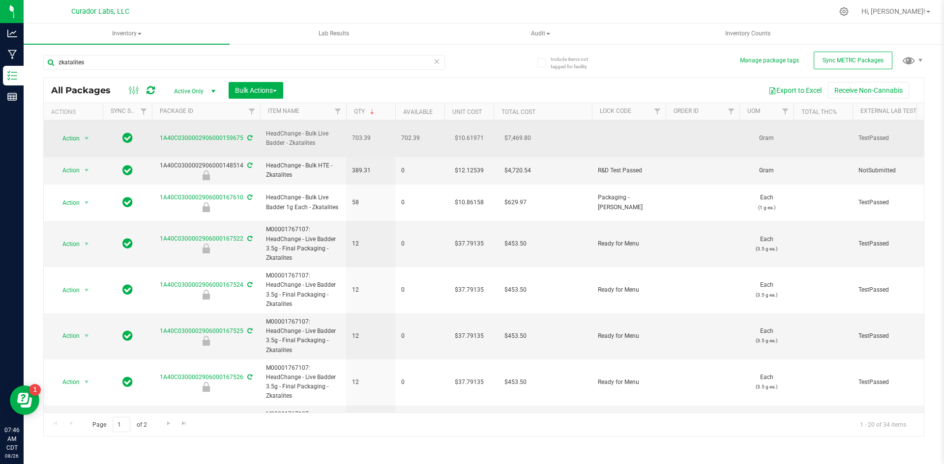
drag, startPoint x: 372, startPoint y: 134, endPoint x: 148, endPoint y: 134, distance: 223.6
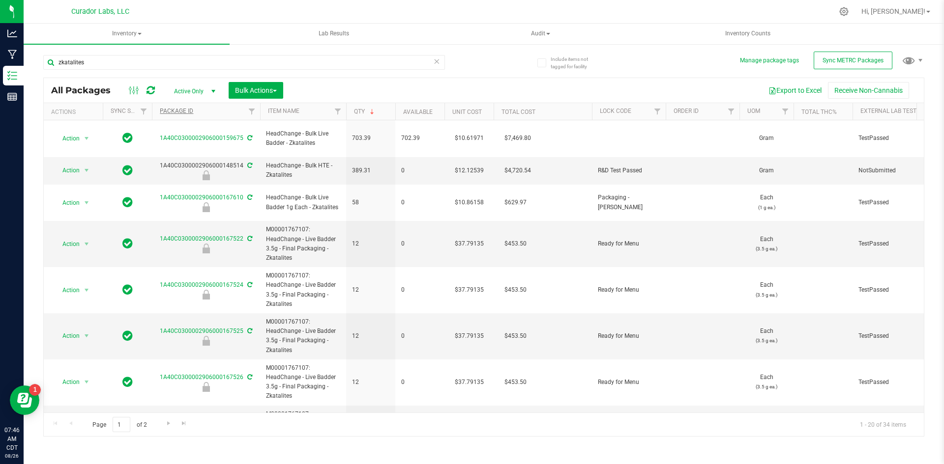
copy tr "1A40C0300002906000159675 HeadChange - Bulk Live Badder - Zkatalites 703.39"
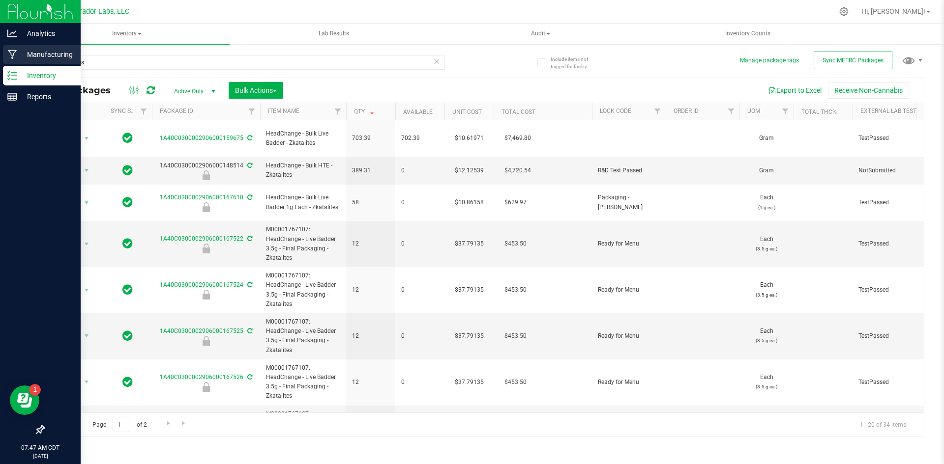
click at [22, 53] on p "Manufacturing" at bounding box center [46, 55] width 59 height 12
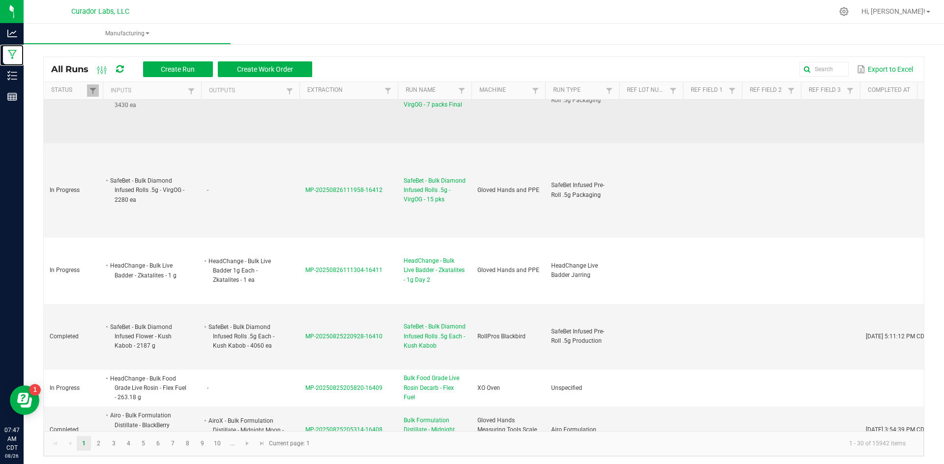
scroll to position [639, 0]
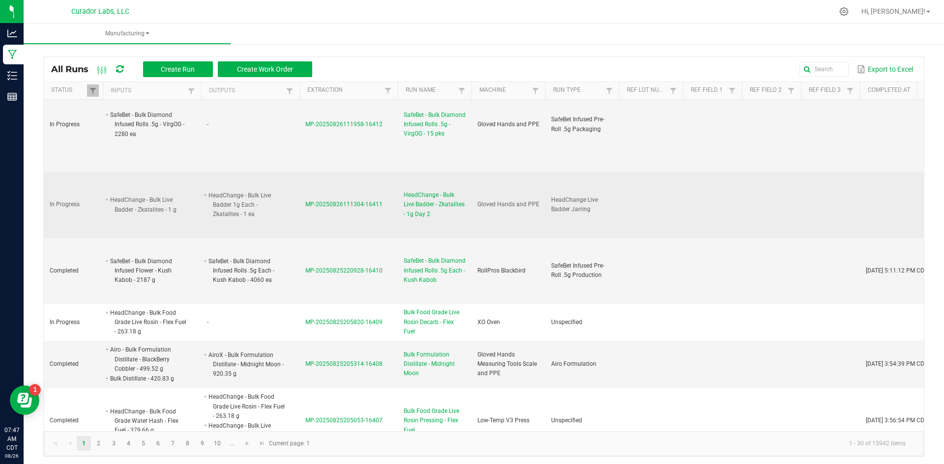
click at [325, 204] on span "MP-20250826111304-16411" at bounding box center [343, 204] width 77 height 7
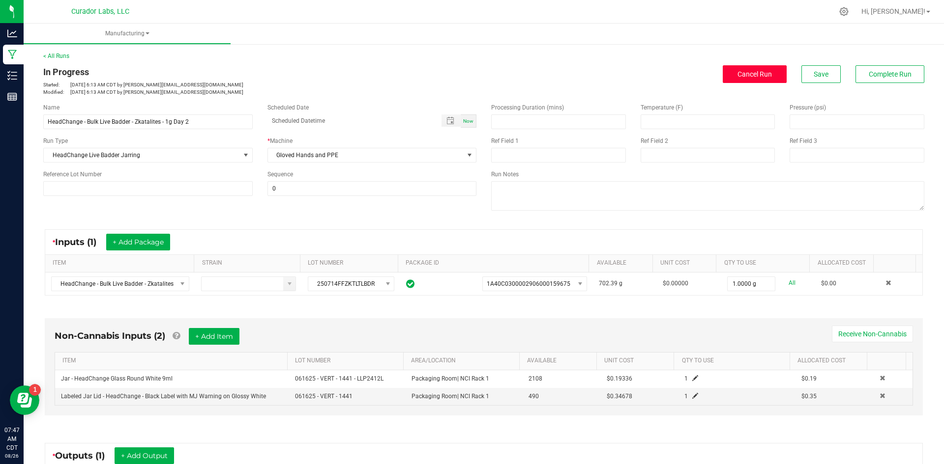
click at [742, 73] on span "Cancel Run" at bounding box center [754, 74] width 34 height 8
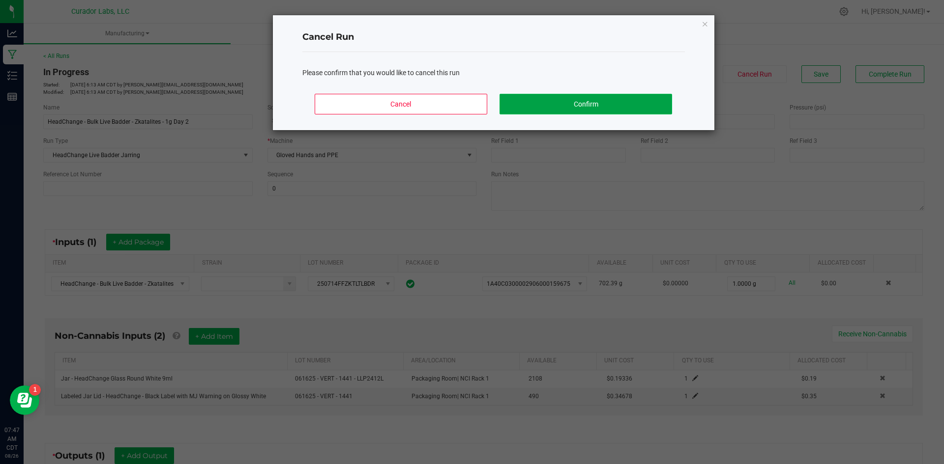
click at [563, 105] on button "Confirm" at bounding box center [585, 104] width 172 height 21
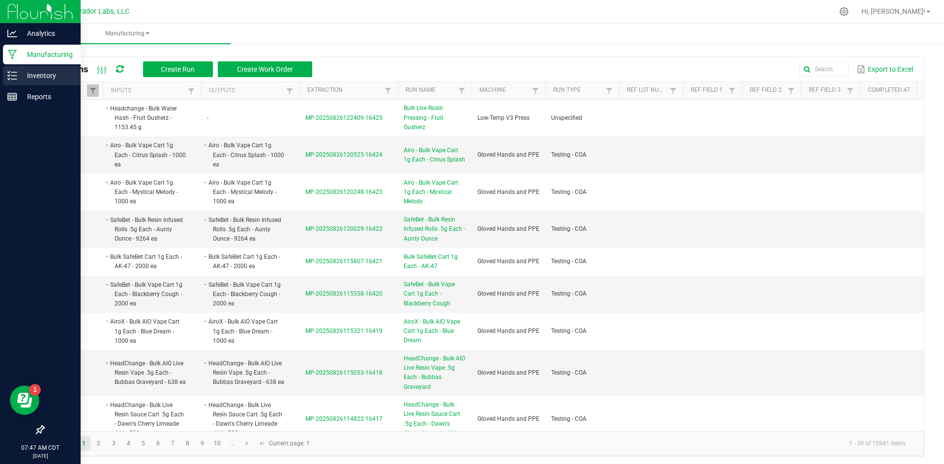
click at [29, 70] on p "Inventory" at bounding box center [46, 76] width 59 height 12
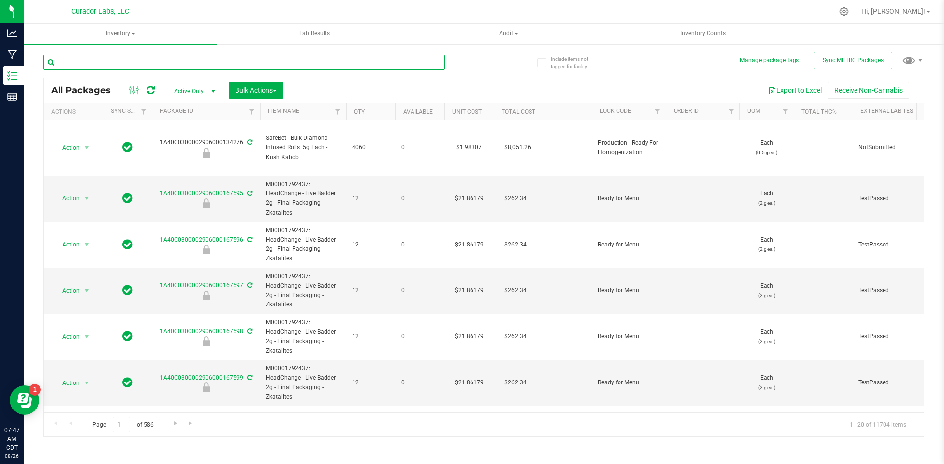
click at [110, 61] on input "text" at bounding box center [243, 62] width 401 height 15
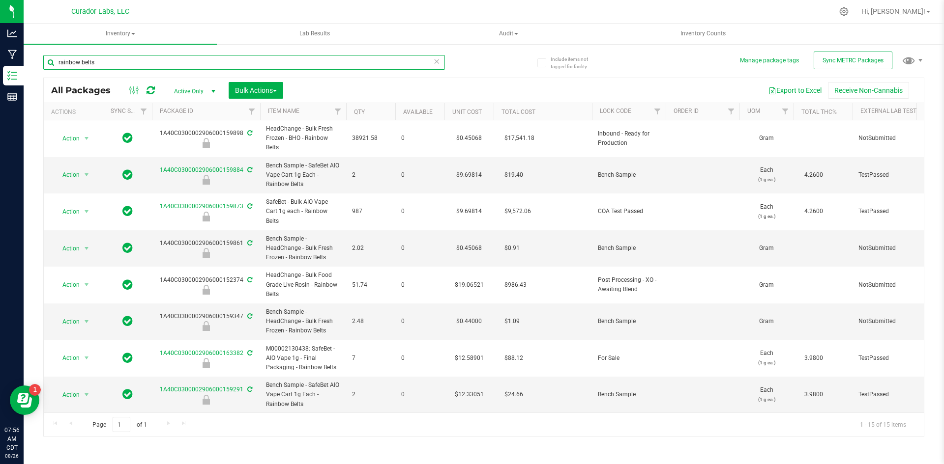
drag, startPoint x: 117, startPoint y: 65, endPoint x: 25, endPoint y: 74, distance: 92.8
click at [25, 74] on div "Include items not tagged for facility Manage package tags Sync METRC Packages r…" at bounding box center [484, 193] width 920 height 300
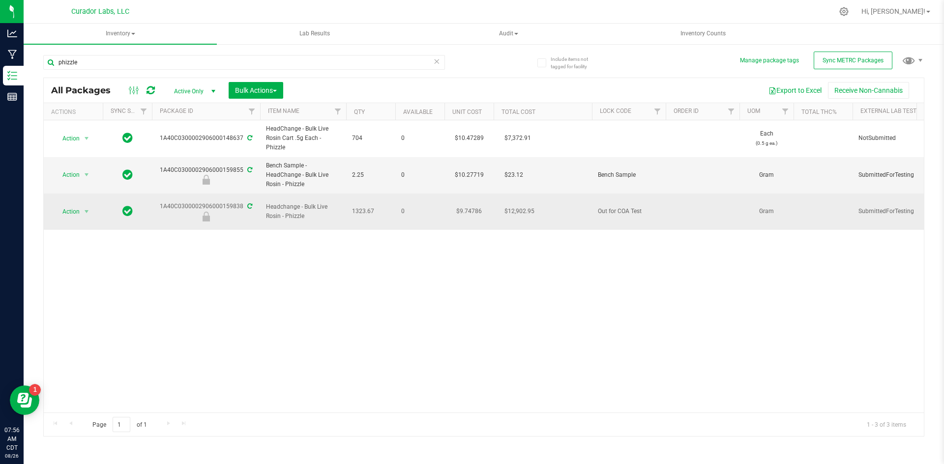
click at [247, 203] on icon at bounding box center [249, 206] width 5 height 6
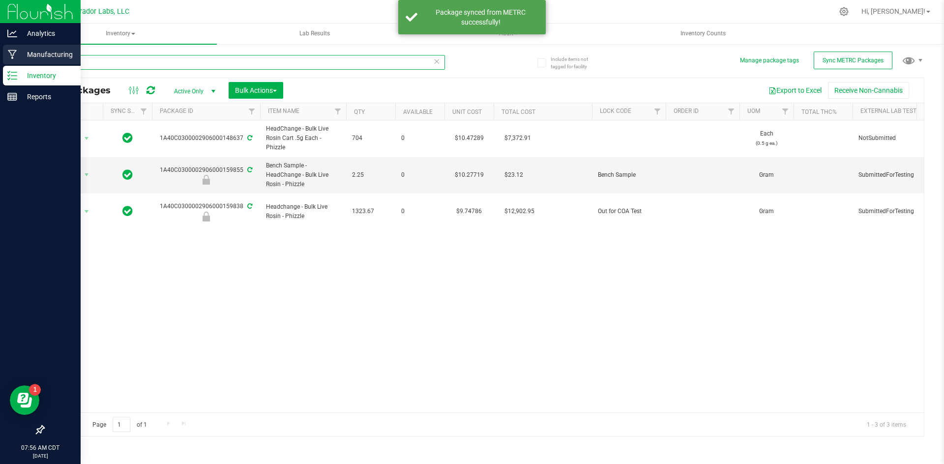
drag, startPoint x: 107, startPoint y: 67, endPoint x: 14, endPoint y: 54, distance: 94.3
click at [1, 68] on div "Analytics Manufacturing Inventory Reports 07:56 AM CDT [DATE] 08/26 Curador Lab…" at bounding box center [472, 232] width 944 height 464
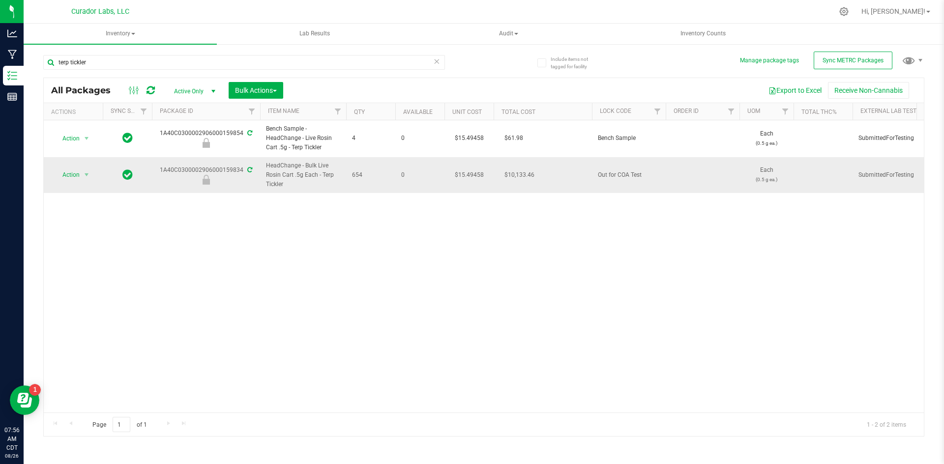
click at [244, 166] on div "1A40C0300002906000159834" at bounding box center [205, 175] width 111 height 19
click at [251, 170] on div "1A40C0300002906000159834" at bounding box center [205, 175] width 111 height 19
click at [249, 170] on icon at bounding box center [249, 170] width 5 height 6
click at [410, 233] on div "Action Action Edit attributes Global inventory Locate package Package audit log…" at bounding box center [484, 266] width 880 height 292
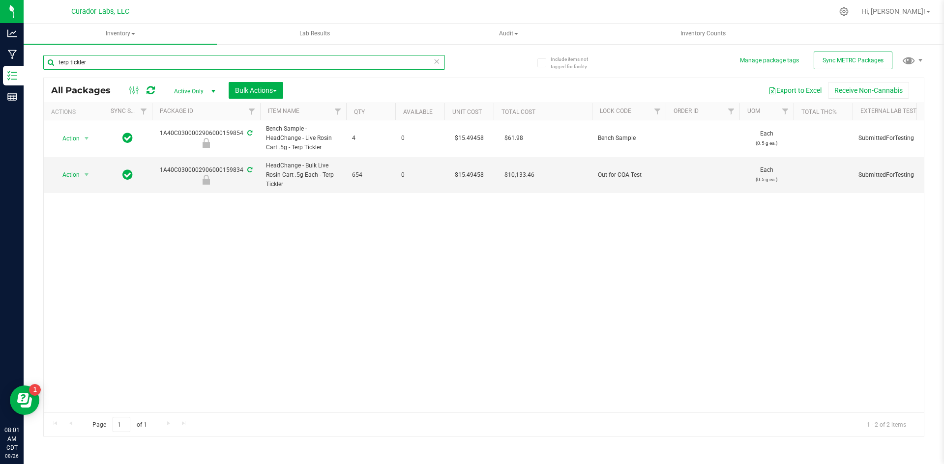
click at [147, 57] on input "terp tickler" at bounding box center [243, 62] width 401 height 15
click at [125, 59] on input "terp tickler" at bounding box center [243, 62] width 401 height 15
drag, startPoint x: 115, startPoint y: 61, endPoint x: 24, endPoint y: 74, distance: 92.3
click at [25, 74] on div "Include items not tagged for facility Manage package tags Sync METRC Packages t…" at bounding box center [484, 193] width 920 height 300
